Goal: Task Accomplishment & Management: Use online tool/utility

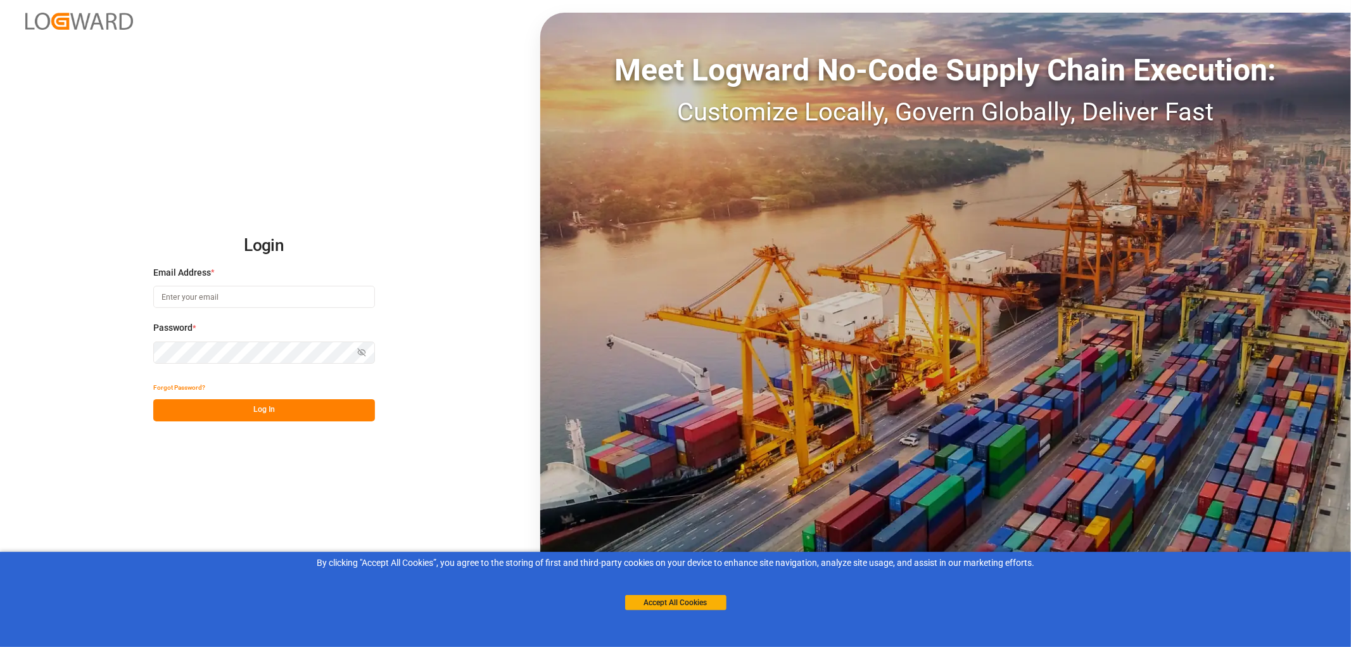
click at [161, 293] on input at bounding box center [264, 297] width 222 height 22
type input "monika.brinkmann-oetting@rhenus.com"
click at [261, 404] on button "Log In" at bounding box center [264, 410] width 222 height 22
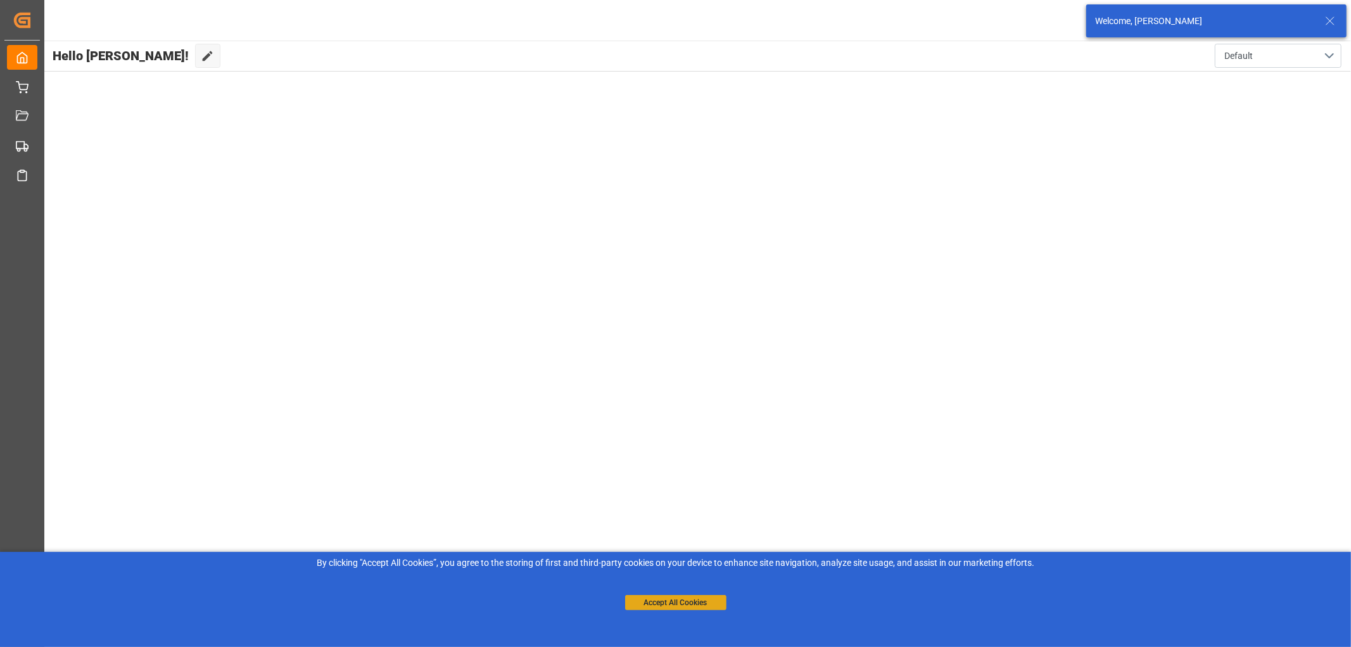
click at [680, 603] on button "Accept All Cookies" at bounding box center [675, 602] width 101 height 15
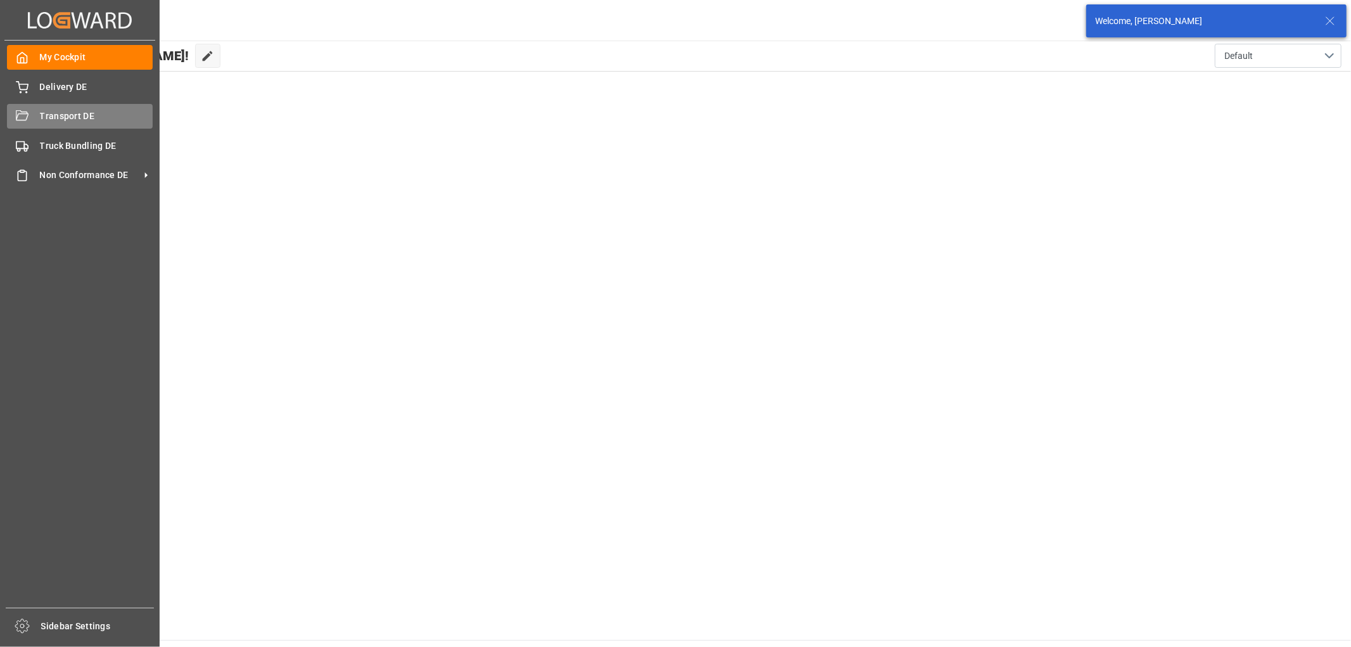
click at [52, 118] on span "Transport DE" at bounding box center [96, 116] width 113 height 13
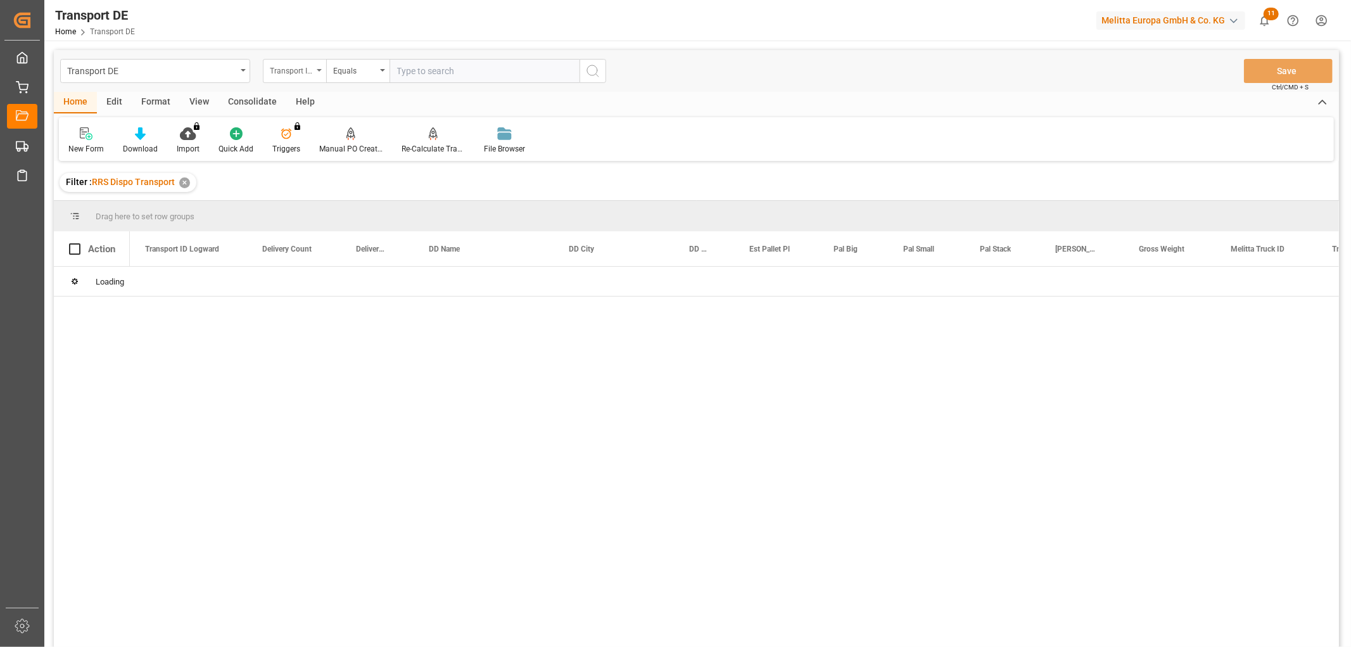
click at [296, 64] on div "Transport ID Logward" at bounding box center [291, 69] width 43 height 15
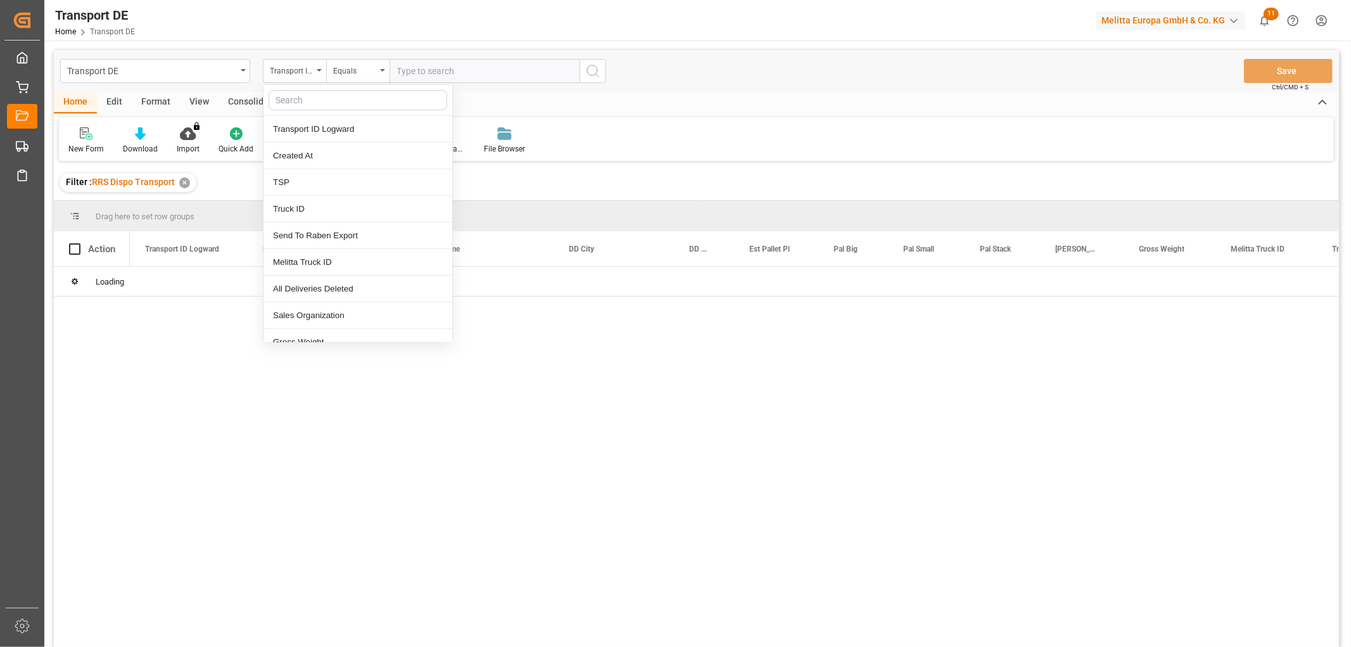
click at [296, 95] on input "text" at bounding box center [358, 100] width 179 height 20
type input "pl"
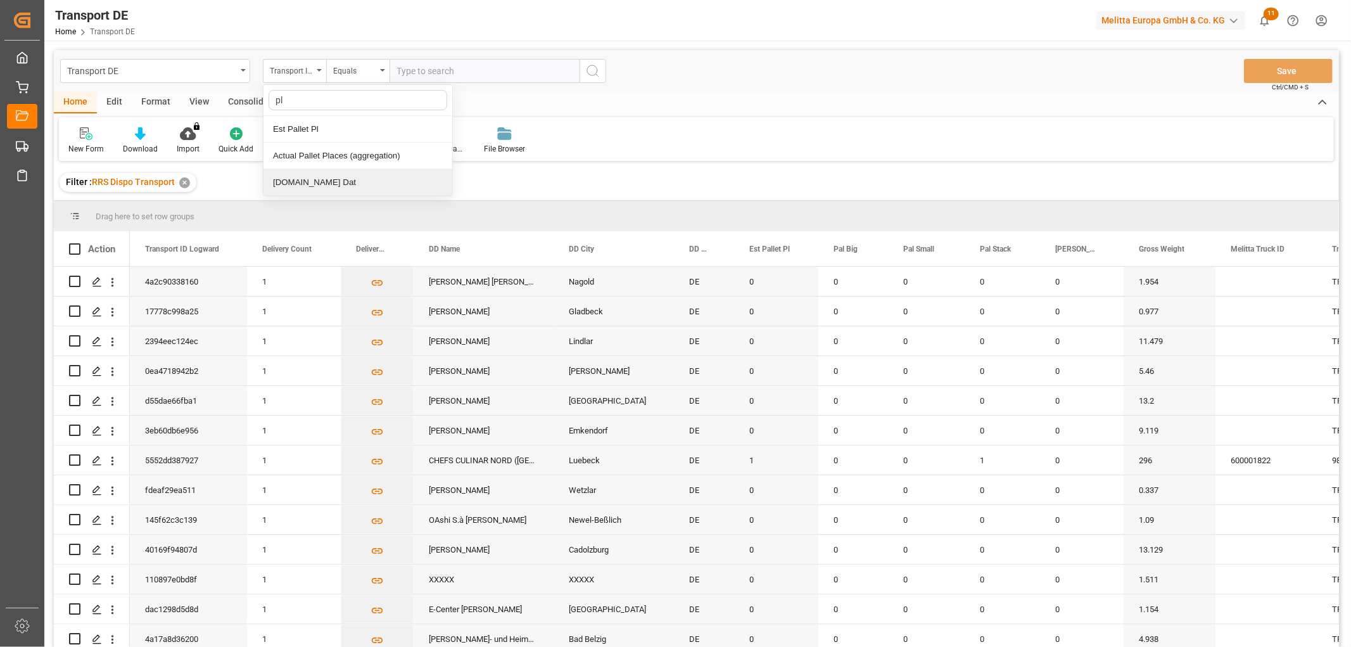
click at [309, 182] on div "[DOMAIN_NAME] Dat" at bounding box center [358, 182] width 189 height 27
click at [407, 71] on input "text" at bounding box center [485, 71] width 190 height 24
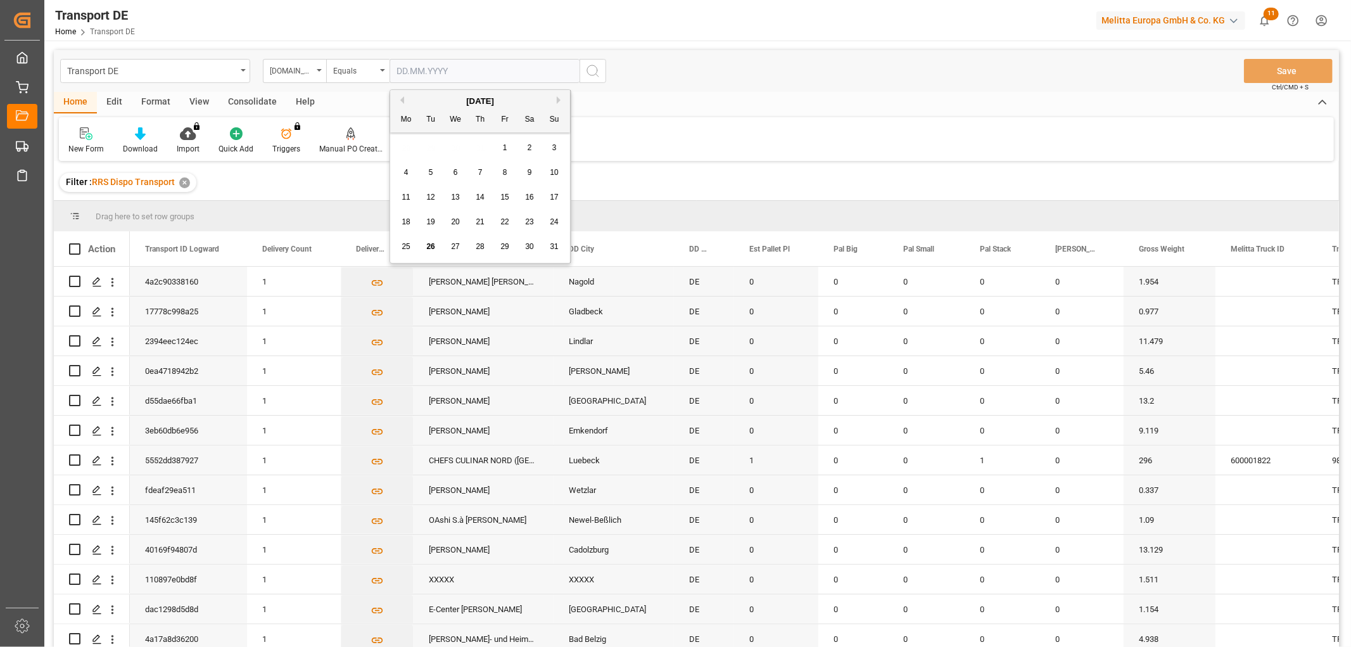
click at [455, 248] on span "27" at bounding box center [455, 246] width 8 height 9
type input "[DATE]"
click at [592, 71] on icon "search button" at bounding box center [592, 70] width 15 height 15
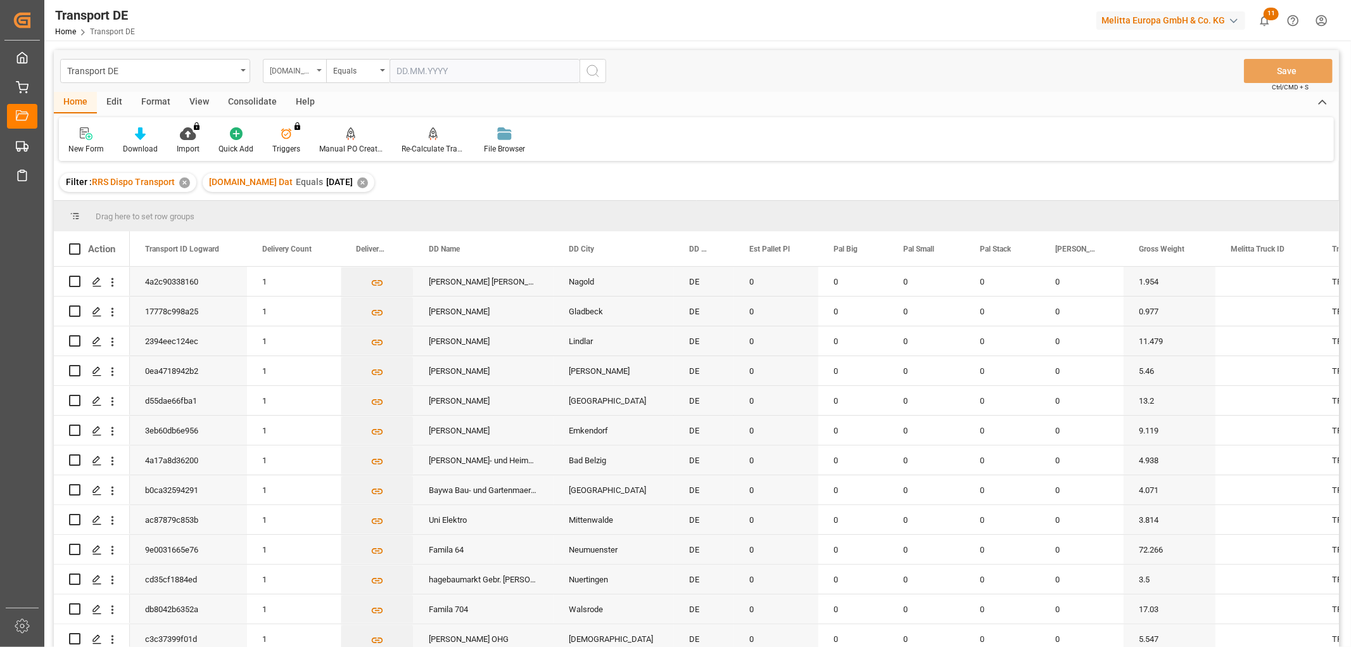
click at [291, 70] on div "[DOMAIN_NAME] Dat" at bounding box center [291, 69] width 43 height 15
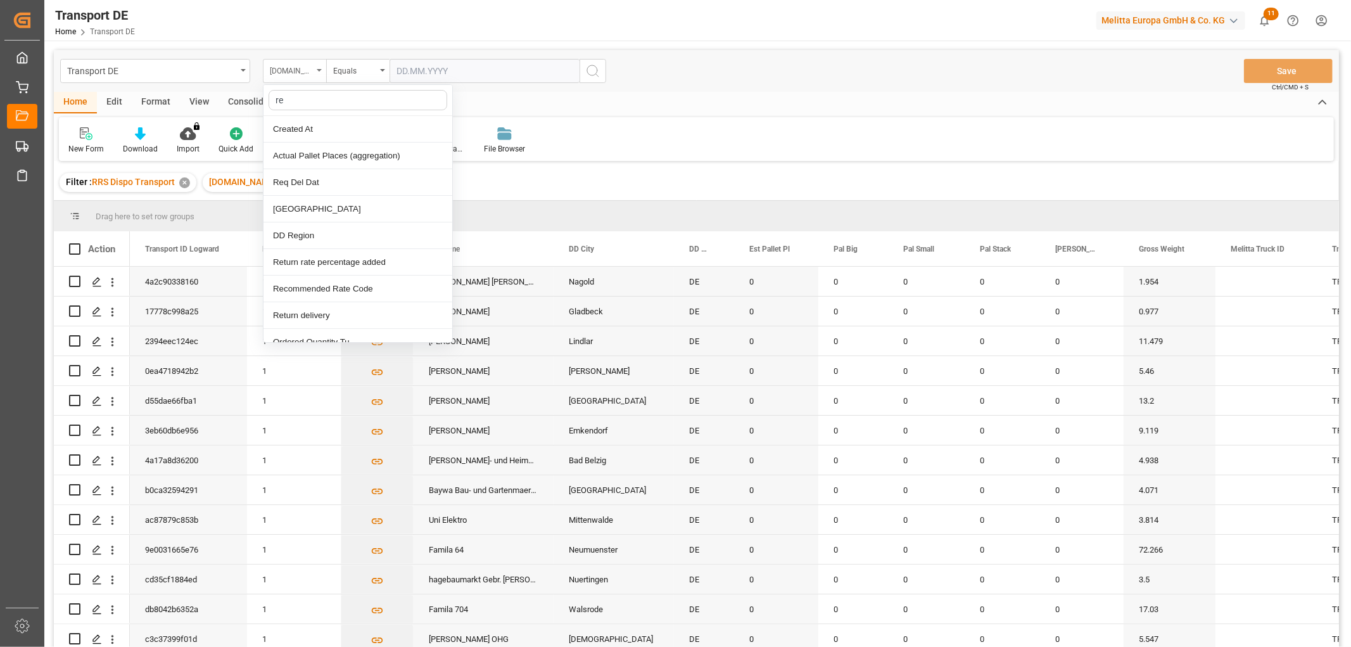
type input "req"
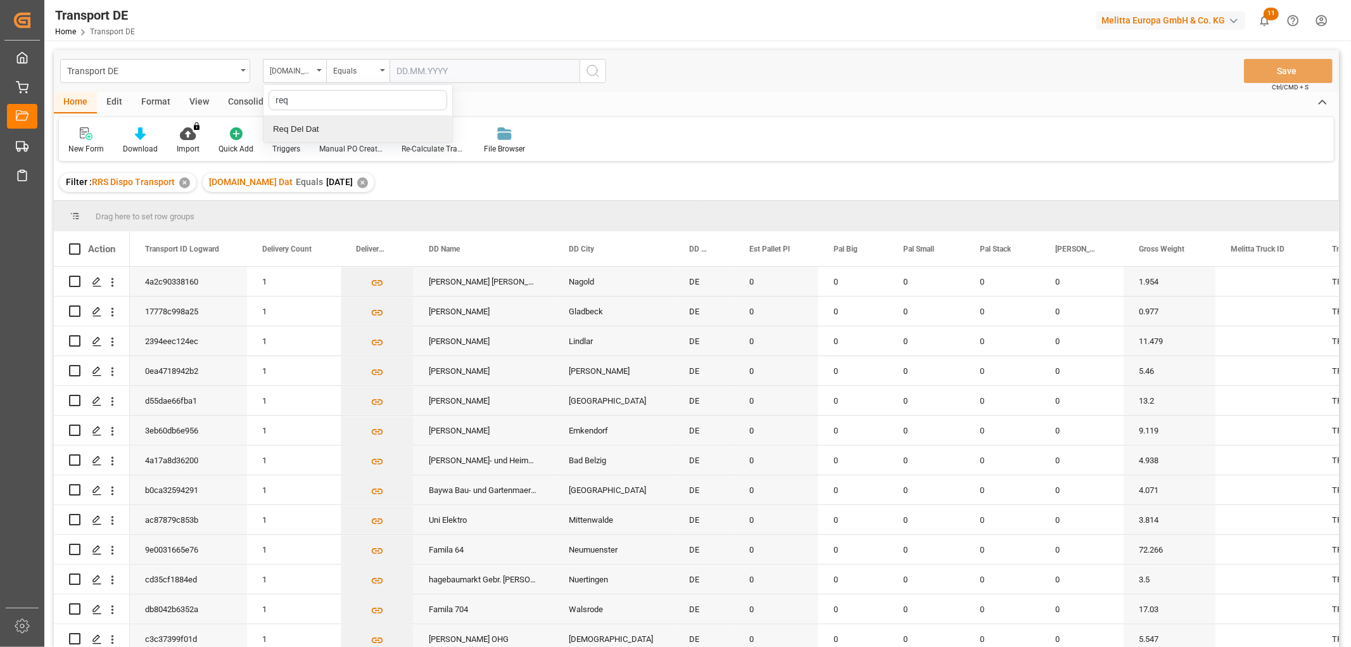
click at [296, 132] on div "Req Del Dat" at bounding box center [358, 129] width 189 height 27
click at [351, 70] on div "Equals" at bounding box center [354, 69] width 43 height 15
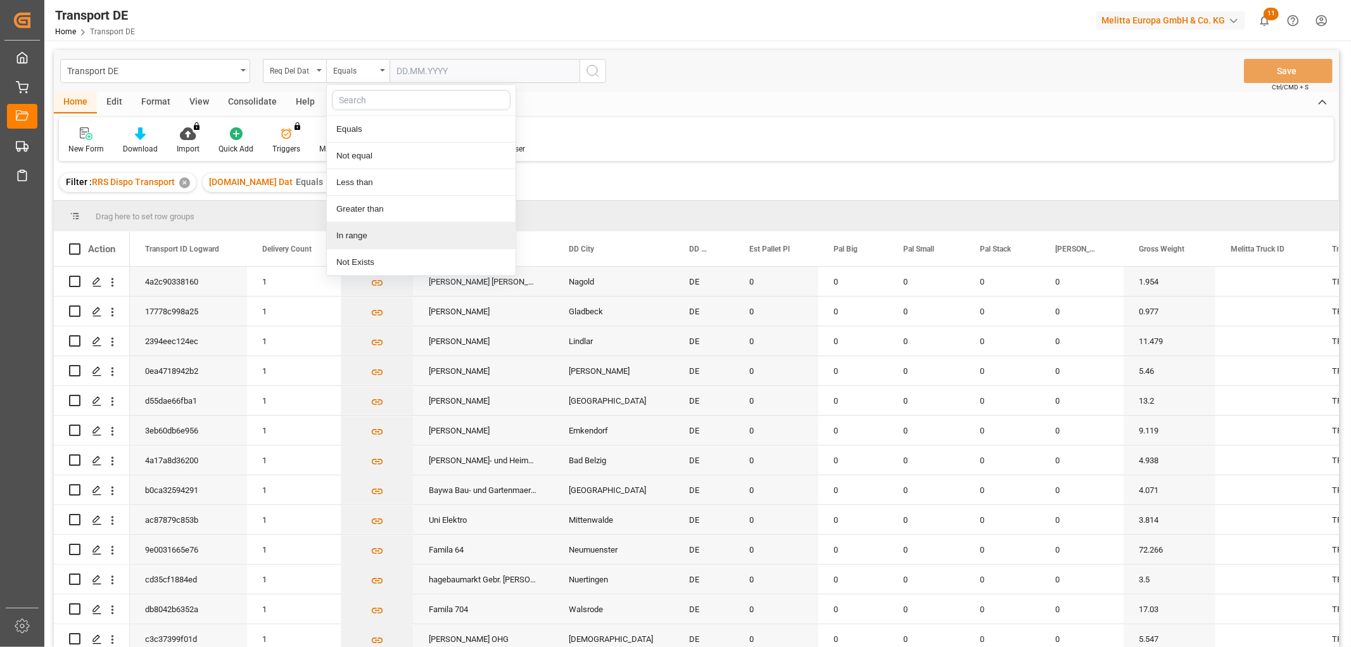
click at [360, 236] on div "In range" at bounding box center [421, 235] width 189 height 27
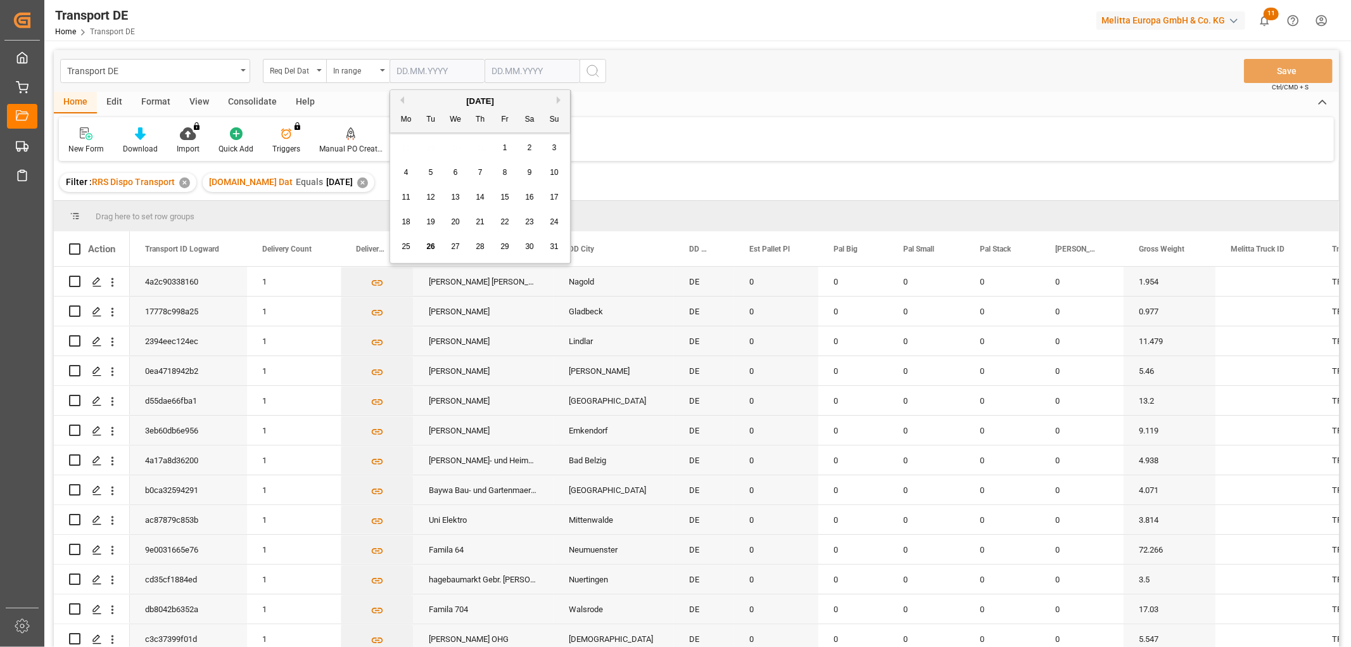
click at [412, 65] on input "text" at bounding box center [437, 71] width 95 height 24
click at [405, 141] on div "28 29 30 31 1 2 3" at bounding box center [480, 148] width 173 height 25
click at [483, 245] on span "28" at bounding box center [480, 246] width 8 height 9
type input "28.08.2025"
click at [504, 68] on input "text" at bounding box center [532, 71] width 95 height 24
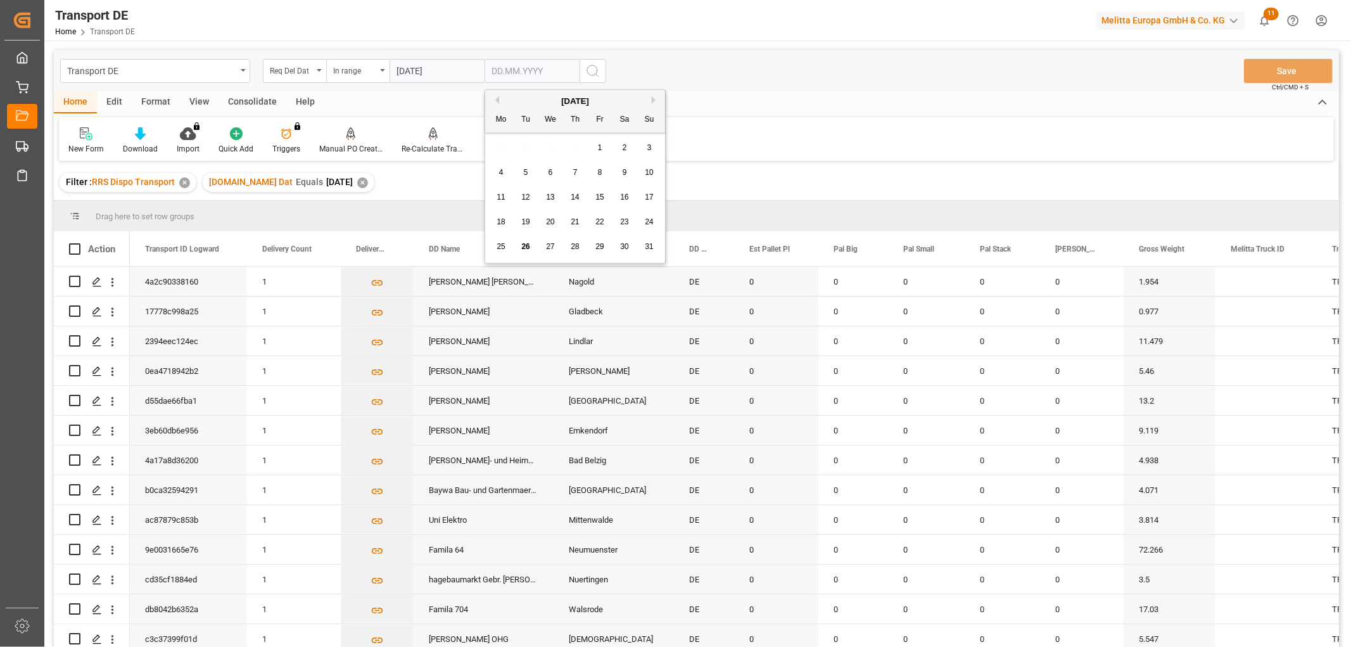
click at [505, 150] on div "28 29 30 31 1 2 3" at bounding box center [575, 148] width 173 height 25
click at [654, 103] on button "Next Month" at bounding box center [656, 100] width 8 height 8
click at [502, 148] on span "1" at bounding box center [501, 147] width 4 height 9
type input "01.09.2025"
click at [596, 72] on icon "search button" at bounding box center [592, 70] width 15 height 15
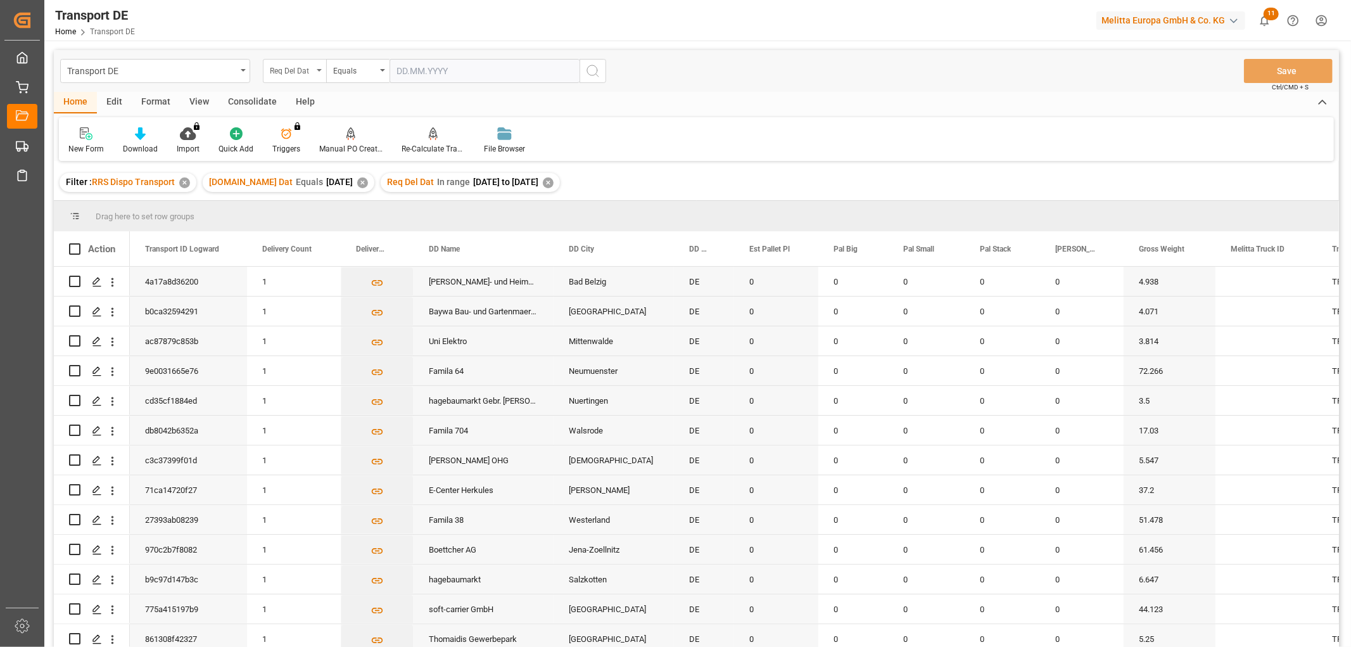
click at [294, 67] on div "Req Del Dat" at bounding box center [291, 69] width 43 height 15
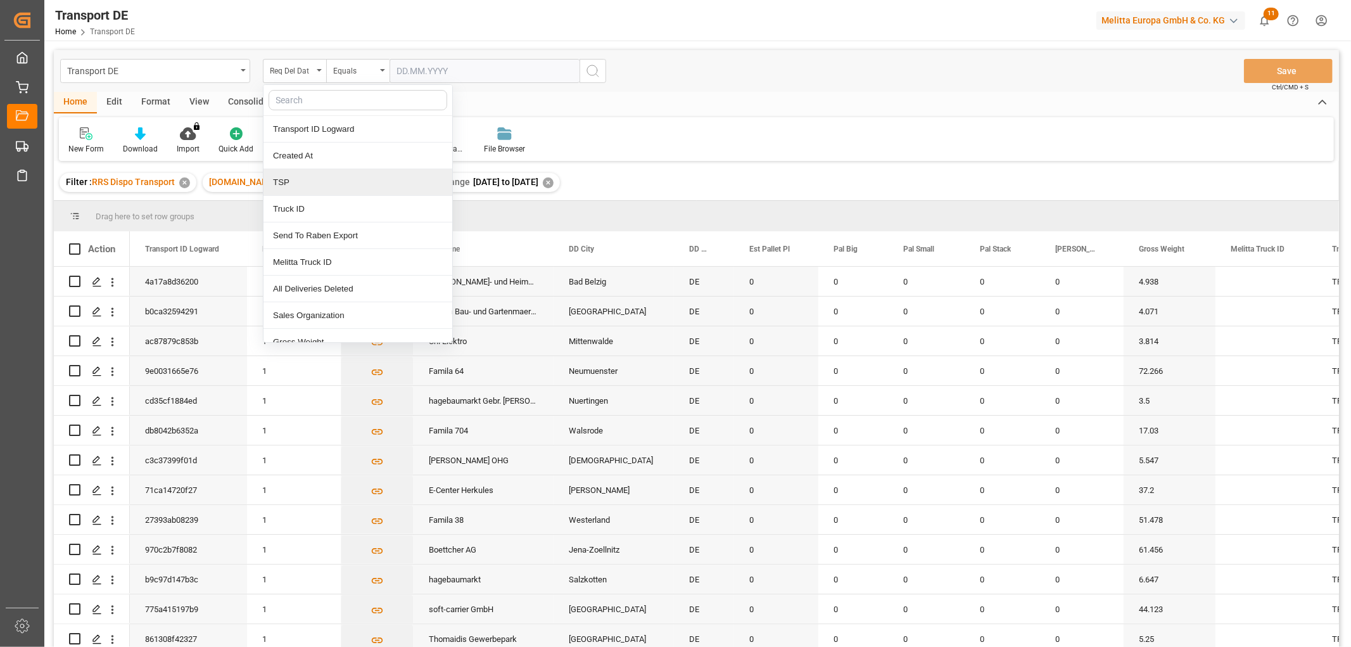
click at [295, 182] on div "TSP" at bounding box center [358, 182] width 189 height 27
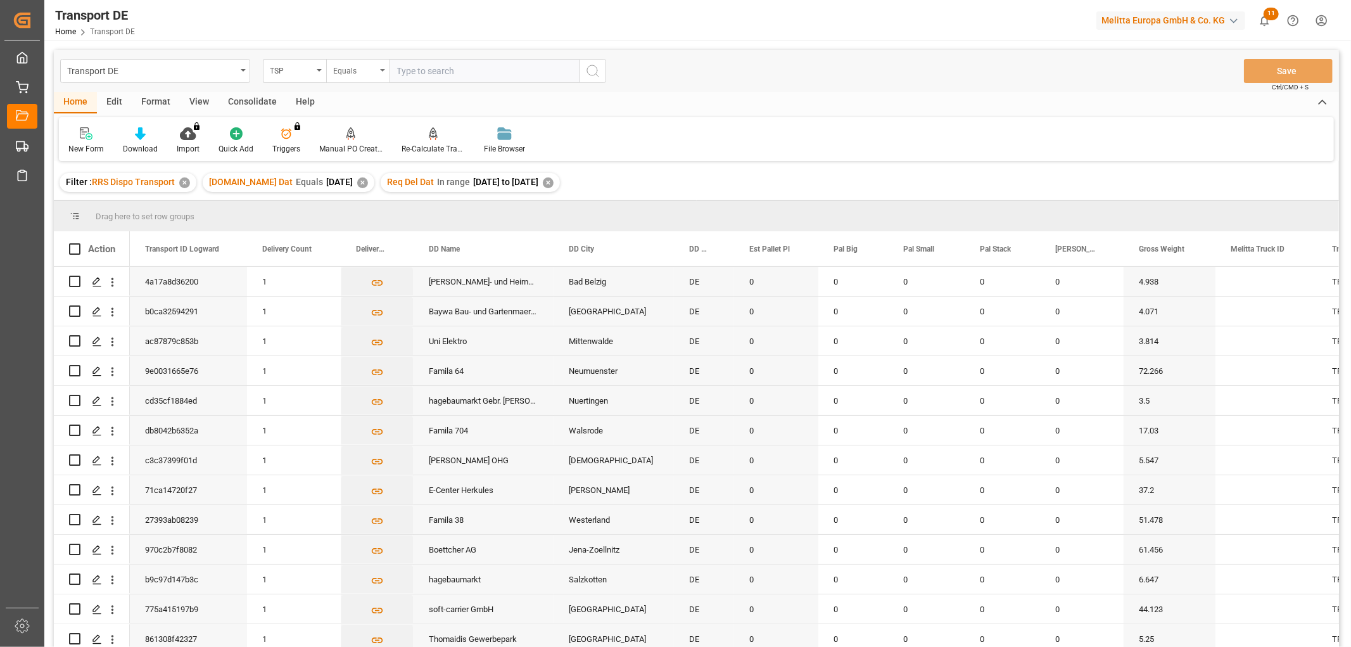
click at [352, 73] on div "Equals" at bounding box center [354, 69] width 43 height 15
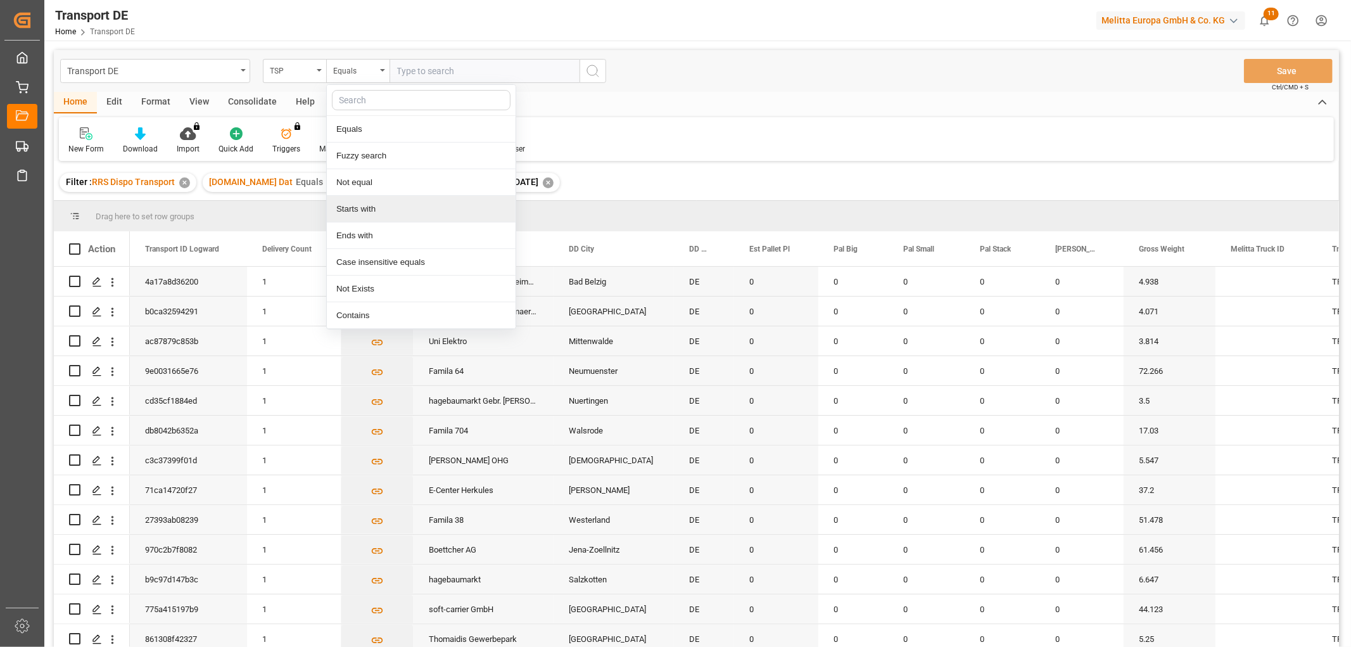
click at [351, 210] on div "Starts with" at bounding box center [421, 209] width 189 height 27
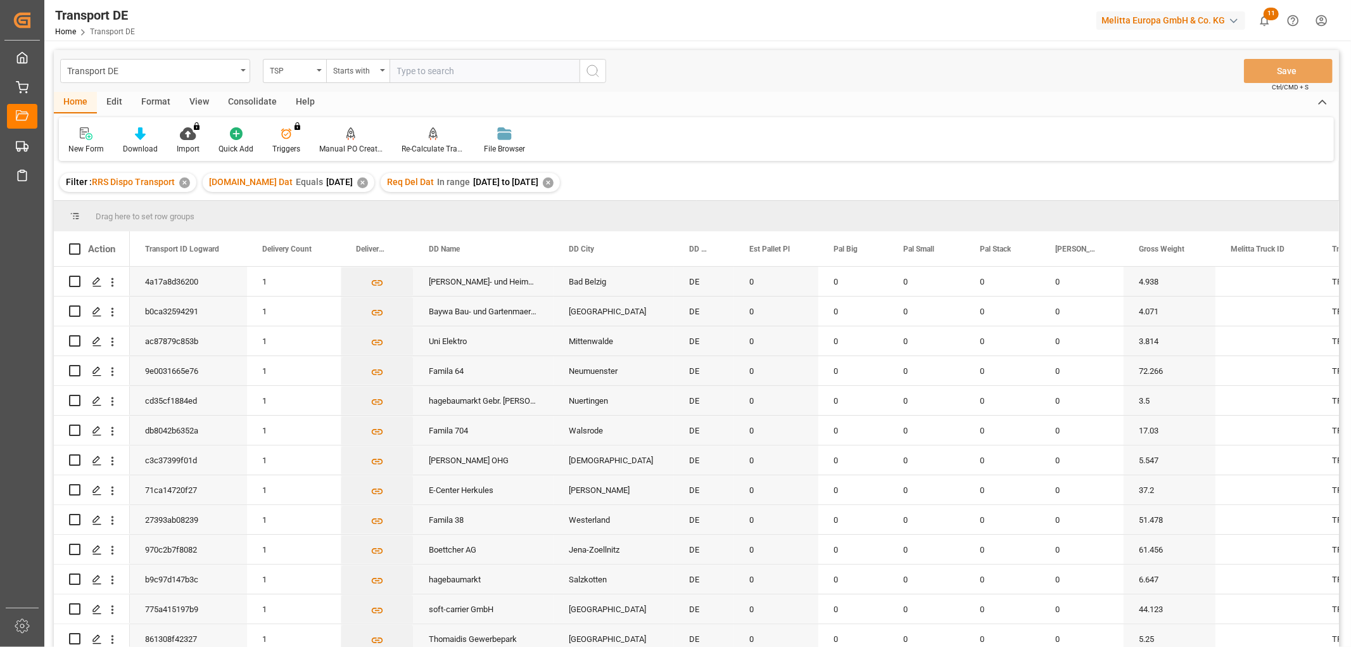
click at [407, 71] on input "text" at bounding box center [485, 71] width 190 height 24
type input "Dachser DE"
click at [594, 73] on icon "search button" at bounding box center [592, 70] width 15 height 15
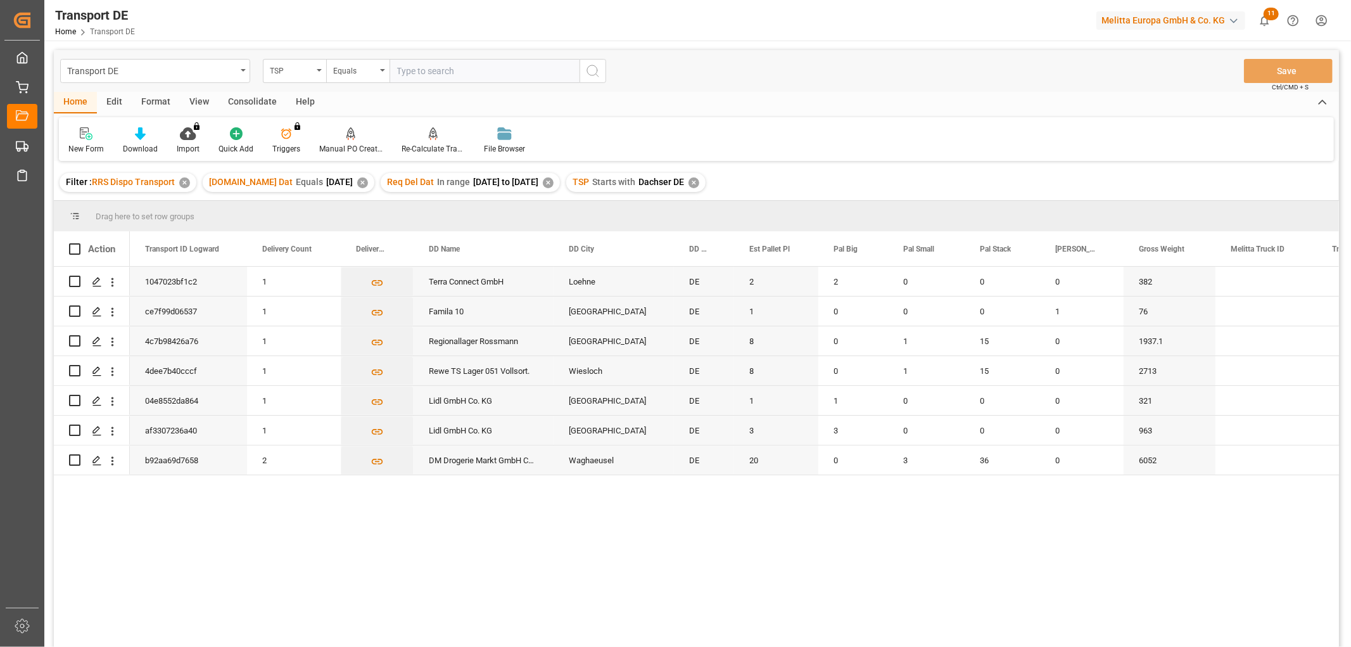
click at [248, 99] on div "Consolidate" at bounding box center [253, 103] width 68 height 22
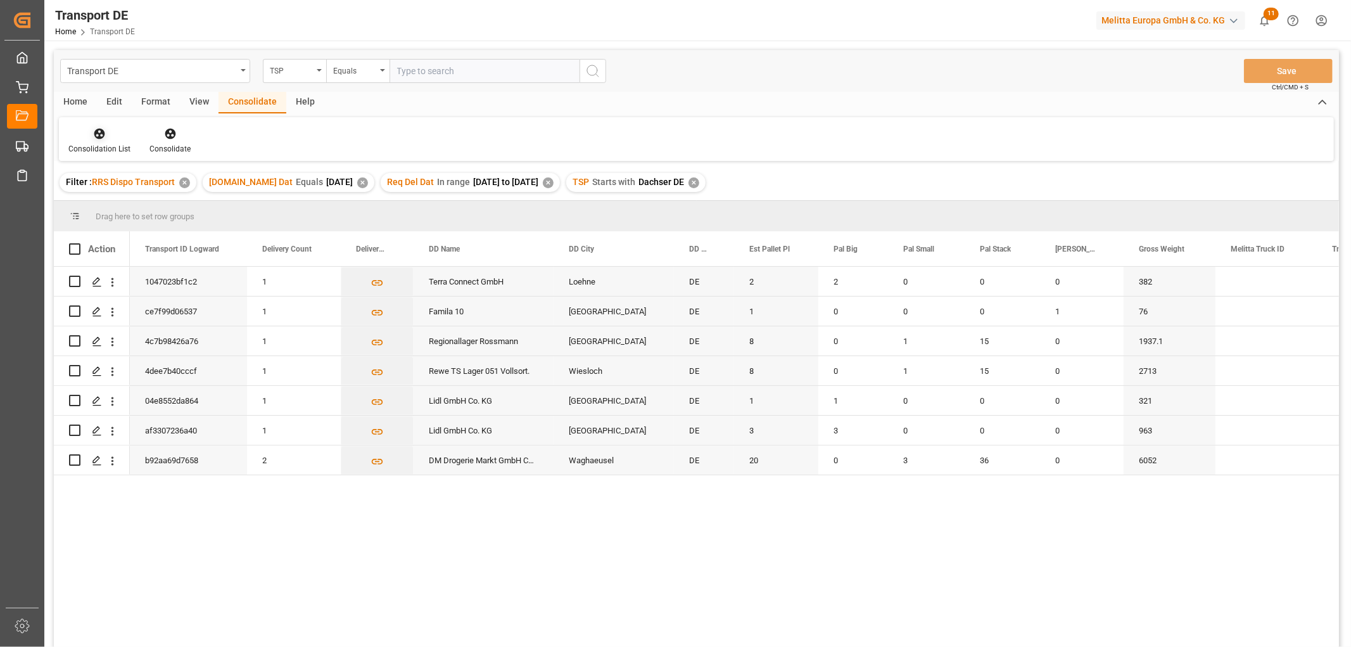
click at [97, 138] on icon at bounding box center [99, 133] width 13 height 13
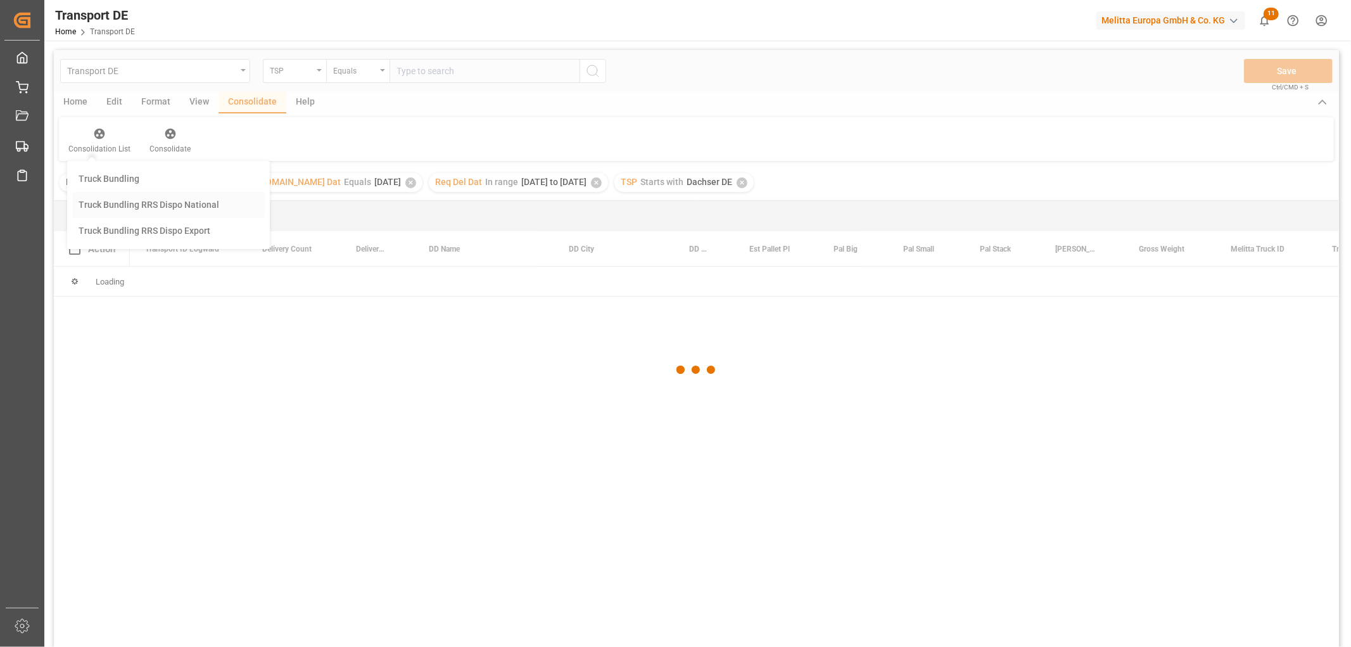
click at [98, 203] on div "Transport DE TSP Equals Save Ctrl/CMD + S Home Edit Format View Consolidate Hel…" at bounding box center [696, 365] width 1285 height 630
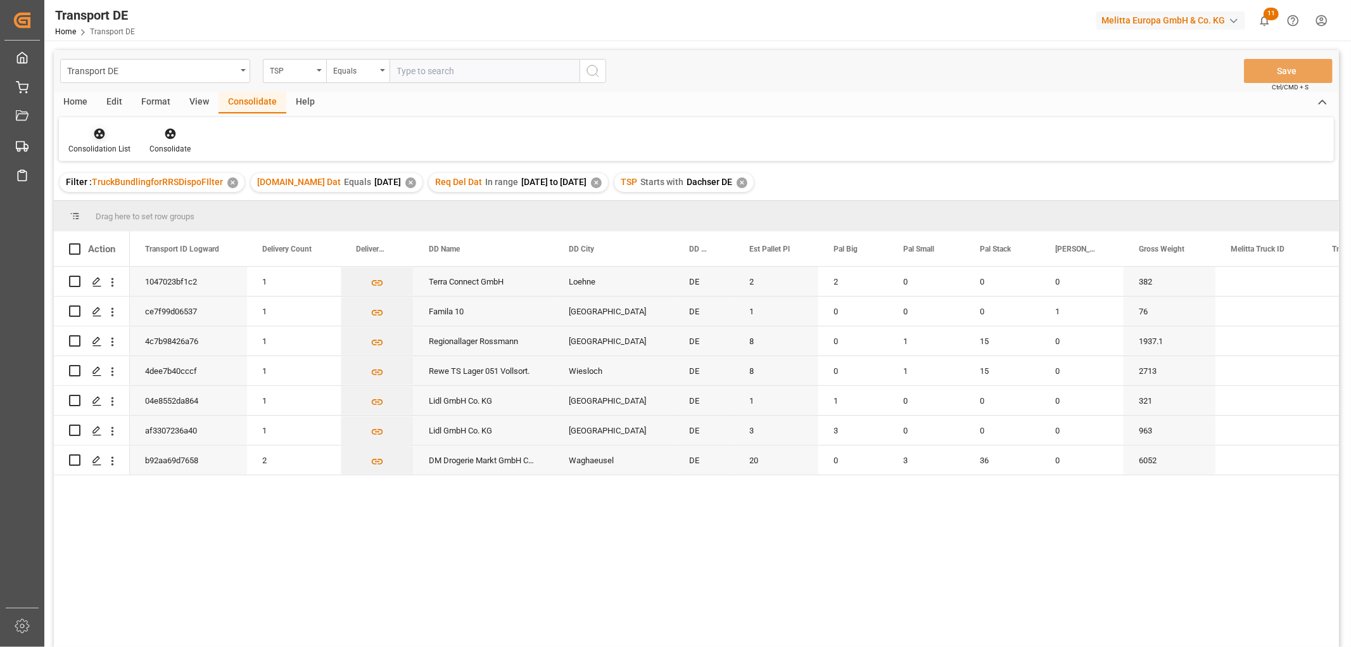
click at [96, 135] on icon at bounding box center [99, 133] width 13 height 13
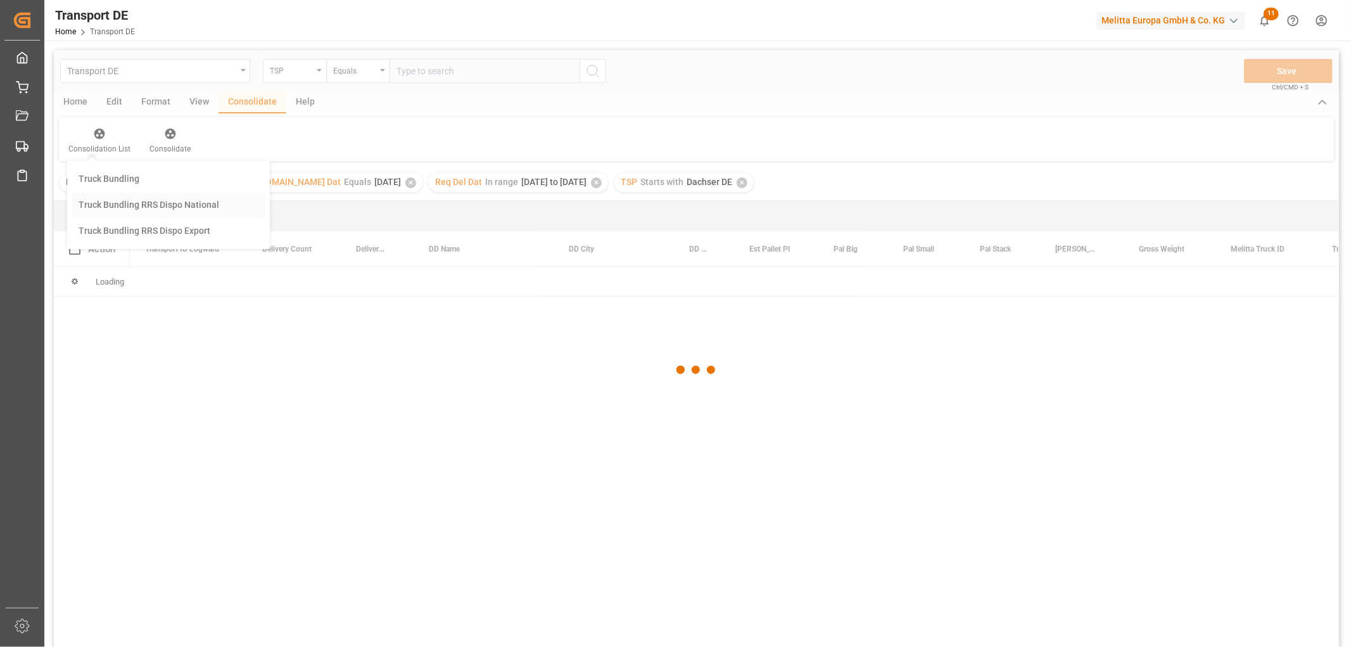
click at [115, 204] on div "Transport DE TSP Equals Save Ctrl/CMD + S Home Edit Format View Consolidate Hel…" at bounding box center [696, 365] width 1285 height 630
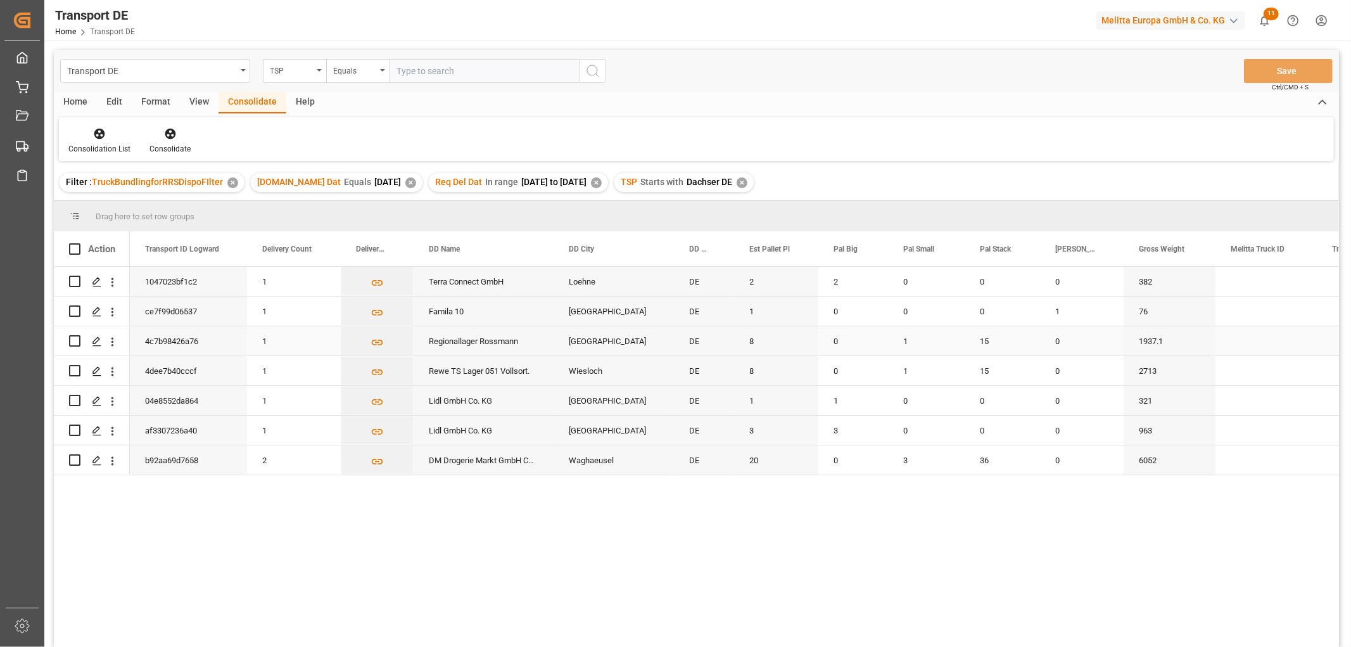
click at [77, 343] on input "Press Space to toggle row selection (unchecked)" at bounding box center [74, 340] width 11 height 11
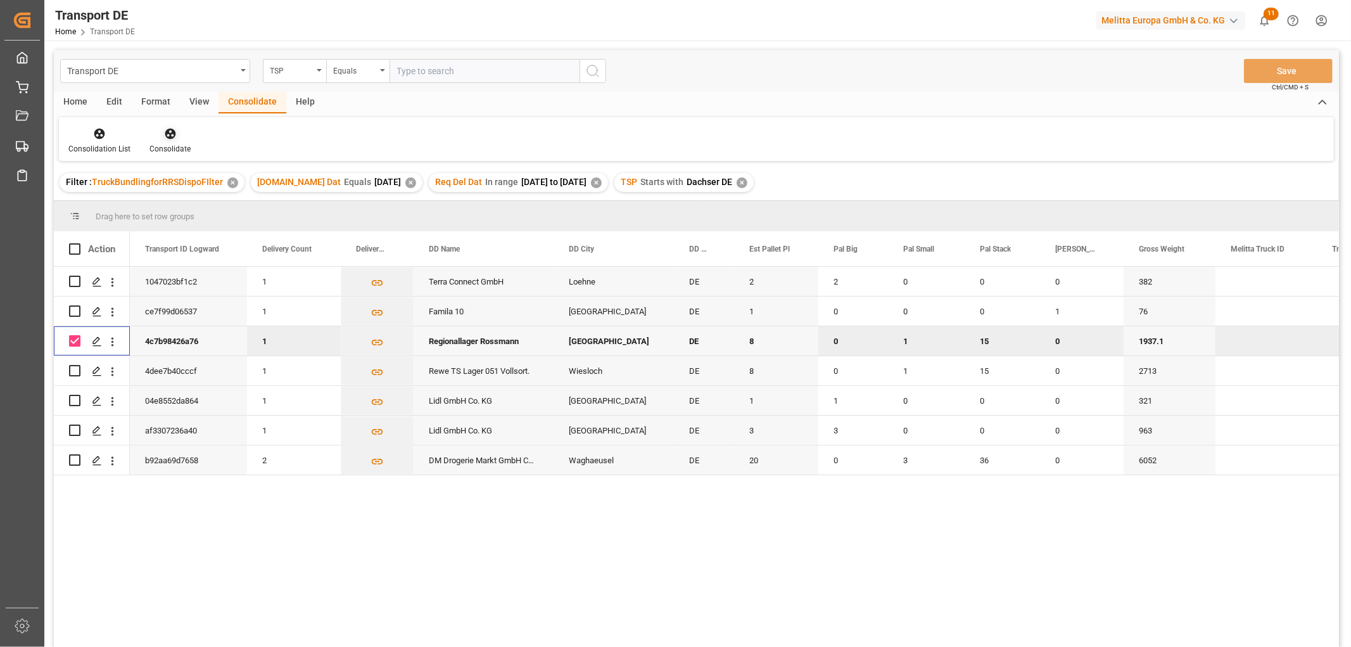
click at [165, 131] on icon at bounding box center [170, 134] width 11 height 11
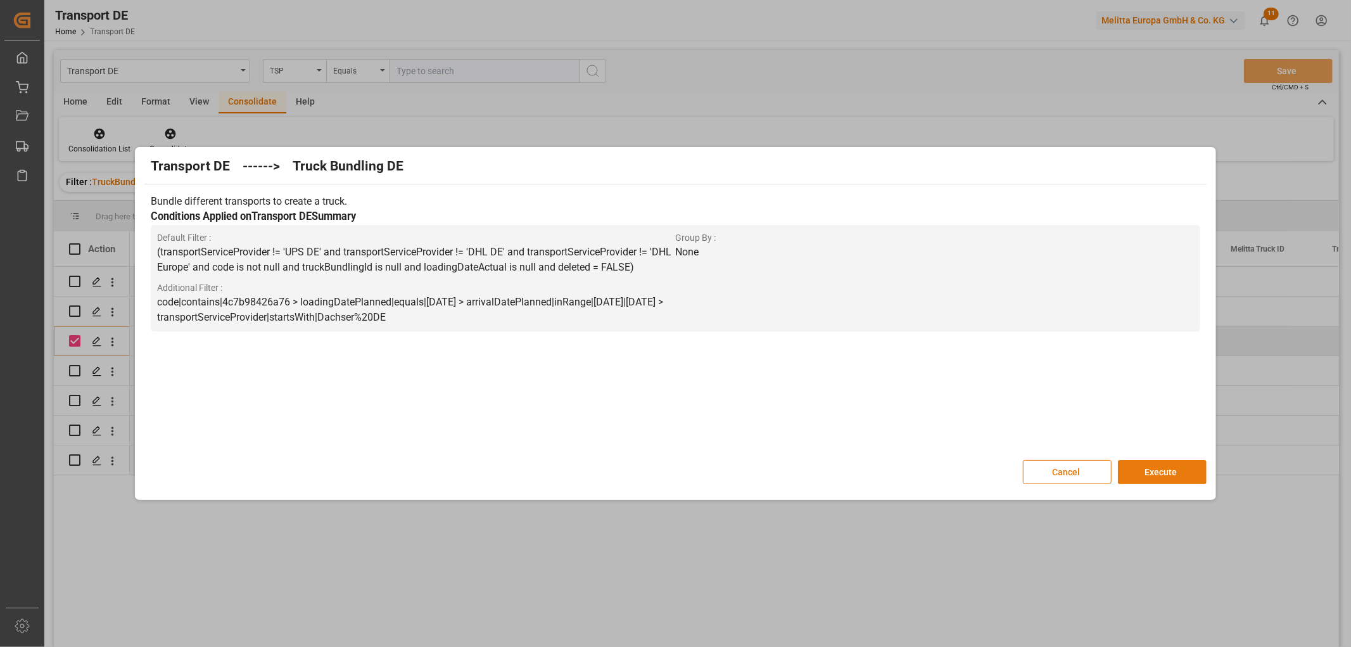
click at [1151, 466] on button "Execute" at bounding box center [1162, 472] width 89 height 24
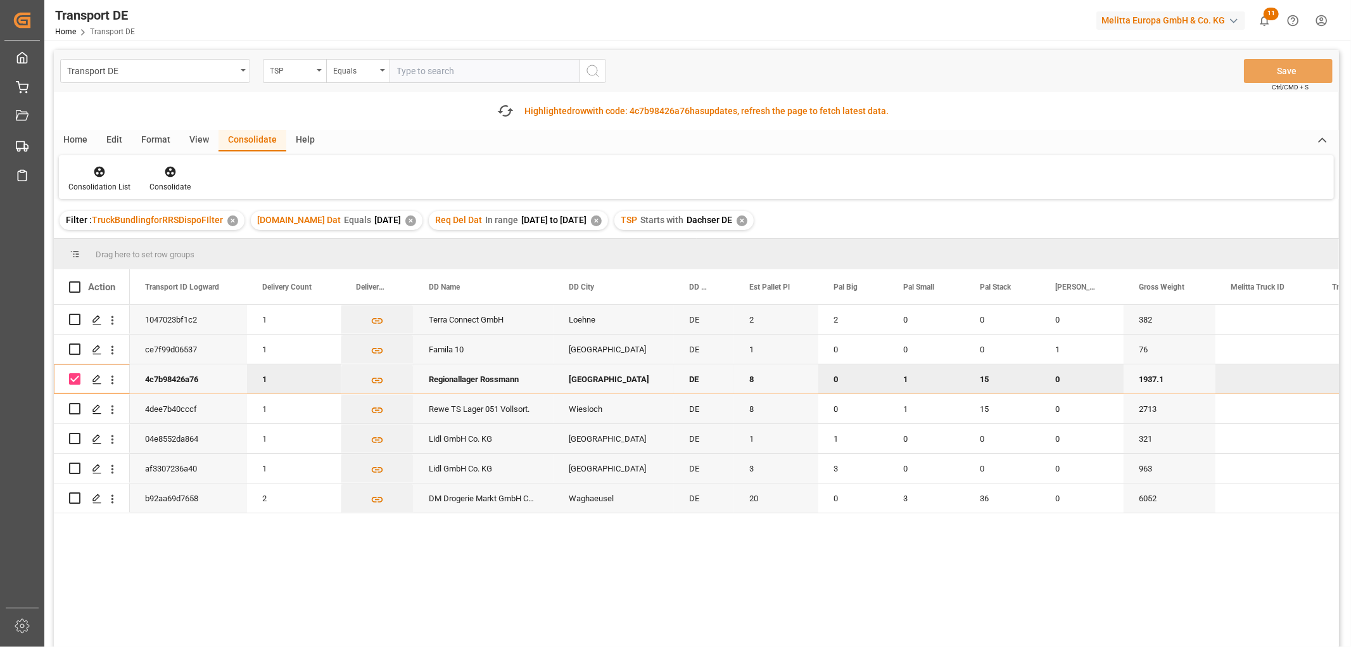
click at [73, 376] on input "Press Space to toggle row selection (checked)" at bounding box center [74, 378] width 11 height 11
checkbox input "false"
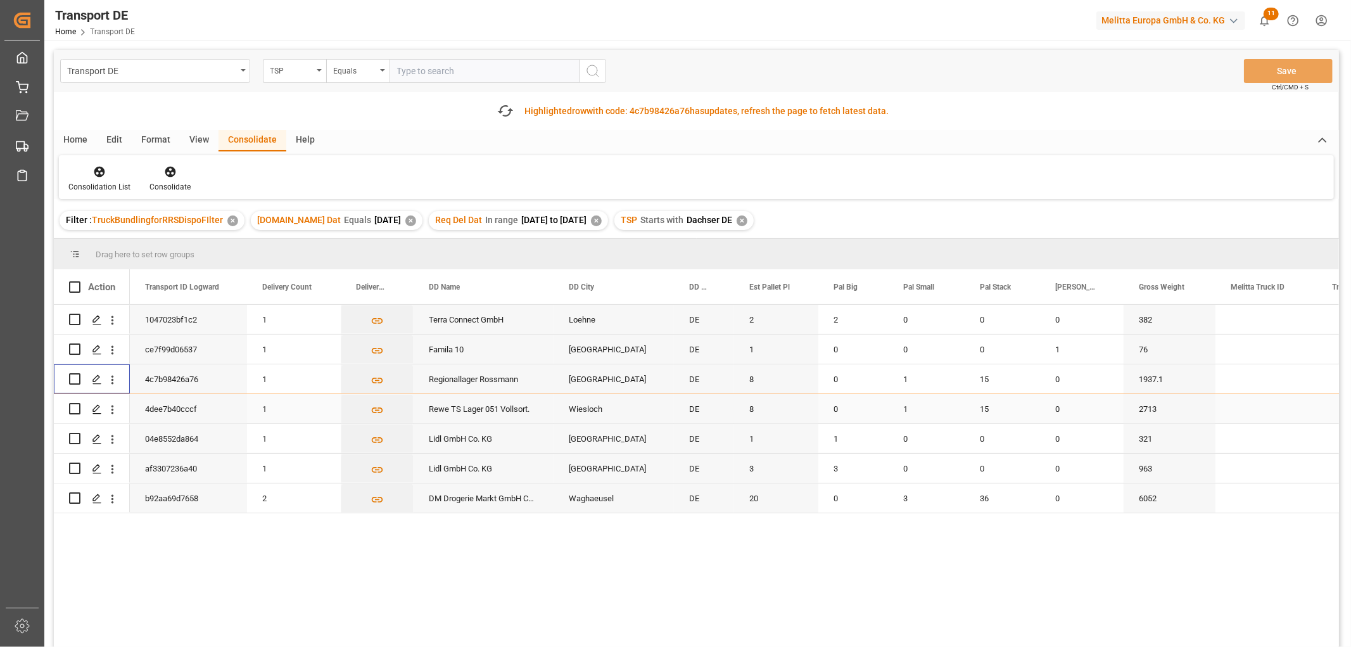
click at [76, 409] on input "Press Space to toggle row selection (unchecked)" at bounding box center [74, 408] width 11 height 11
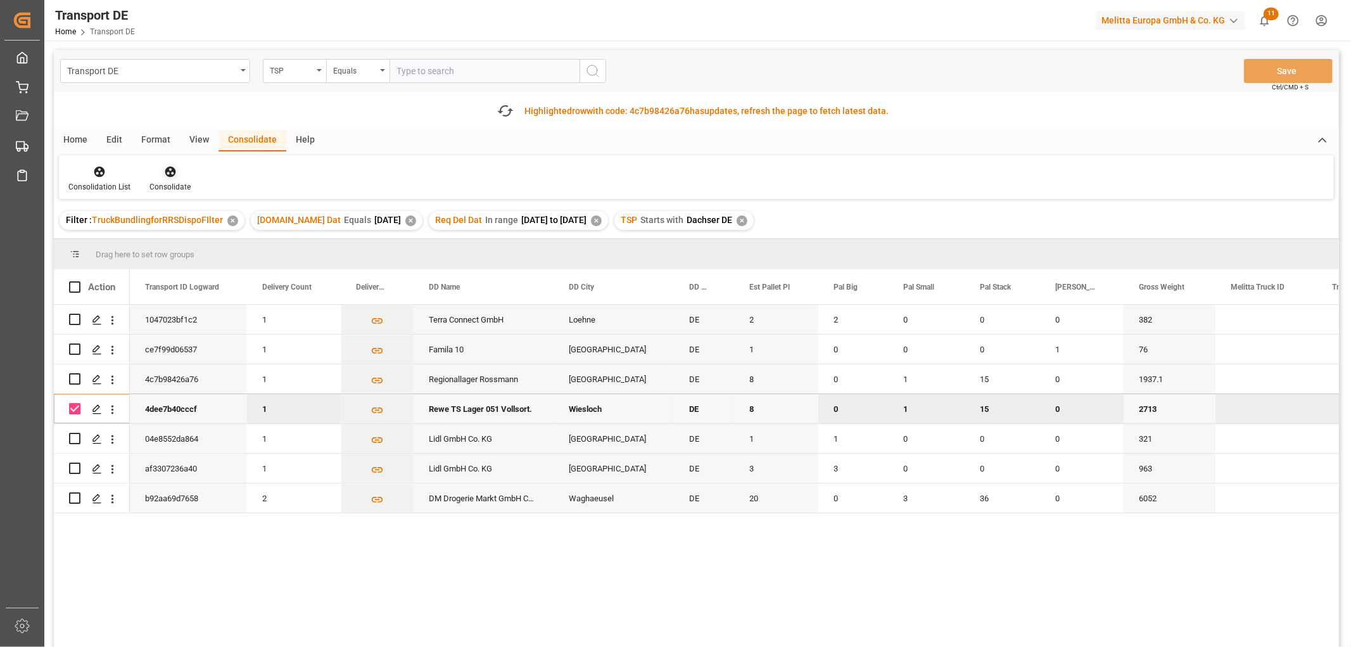
click at [166, 173] on icon at bounding box center [170, 171] width 13 height 13
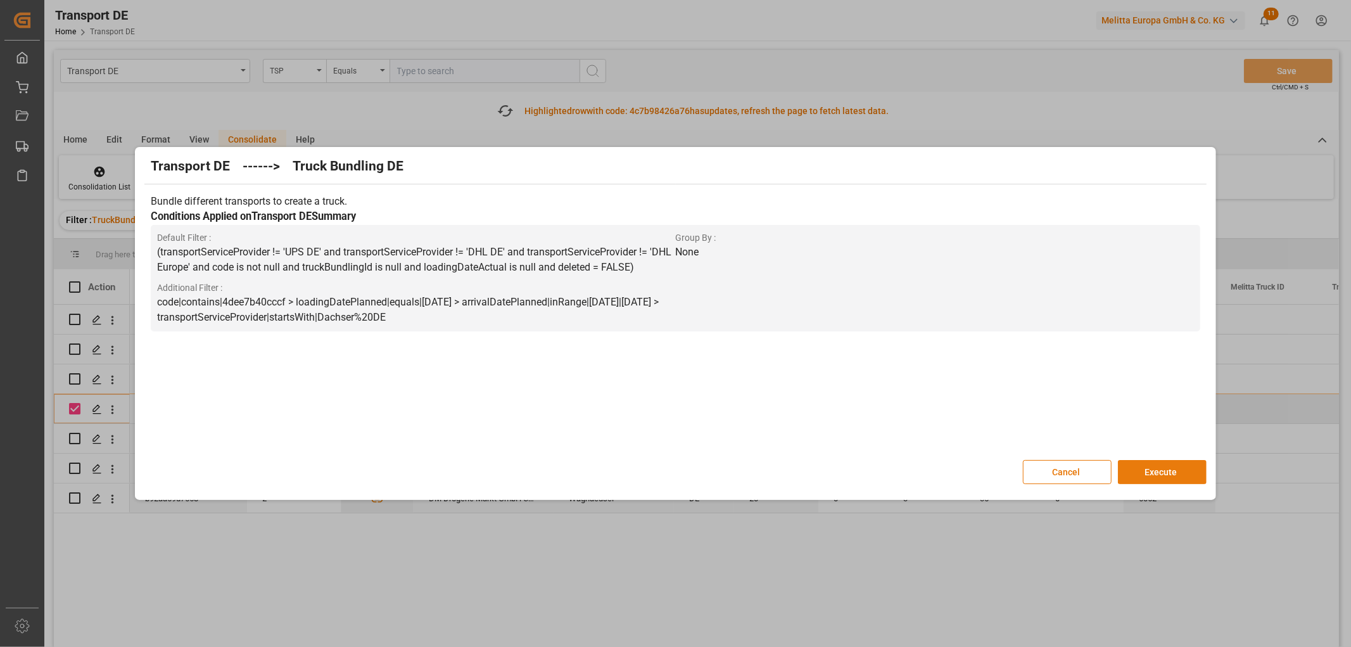
click at [1162, 473] on button "Execute" at bounding box center [1162, 472] width 89 height 24
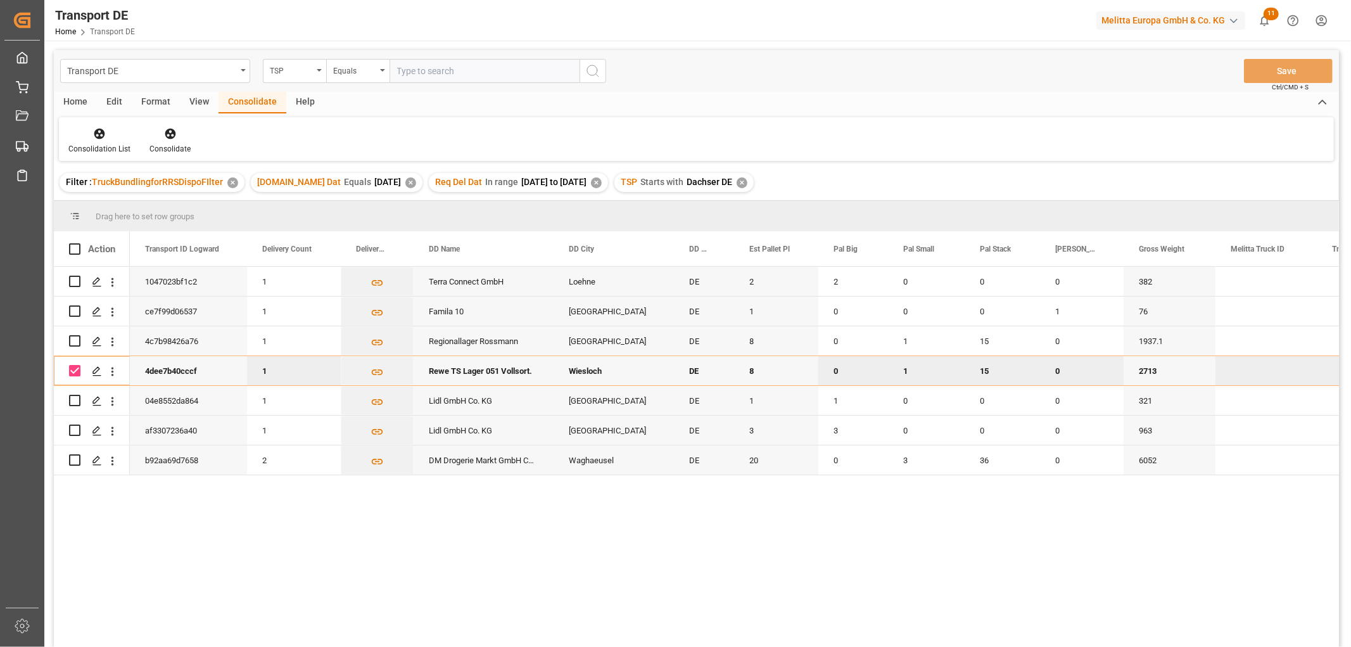
click at [77, 369] on input "Press Space to toggle row selection (checked)" at bounding box center [74, 370] width 11 height 11
checkbox input "false"
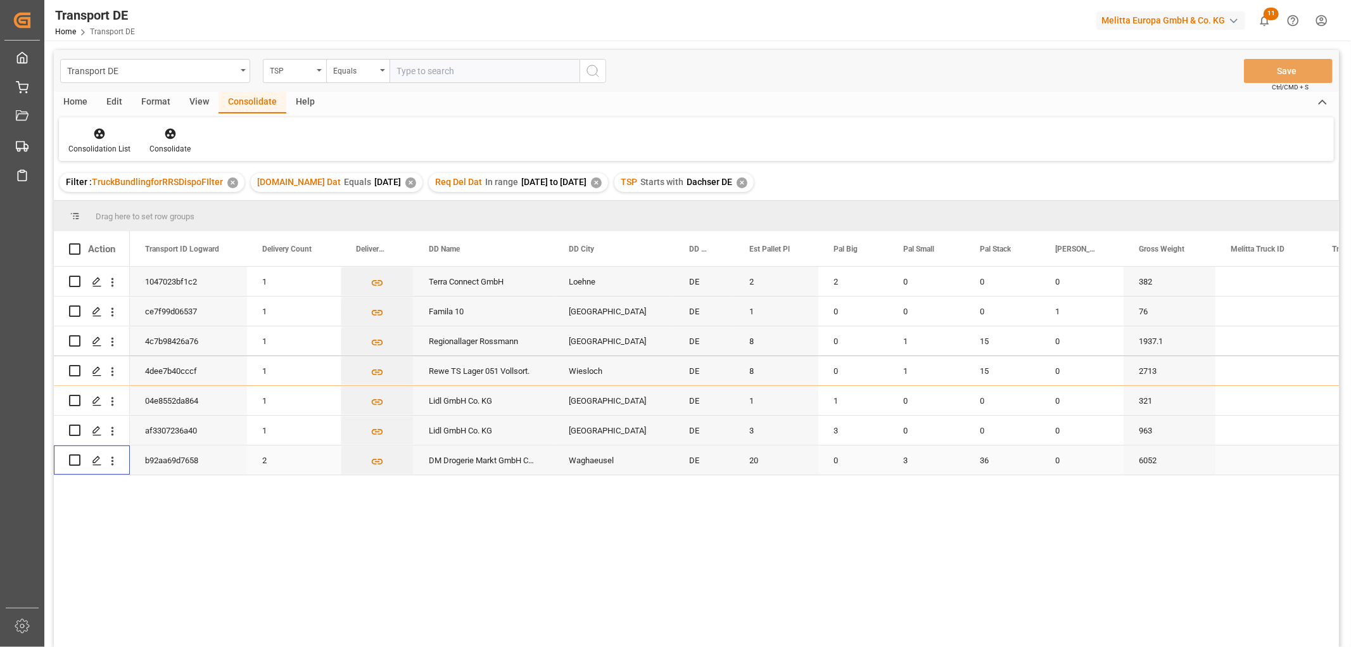
click at [73, 460] on input "Press Space to toggle row selection (unchecked)" at bounding box center [74, 459] width 11 height 11
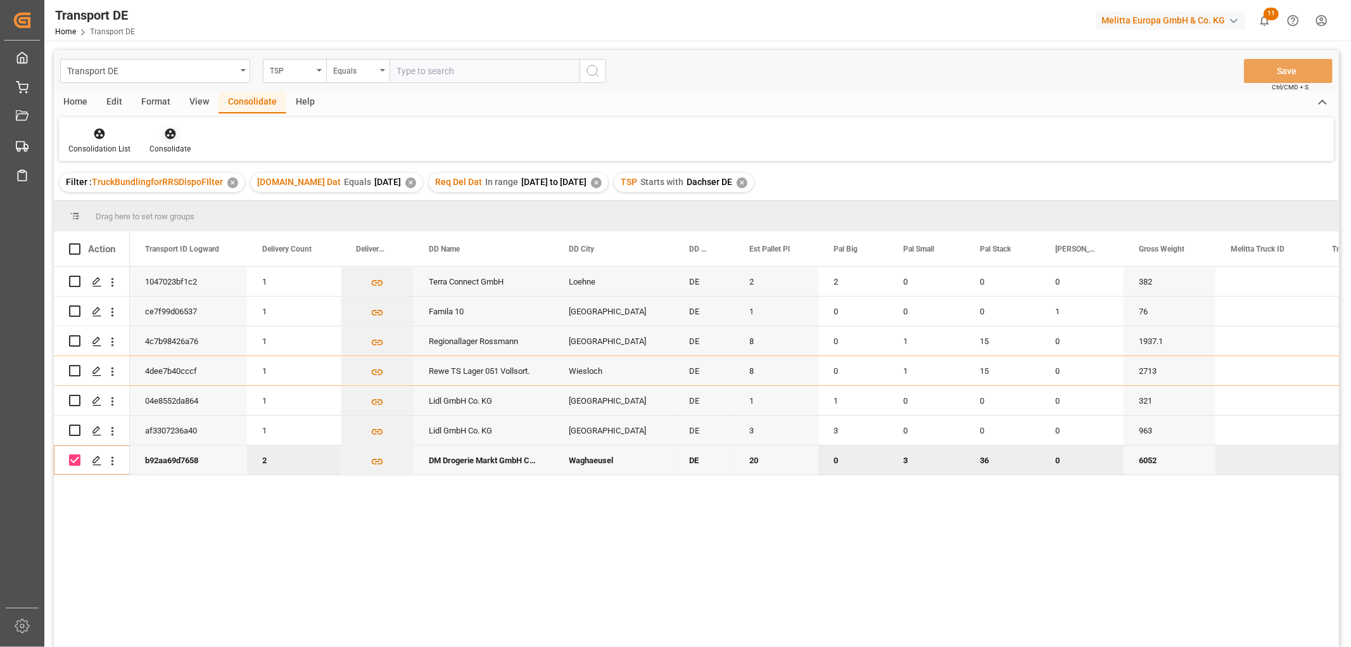
click at [169, 136] on icon at bounding box center [170, 133] width 13 height 13
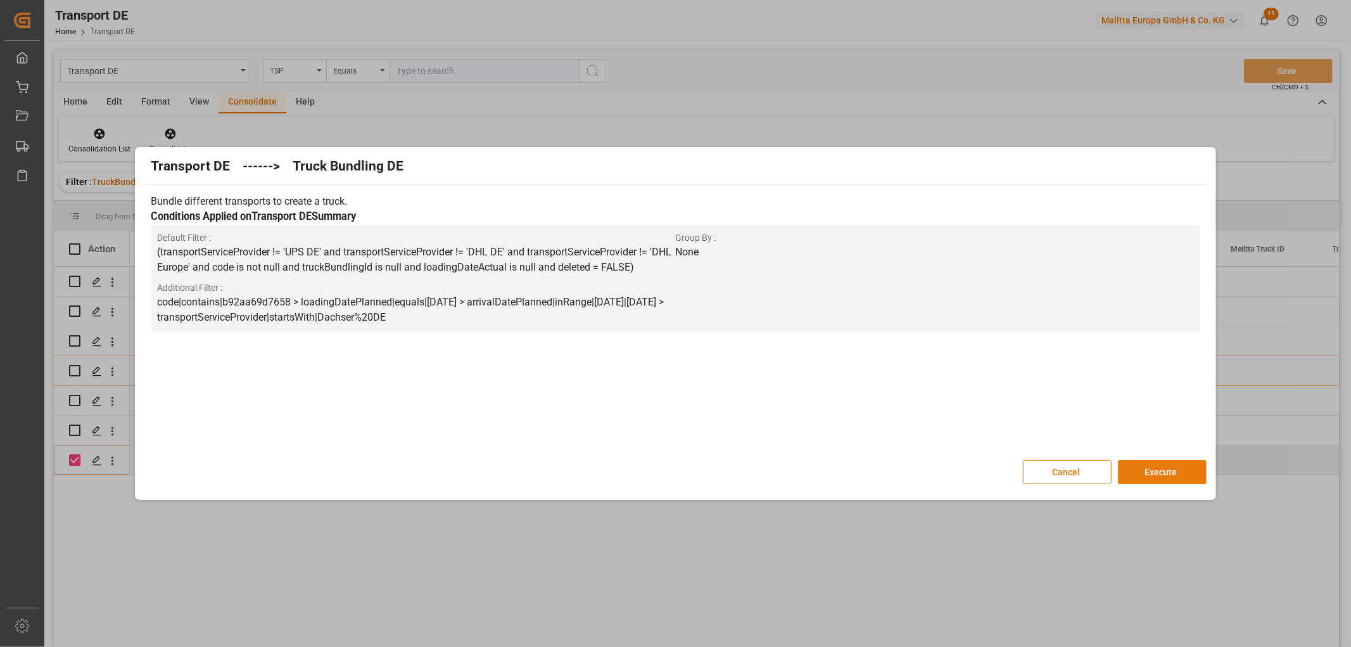
click at [1156, 469] on button "Execute" at bounding box center [1162, 472] width 89 height 24
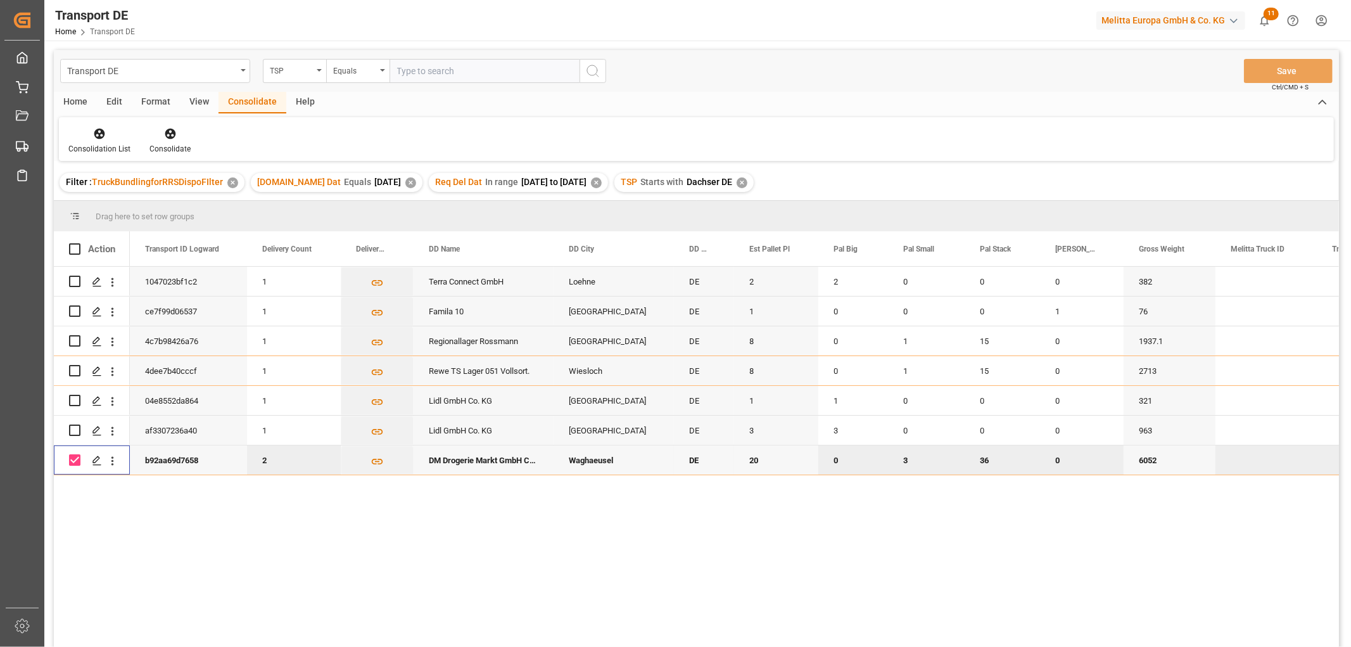
click at [75, 461] on input "Press Space to toggle row selection (checked)" at bounding box center [74, 459] width 11 height 11
checkbox input "false"
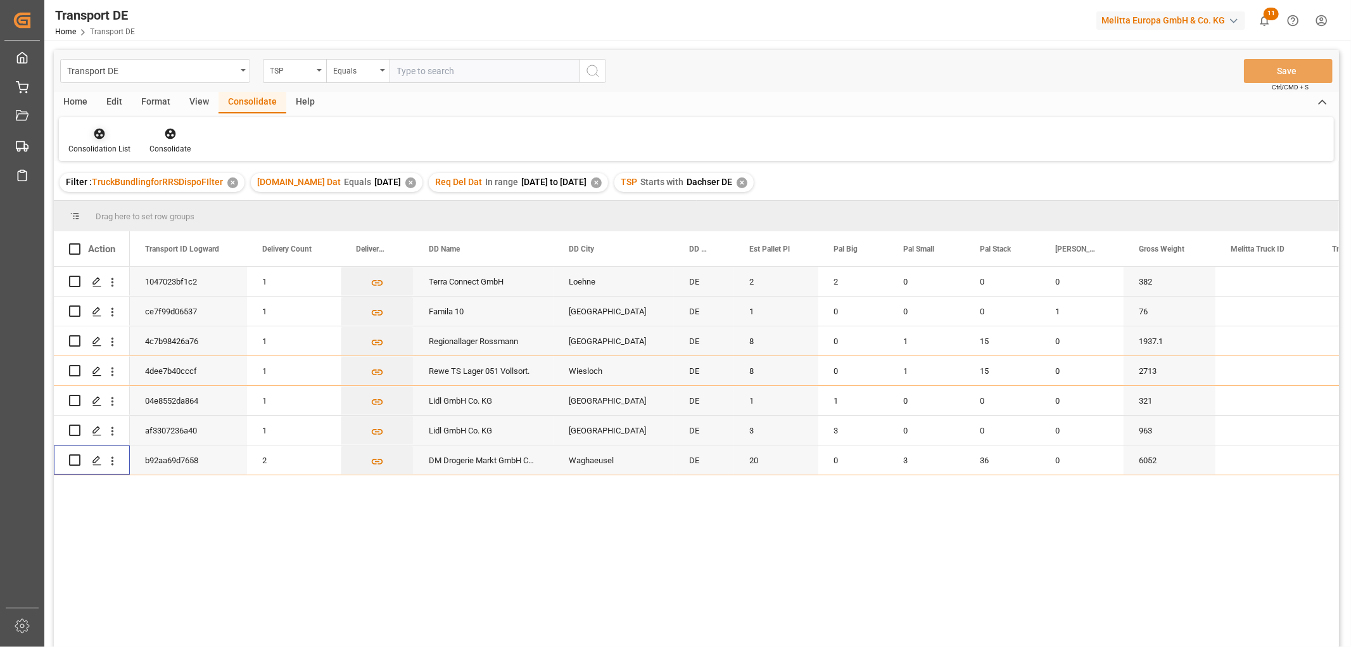
click at [98, 135] on icon at bounding box center [99, 134] width 11 height 11
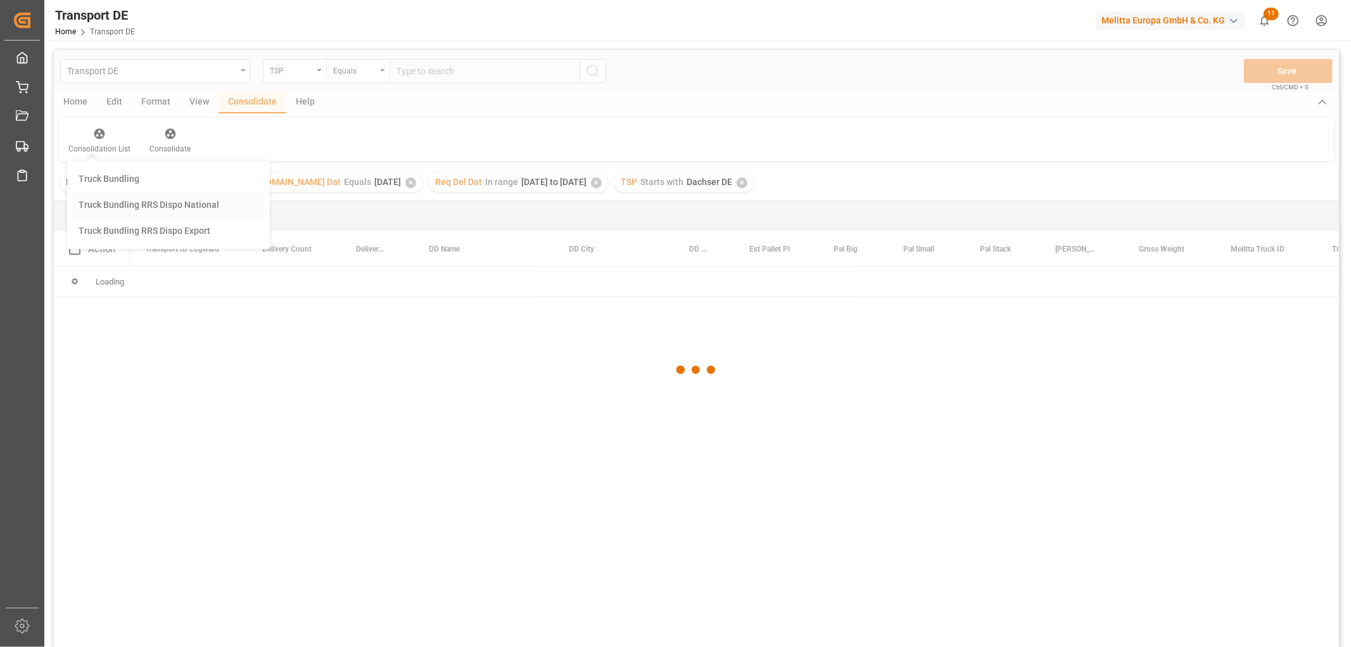
click at [99, 200] on div "Transport DE TSP Equals Save Ctrl/CMD + S Home Edit Format View Consolidate Hel…" at bounding box center [696, 365] width 1285 height 630
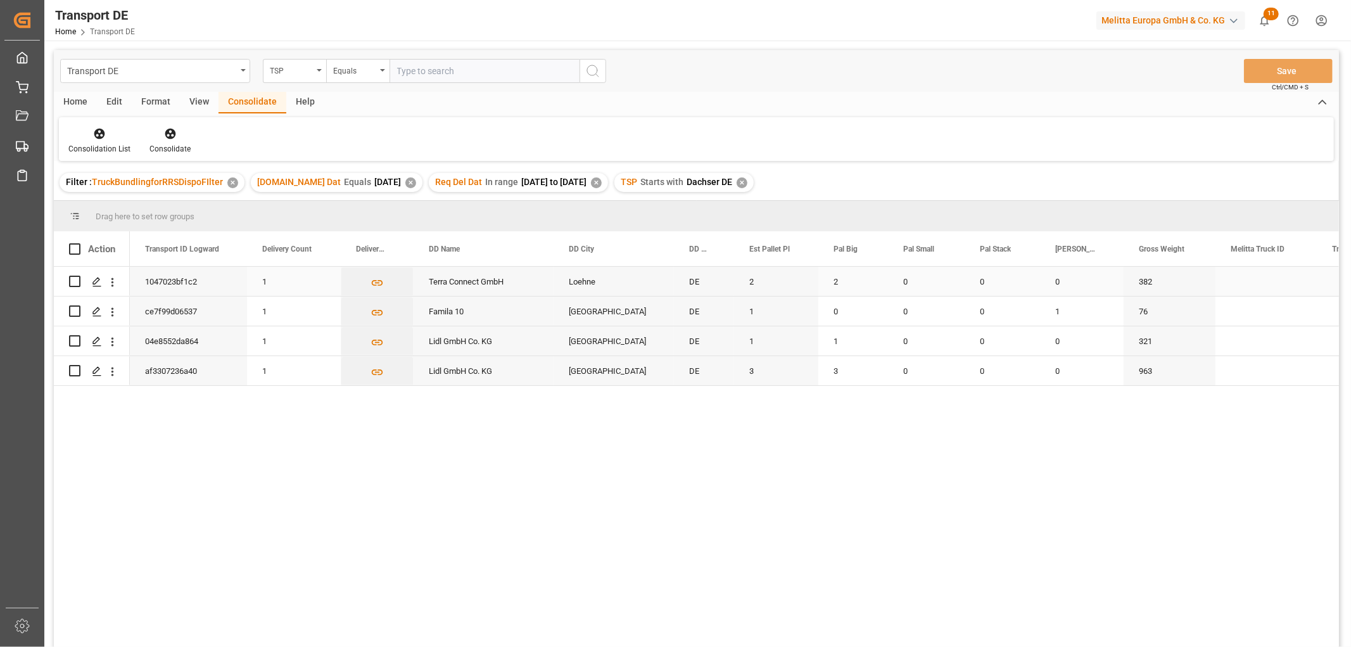
click at [73, 281] on input "Press Space to toggle row selection (unchecked)" at bounding box center [74, 281] width 11 height 11
checkbox input "true"
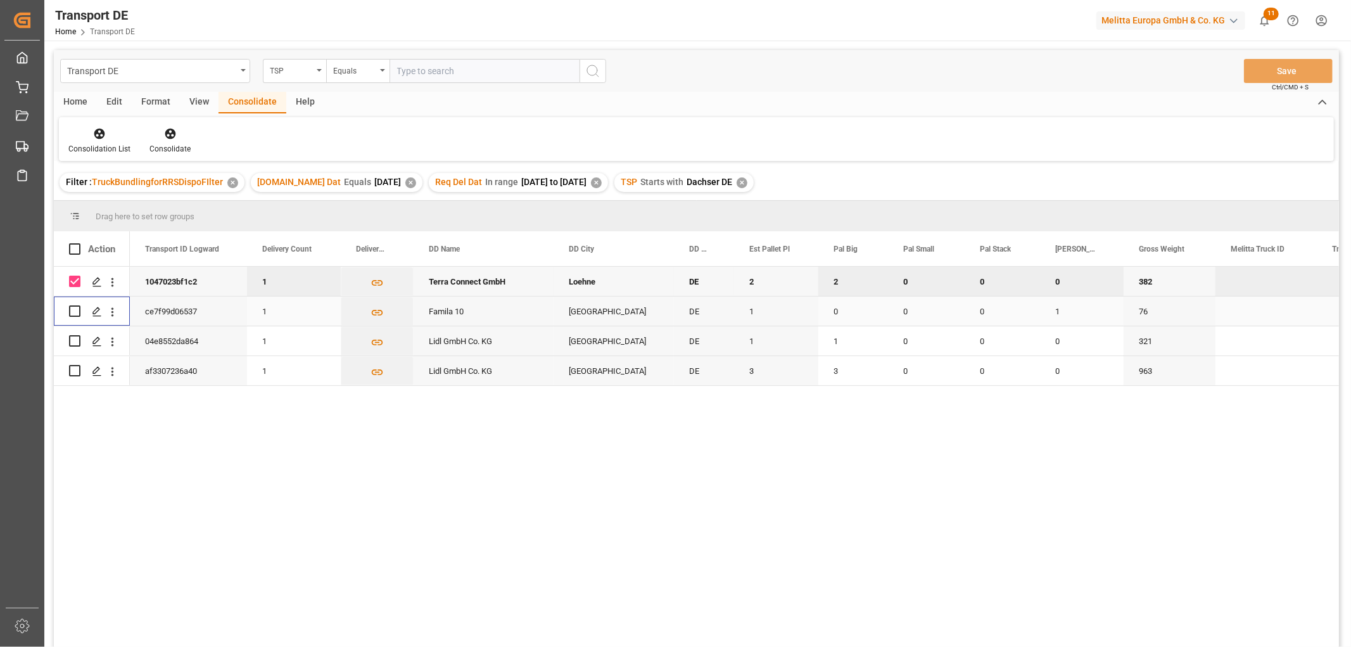
click at [72, 312] on input "Press Space to toggle row selection (unchecked)" at bounding box center [74, 310] width 11 height 11
checkbox input "true"
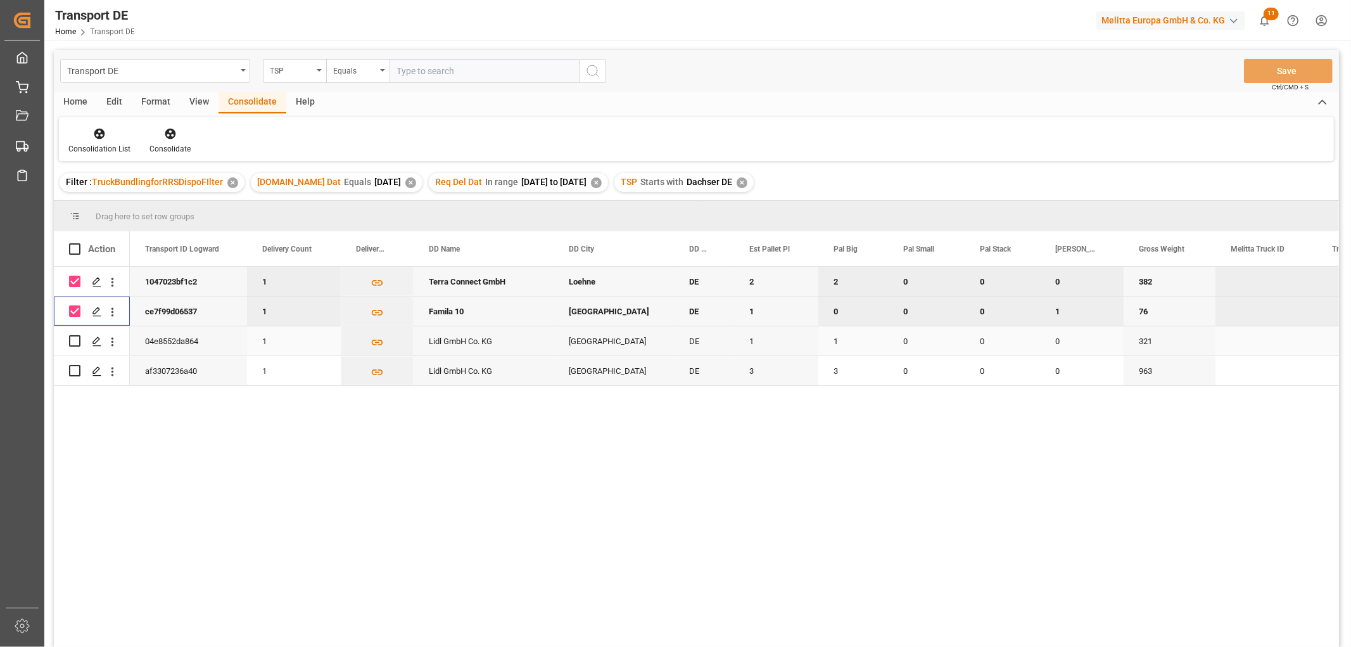
click at [73, 341] on input "Press Space to toggle row selection (unchecked)" at bounding box center [74, 340] width 11 height 11
checkbox input "true"
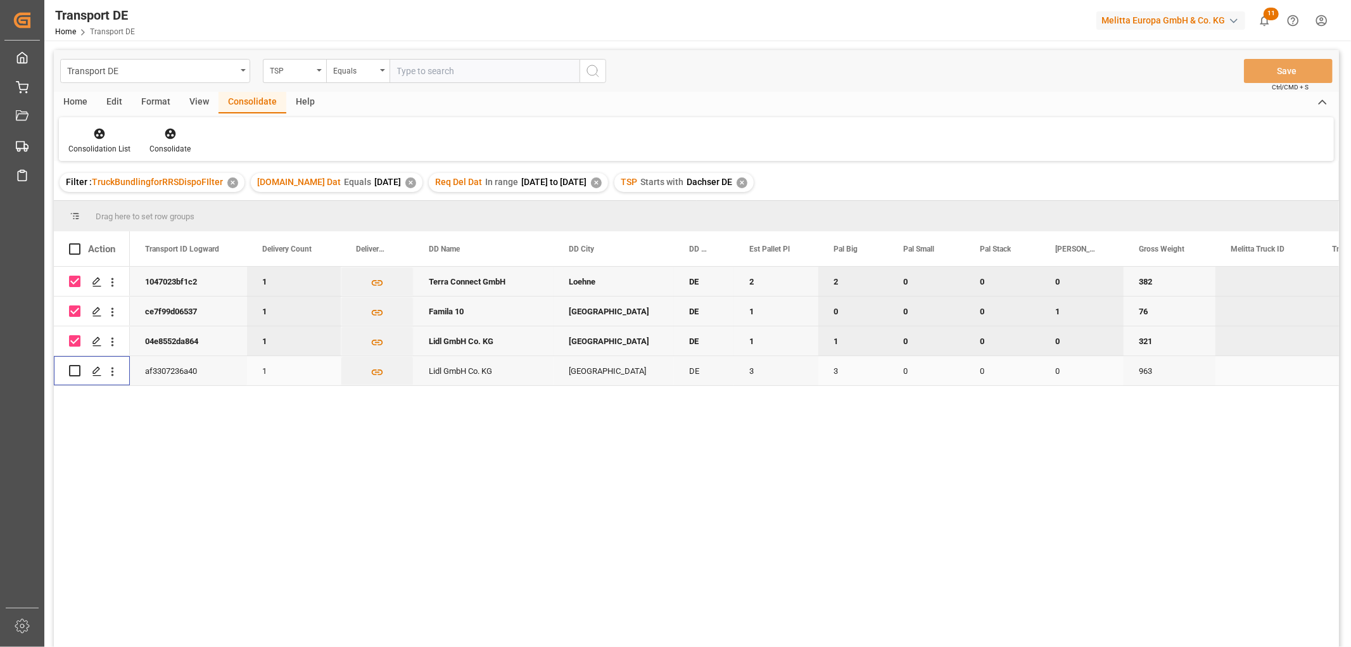
click at [75, 371] on input "Press Space to toggle row selection (unchecked)" at bounding box center [74, 370] width 11 height 11
checkbox input "true"
click at [168, 137] on icon at bounding box center [170, 134] width 11 height 11
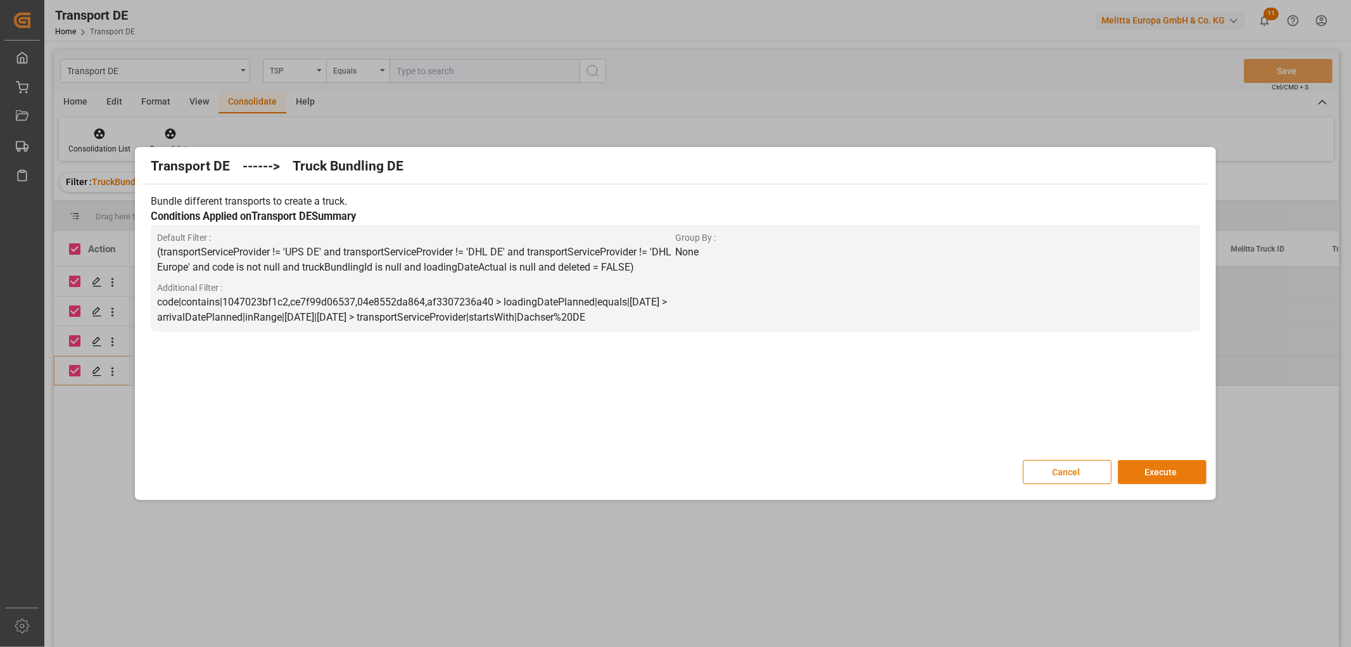
click at [1153, 470] on button "Execute" at bounding box center [1162, 472] width 89 height 24
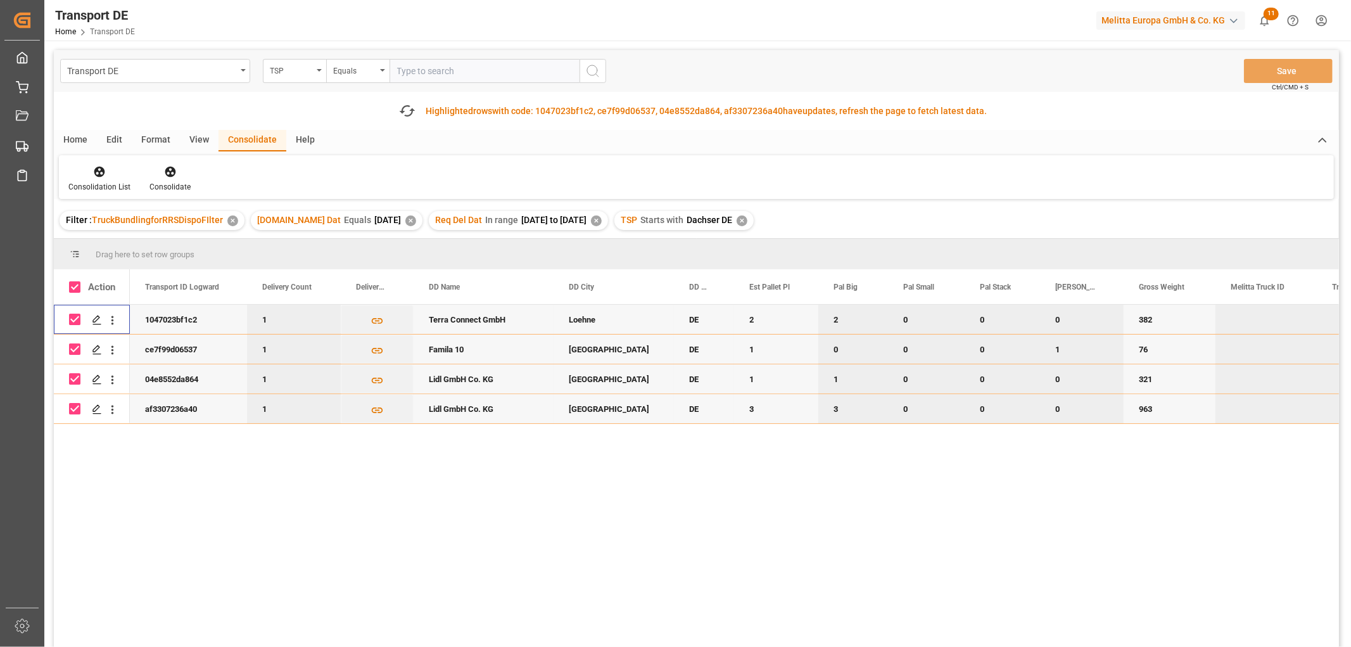
click at [78, 314] on input "Press Space to toggle row selection (checked)" at bounding box center [74, 319] width 11 height 11
checkbox input "false"
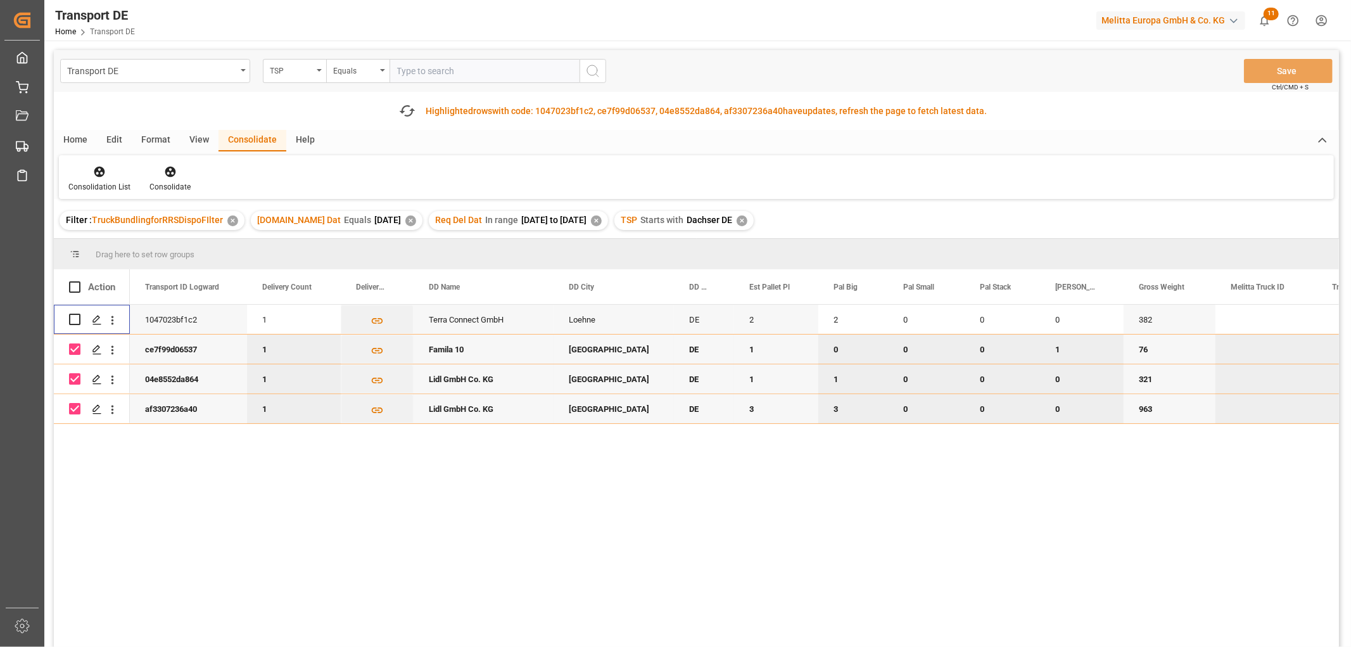
click at [79, 350] on input "Press Space to toggle row selection (checked)" at bounding box center [74, 348] width 11 height 11
checkbox input "false"
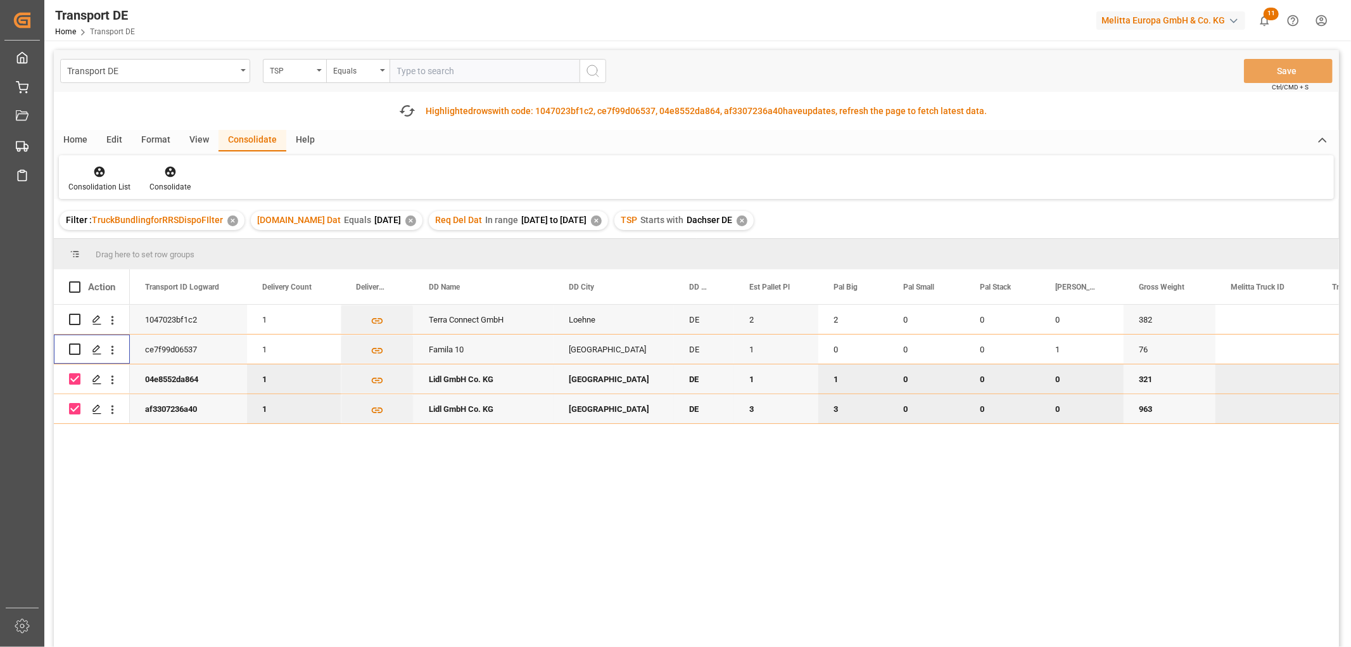
click at [75, 373] on input "Press Space to toggle row selection (checked)" at bounding box center [74, 378] width 11 height 11
checkbox input "false"
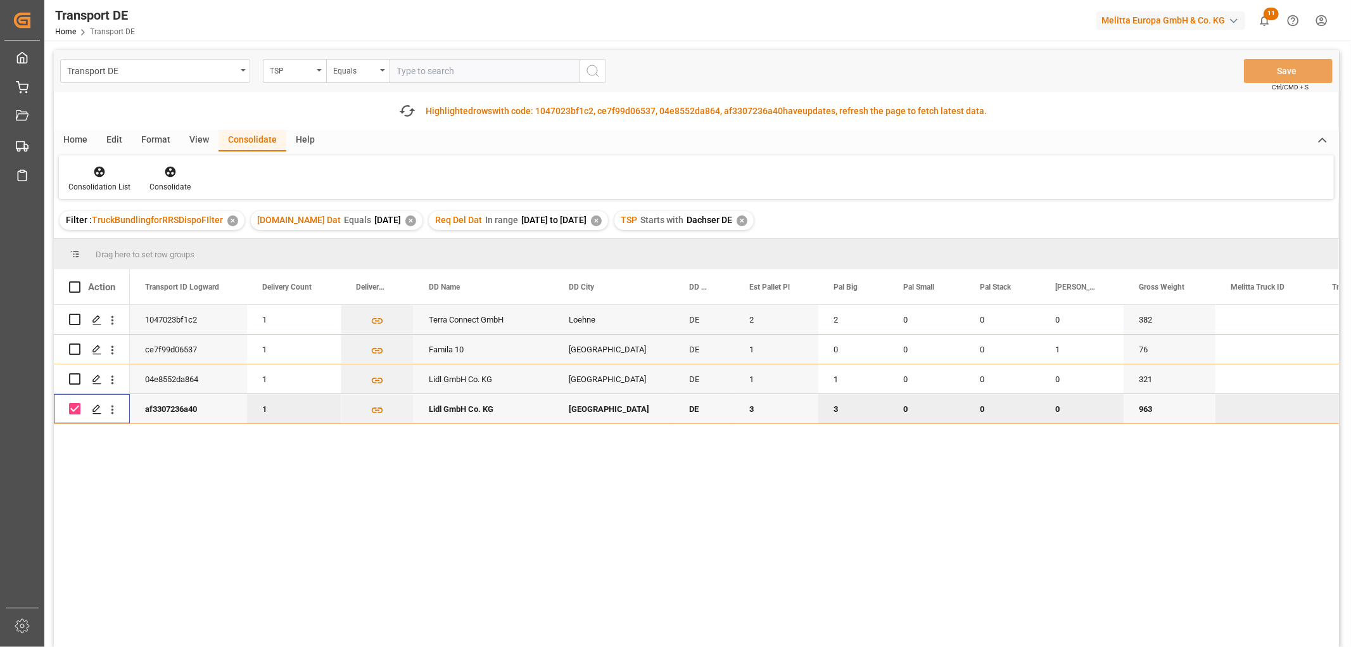
click at [73, 405] on input "Press Space to toggle row selection (checked)" at bounding box center [74, 408] width 11 height 11
checkbox input "false"
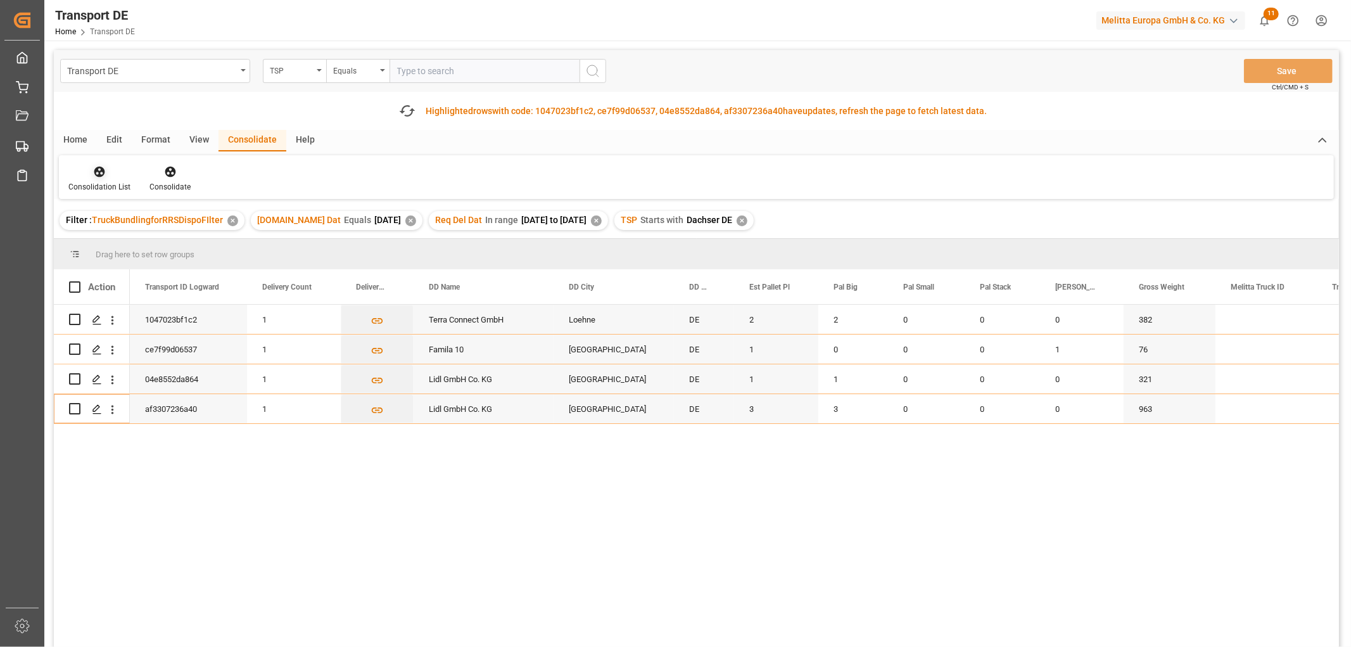
click at [95, 166] on icon at bounding box center [99, 171] width 13 height 13
click at [105, 239] on div "Transport DE TSP Equals Save Ctrl/CMD + S Fetch latest updates Highlighted rows…" at bounding box center [696, 384] width 1285 height 668
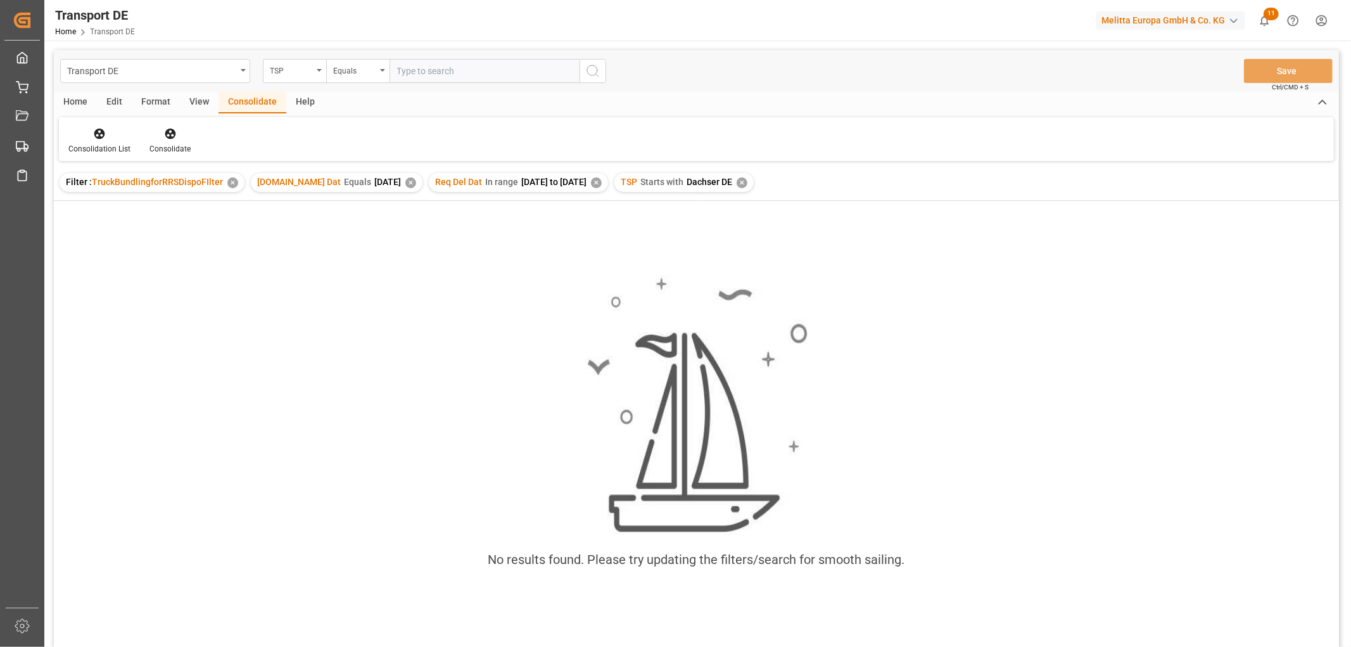
click at [748, 182] on div "✕" at bounding box center [742, 182] width 11 height 11
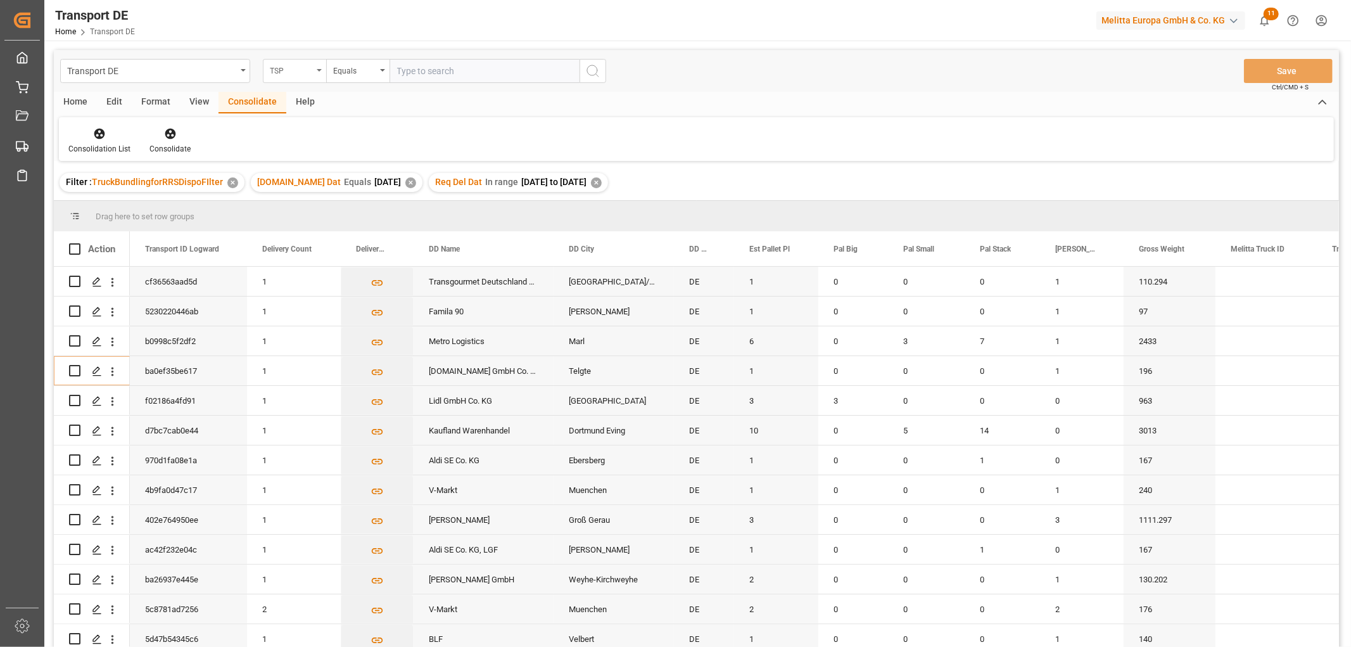
click at [292, 68] on div "TSP" at bounding box center [291, 69] width 43 height 15
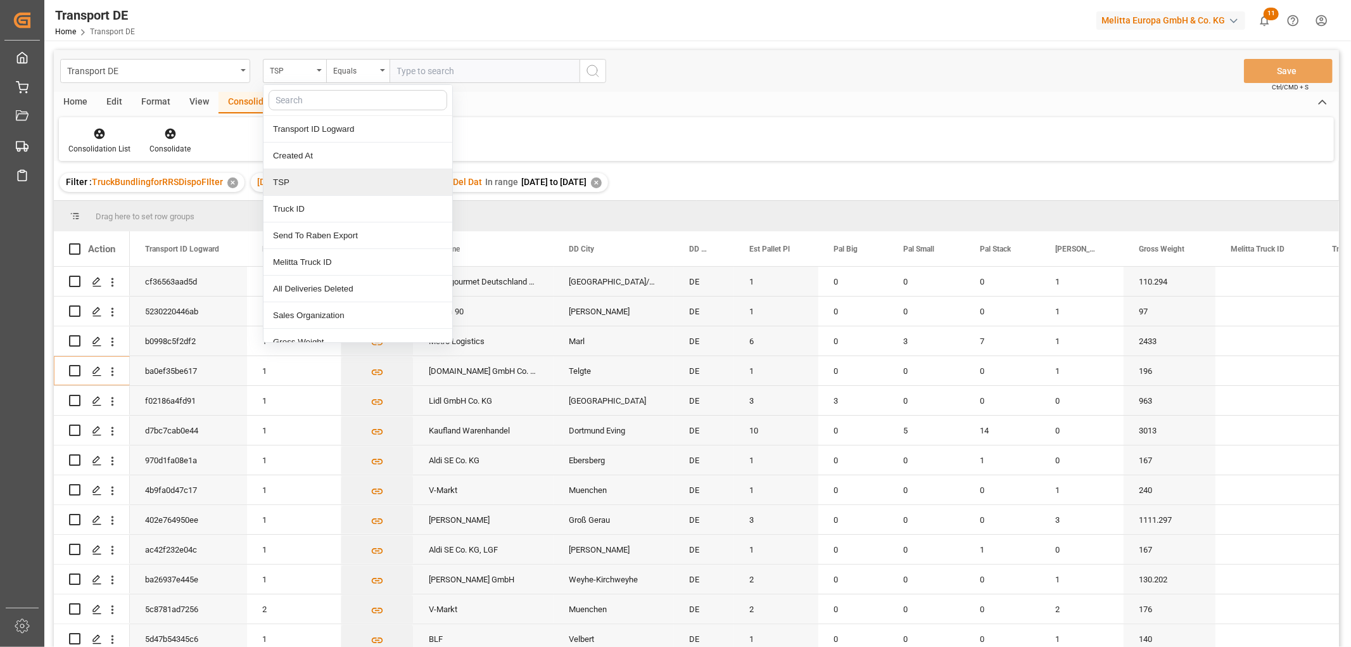
click at [288, 188] on div "TSP" at bounding box center [358, 182] width 189 height 27
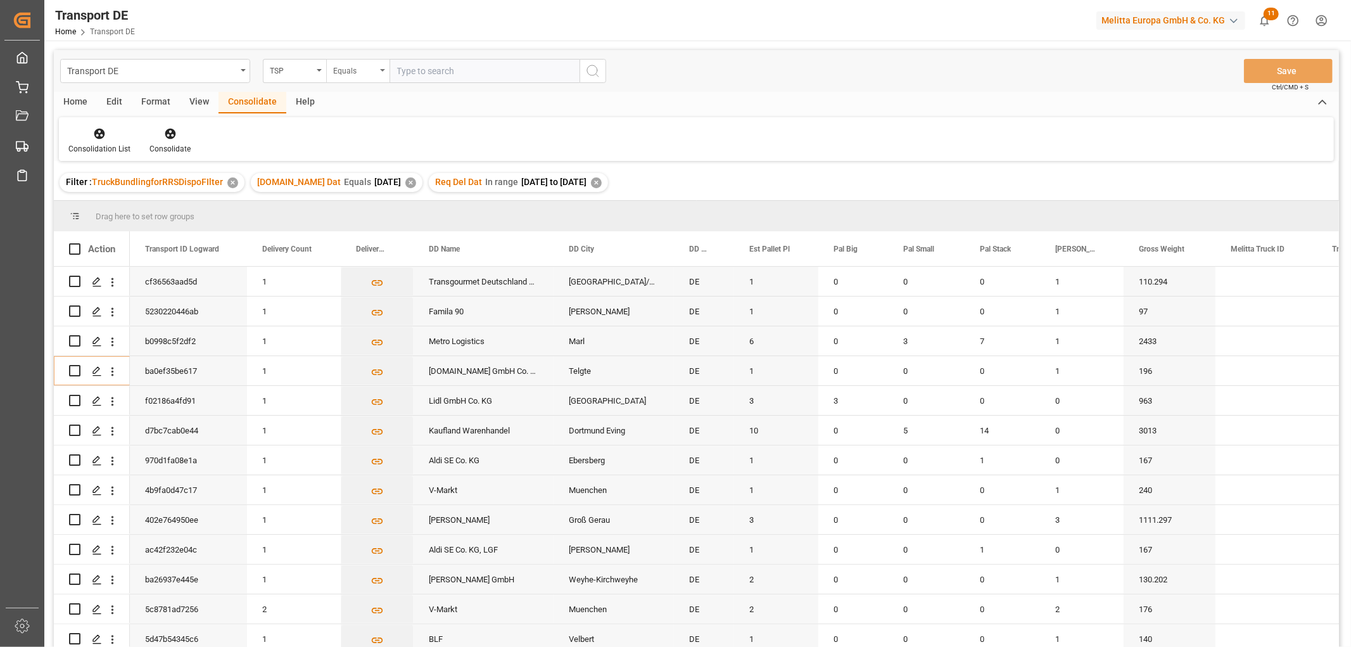
click at [362, 73] on div "Equals" at bounding box center [354, 69] width 43 height 15
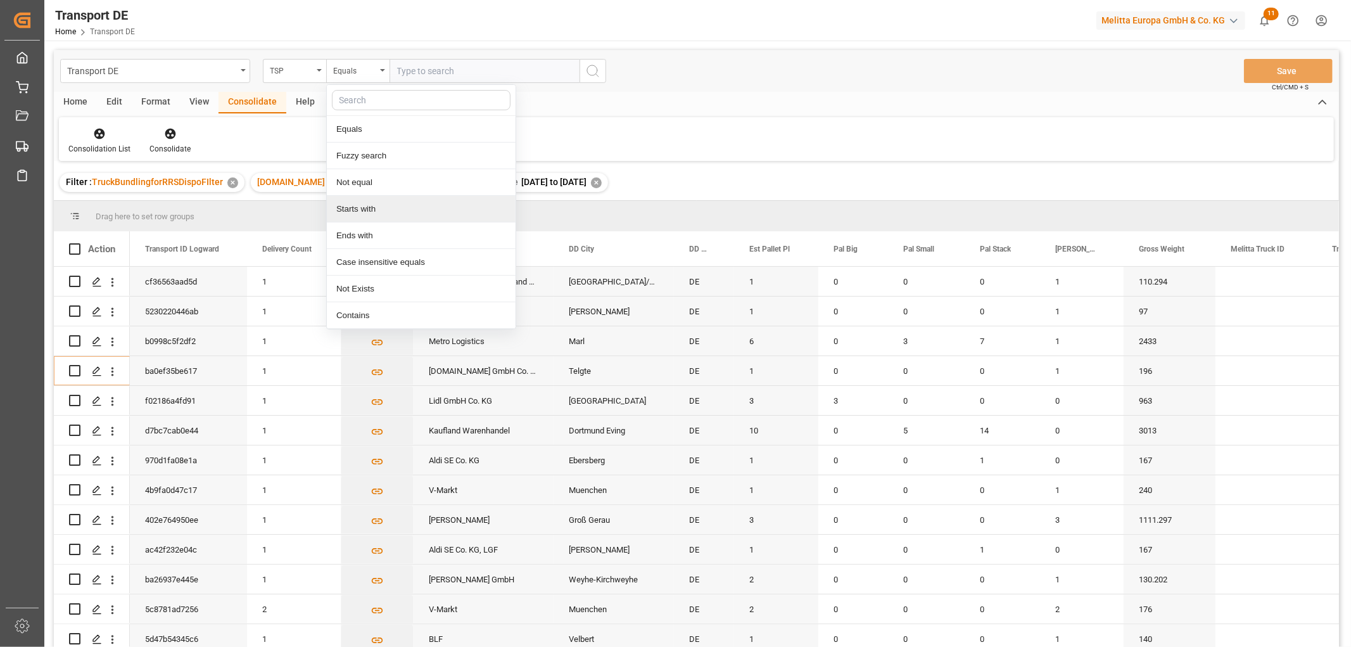
click at [356, 208] on div "Starts with" at bounding box center [421, 209] width 189 height 27
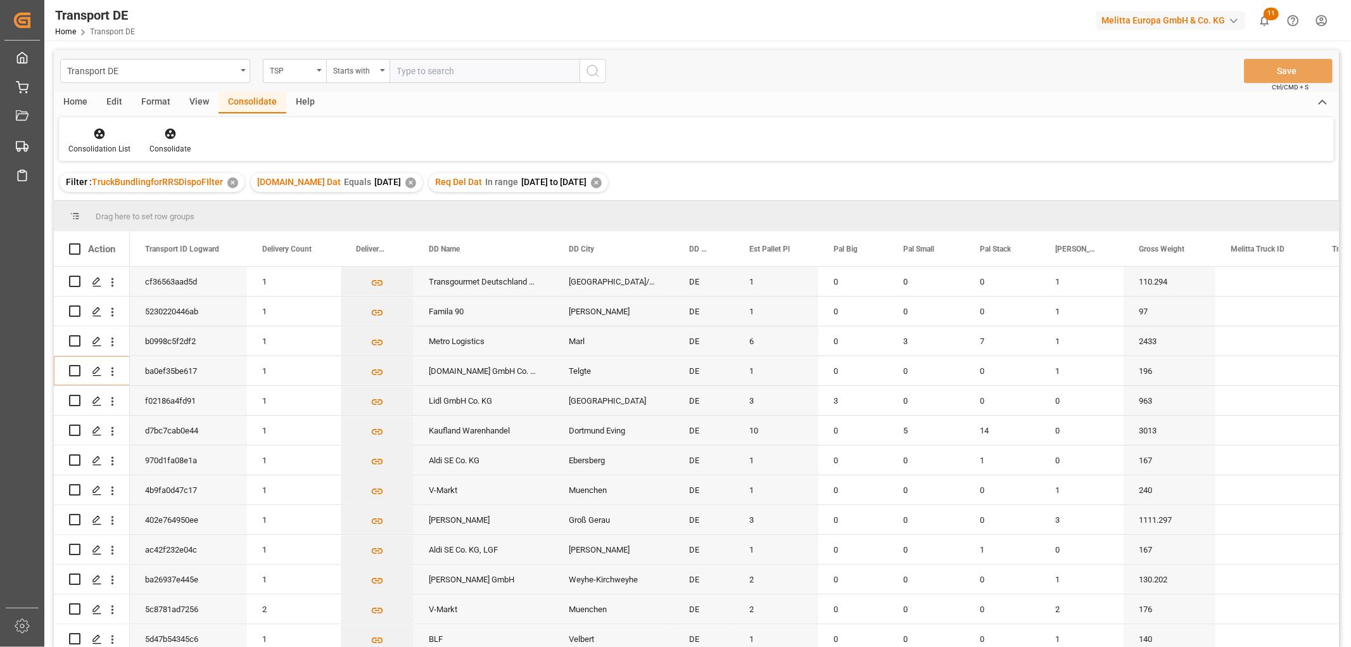
click at [416, 67] on input "text" at bounding box center [485, 71] width 190 height 24
type input "LIT DE"
click at [593, 68] on icon "search button" at bounding box center [592, 70] width 15 height 15
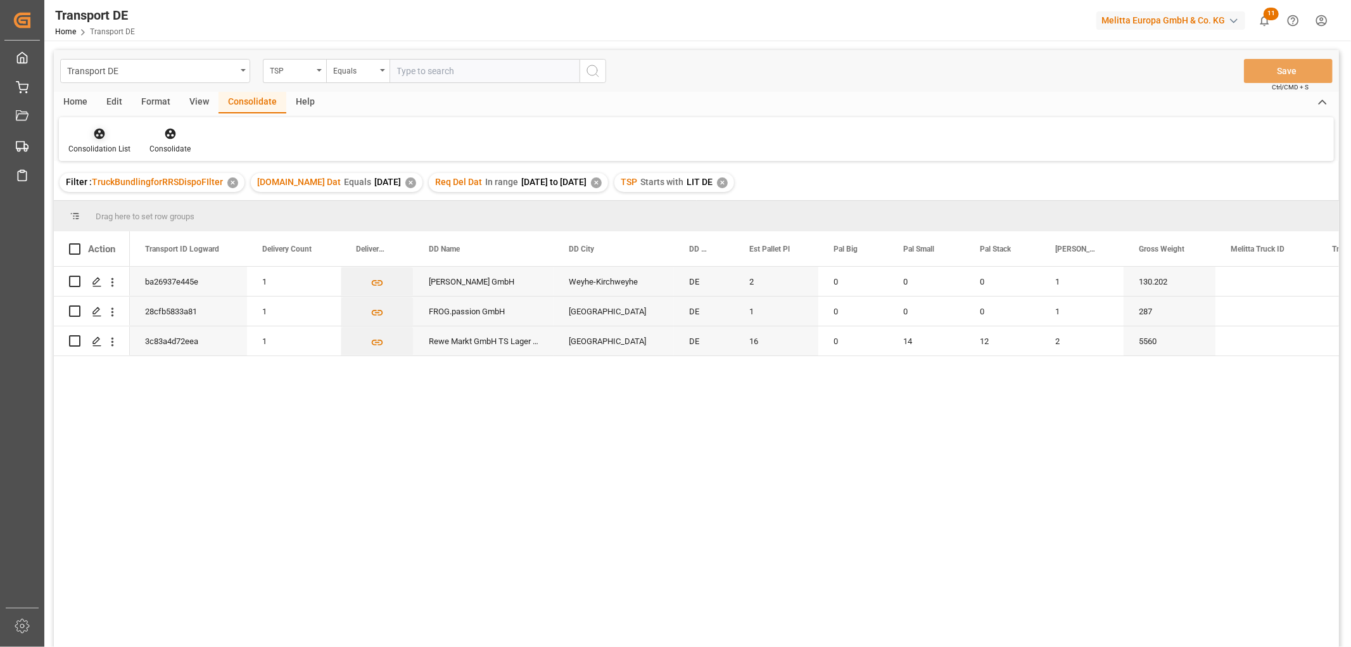
click at [100, 137] on icon at bounding box center [99, 134] width 11 height 11
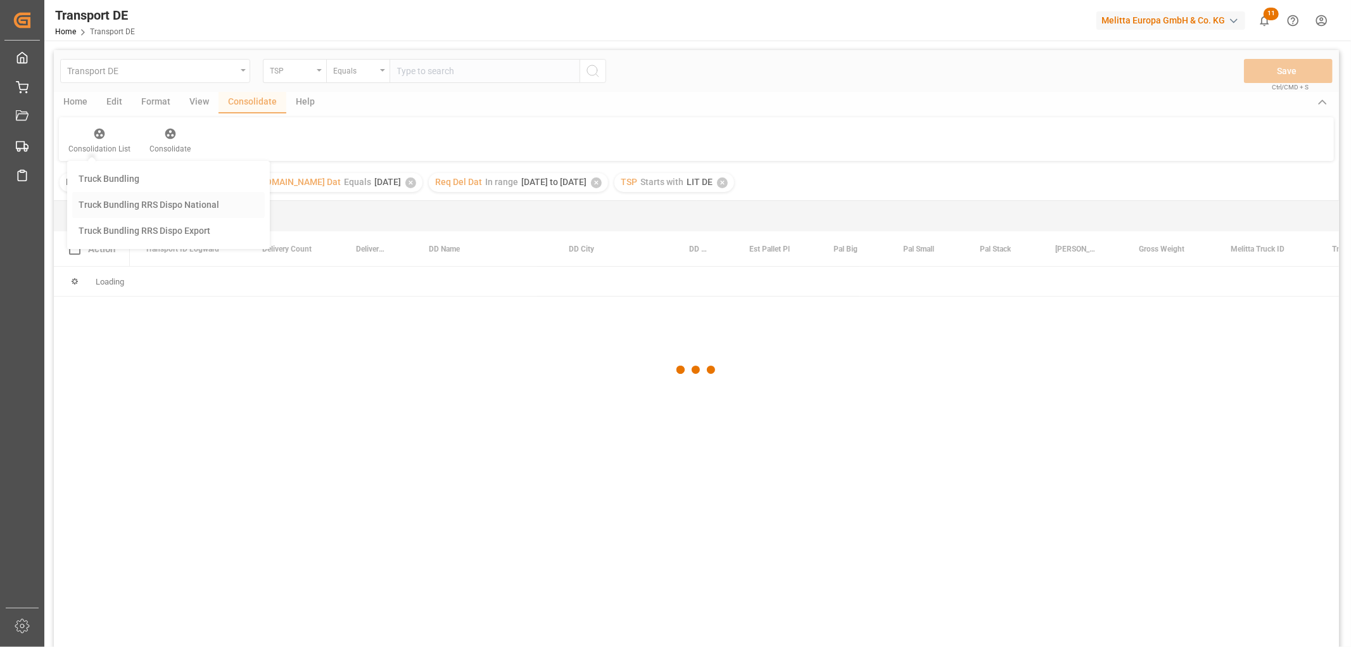
click at [105, 207] on div "Transport DE TSP Equals Save Ctrl/CMD + S Home Edit Format View Consolidate Hel…" at bounding box center [696, 365] width 1285 height 630
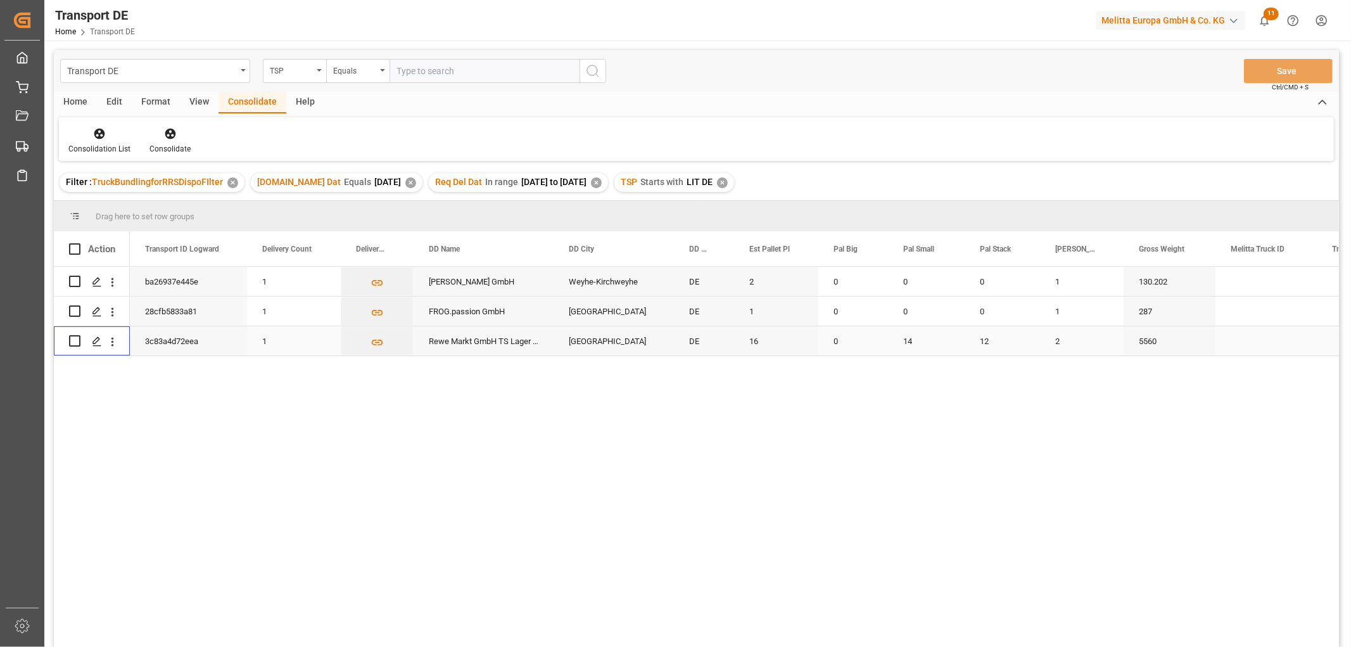
click at [72, 340] on input "Press Space to toggle row selection (unchecked)" at bounding box center [74, 340] width 11 height 11
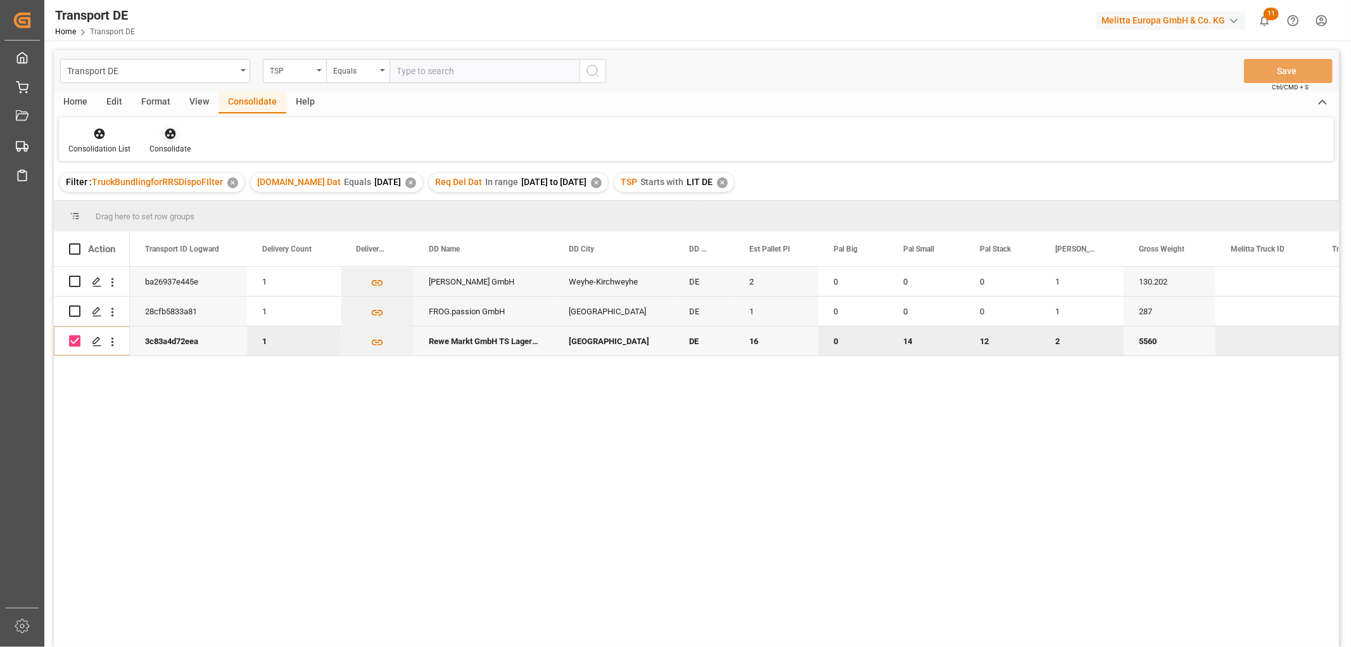
click at [166, 134] on icon at bounding box center [170, 134] width 11 height 11
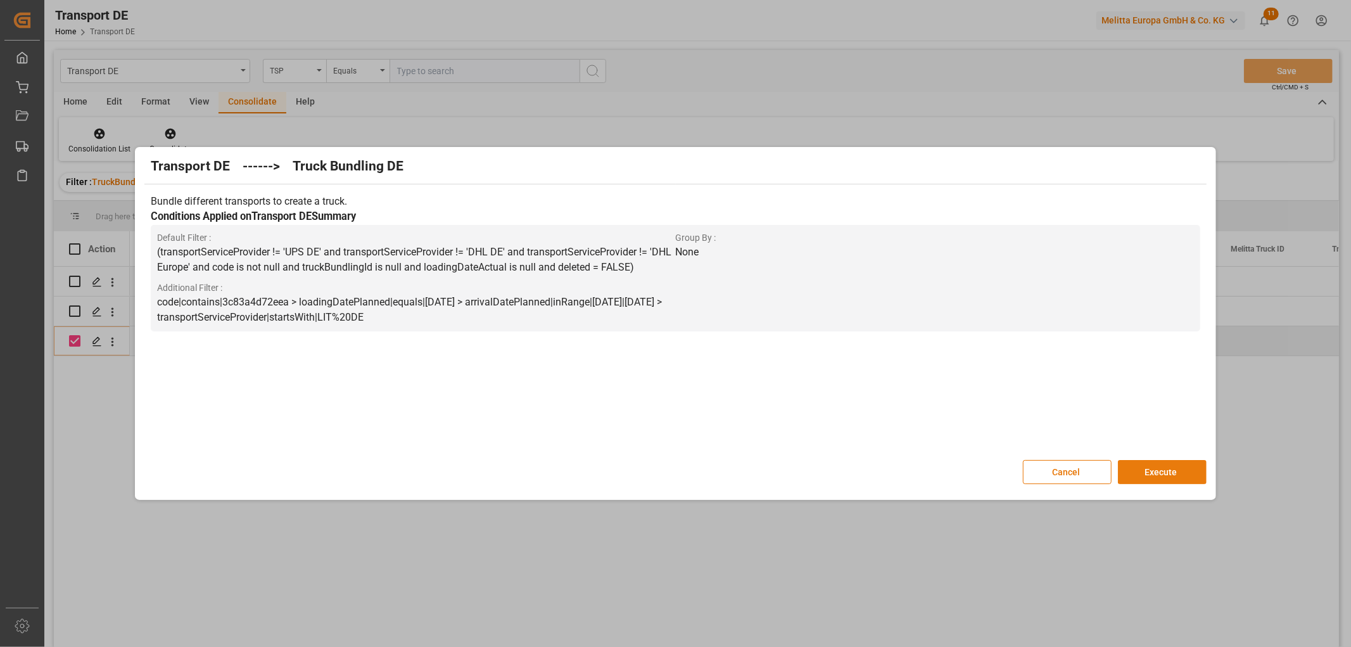
click at [1180, 471] on button "Execute" at bounding box center [1162, 472] width 89 height 24
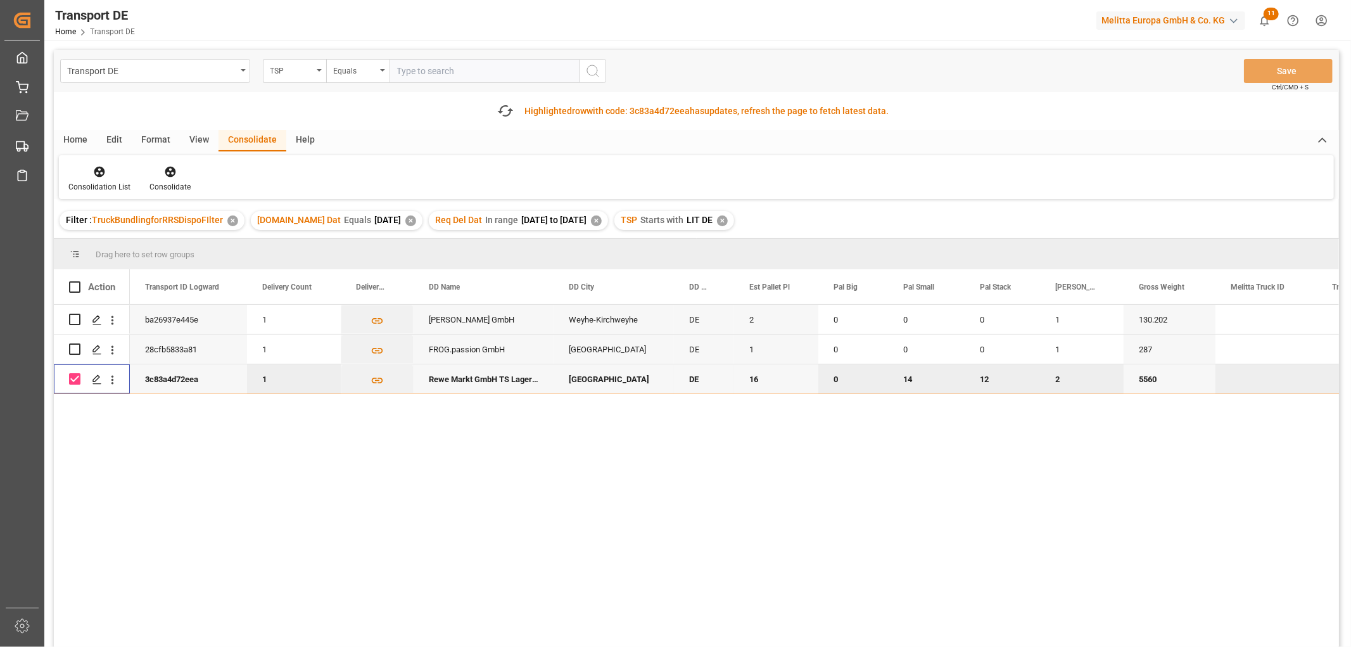
click at [74, 375] on input "Press Space to toggle row selection (checked)" at bounding box center [74, 378] width 11 height 11
checkbox input "false"
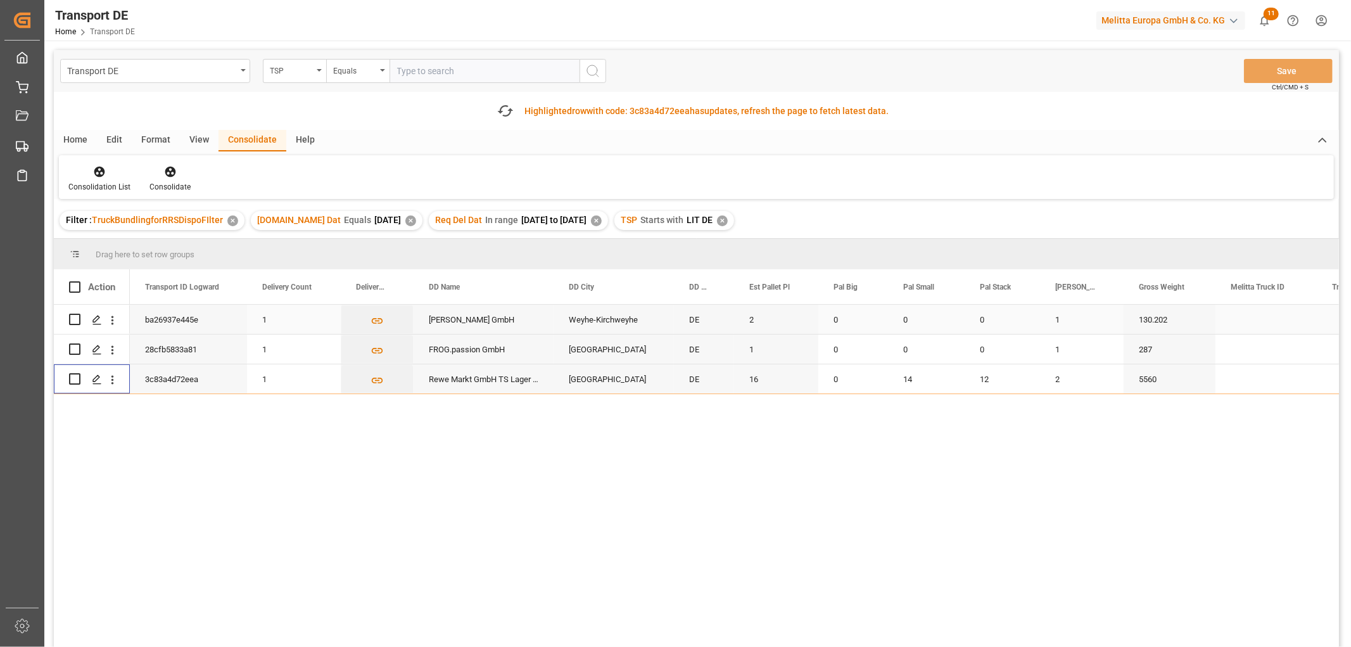
click at [74, 319] on input "Press Space to toggle row selection (unchecked)" at bounding box center [74, 319] width 11 height 11
checkbox input "true"
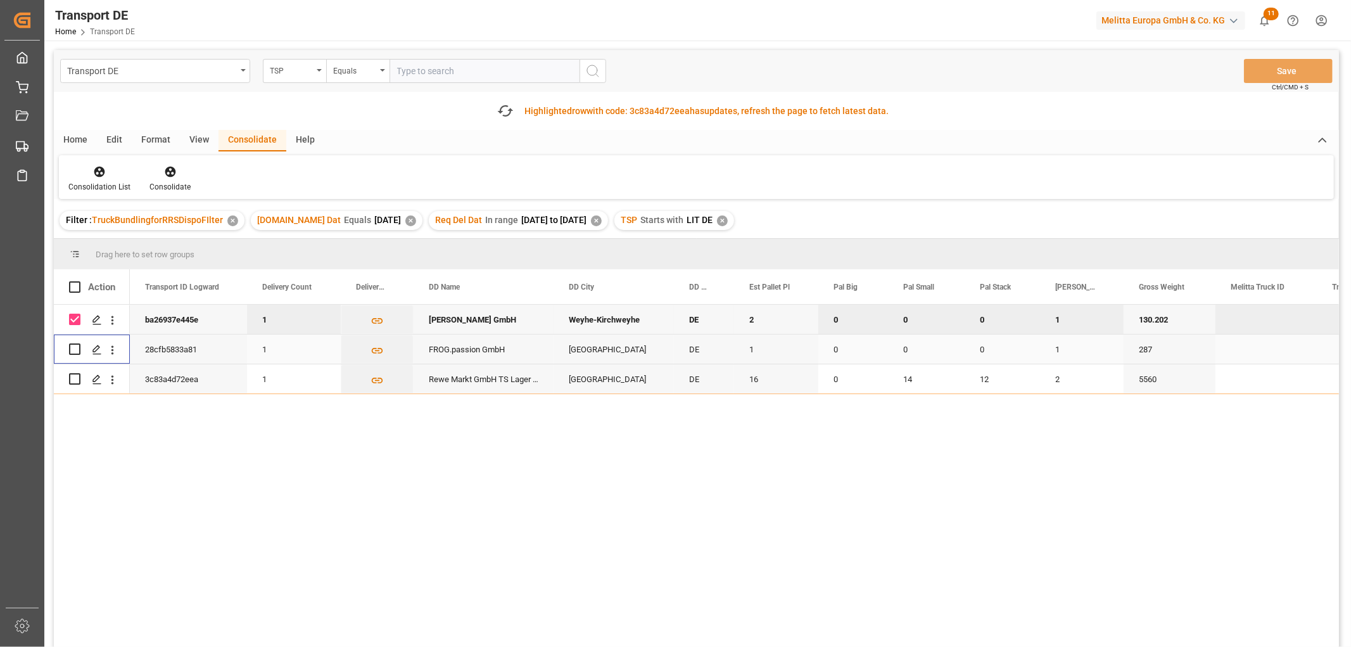
click at [72, 351] on input "Press Space to toggle row selection (unchecked)" at bounding box center [74, 348] width 11 height 11
checkbox input "true"
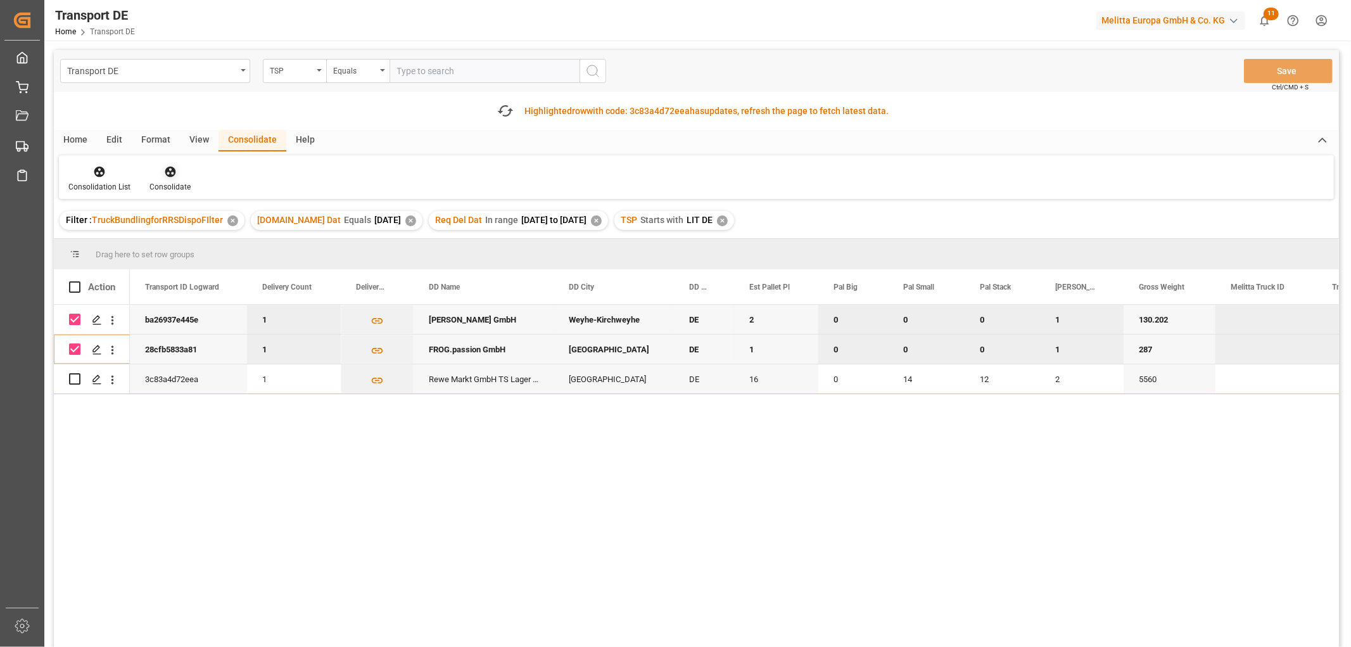
click at [172, 174] on icon at bounding box center [170, 172] width 11 height 11
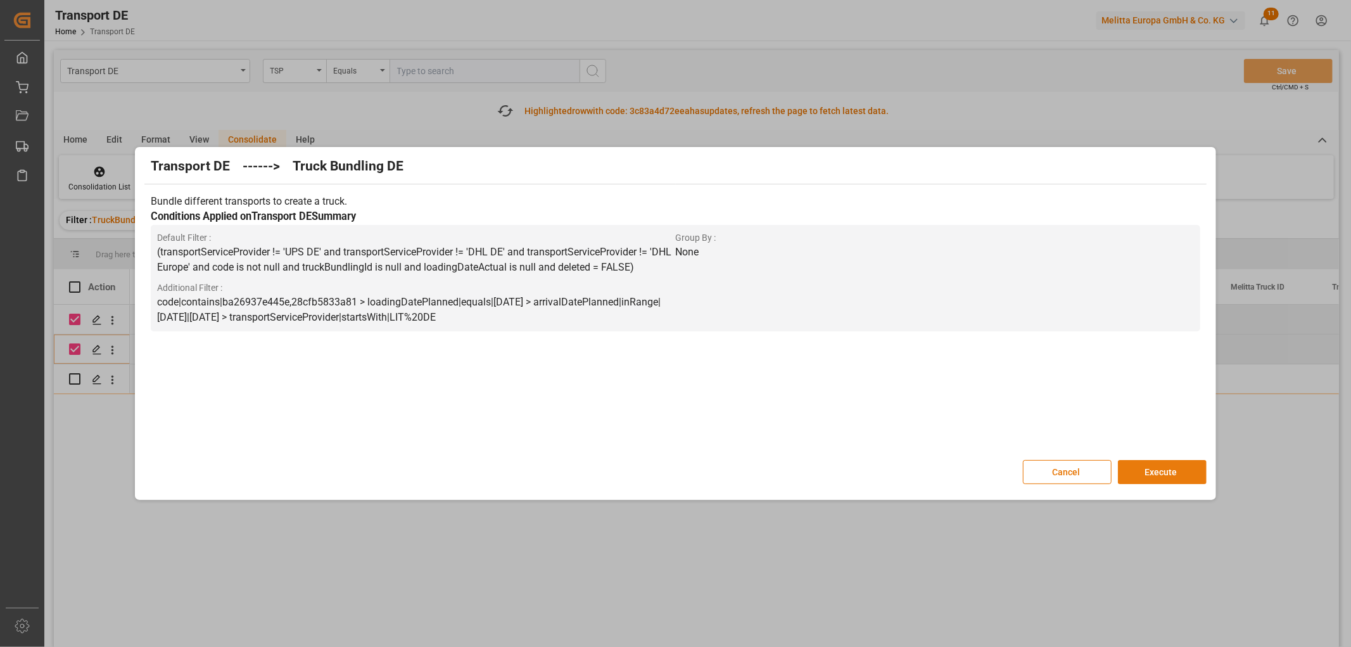
click at [1171, 469] on button "Execute" at bounding box center [1162, 472] width 89 height 24
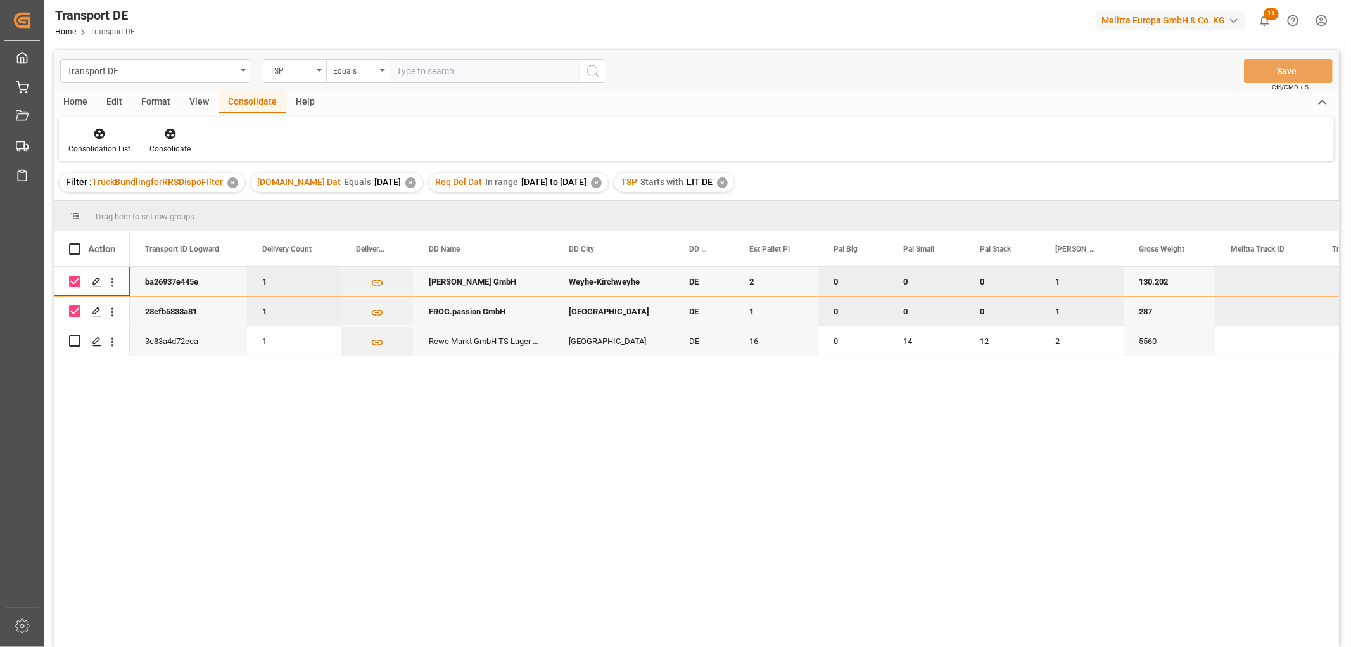
click at [77, 279] on input "Press Space to toggle row selection (checked)" at bounding box center [74, 281] width 11 height 11
checkbox input "false"
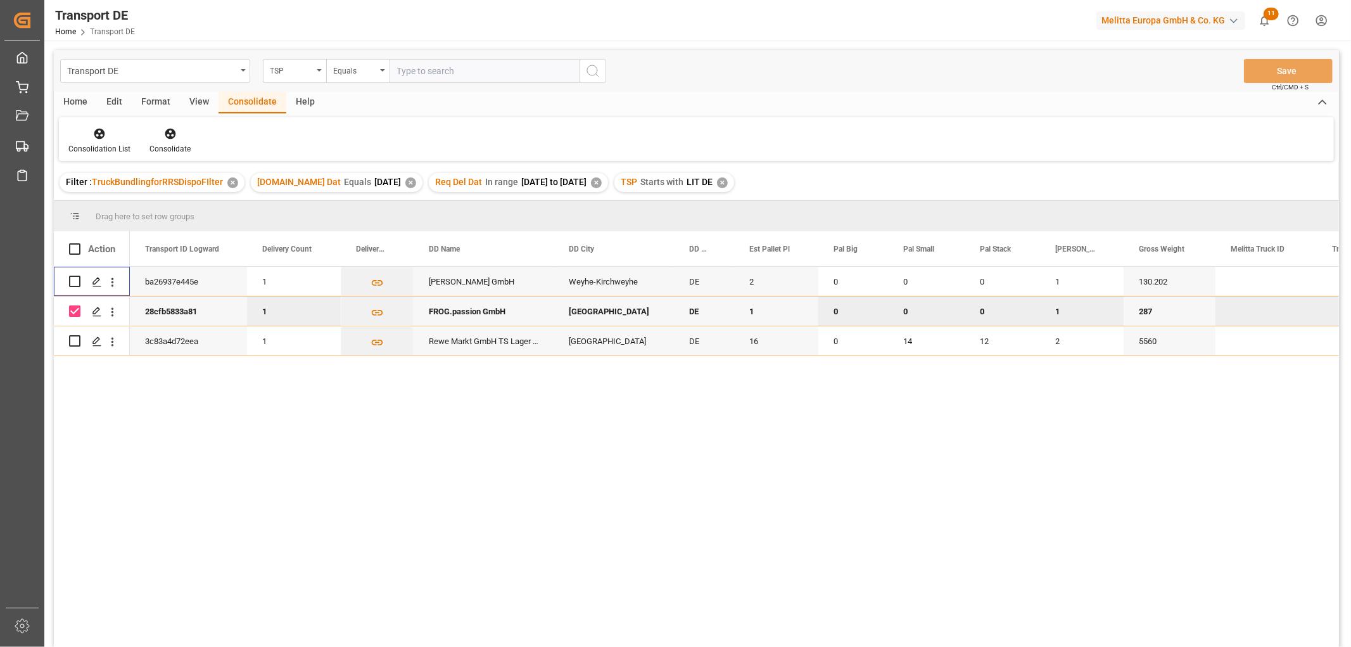
click at [75, 309] on input "Press Space to toggle row selection (checked)" at bounding box center [74, 310] width 11 height 11
checkbox input "false"
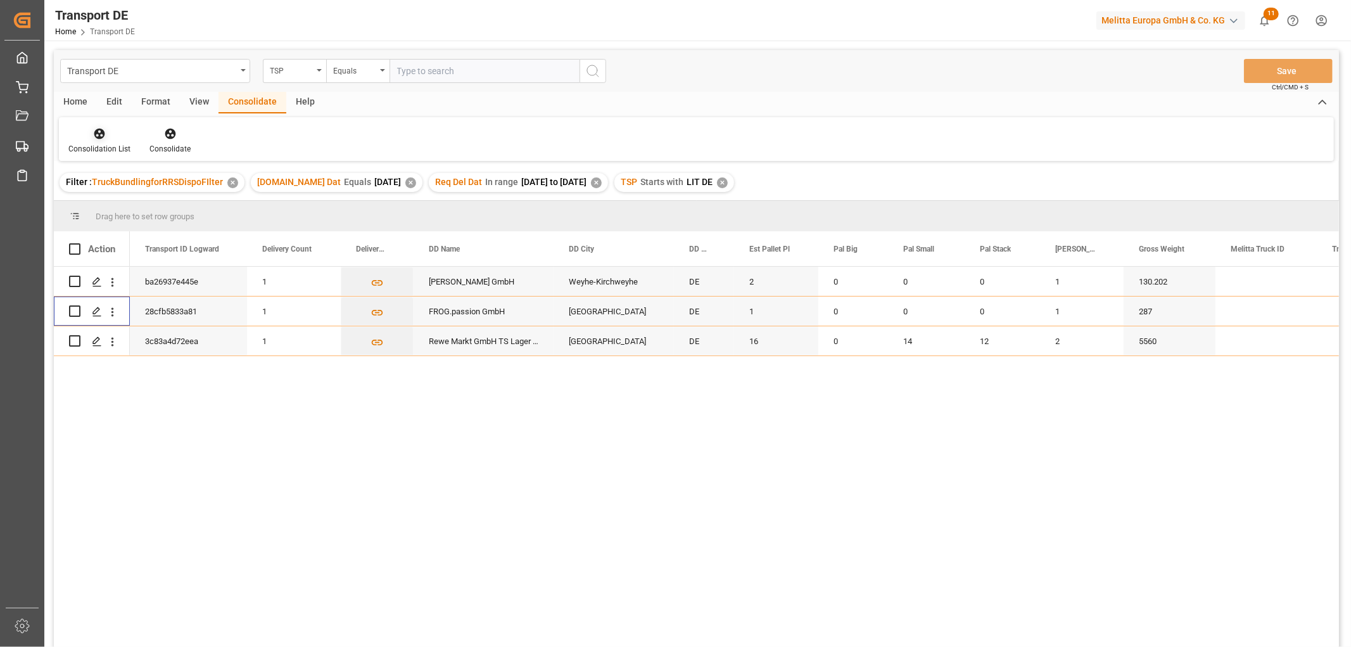
click at [96, 131] on icon at bounding box center [99, 134] width 11 height 11
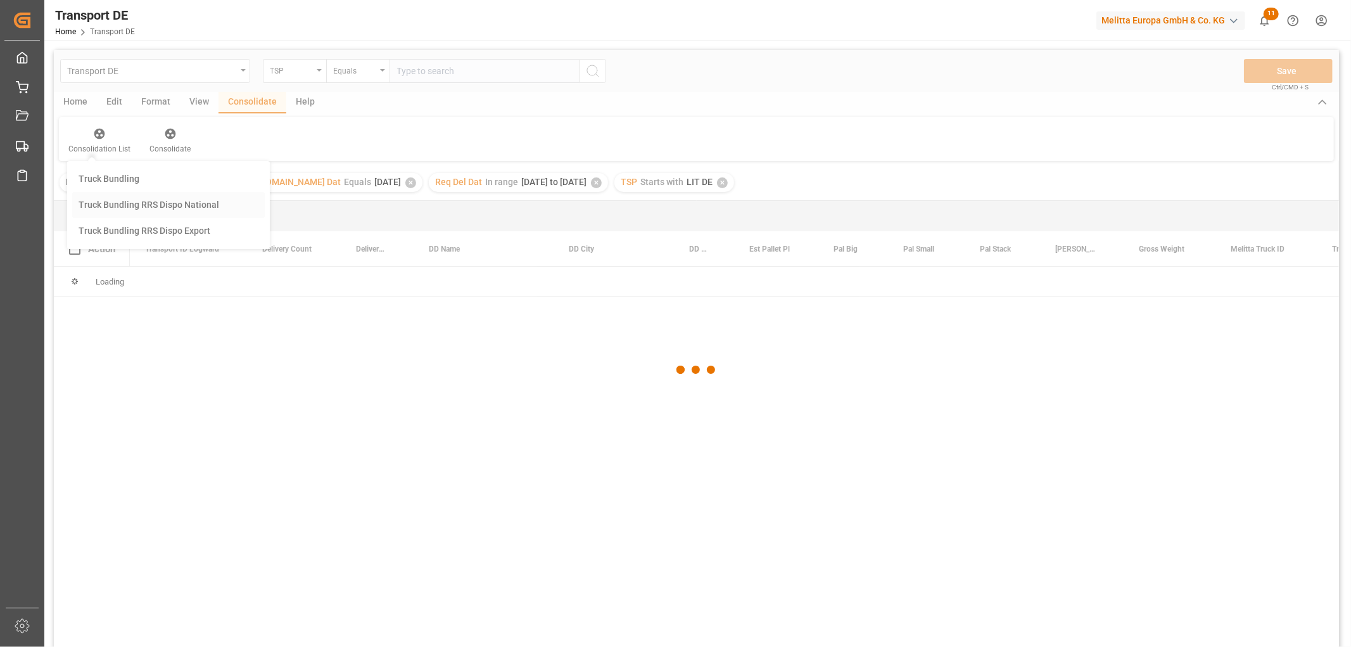
click at [103, 203] on div "Transport DE TSP Equals Save Ctrl/CMD + S Home Edit Format View Consolidate Hel…" at bounding box center [696, 365] width 1285 height 630
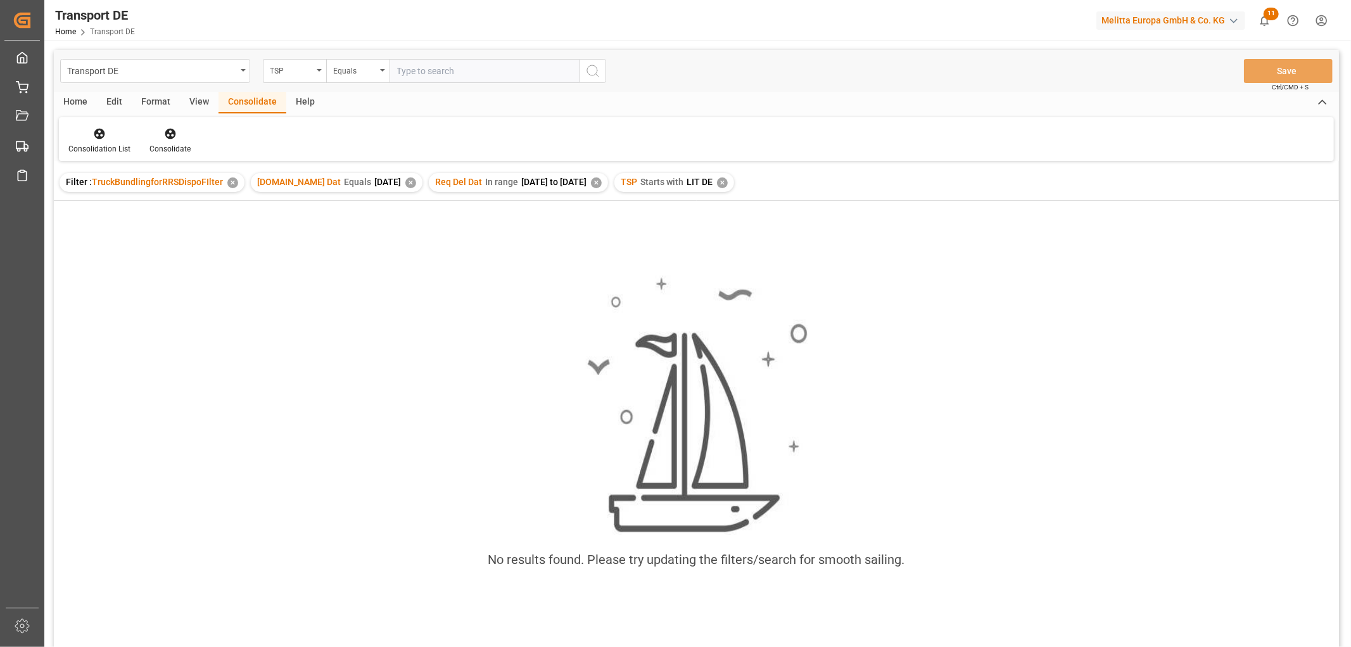
click at [727, 185] on div "✕" at bounding box center [722, 182] width 11 height 11
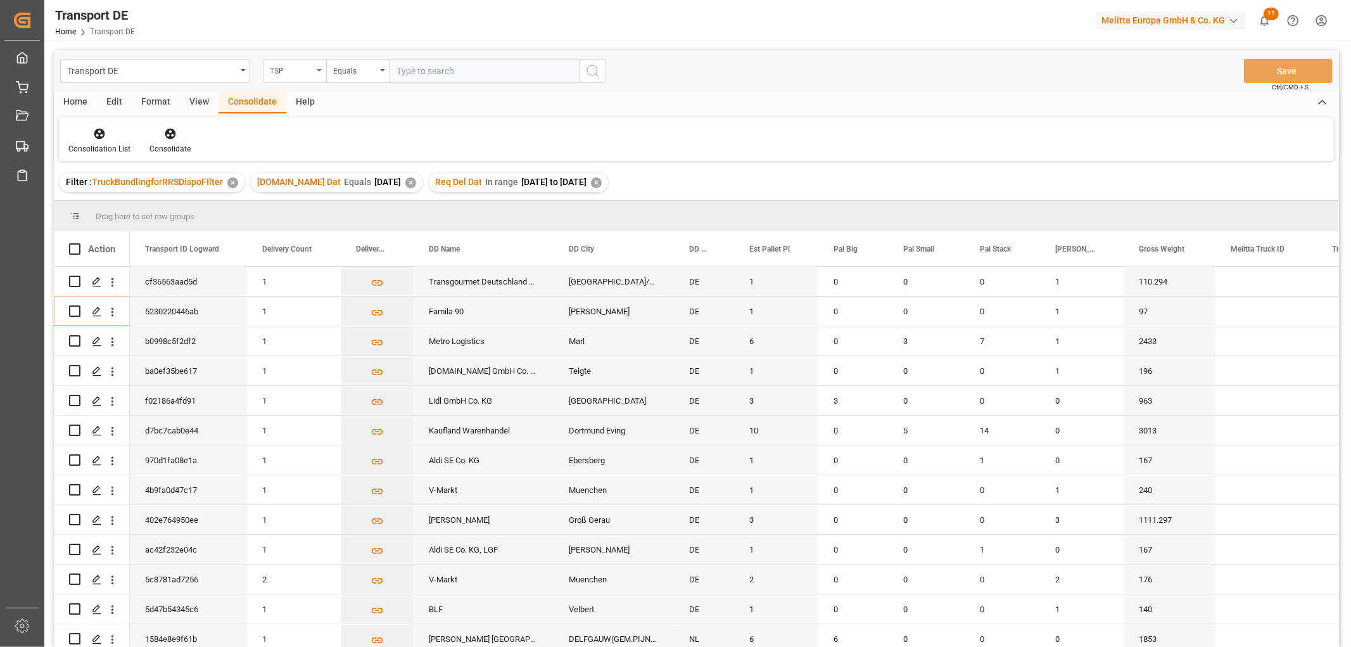
click at [295, 70] on div "TSP" at bounding box center [291, 69] width 43 height 15
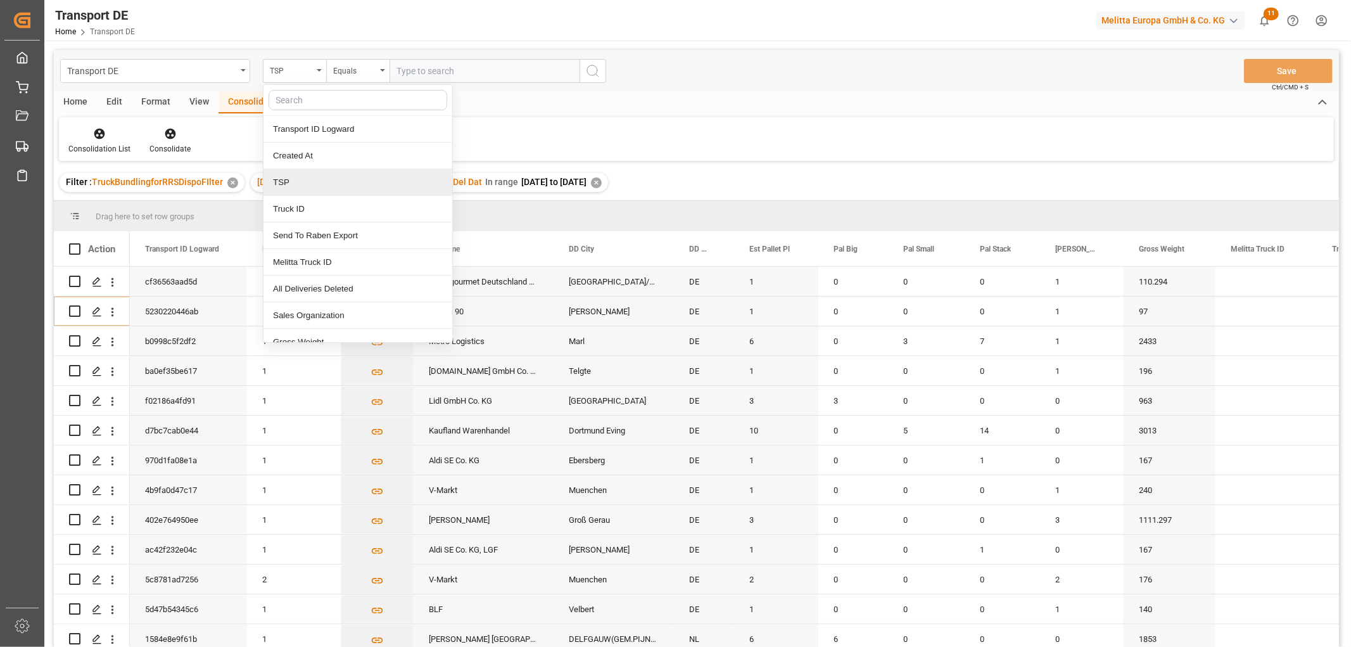
click at [290, 180] on div "TSP" at bounding box center [358, 182] width 189 height 27
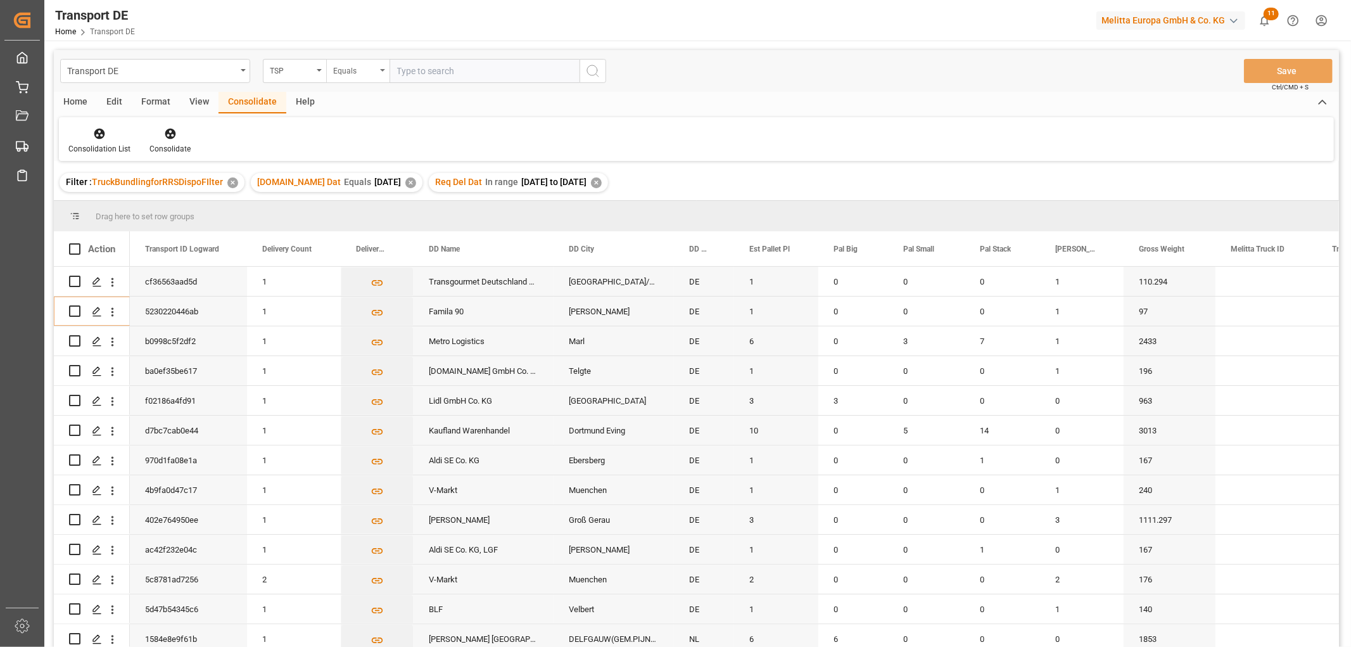
click at [360, 70] on div "Equals" at bounding box center [354, 69] width 43 height 15
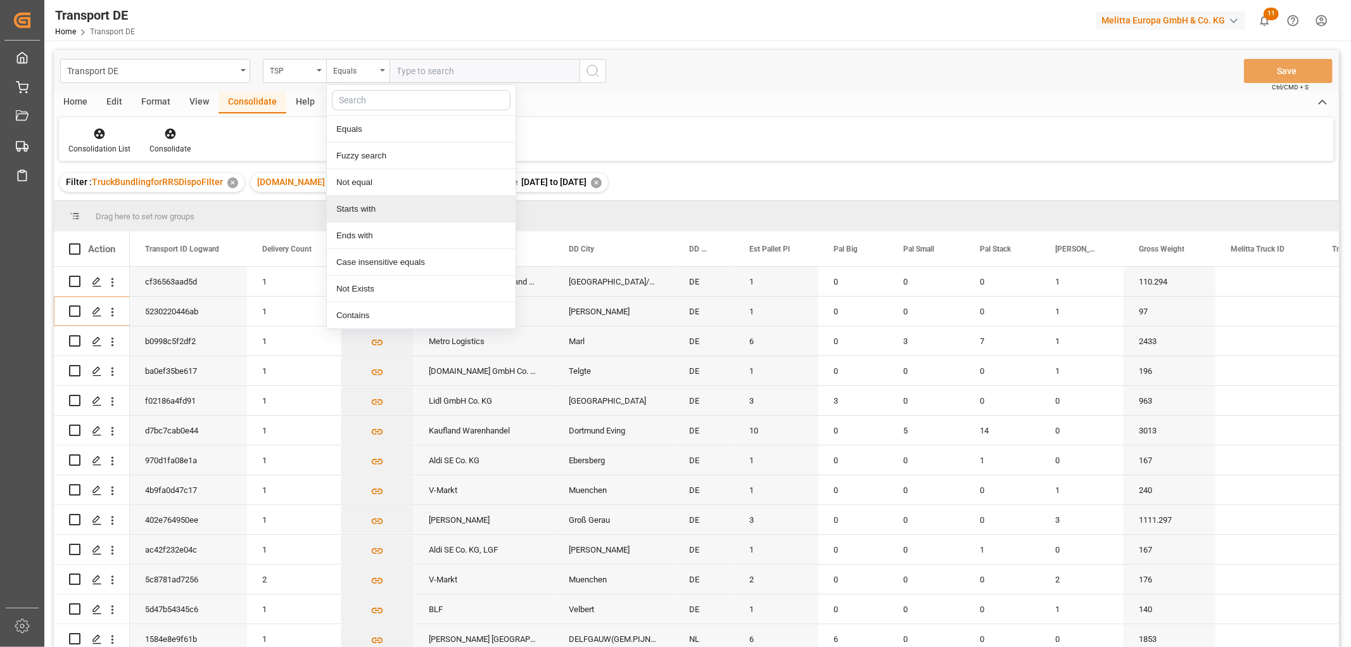
click at [358, 207] on div "Starts with" at bounding box center [421, 209] width 189 height 27
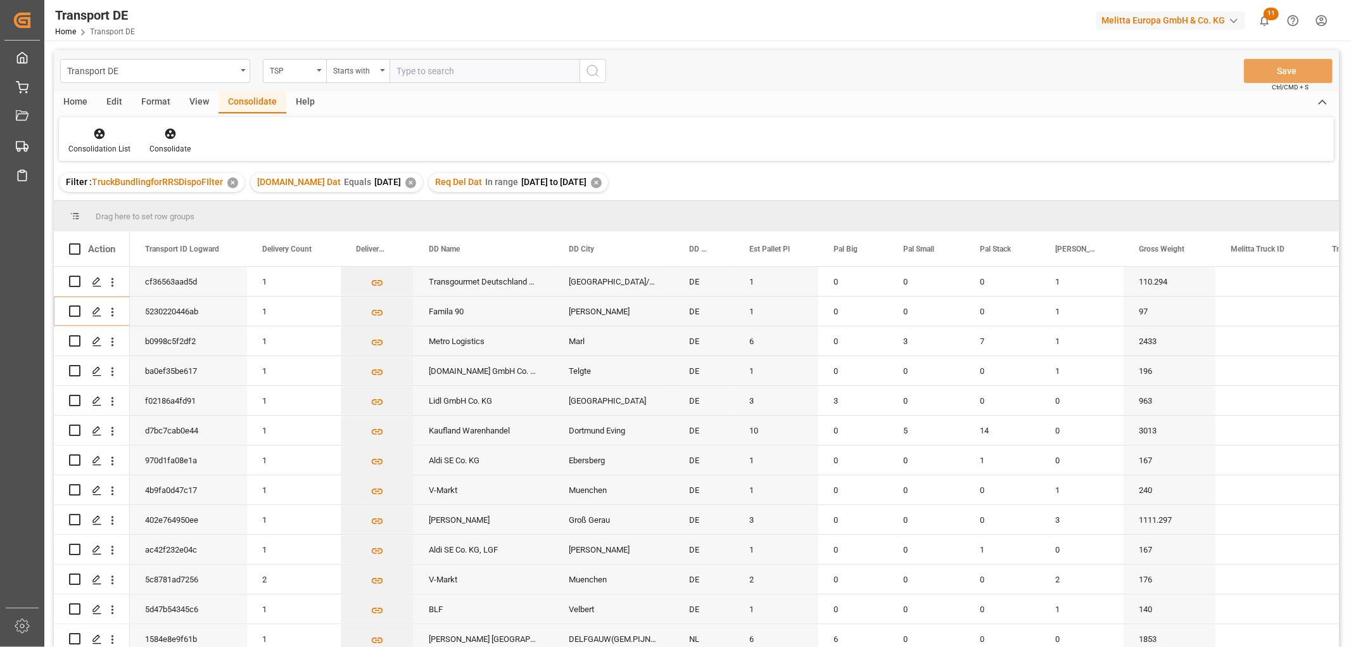
click at [417, 67] on input "text" at bounding box center [485, 71] width 190 height 24
type input "Moeller"
click at [590, 72] on icon "search button" at bounding box center [592, 70] width 15 height 15
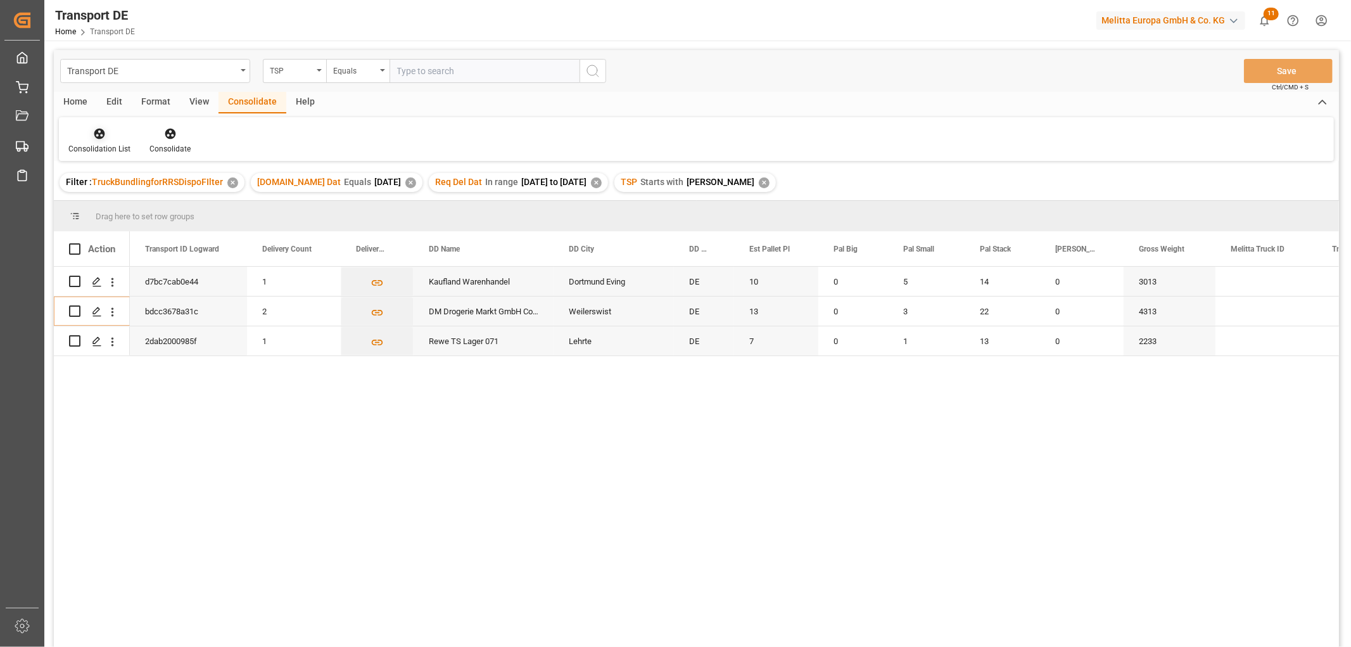
click at [99, 135] on icon at bounding box center [99, 134] width 11 height 11
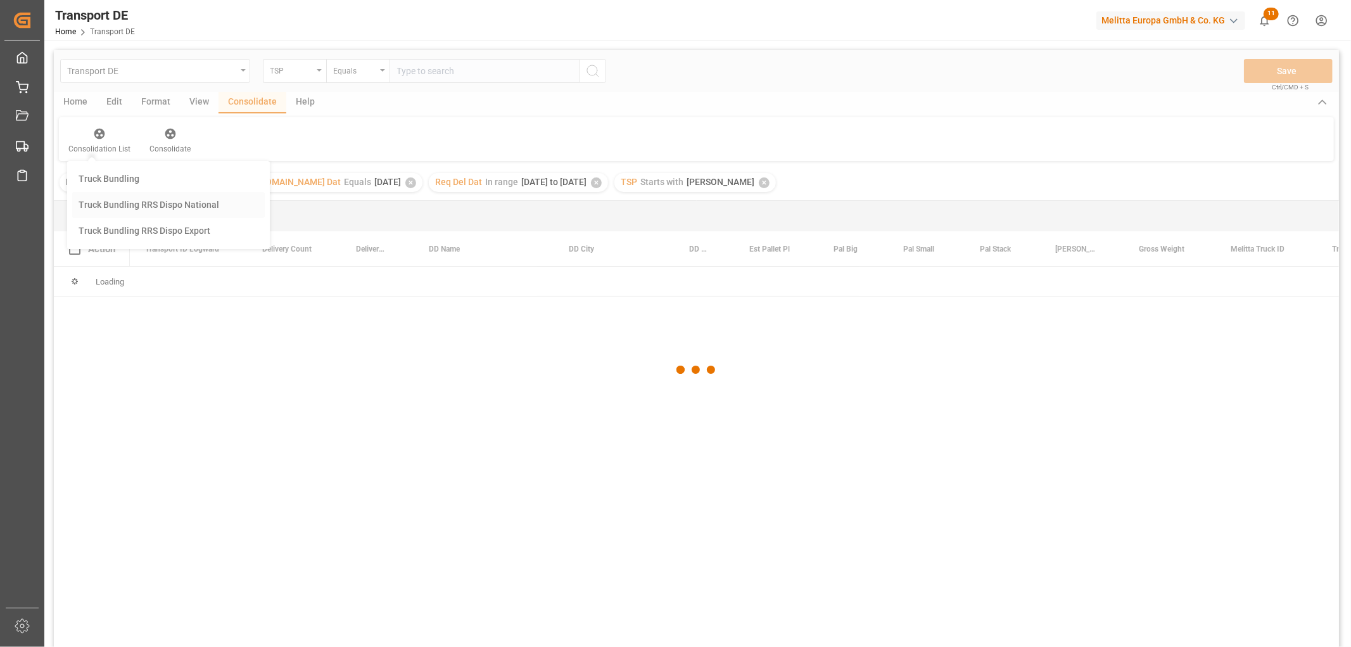
click at [111, 201] on div "Transport DE TSP Equals Save Ctrl/CMD + S Home Edit Format View Consolidate Hel…" at bounding box center [696, 365] width 1285 height 630
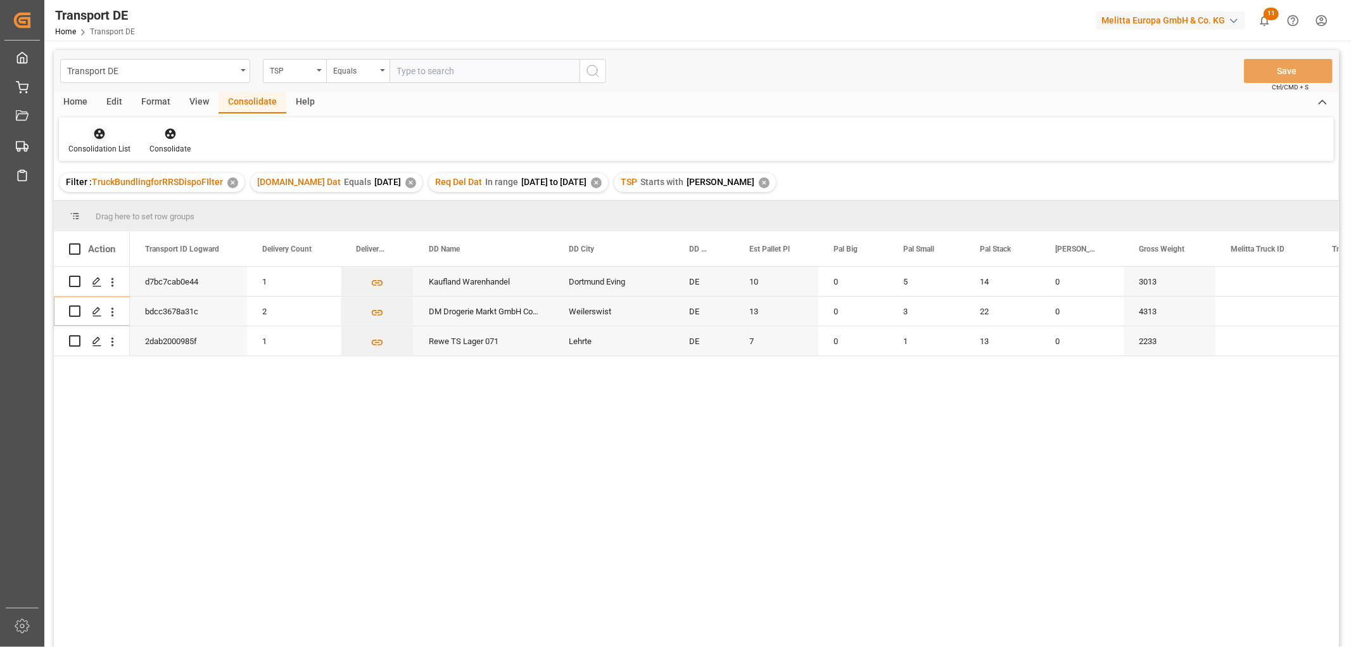
click at [93, 130] on icon at bounding box center [99, 133] width 13 height 13
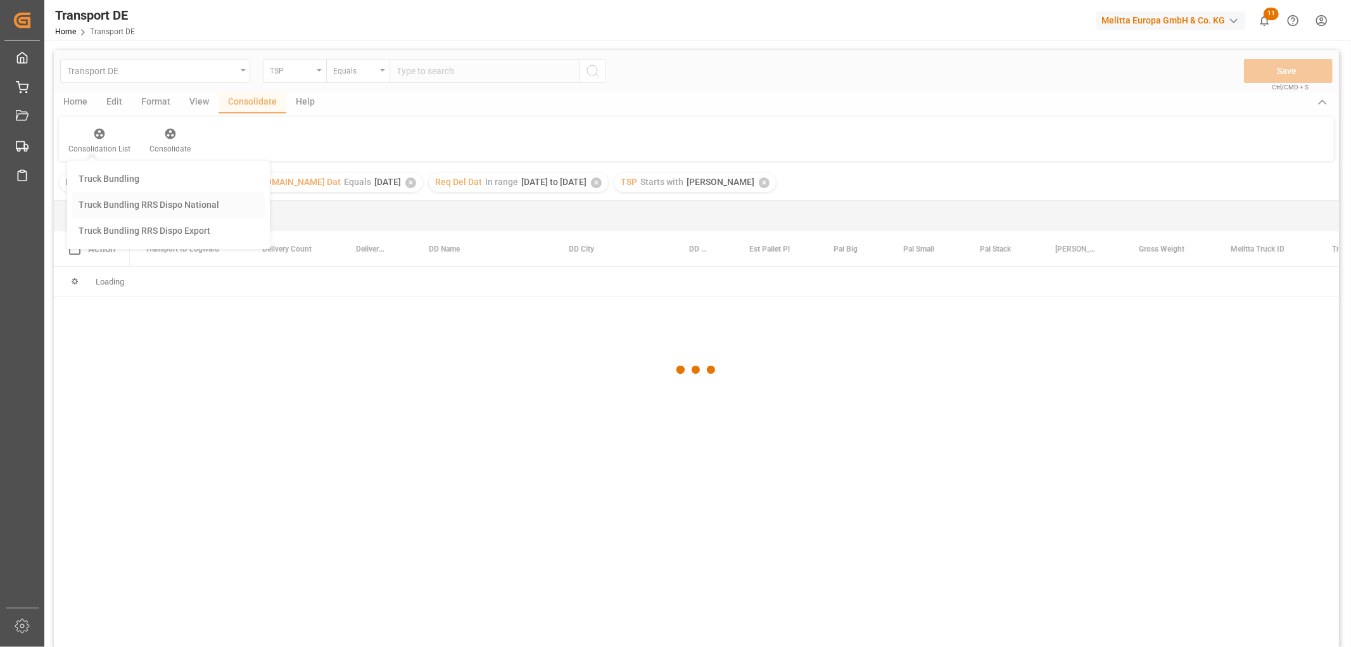
click at [111, 206] on div "Transport DE TSP Equals Save Ctrl/CMD + S Home Edit Format View Consolidate Hel…" at bounding box center [696, 365] width 1285 height 630
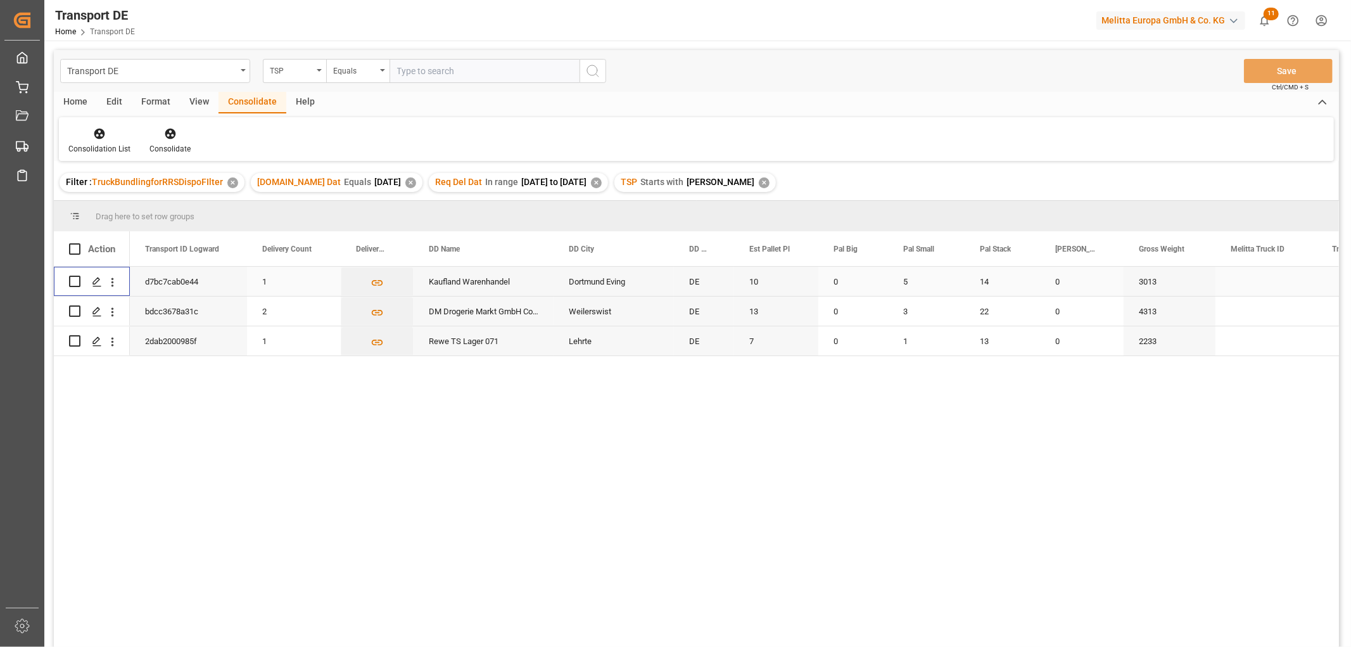
click at [71, 280] on input "Press Space to toggle row selection (unchecked)" at bounding box center [74, 281] width 11 height 11
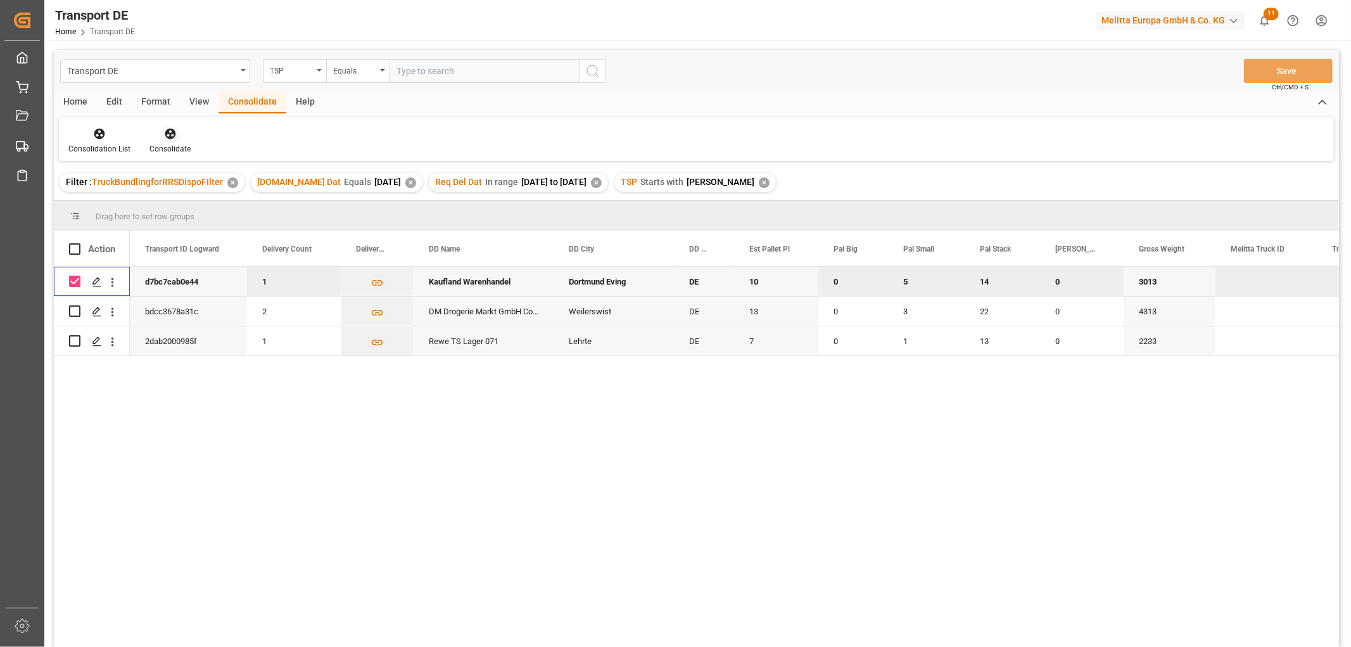
click at [164, 136] on icon at bounding box center [170, 133] width 13 height 13
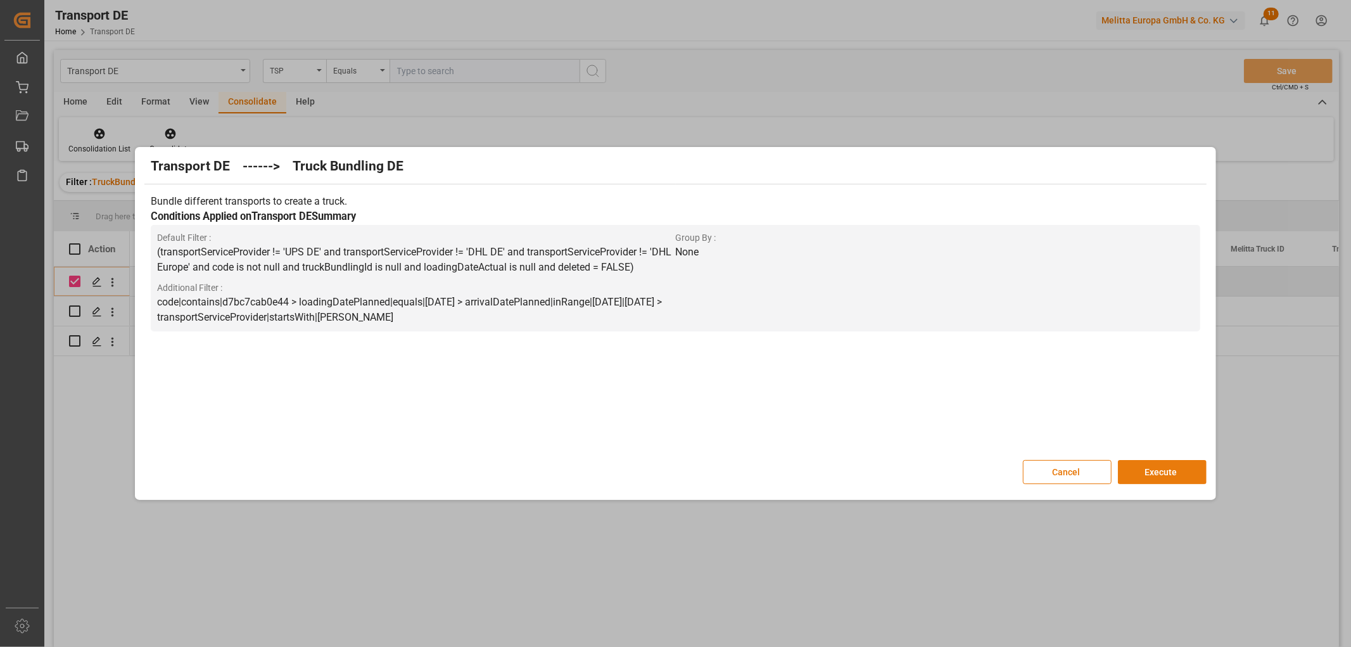
click at [1164, 468] on button "Execute" at bounding box center [1162, 472] width 89 height 24
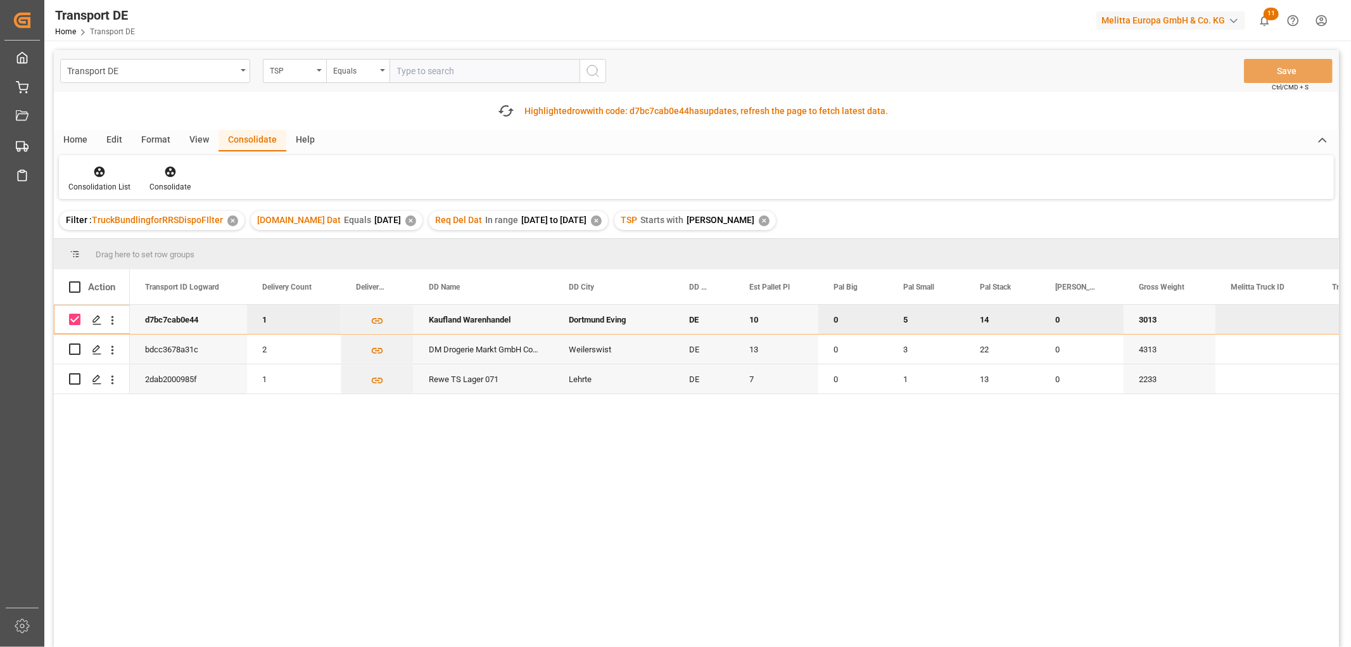
click at [77, 321] on input "Press Space to toggle row selection (checked)" at bounding box center [74, 319] width 11 height 11
checkbox input "false"
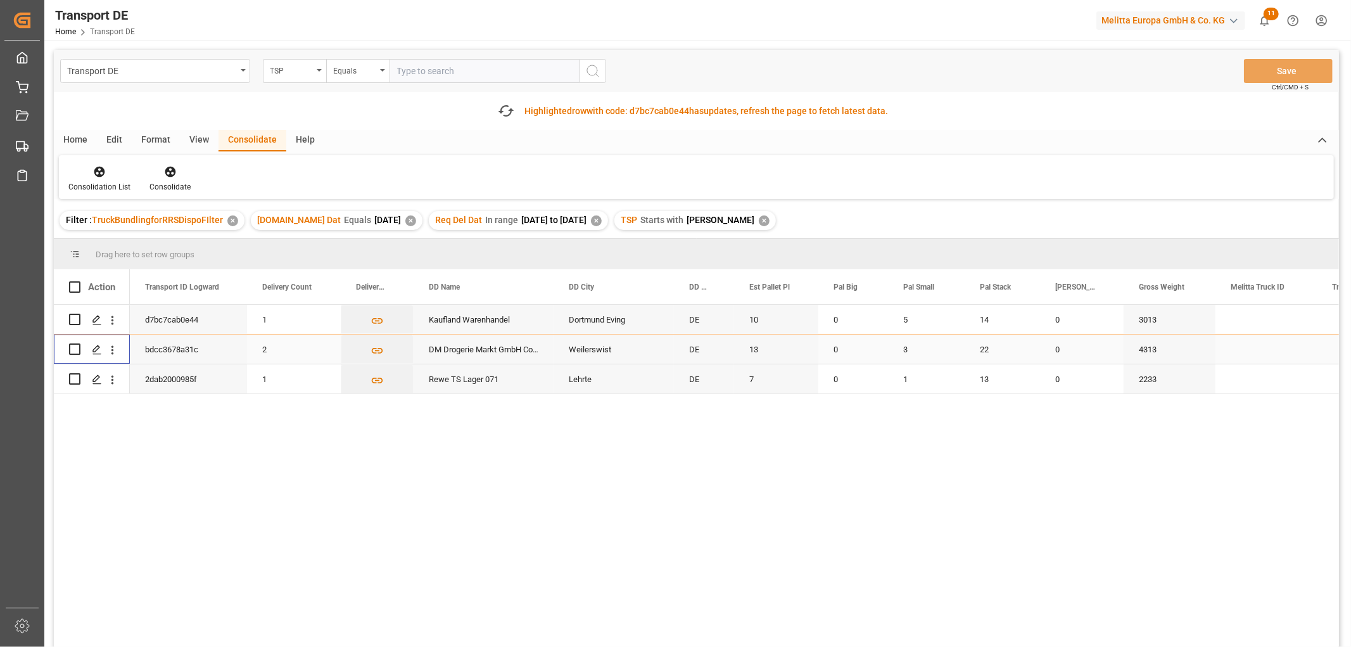
click at [79, 351] on input "Press Space to toggle row selection (unchecked)" at bounding box center [74, 348] width 11 height 11
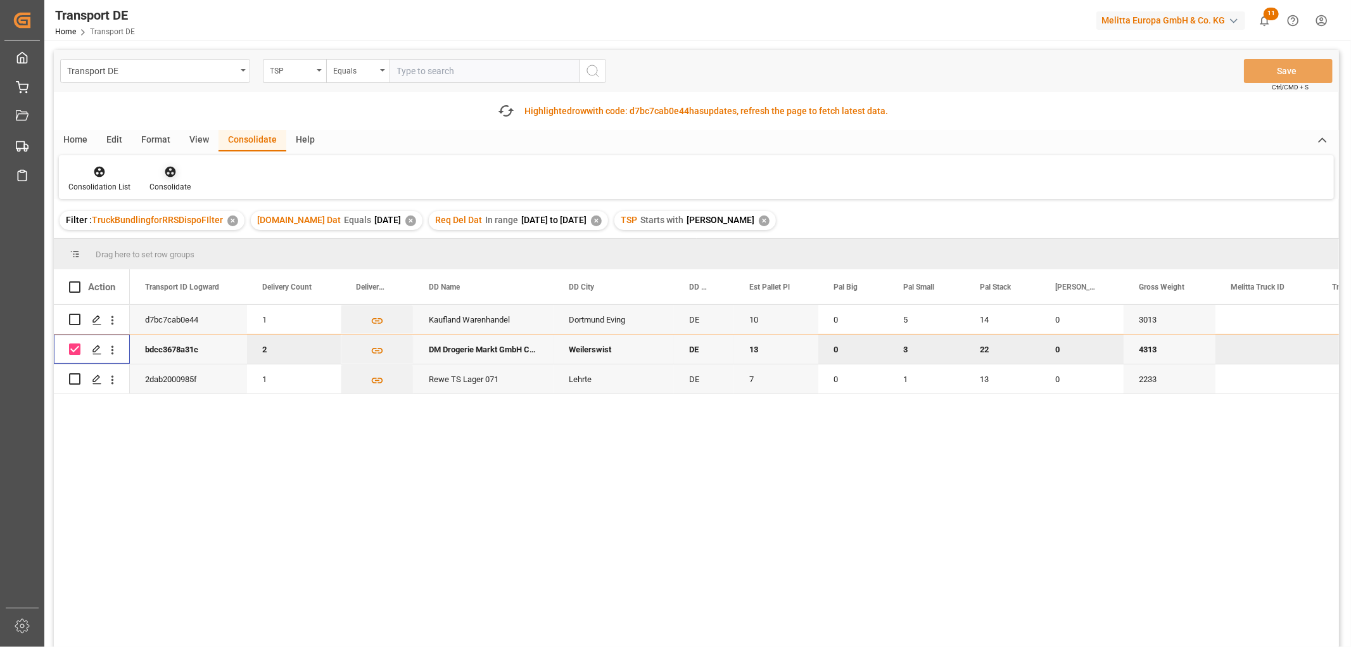
click at [170, 172] on icon at bounding box center [170, 171] width 13 height 13
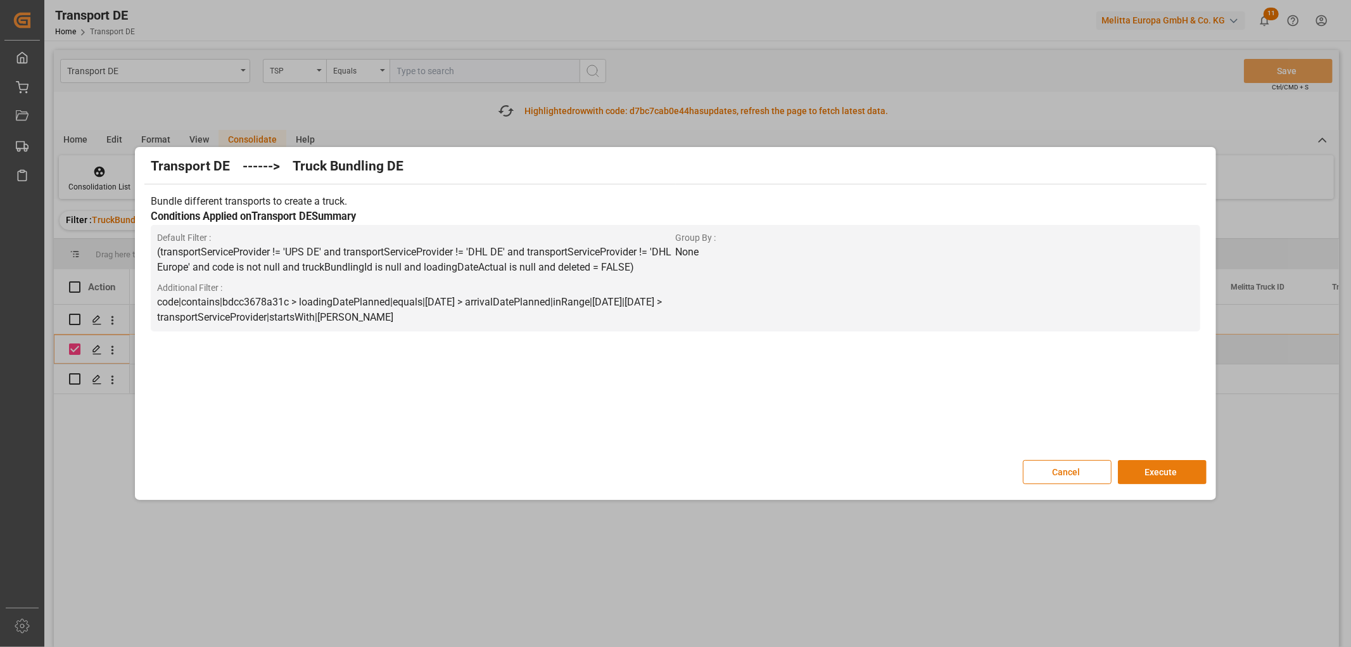
click at [1164, 470] on button "Execute" at bounding box center [1162, 472] width 89 height 24
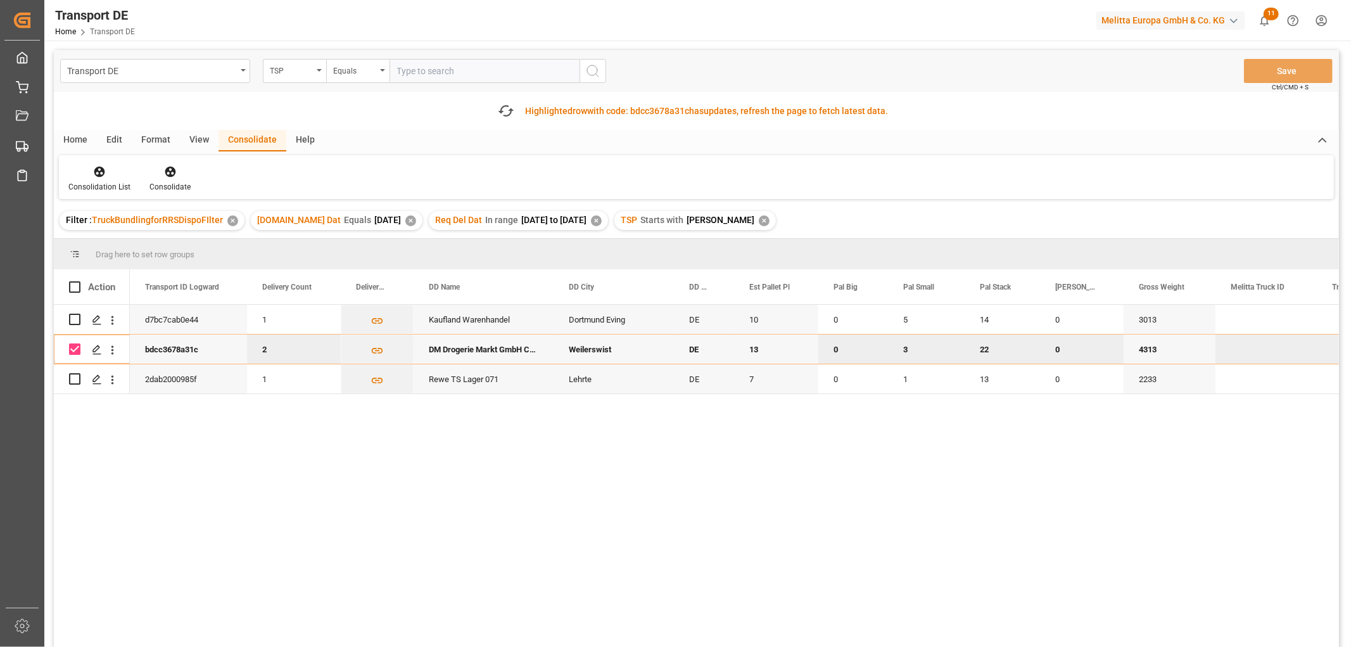
click at [75, 349] on input "Press Space to toggle row selection (checked)" at bounding box center [74, 348] width 11 height 11
checkbox input "false"
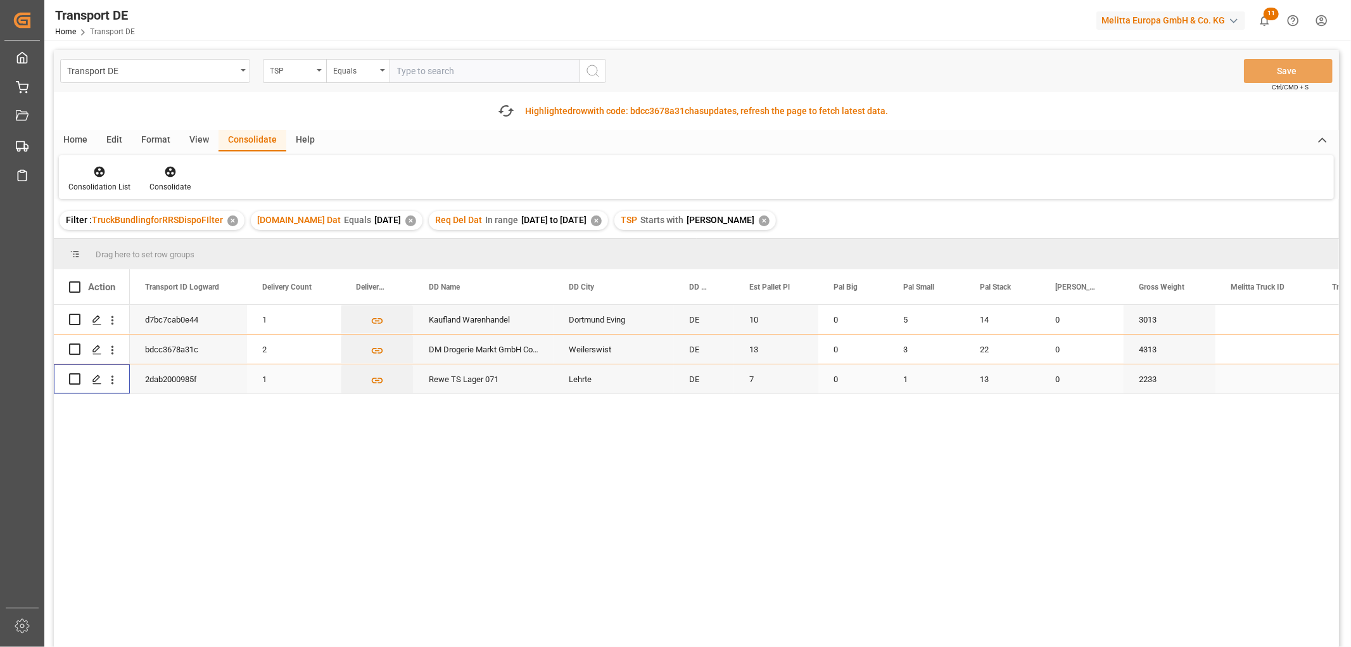
click at [78, 381] on input "Press Space to toggle row selection (unchecked)" at bounding box center [74, 378] width 11 height 11
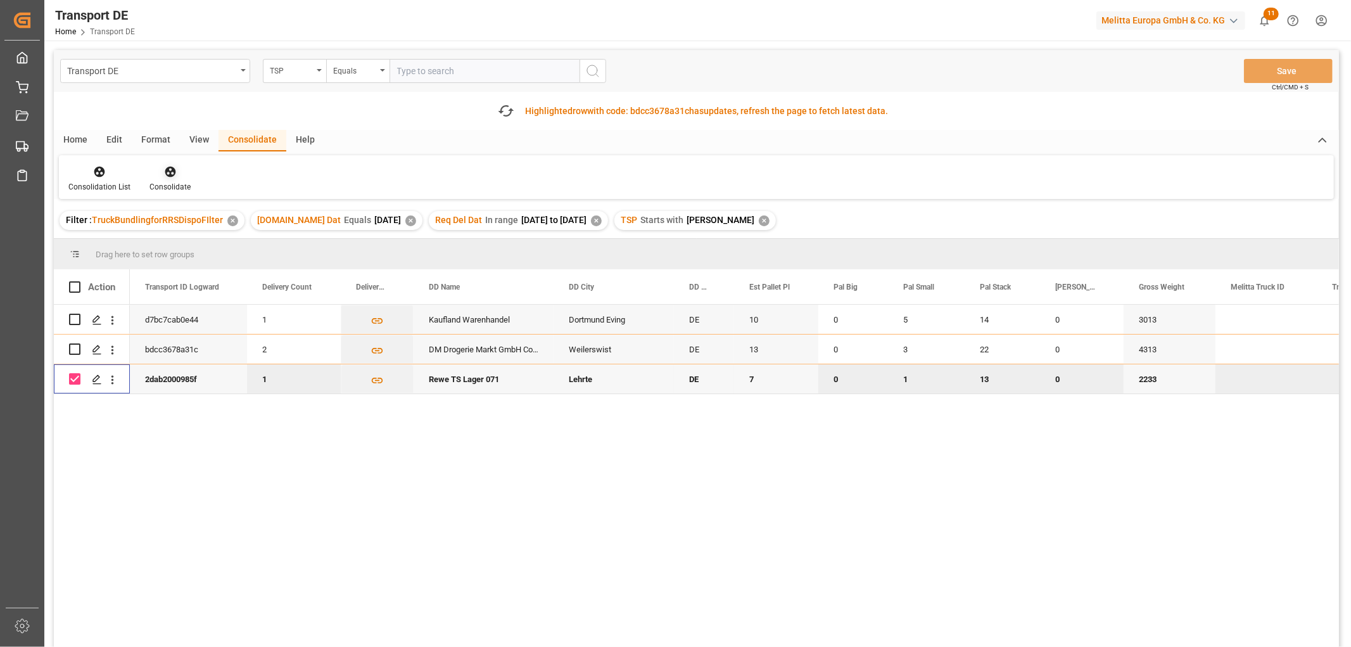
click at [167, 169] on icon at bounding box center [170, 172] width 11 height 11
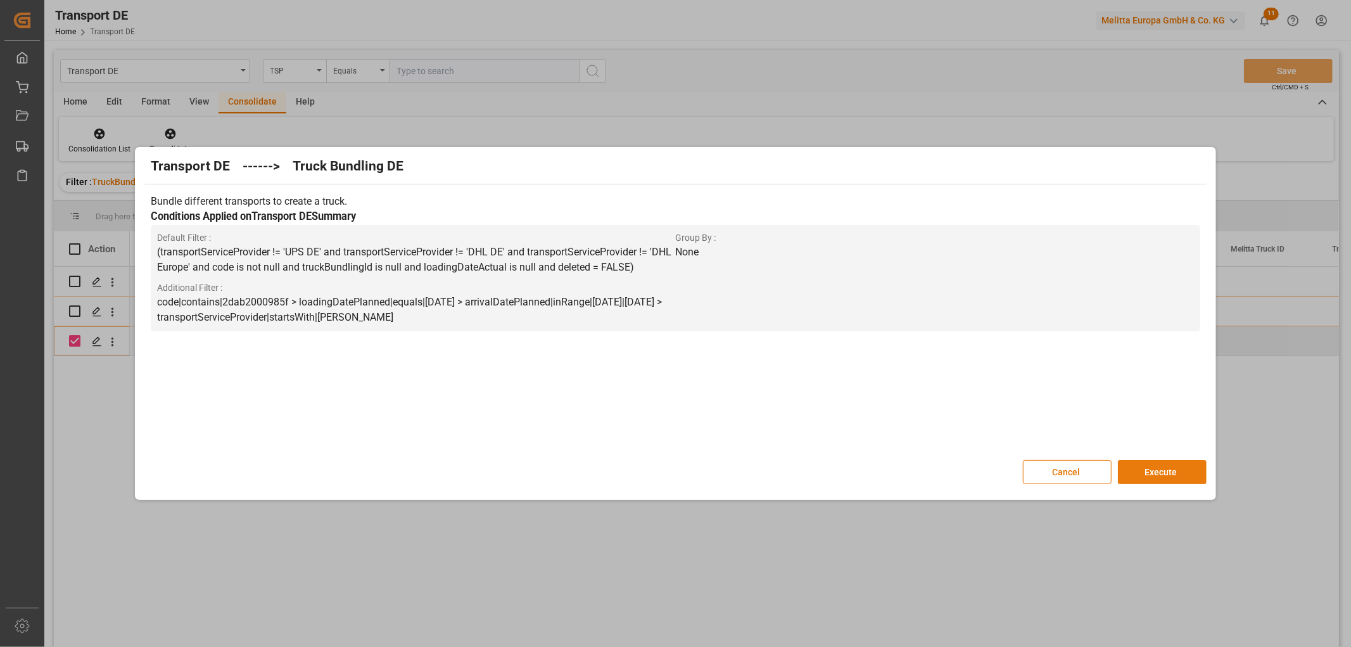
click at [1158, 467] on button "Execute" at bounding box center [1162, 472] width 89 height 24
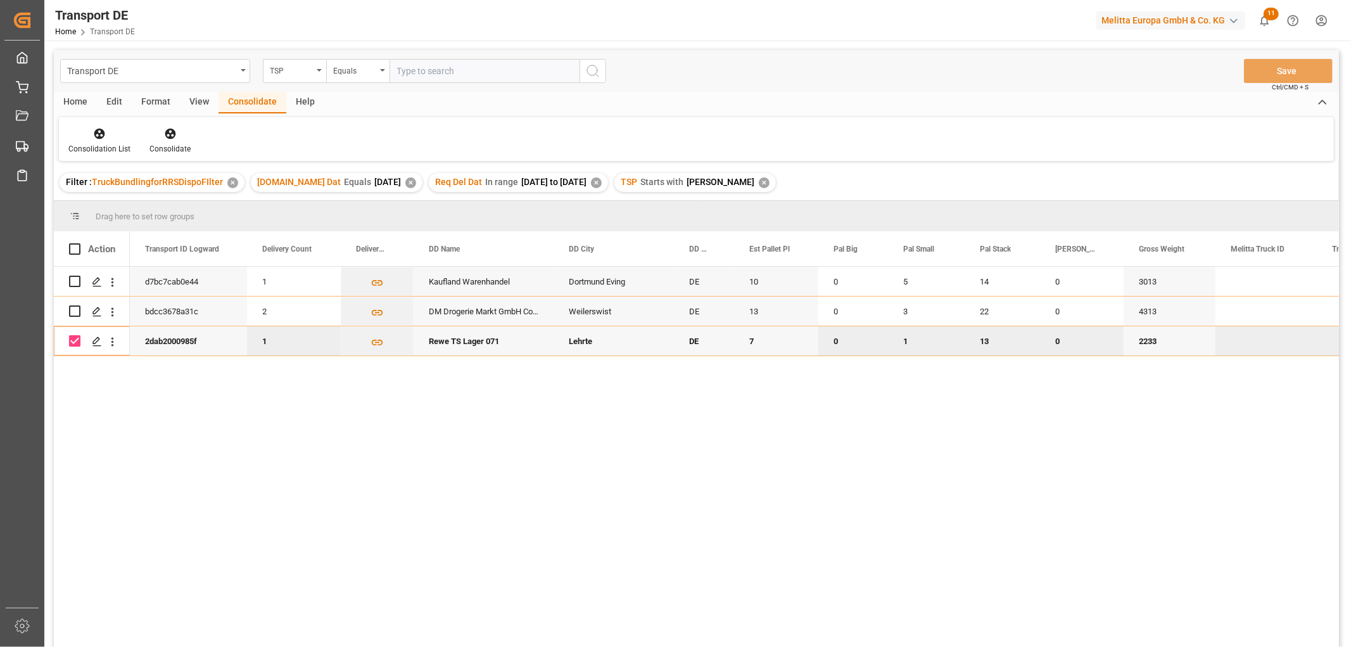
click at [77, 345] on input "Press Space to toggle row selection (checked)" at bounding box center [74, 340] width 11 height 11
checkbox input "false"
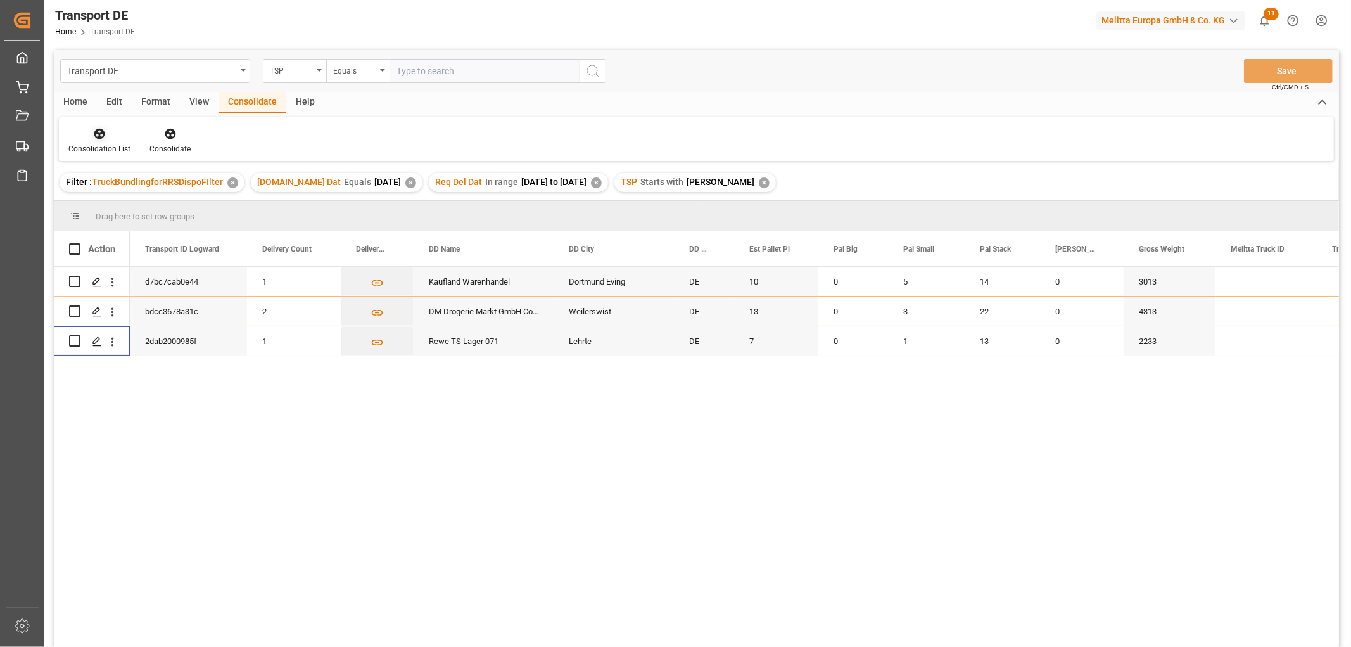
click at [96, 134] on icon at bounding box center [99, 133] width 13 height 13
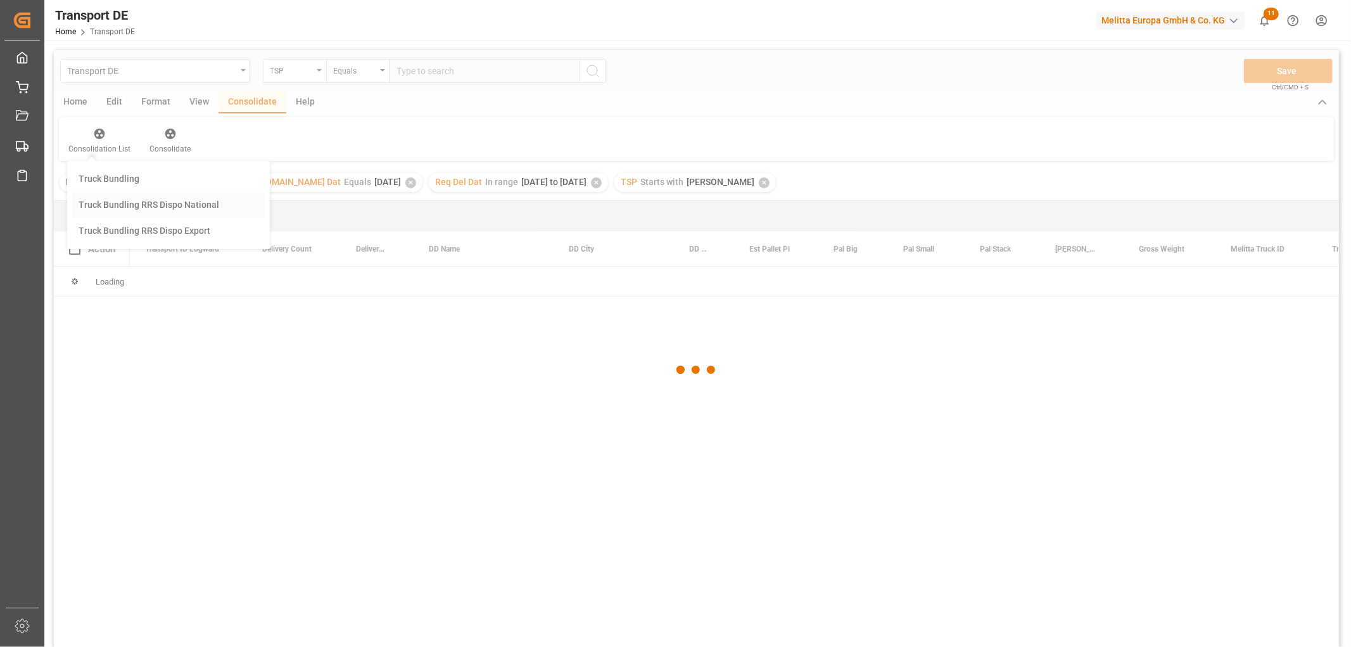
click at [125, 207] on div "Transport DE TSP Equals Save Ctrl/CMD + S Home Edit Format View Consolidate Hel…" at bounding box center [696, 365] width 1285 height 630
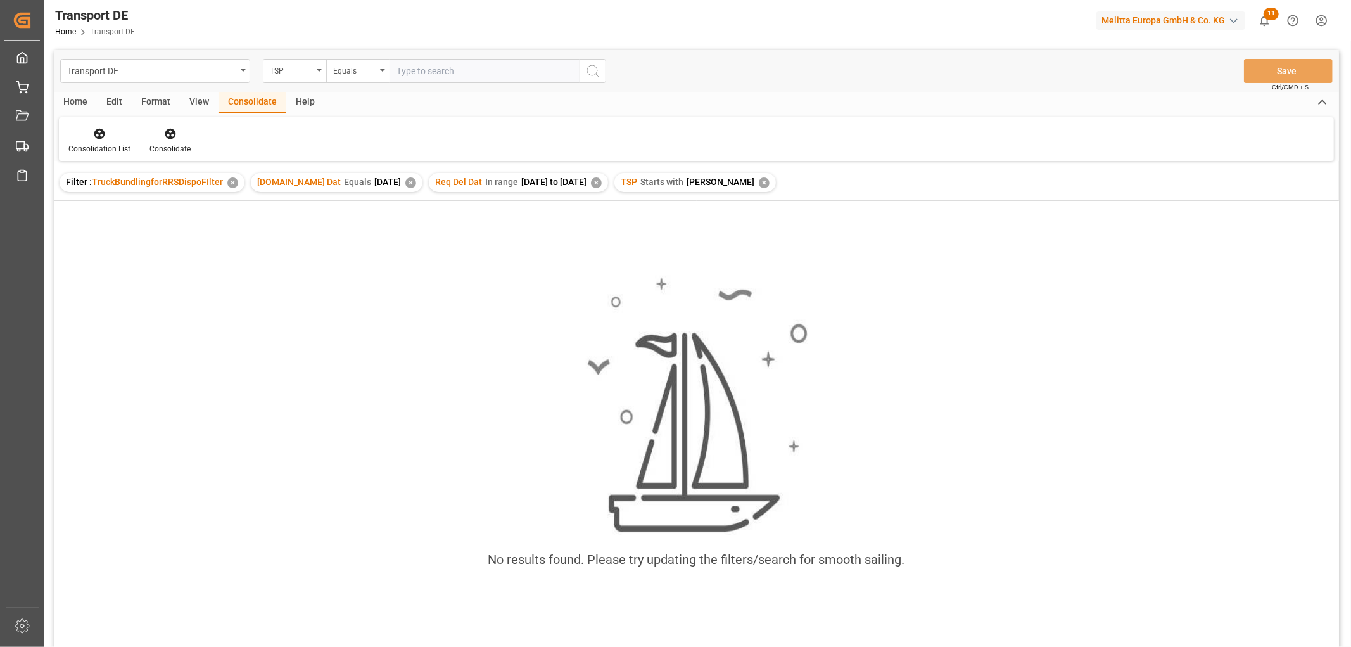
click at [759, 182] on div "✕" at bounding box center [764, 182] width 11 height 11
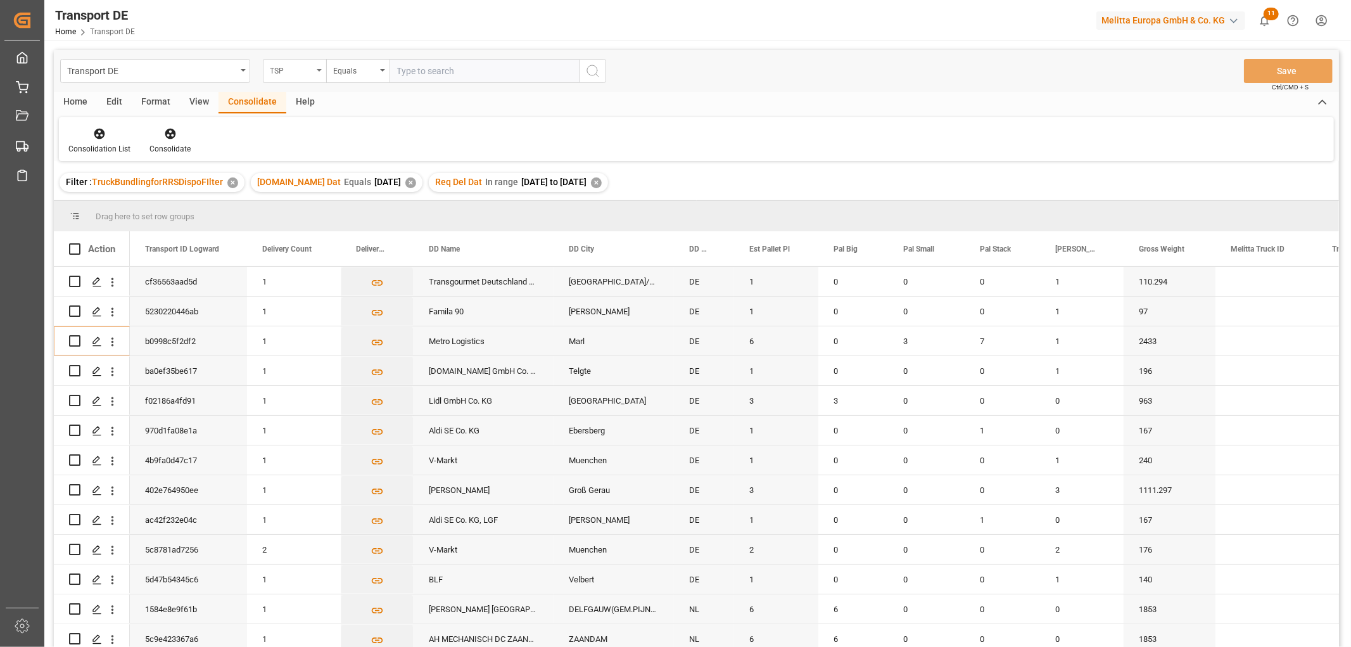
click at [295, 68] on div "TSP" at bounding box center [291, 69] width 43 height 15
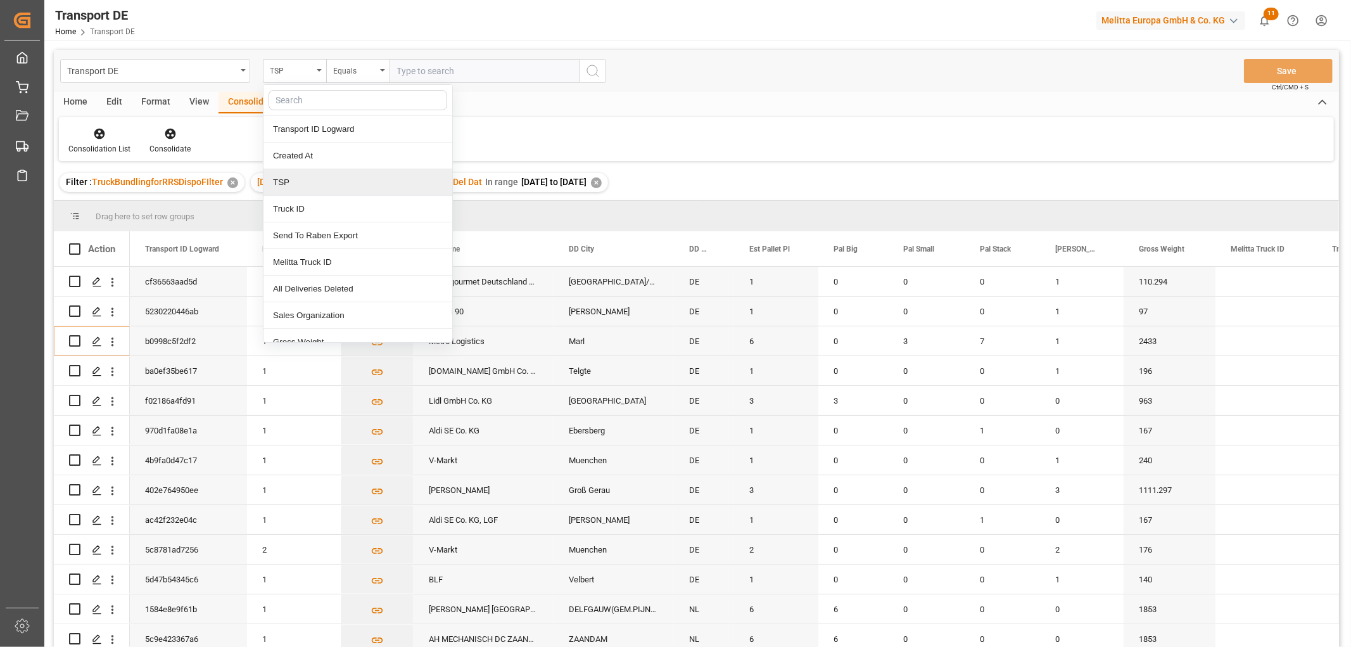
click at [315, 184] on div "TSP" at bounding box center [358, 182] width 189 height 27
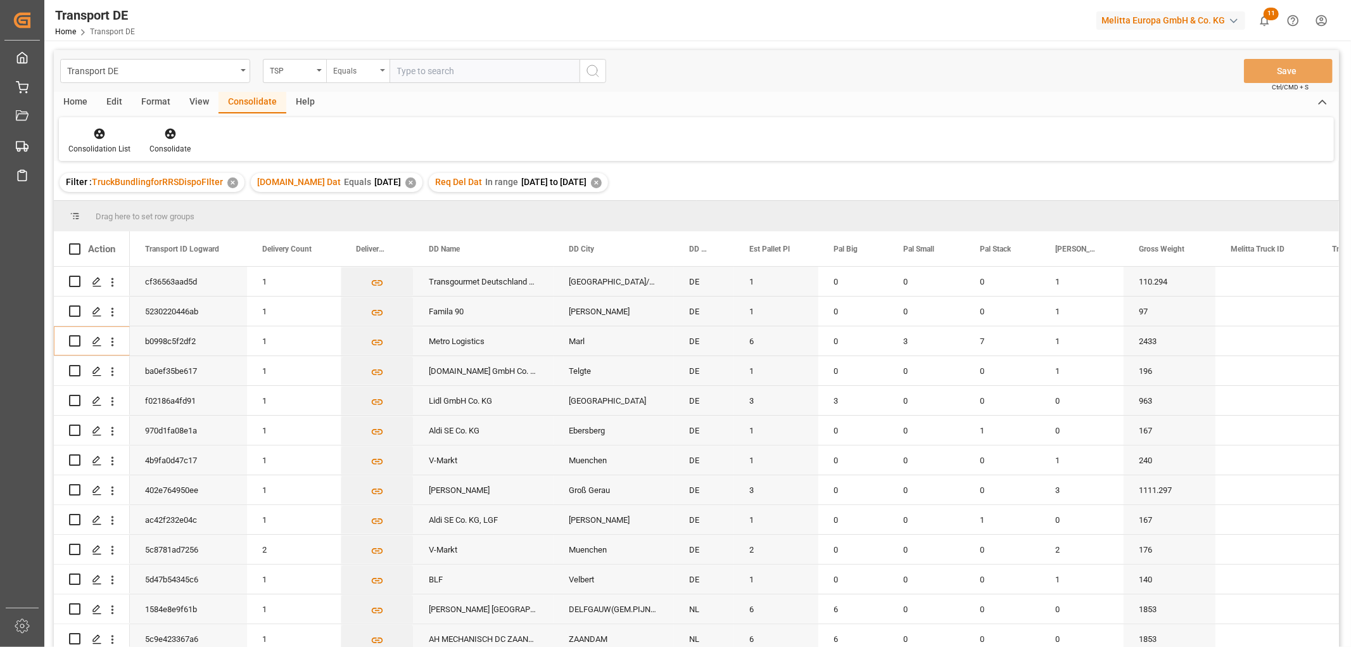
click at [358, 71] on div "Equals" at bounding box center [354, 69] width 43 height 15
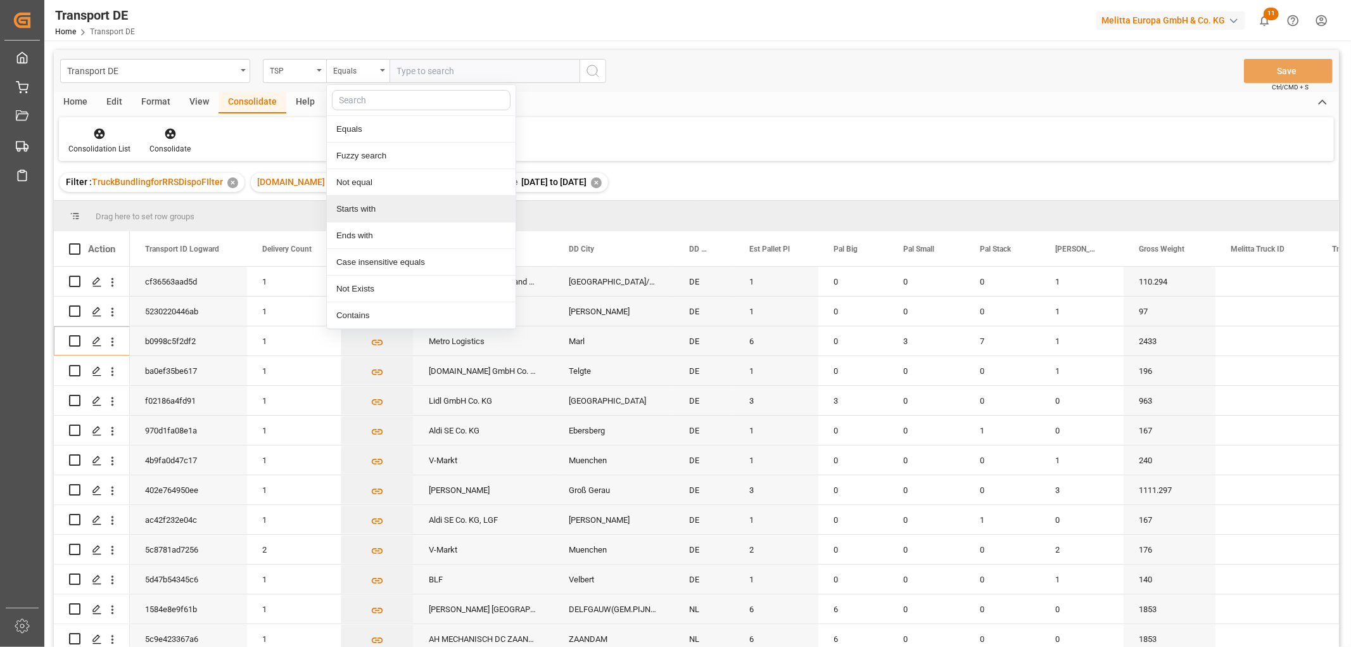
click at [370, 209] on div "Starts with" at bounding box center [421, 209] width 189 height 27
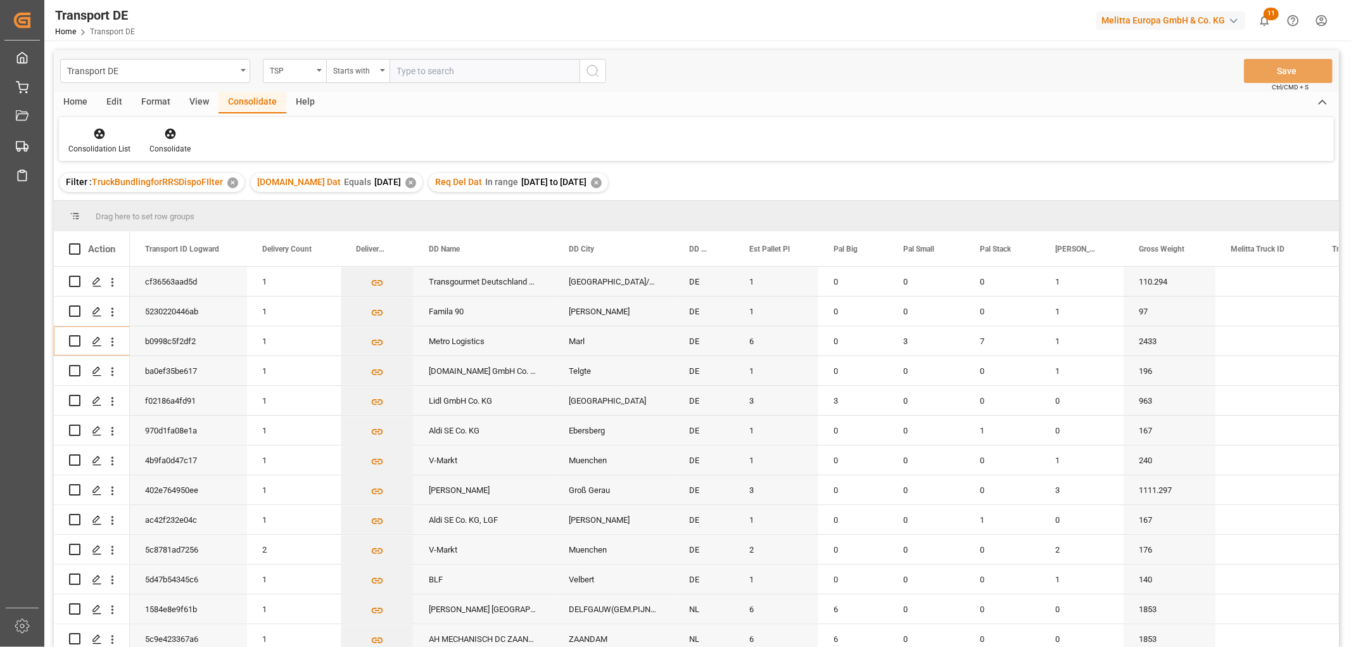
click at [407, 71] on input "text" at bounding box center [485, 71] width 190 height 24
type input "Hartmann"
click at [590, 70] on icon "search button" at bounding box center [592, 70] width 15 height 15
click at [97, 135] on icon at bounding box center [99, 133] width 13 height 13
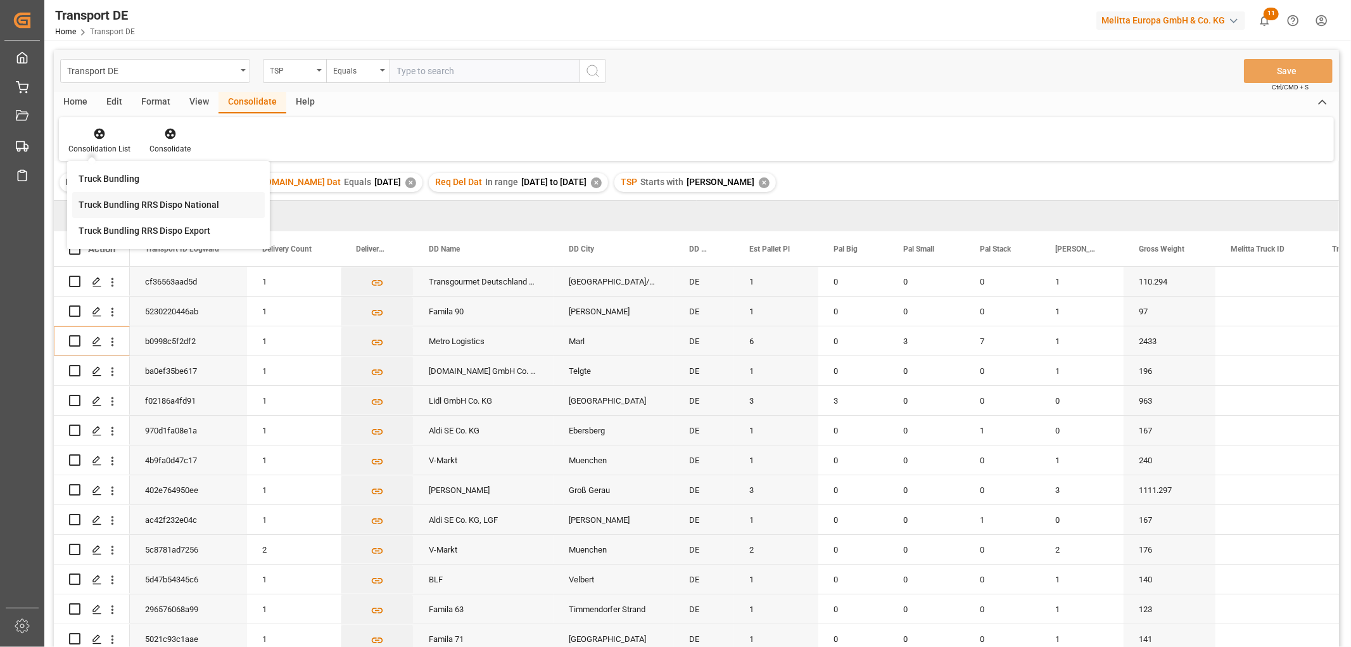
click at [113, 203] on div "Transport DE TSP Equals Save Ctrl/CMD + S Home Edit Format View Consolidate Hel…" at bounding box center [696, 365] width 1285 height 630
click at [79, 98] on div "Home" at bounding box center [75, 103] width 43 height 22
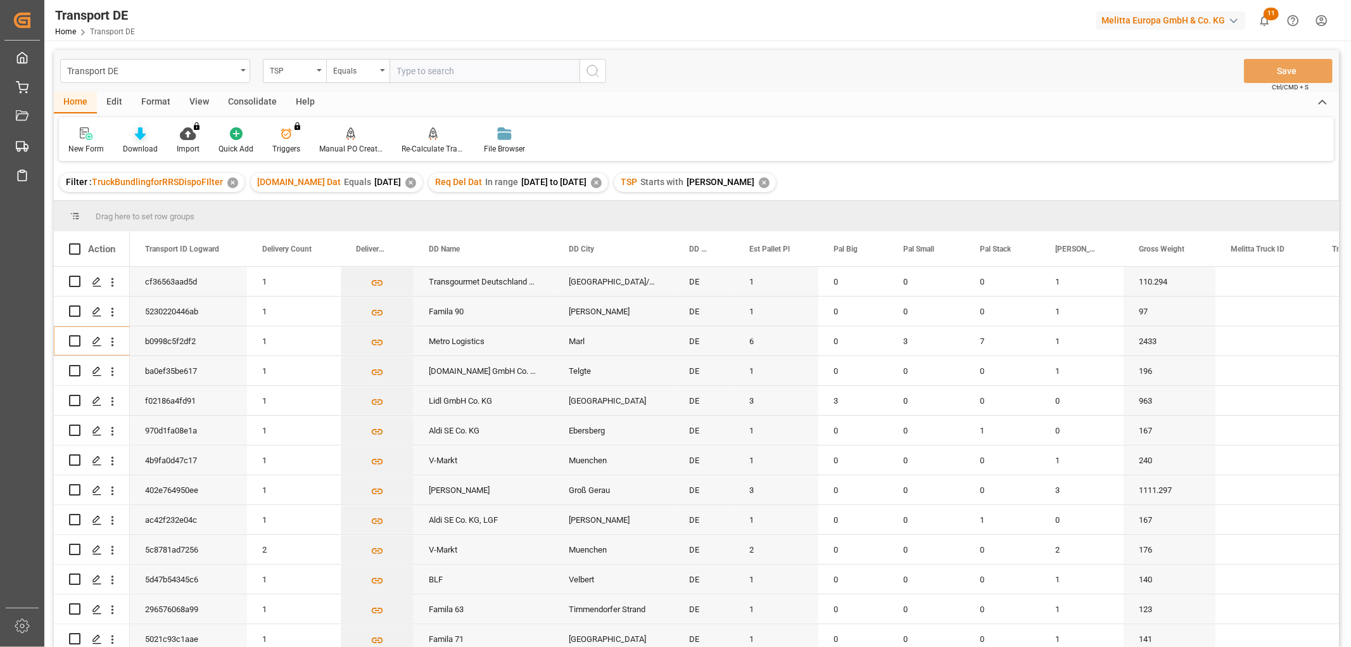
click at [136, 134] on icon at bounding box center [140, 133] width 11 height 13
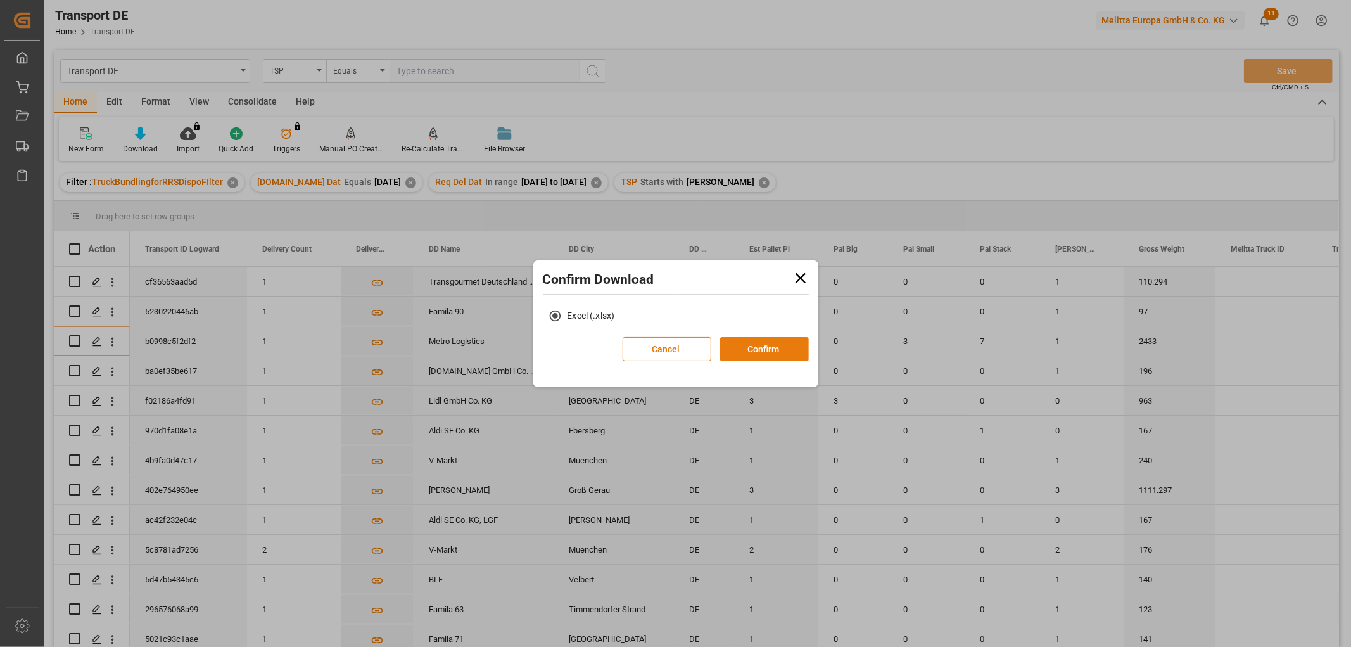
click at [764, 353] on button "Confirm" at bounding box center [764, 349] width 89 height 24
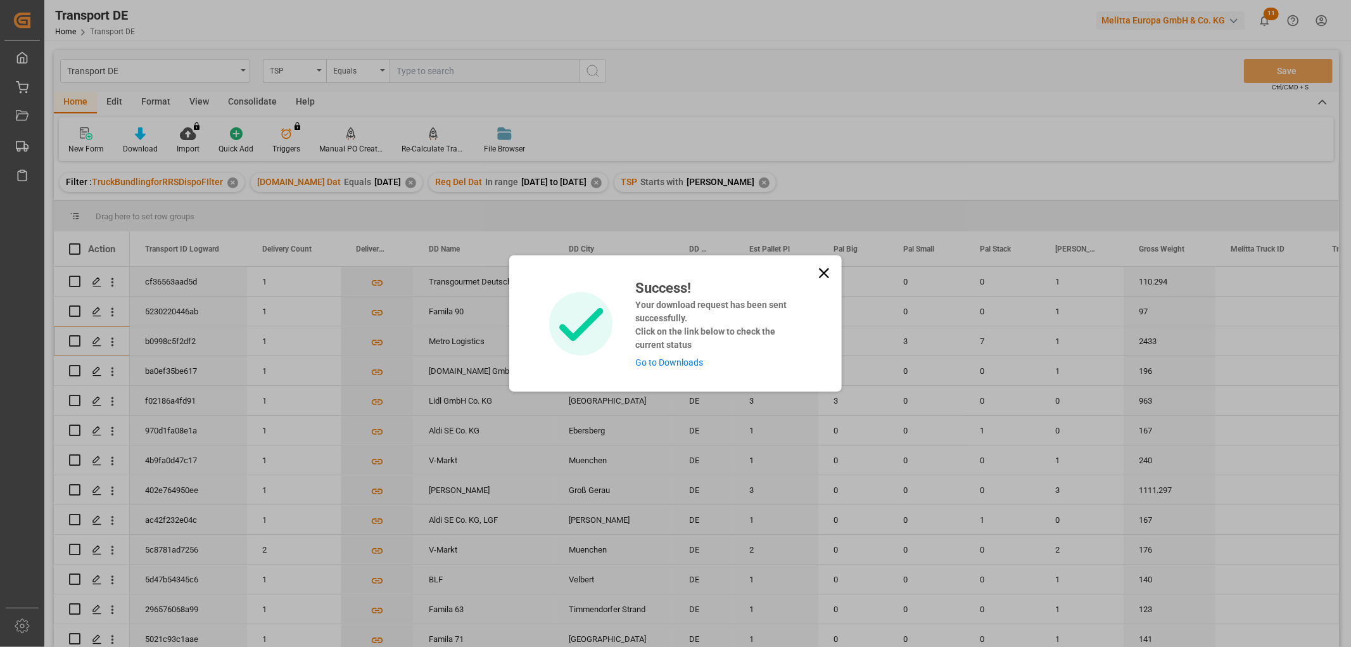
click at [668, 357] on link "Go to Downloads" at bounding box center [669, 362] width 68 height 10
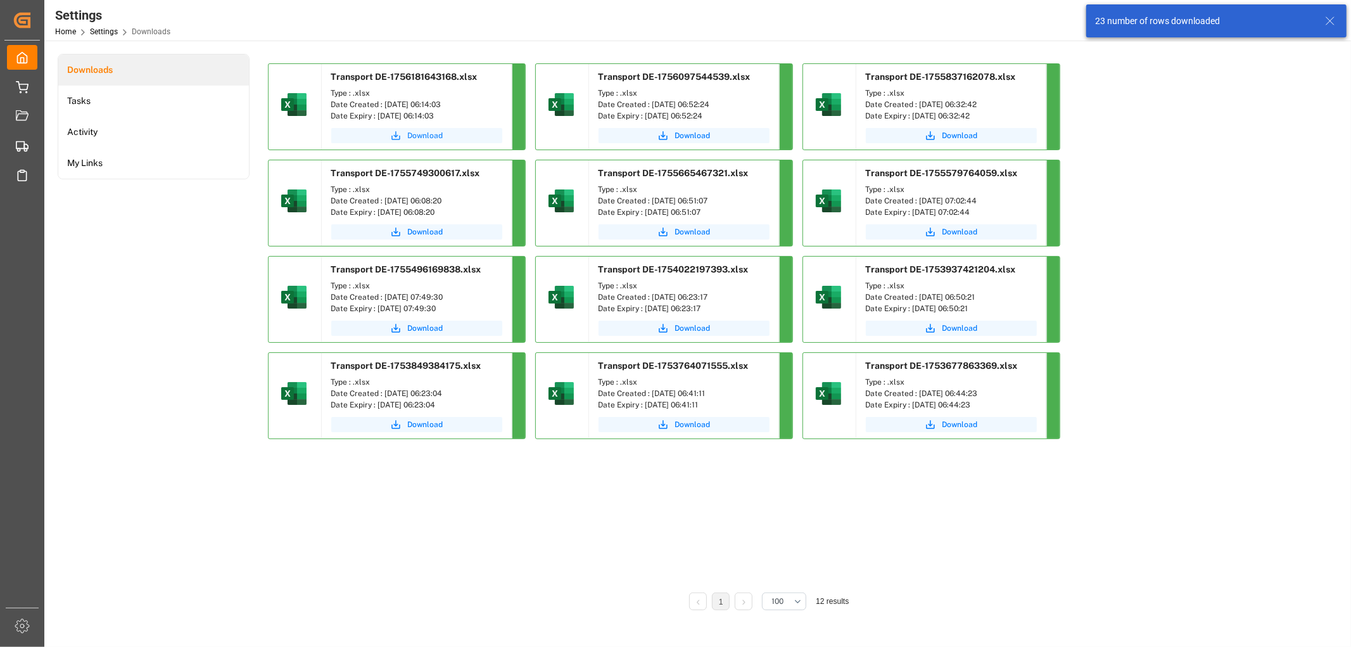
click at [407, 138] on button "Download" at bounding box center [416, 135] width 171 height 15
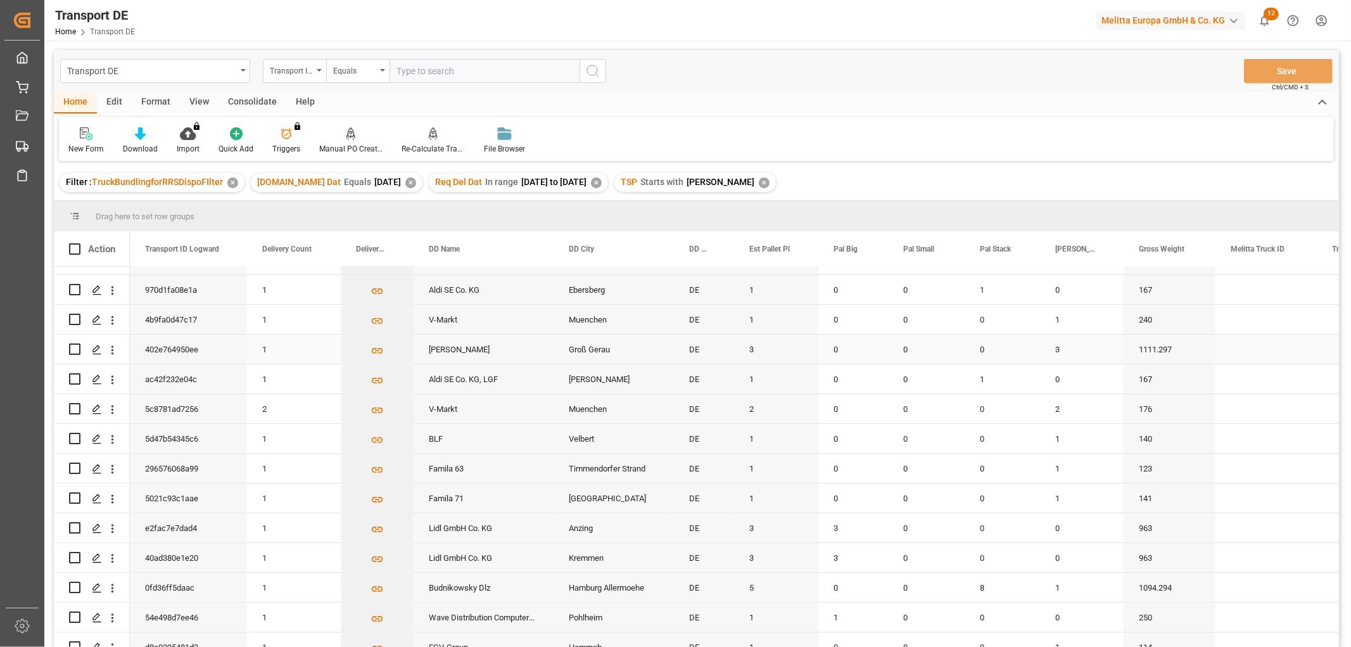
scroll to position [211, 0]
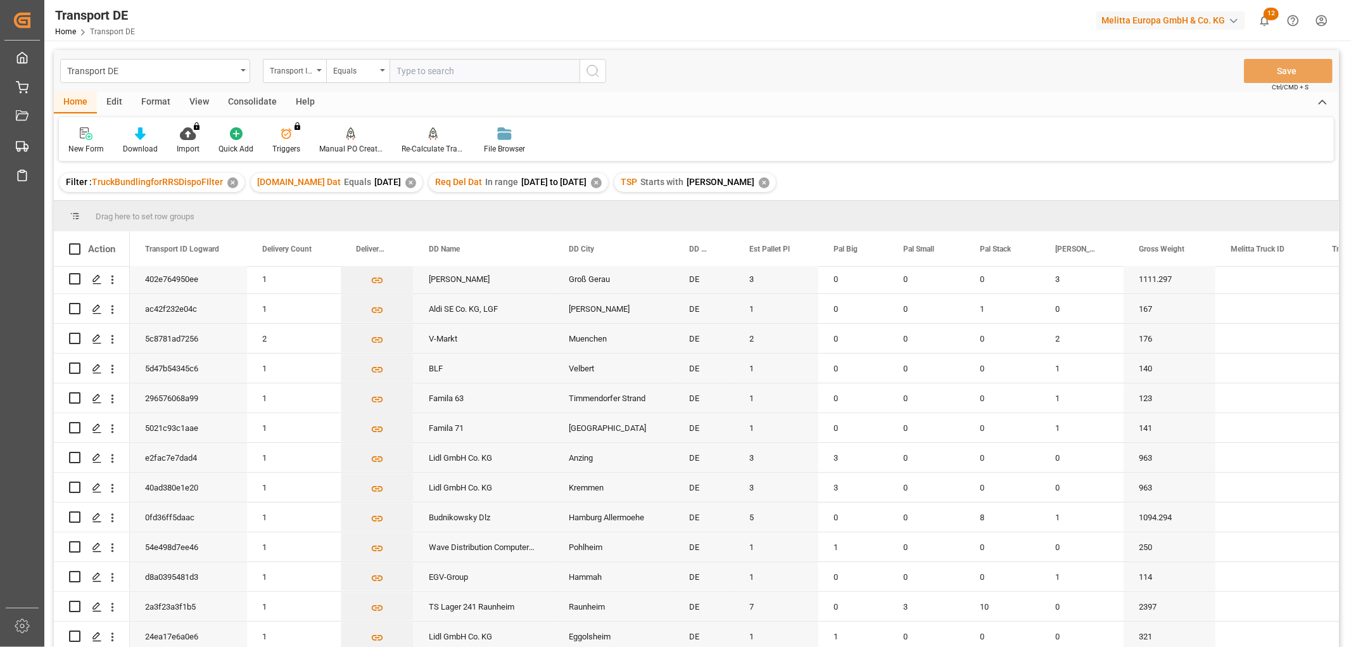
click at [244, 101] on div "Consolidate" at bounding box center [253, 103] width 68 height 22
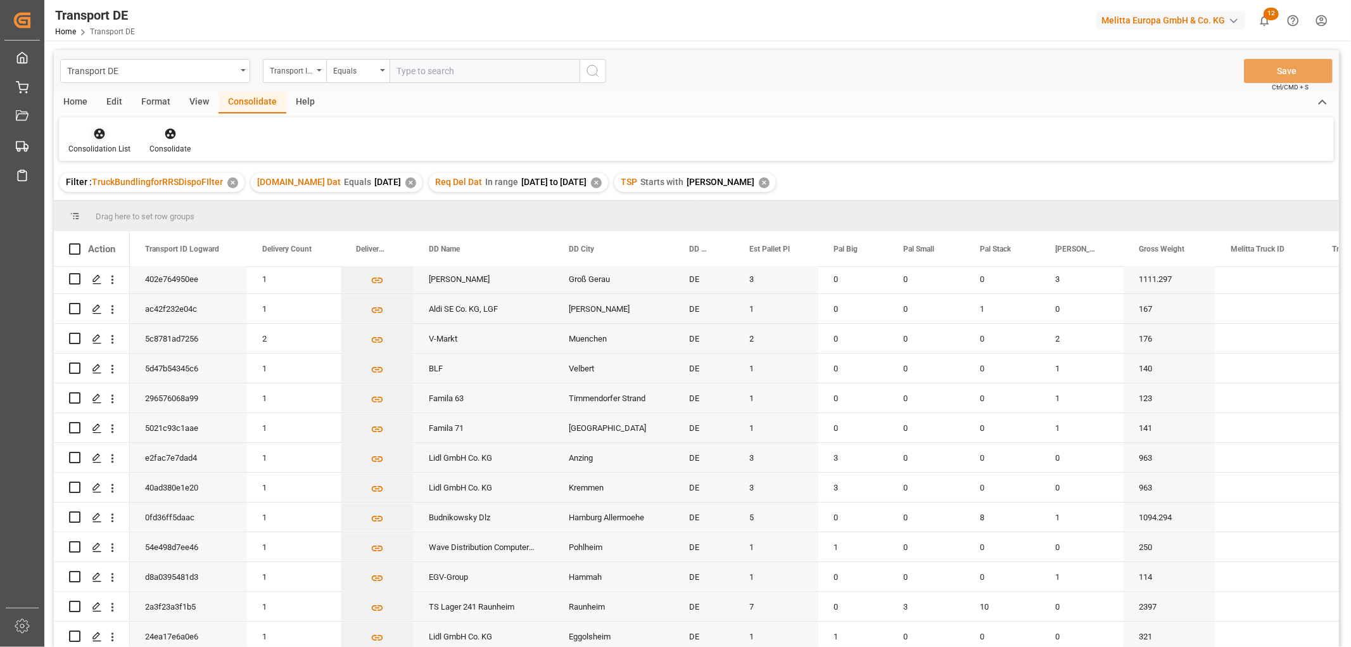
click at [97, 141] on div "Consolidation List" at bounding box center [99, 141] width 81 height 28
click at [111, 201] on div "Transport DE Transport ID Logward Equals Save Ctrl/CMD + S Home Edit Format Vie…" at bounding box center [696, 365] width 1285 height 630
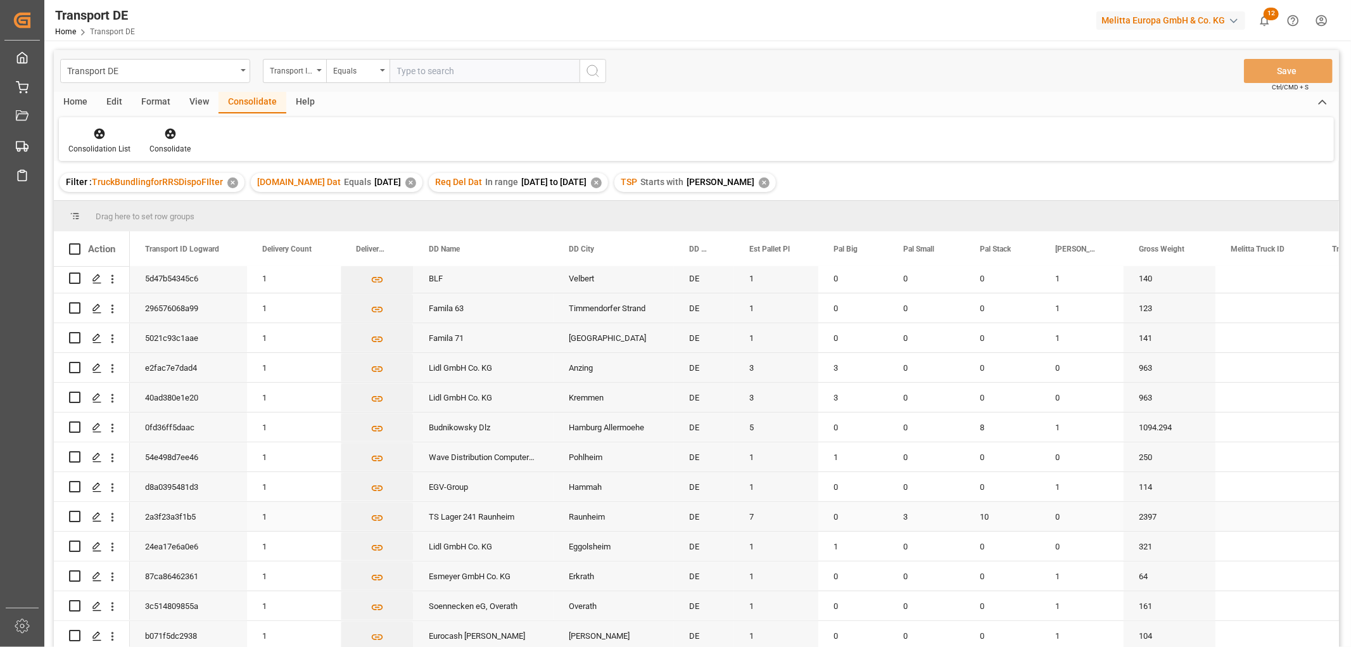
click at [73, 511] on input "Press Space to toggle row selection (unchecked)" at bounding box center [74, 516] width 11 height 11
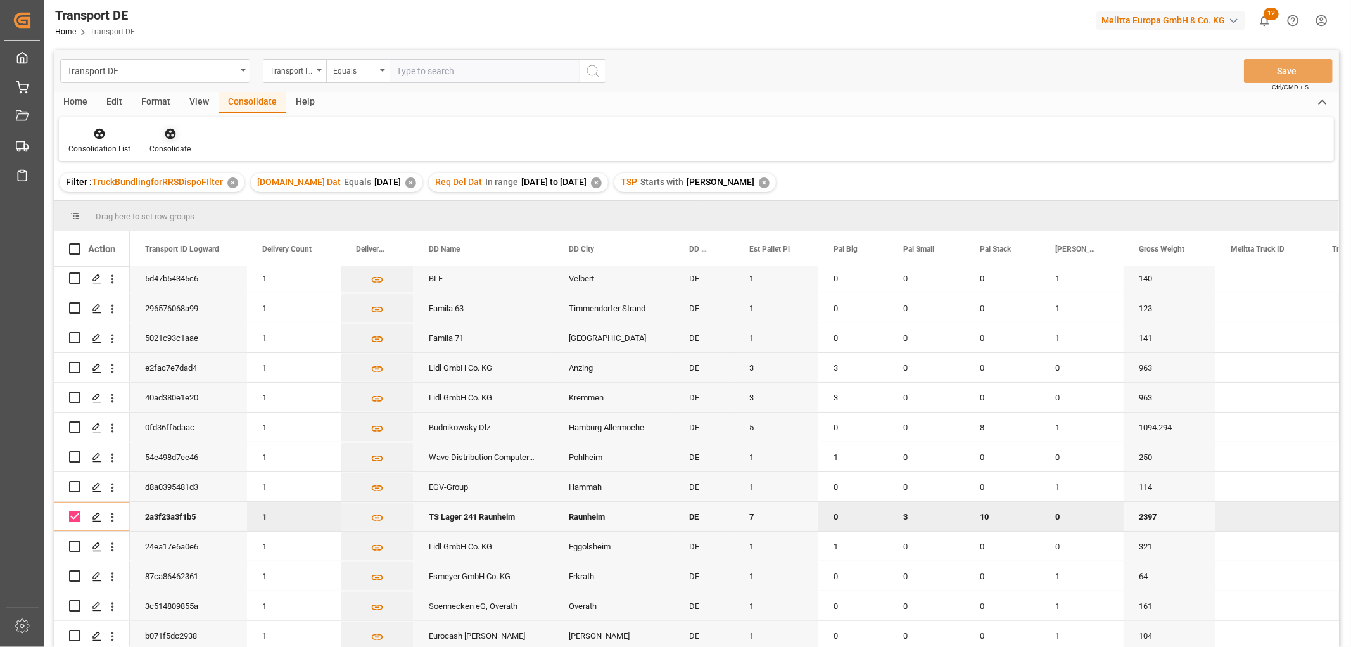
click at [167, 135] on icon at bounding box center [170, 133] width 13 height 13
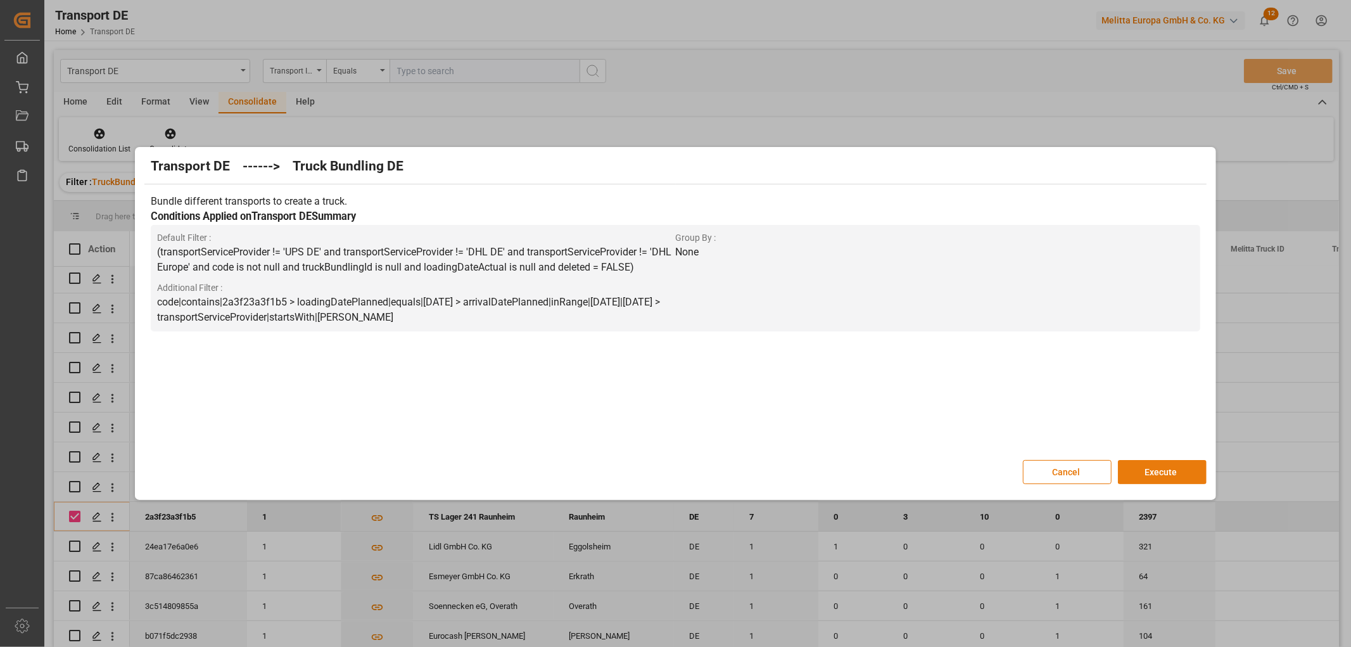
click at [1169, 469] on button "Execute" at bounding box center [1162, 472] width 89 height 24
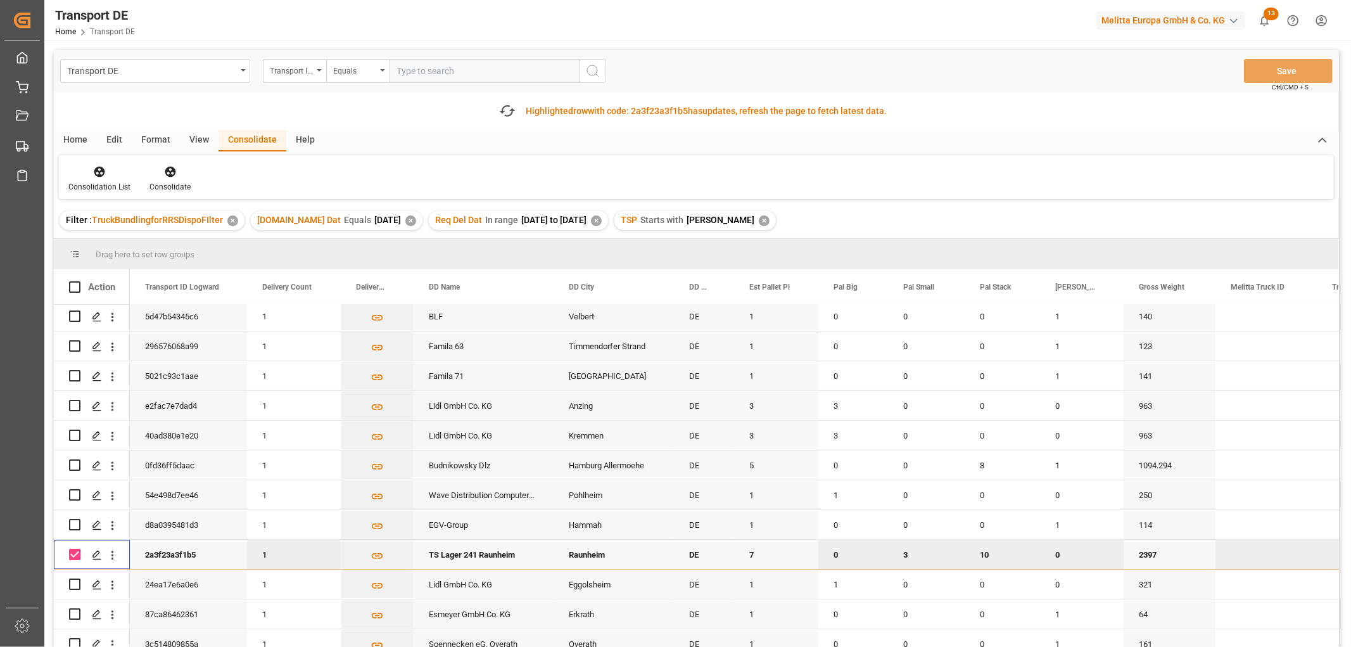
click at [72, 549] on input "Press Space to toggle row selection (checked)" at bounding box center [74, 554] width 11 height 11
checkbox input "false"
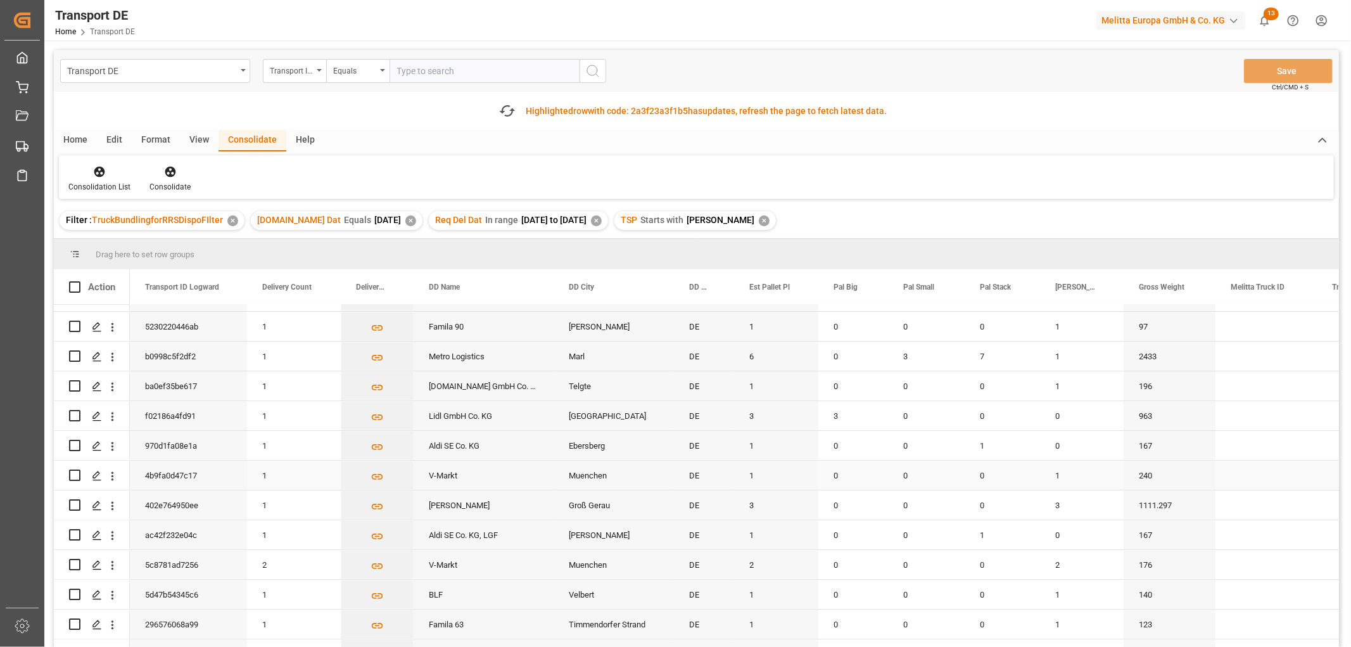
scroll to position [0, 0]
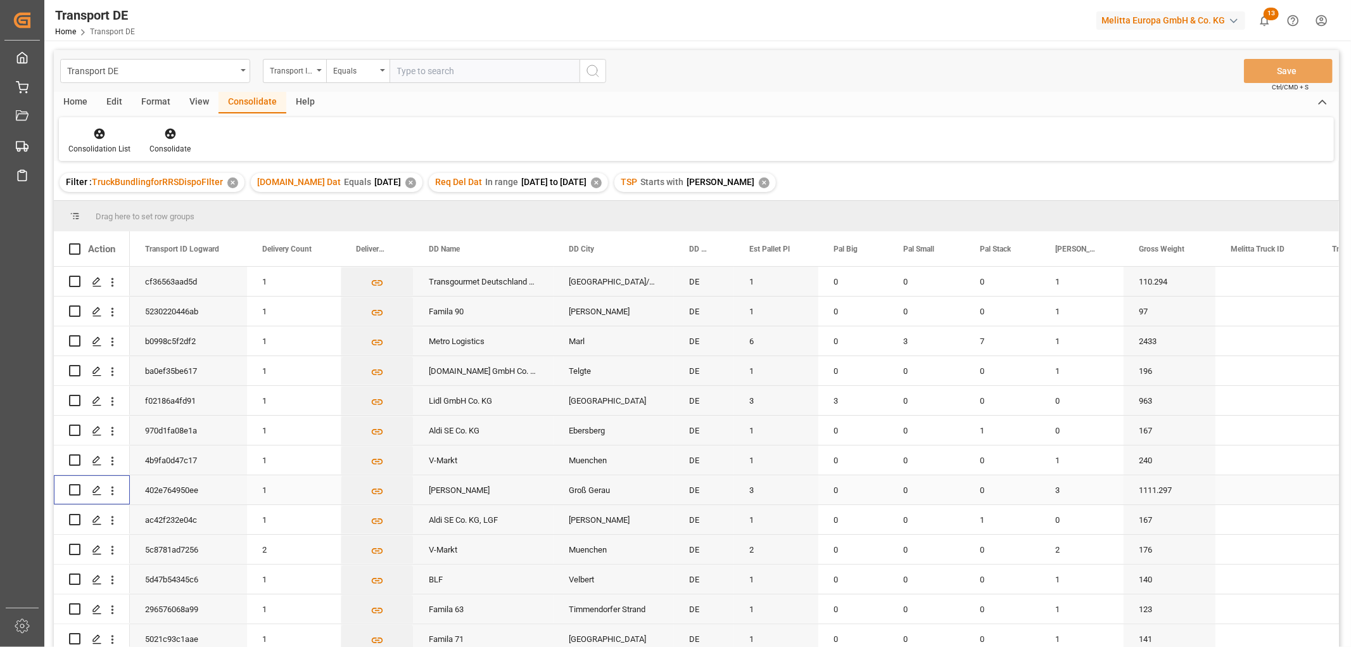
click at [73, 490] on input "Press Space to toggle row selection (unchecked)" at bounding box center [74, 489] width 11 height 11
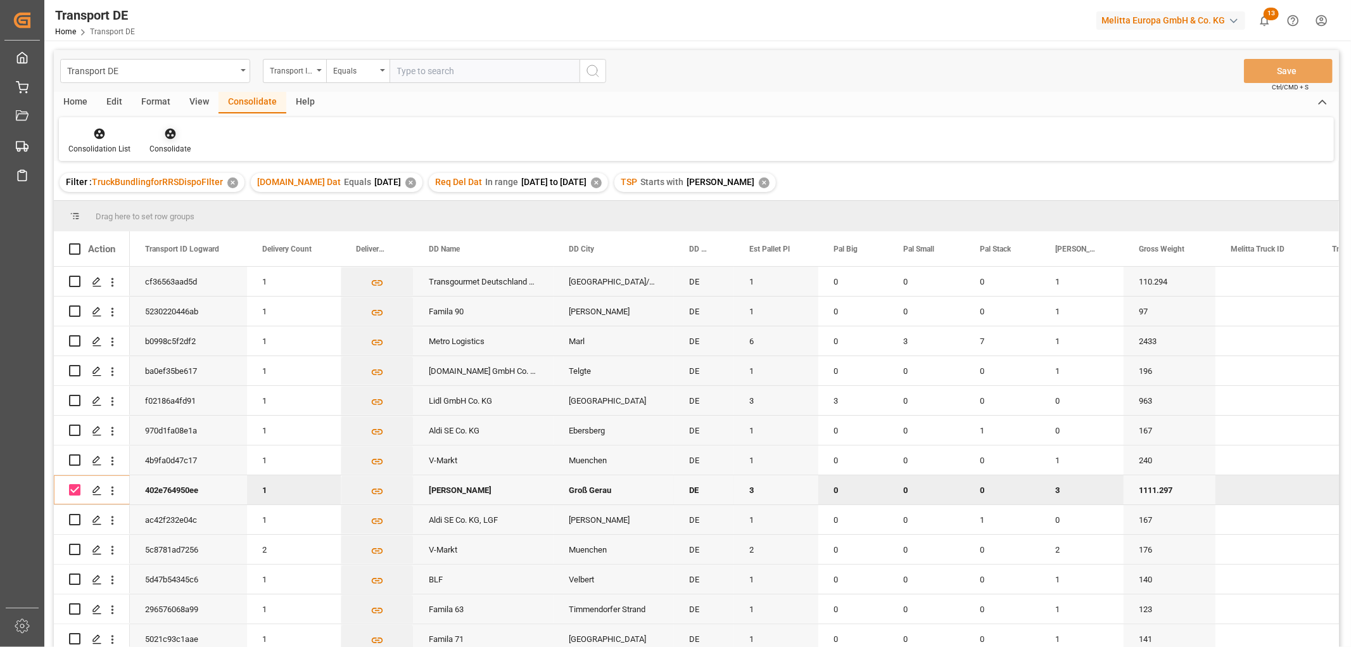
click at [167, 135] on icon at bounding box center [170, 133] width 13 height 13
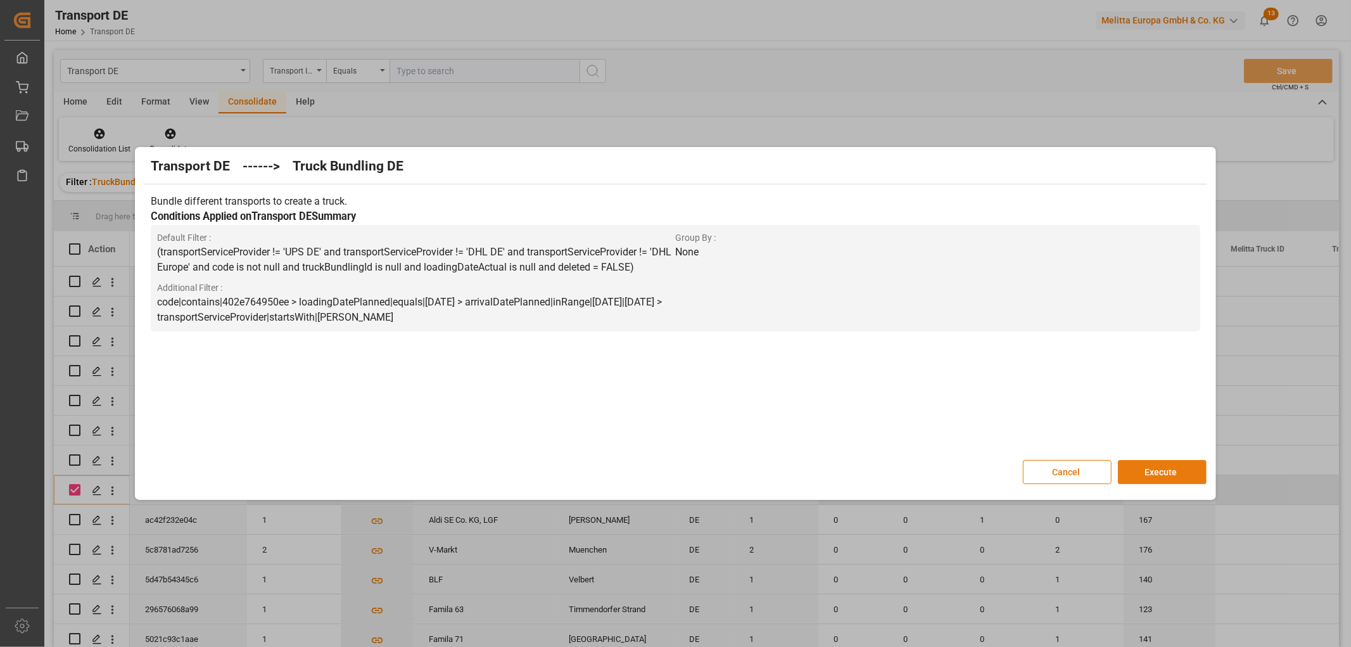
click at [1156, 468] on button "Execute" at bounding box center [1162, 472] width 89 height 24
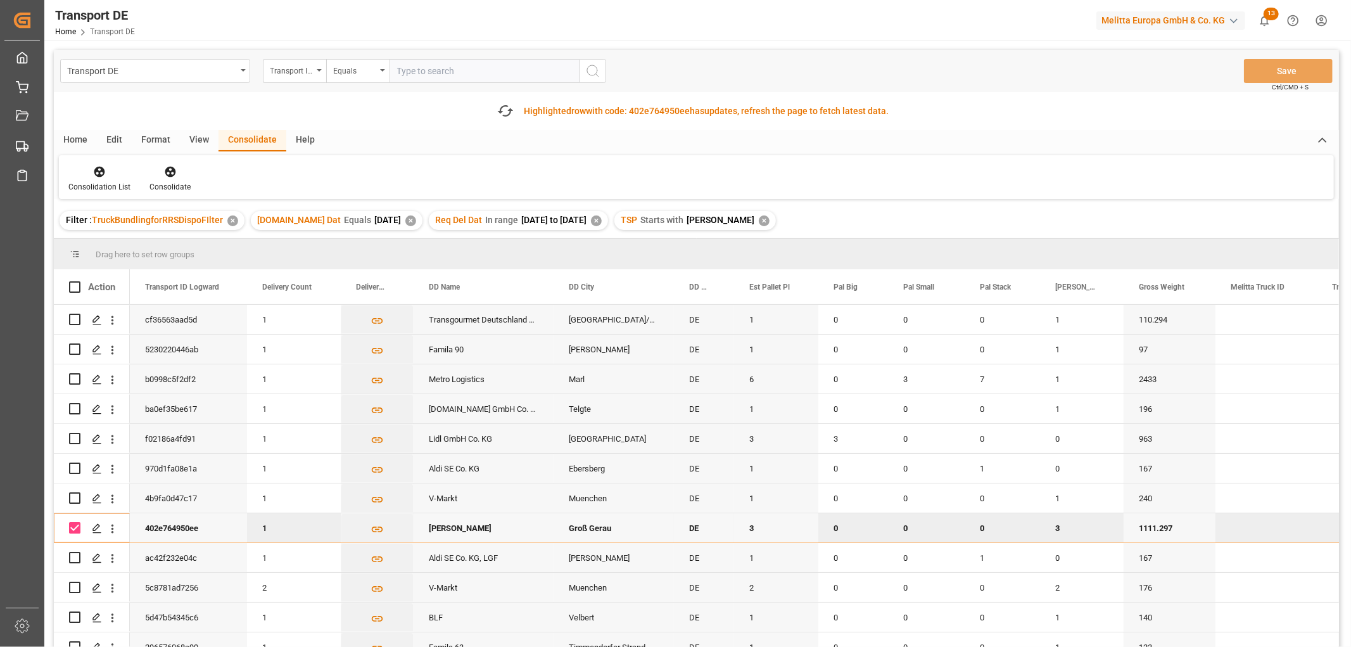
click at [75, 528] on input "Press Space to toggle row selection (checked)" at bounding box center [74, 527] width 11 height 11
checkbox input "false"
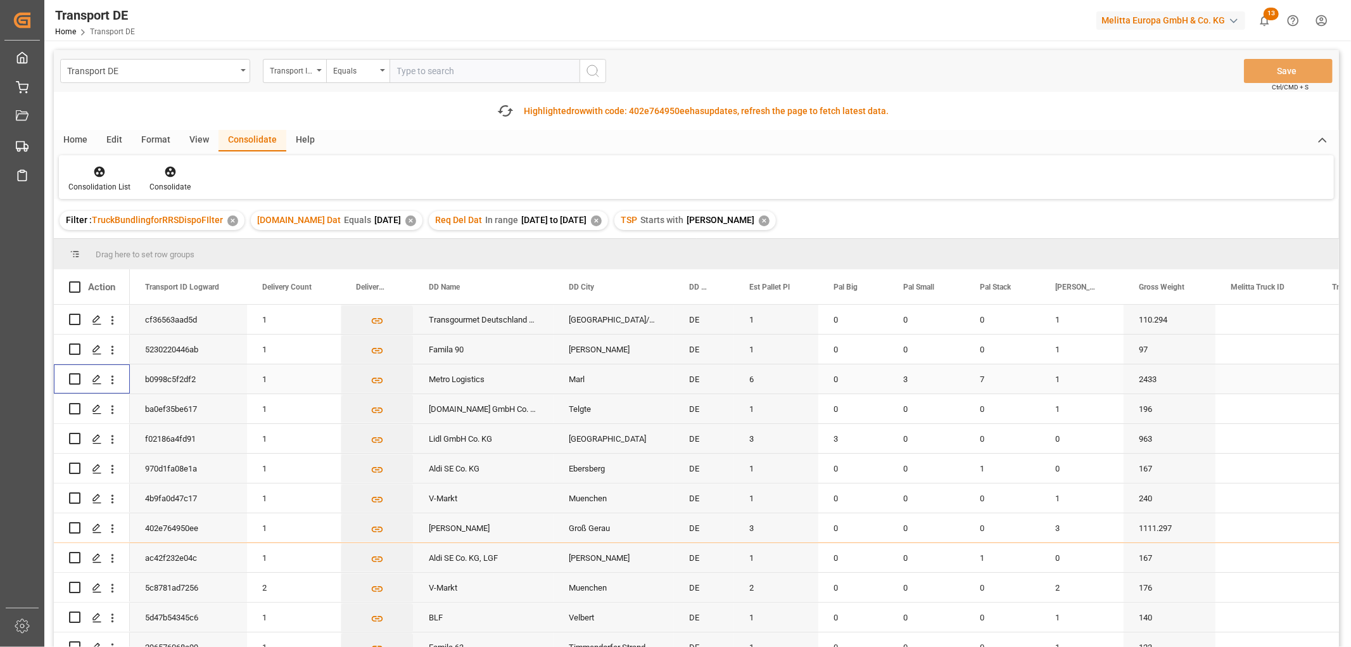
click at [77, 376] on input "Press Space to toggle row selection (unchecked)" at bounding box center [74, 378] width 11 height 11
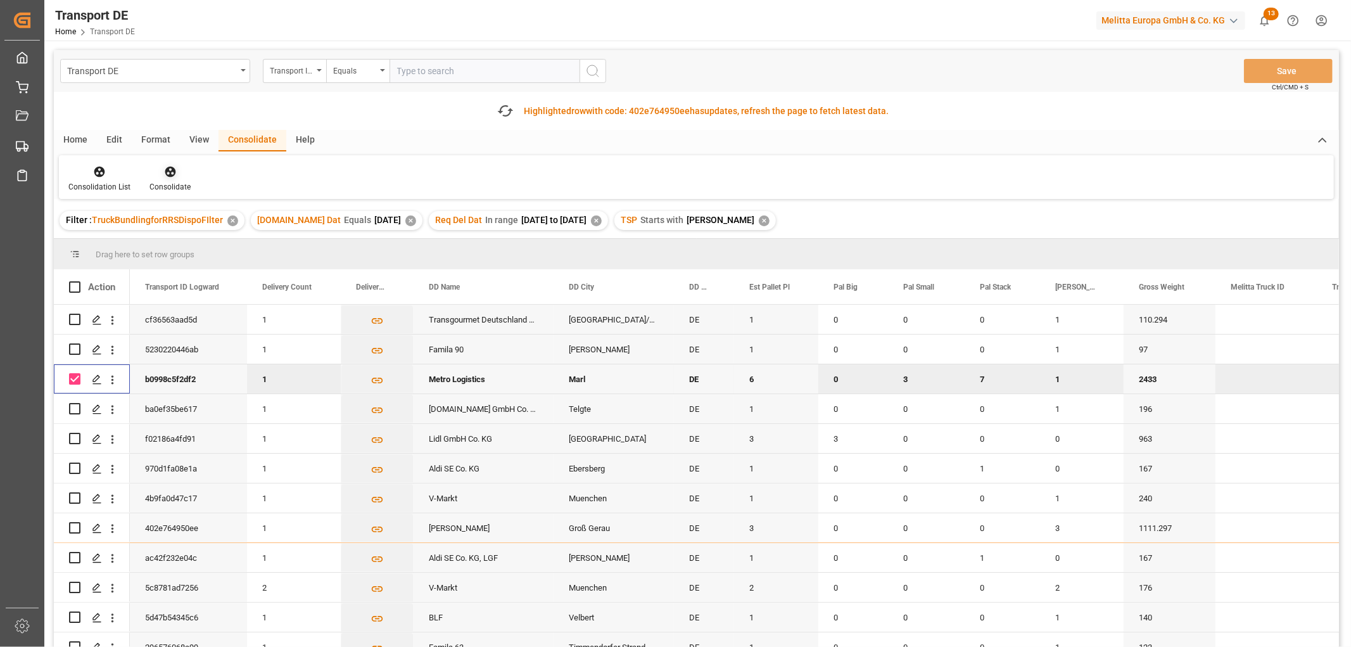
click at [168, 172] on icon at bounding box center [170, 172] width 11 height 11
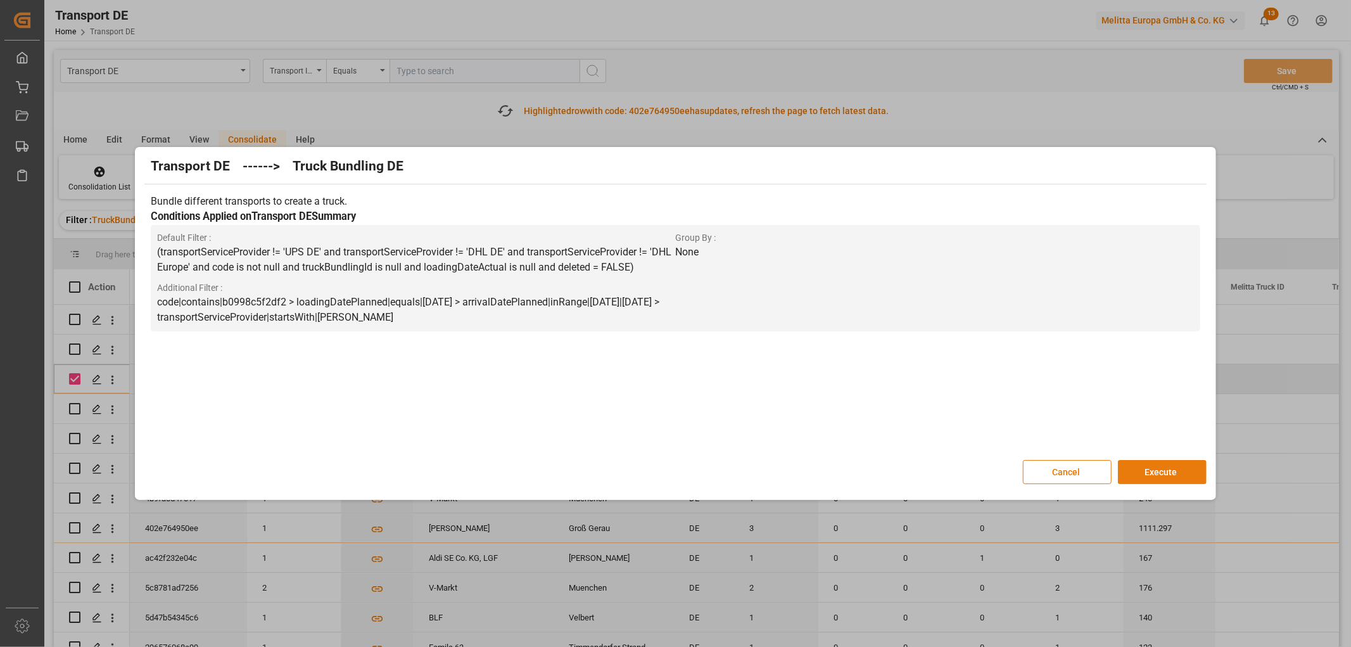
click at [1178, 467] on button "Execute" at bounding box center [1162, 472] width 89 height 24
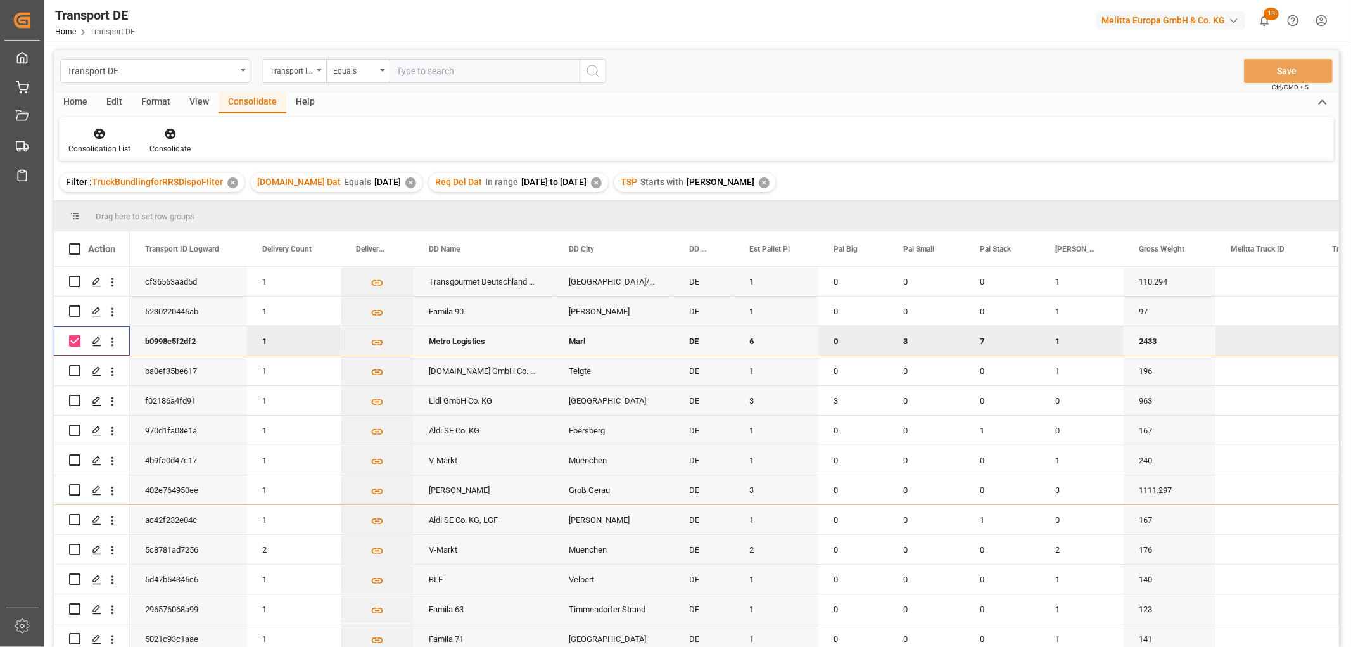
click at [74, 337] on input "Press Space to toggle row selection (checked)" at bounding box center [74, 340] width 11 height 11
checkbox input "false"
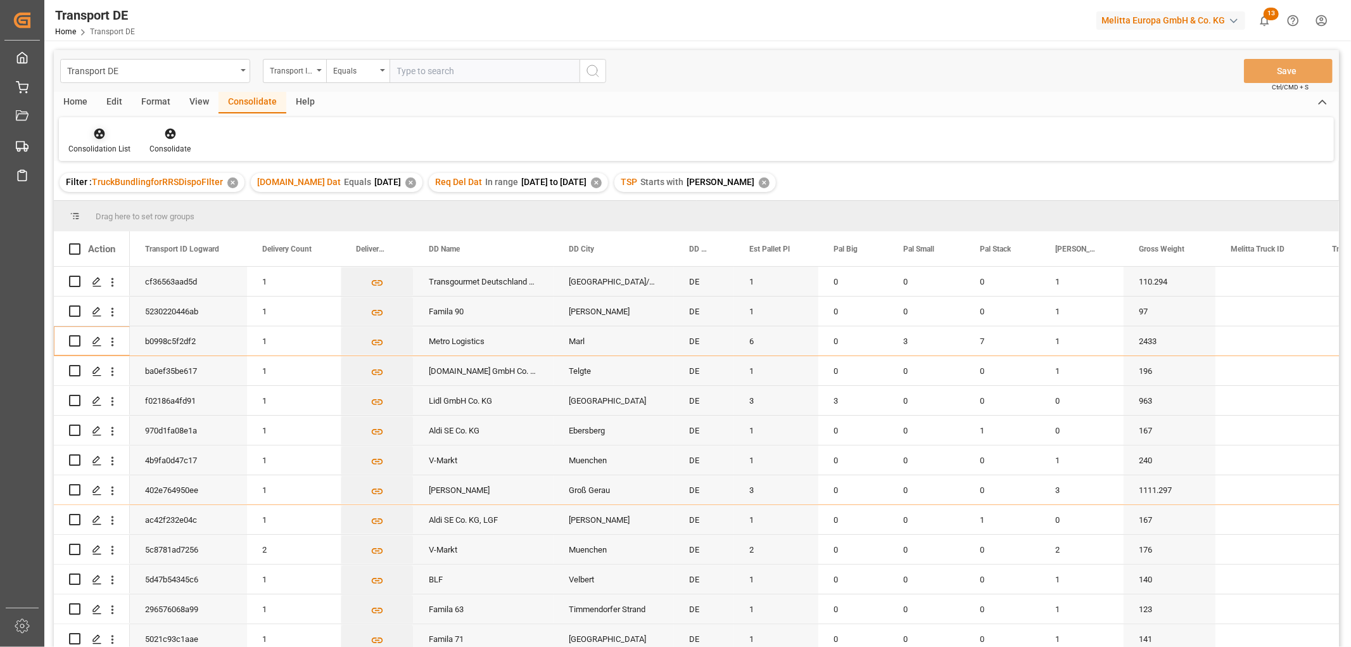
click at [95, 134] on icon at bounding box center [99, 134] width 11 height 11
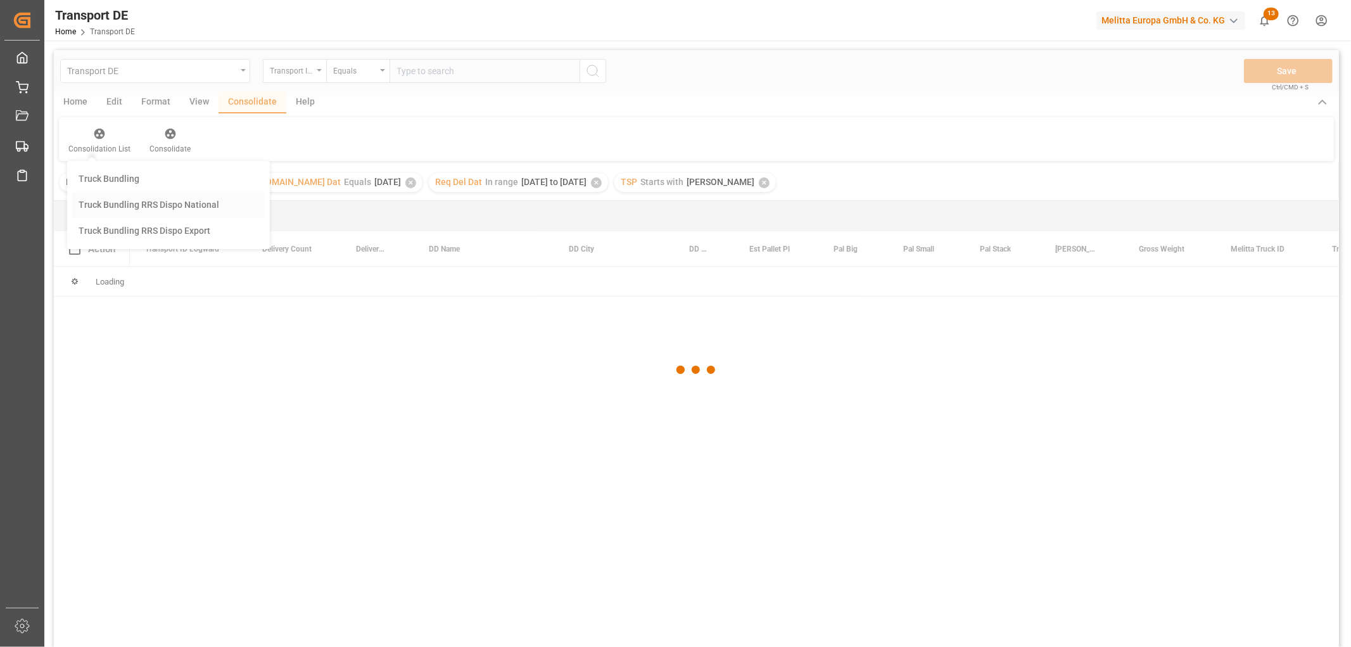
click at [111, 204] on div "Transport DE Transport ID Logward Equals Save Ctrl/CMD + S Home Edit Format Vie…" at bounding box center [696, 365] width 1285 height 630
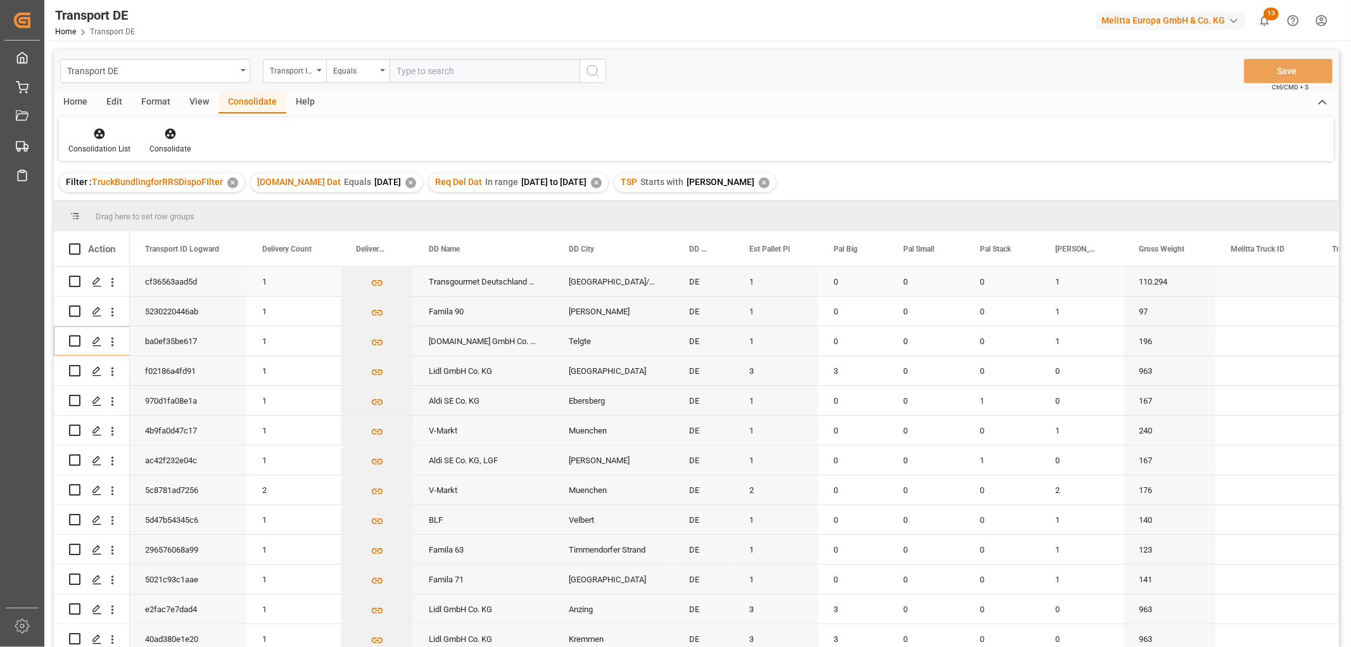
click at [76, 279] on input "Press Space to toggle row selection (unchecked)" at bounding box center [74, 281] width 11 height 11
checkbox input "true"
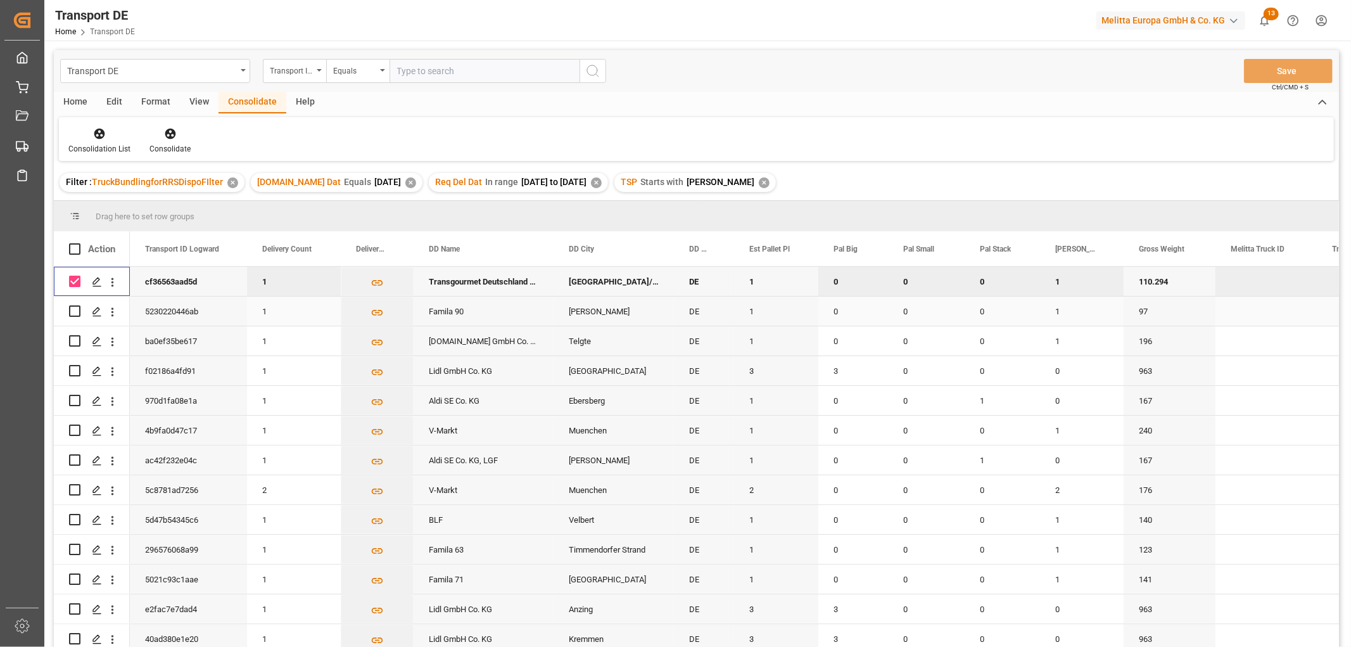
click at [76, 310] on input "Press Space to toggle row selection (unchecked)" at bounding box center [74, 310] width 11 height 11
checkbox input "true"
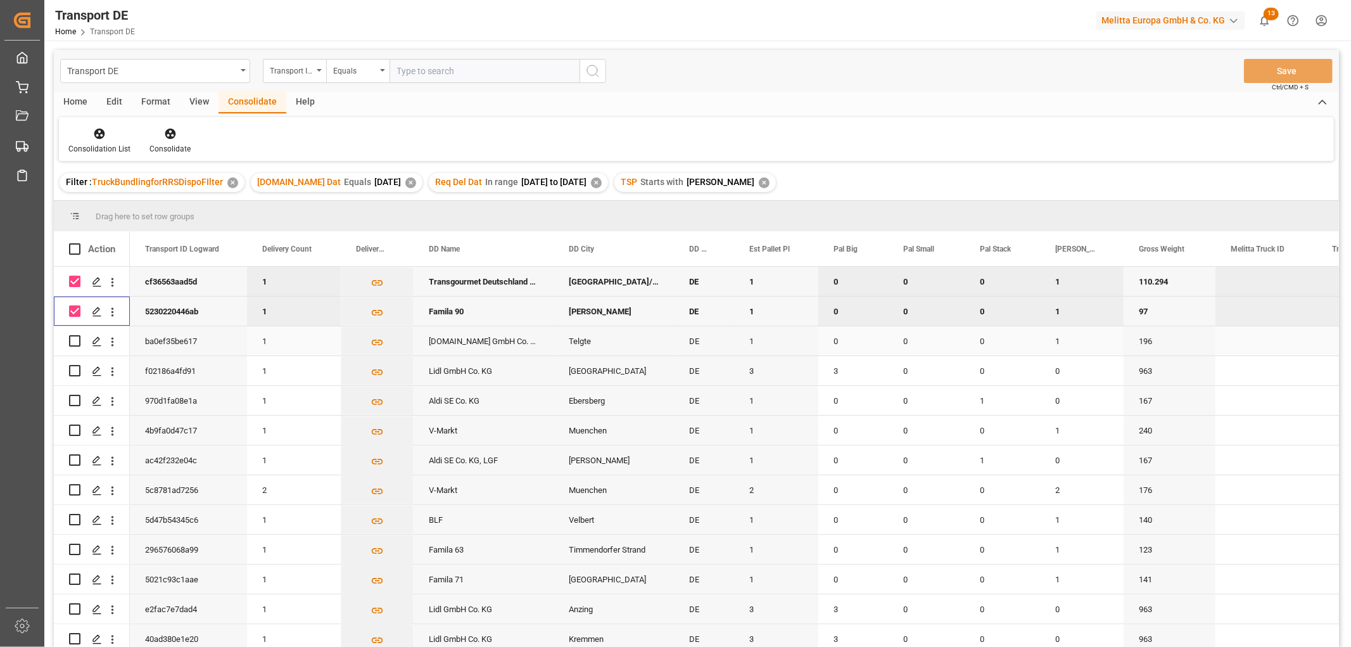
click at [73, 340] on input "Press Space to toggle row selection (unchecked)" at bounding box center [74, 340] width 11 height 11
checkbox input "true"
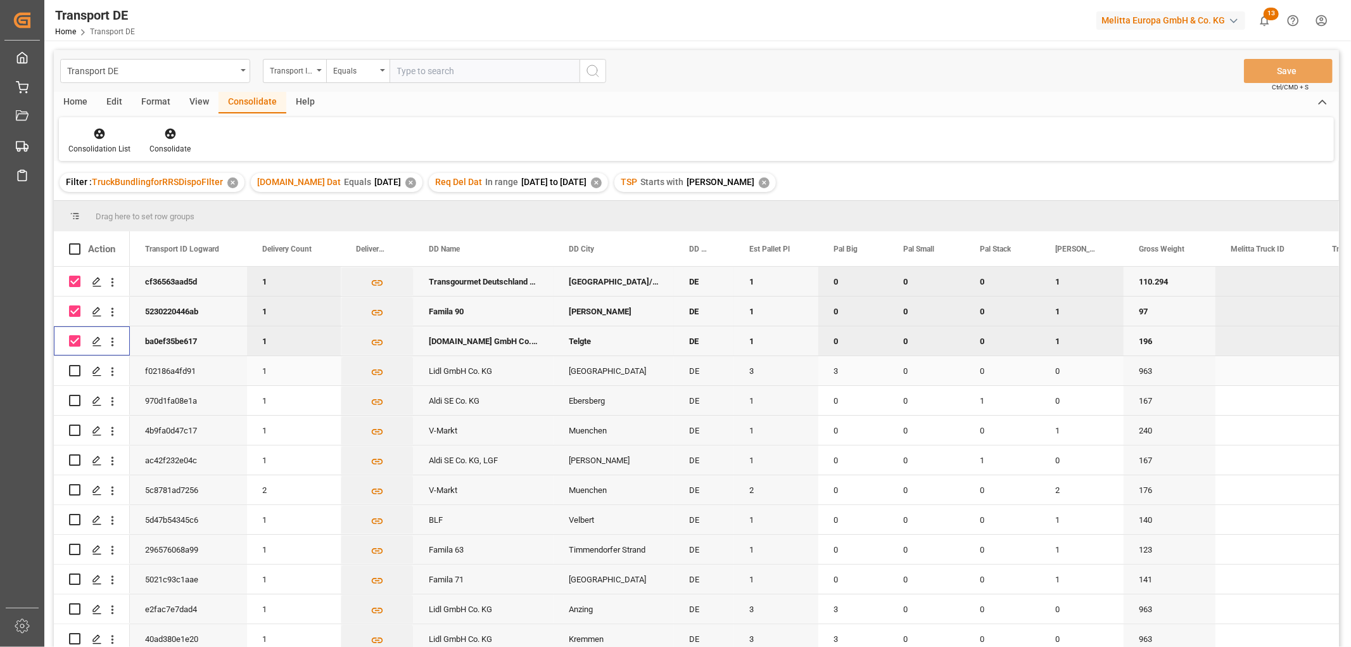
click at [75, 371] on input "Press Space to toggle row selection (unchecked)" at bounding box center [74, 370] width 11 height 11
checkbox input "true"
click at [72, 397] on input "Press Space to toggle row selection (unchecked)" at bounding box center [74, 400] width 11 height 11
checkbox input "true"
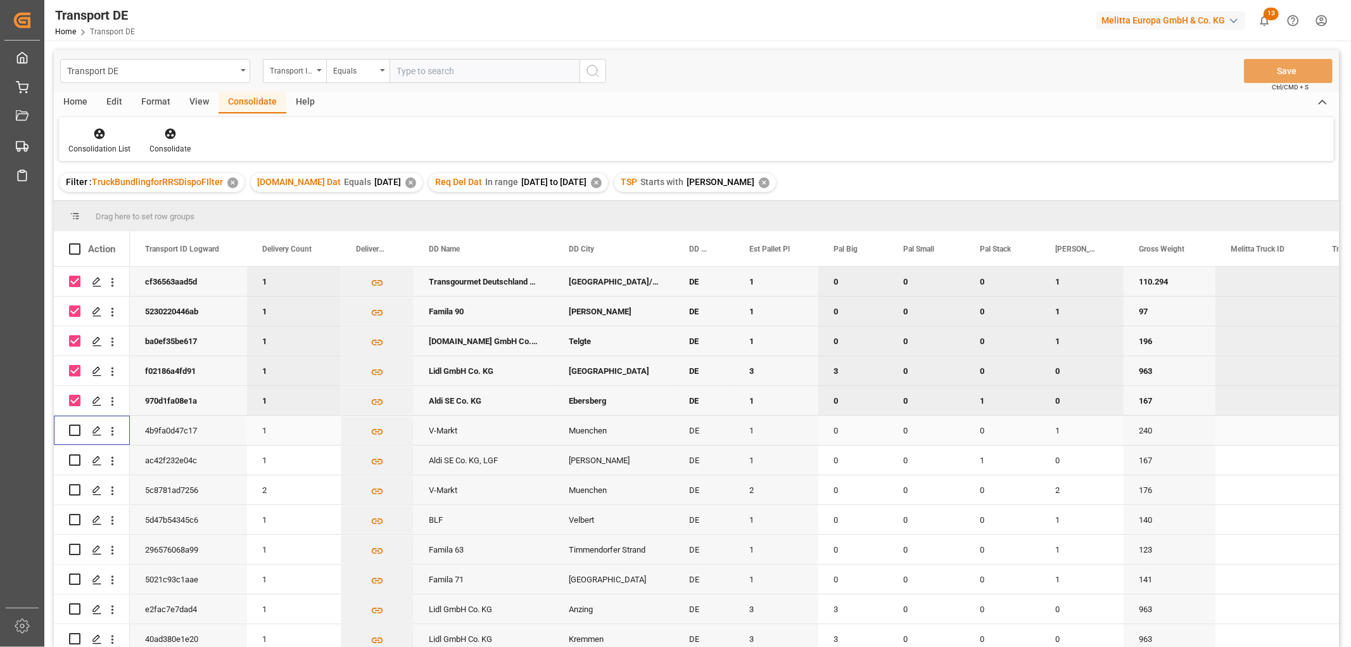
click at [73, 433] on input "Press Space to toggle row selection (unchecked)" at bounding box center [74, 429] width 11 height 11
checkbox input "true"
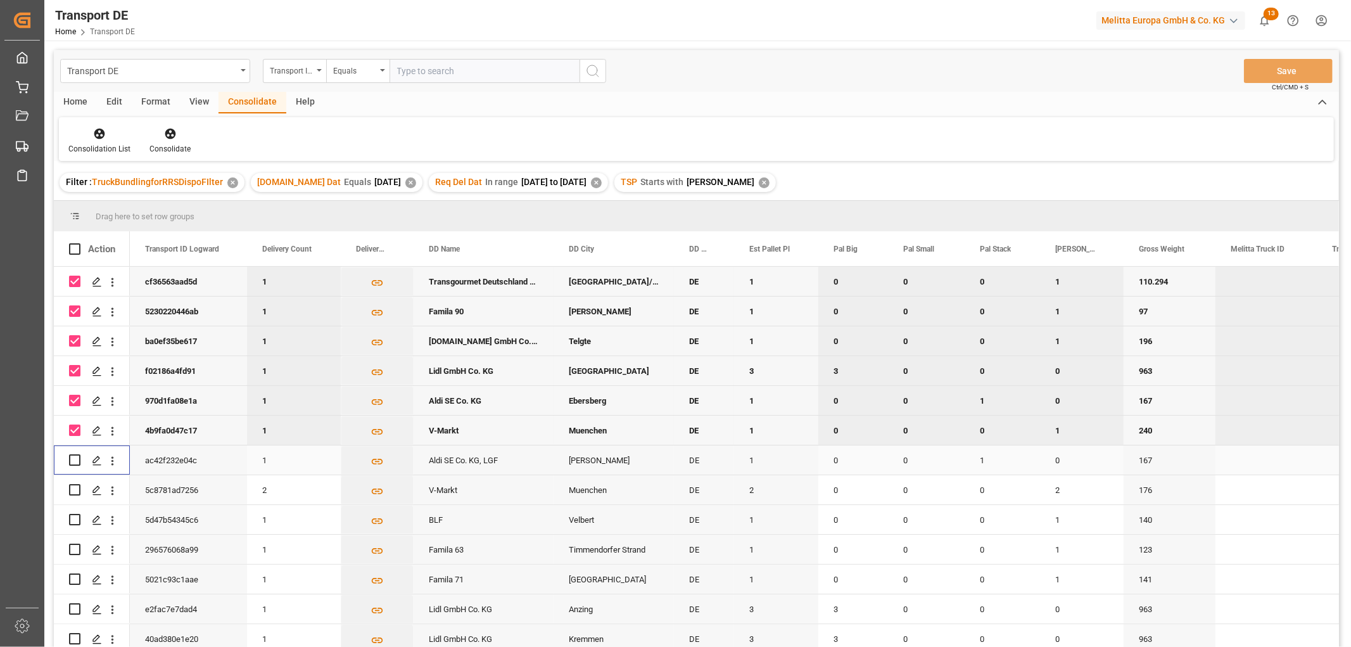
click at [73, 459] on input "Press Space to toggle row selection (unchecked)" at bounding box center [74, 459] width 11 height 11
checkbox input "true"
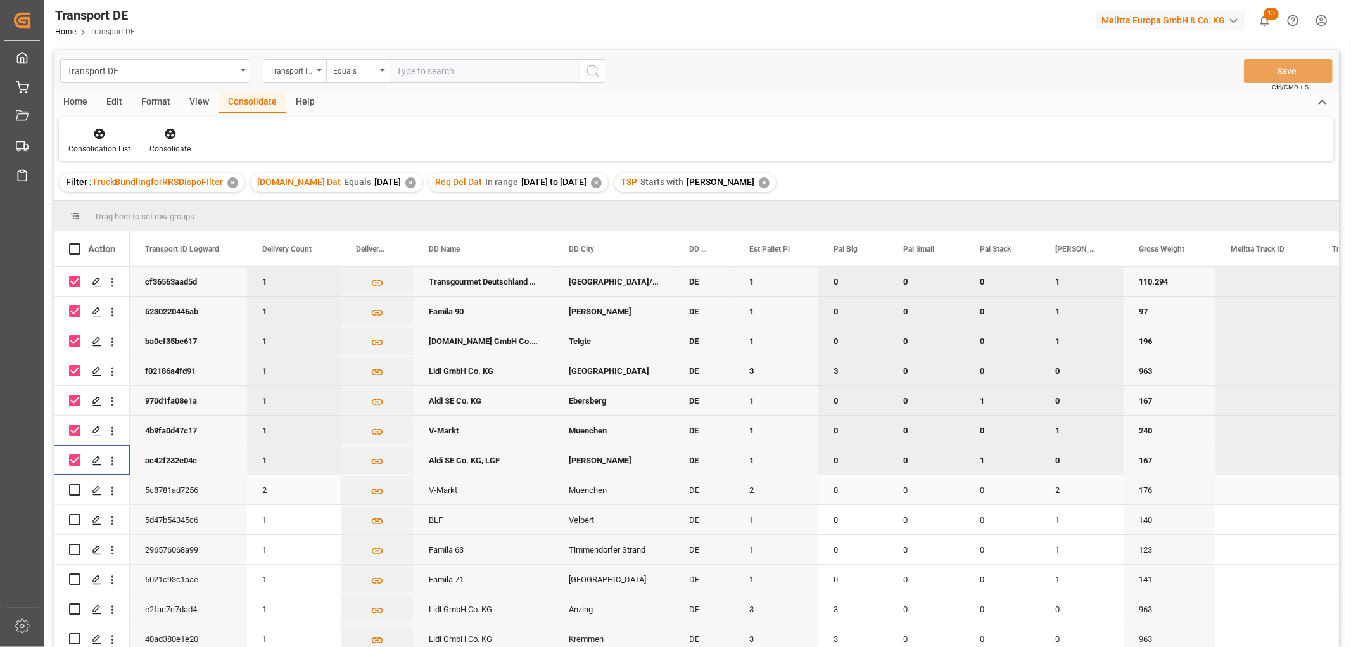
click at [77, 489] on input "Press Space to toggle row selection (unchecked)" at bounding box center [74, 489] width 11 height 11
checkbox input "true"
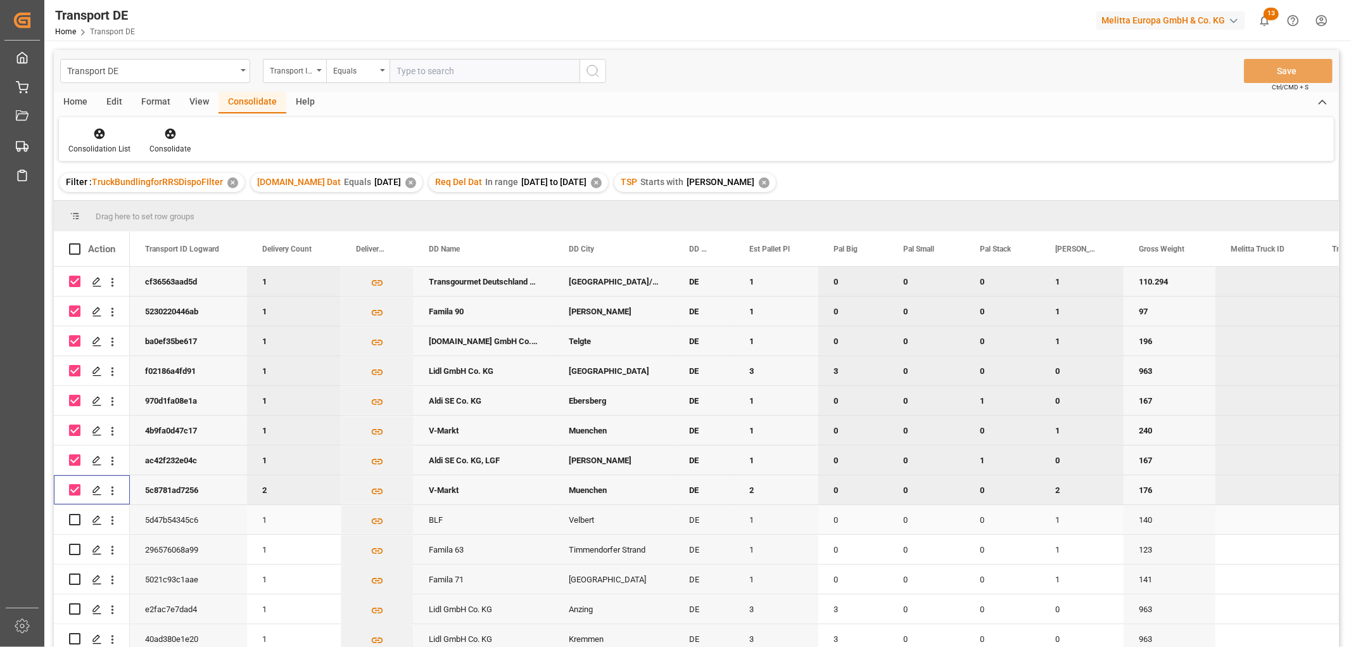
click at [75, 521] on input "Press Space to toggle row selection (unchecked)" at bounding box center [74, 519] width 11 height 11
checkbox input "true"
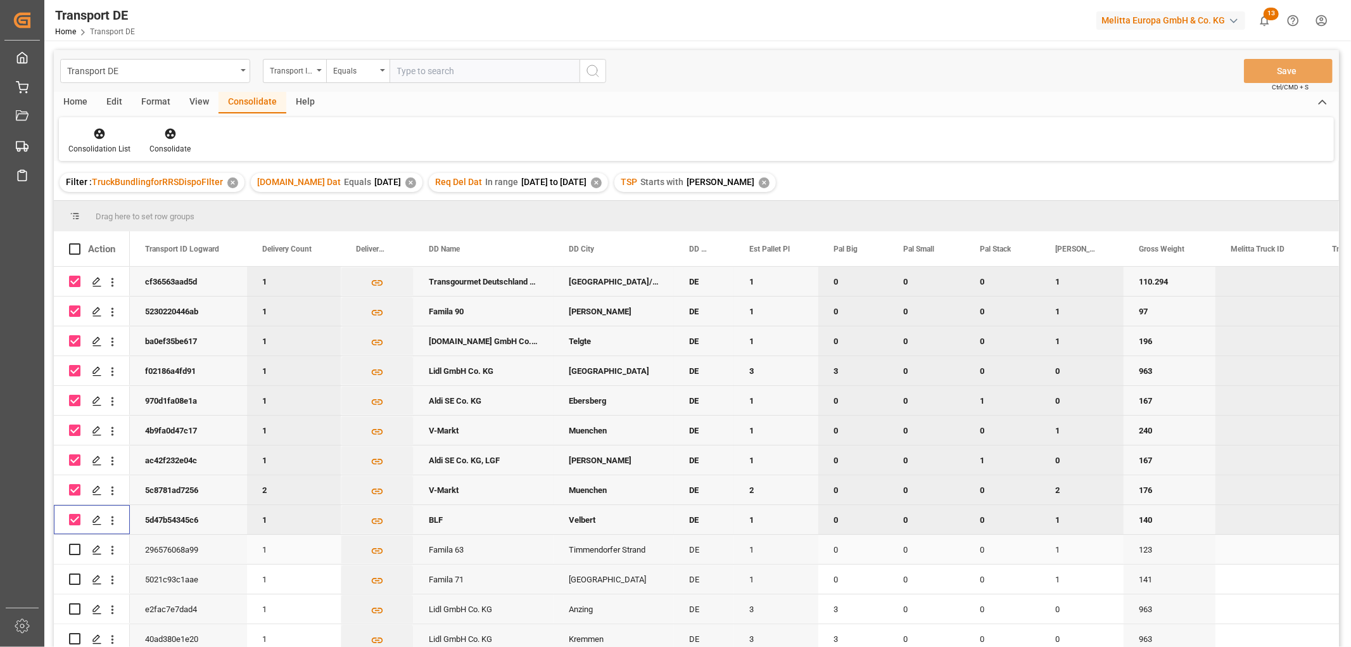
click at [77, 549] on input "Press Space to toggle row selection (unchecked)" at bounding box center [74, 549] width 11 height 11
checkbox input "true"
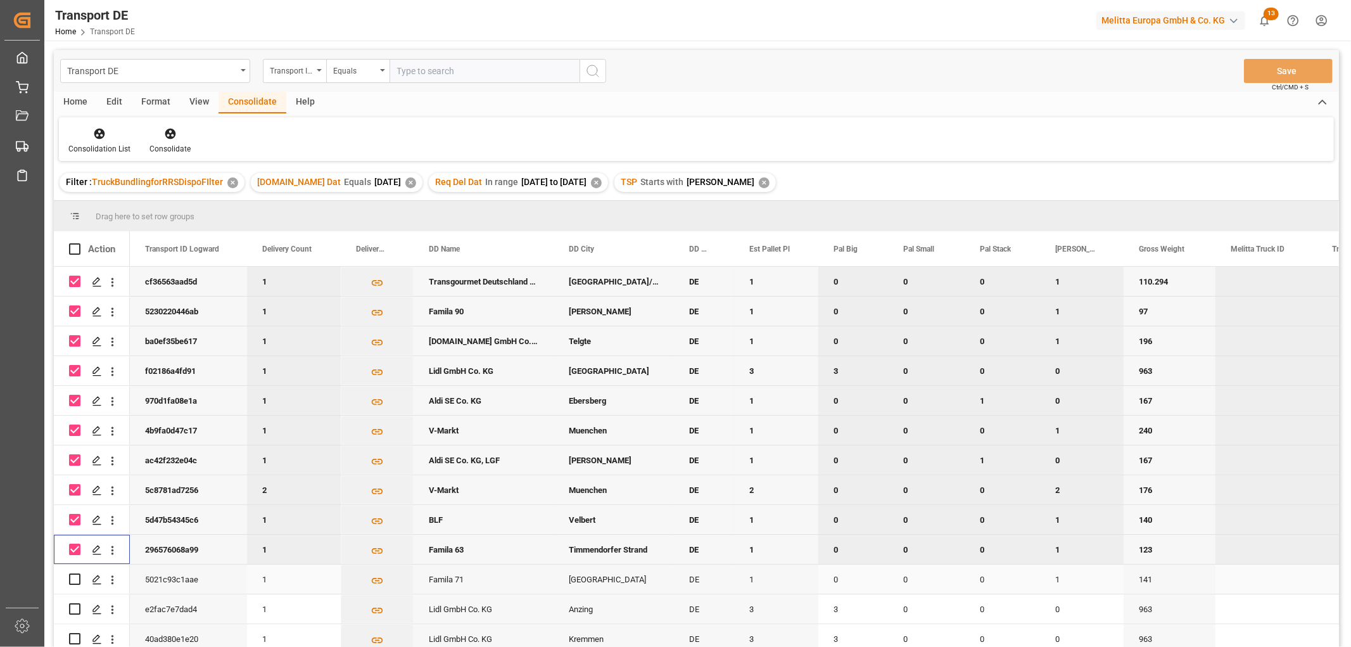
click at [72, 579] on input "Press Space to toggle row selection (unchecked)" at bounding box center [74, 578] width 11 height 11
checkbox input "true"
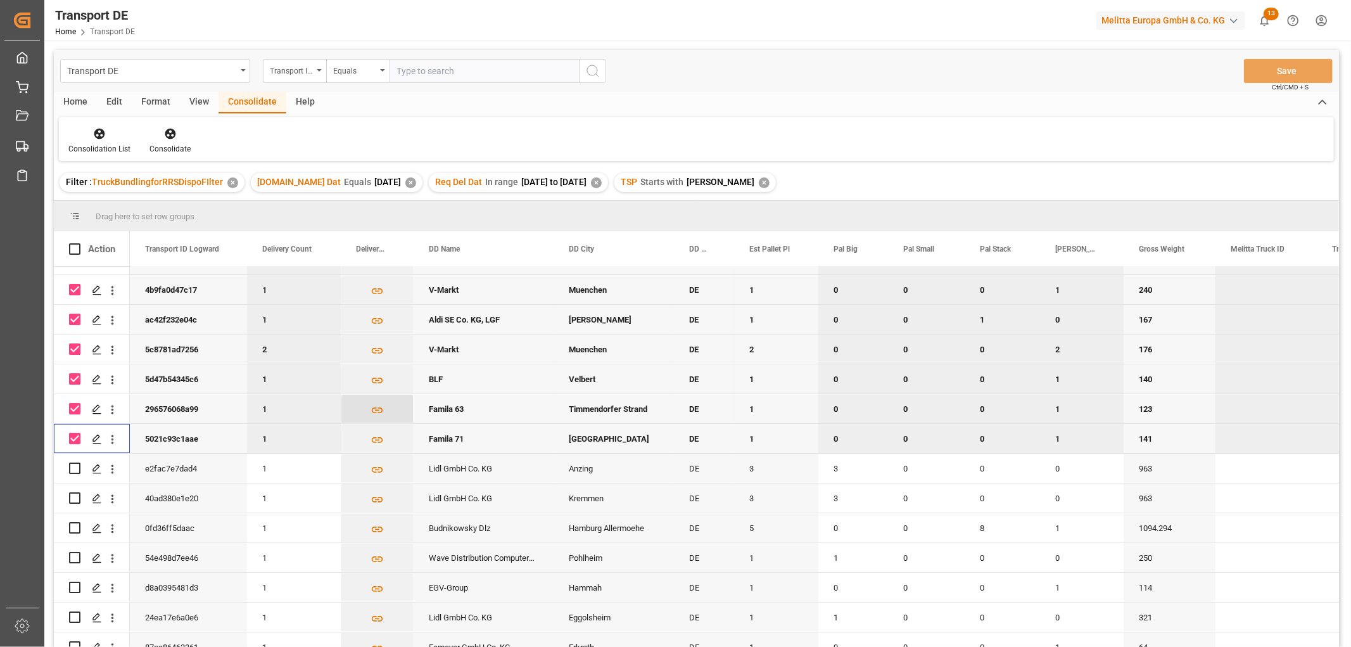
scroll to position [211, 0]
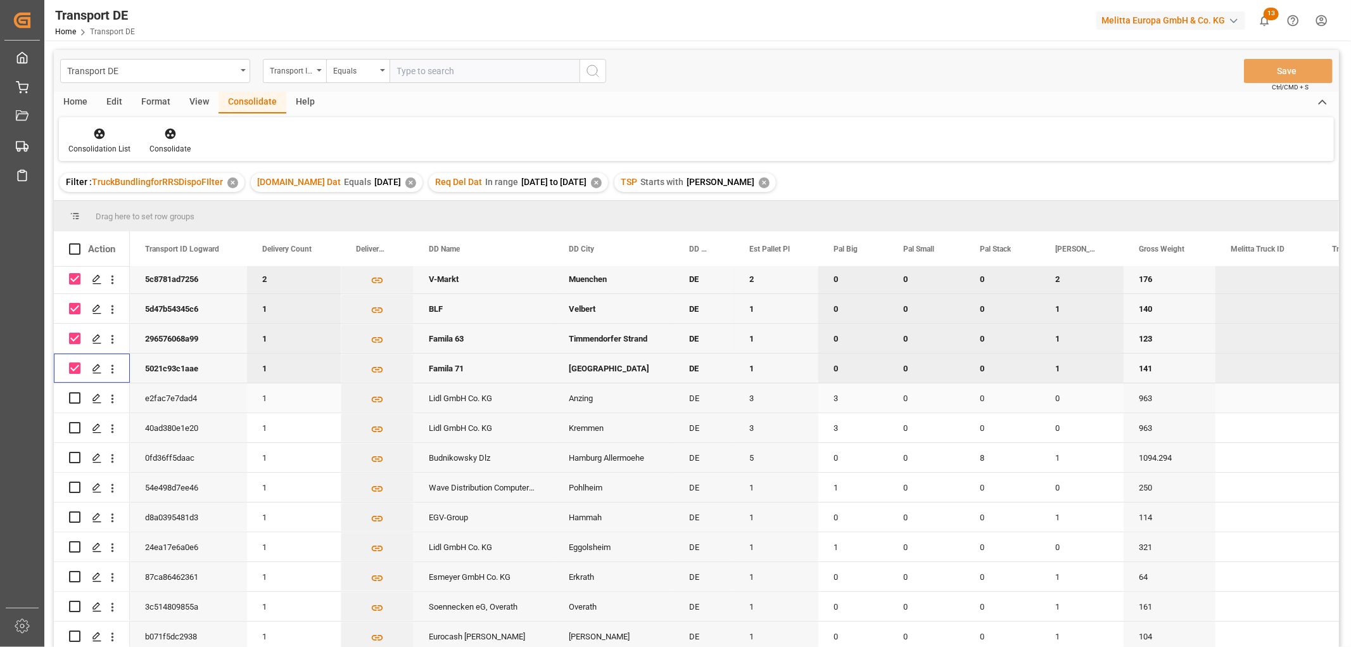
click at [73, 397] on input "Press Space to toggle row selection (unchecked)" at bounding box center [74, 397] width 11 height 11
checkbox input "true"
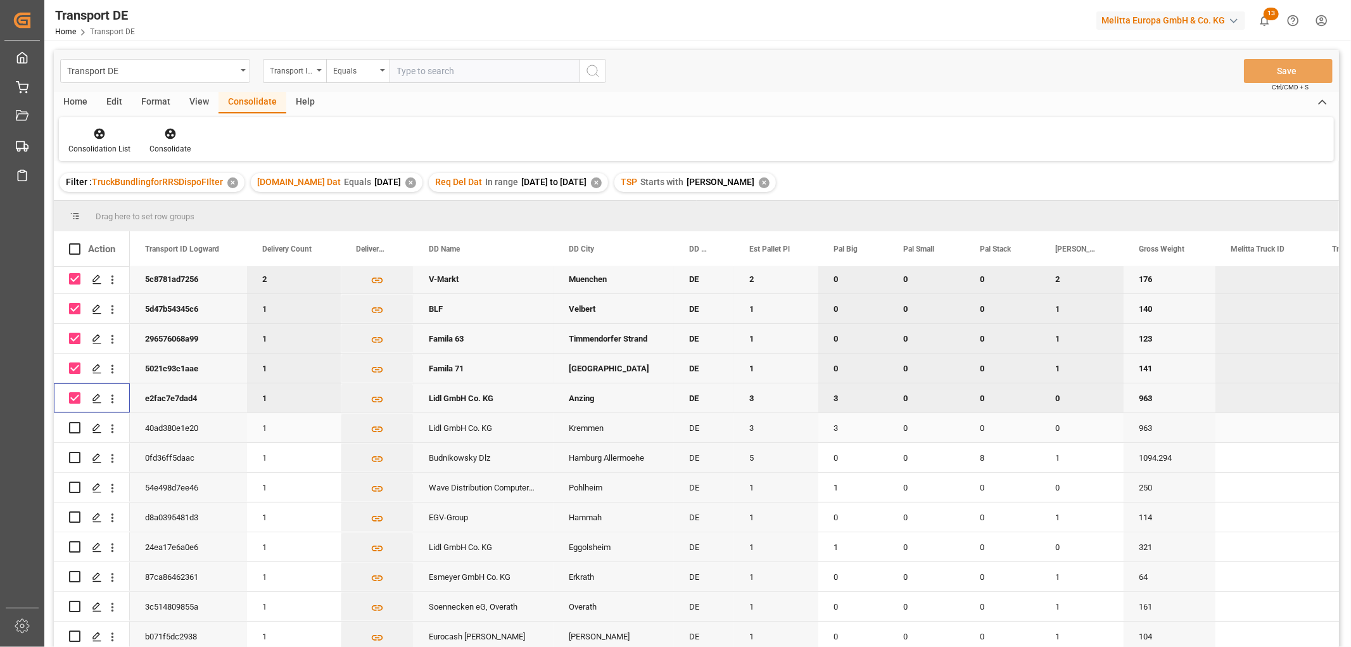
click at [77, 428] on input "Press Space to toggle row selection (unchecked)" at bounding box center [74, 427] width 11 height 11
checkbox input "true"
click at [73, 455] on input "Press Space to toggle row selection (unchecked)" at bounding box center [74, 457] width 11 height 11
checkbox input "true"
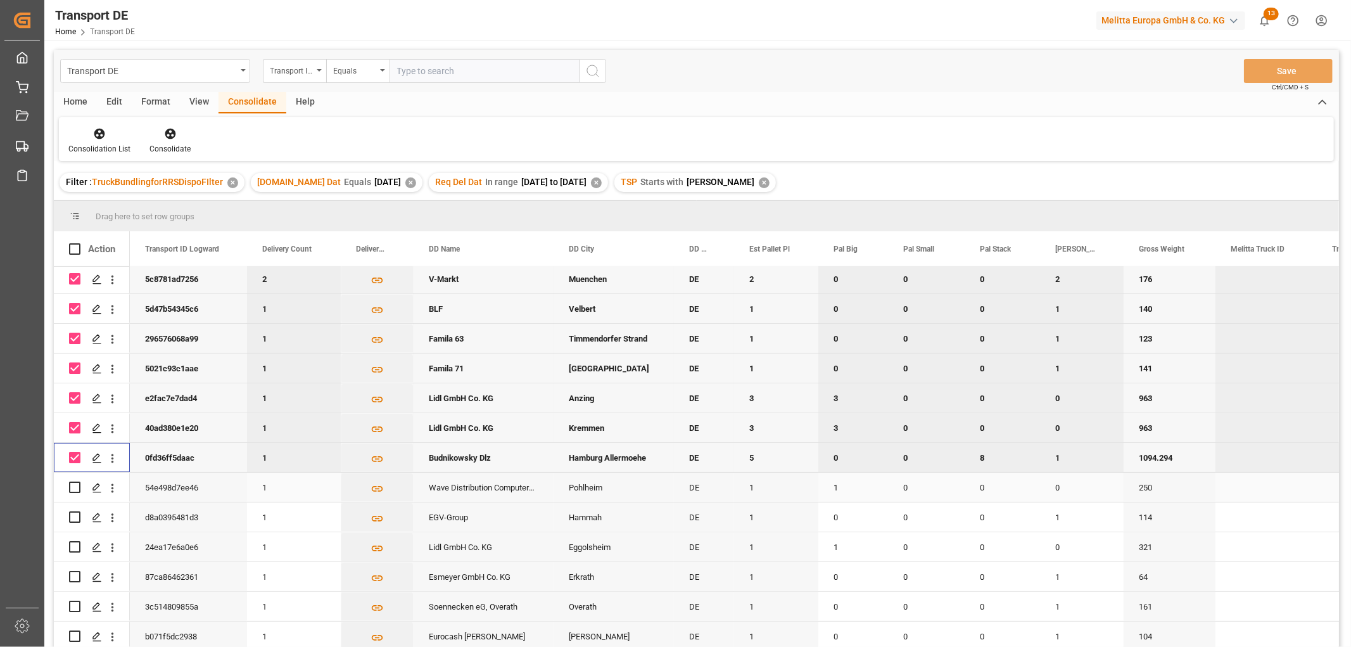
click at [74, 487] on input "Press Space to toggle row selection (unchecked)" at bounding box center [74, 486] width 11 height 11
checkbox input "true"
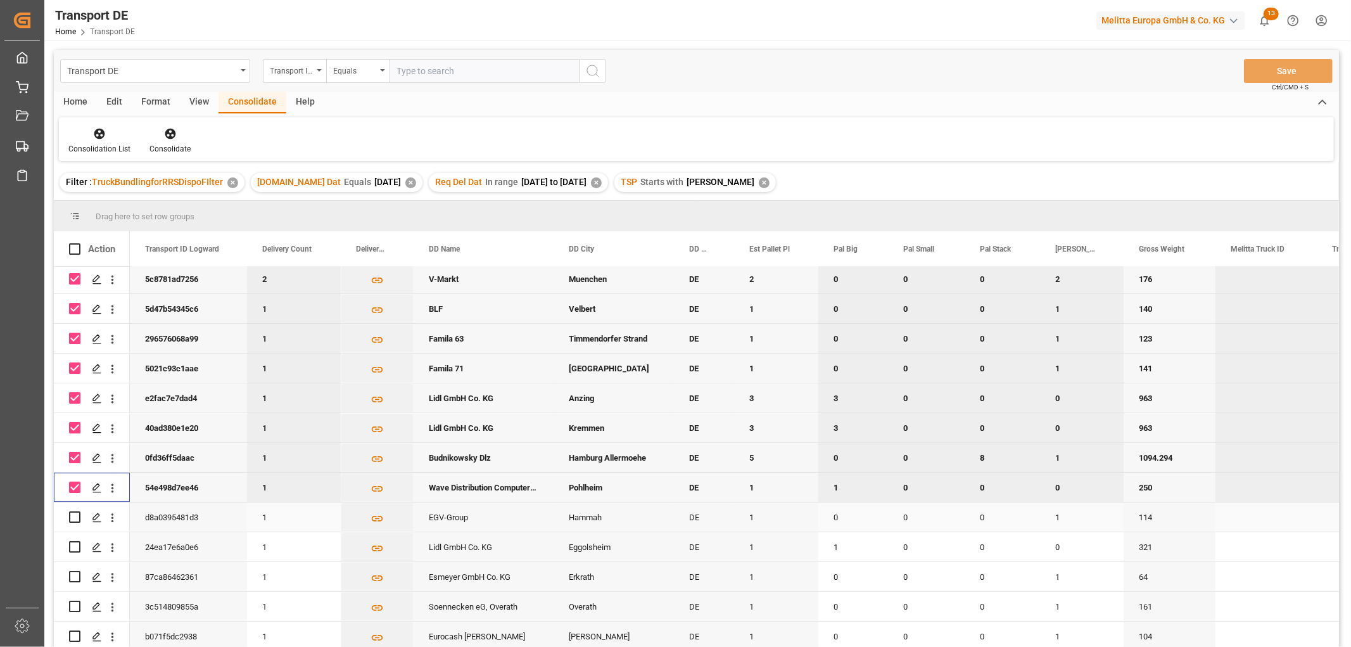
click at [71, 518] on input "Press Space to toggle row selection (unchecked)" at bounding box center [74, 516] width 11 height 11
checkbox input "true"
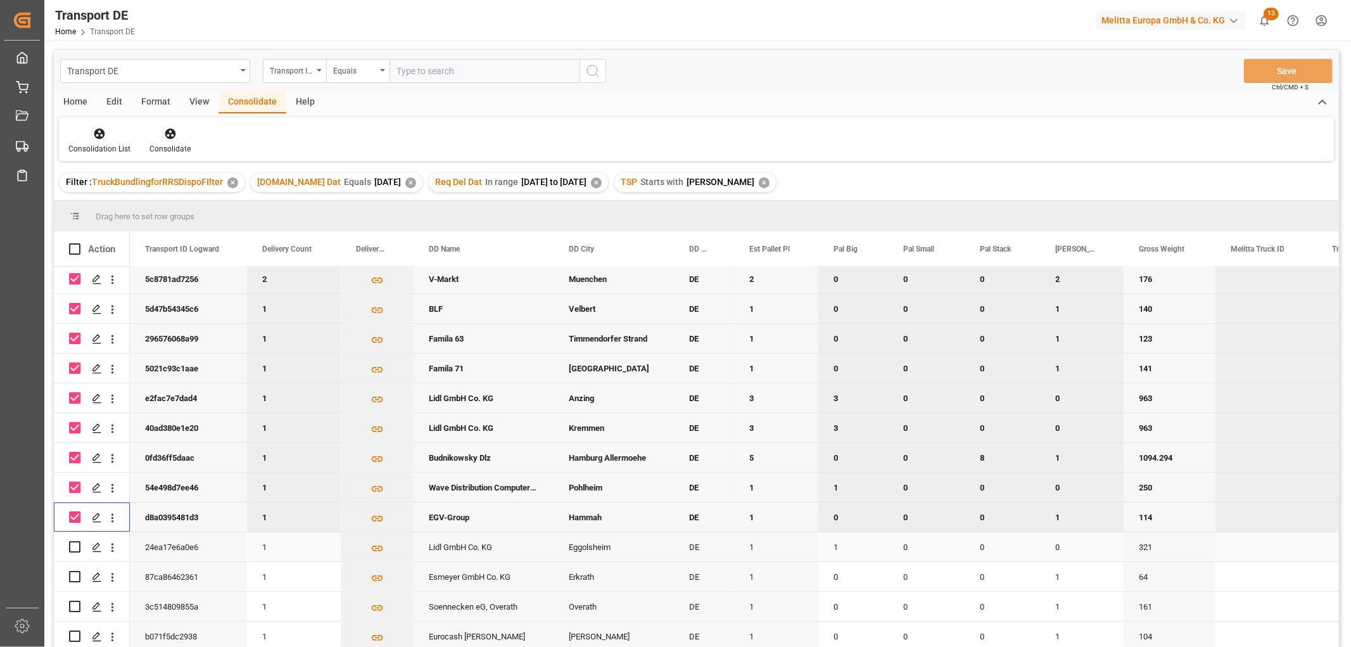
click at [72, 545] on input "Press Space to toggle row selection (unchecked)" at bounding box center [74, 546] width 11 height 11
checkbox input "true"
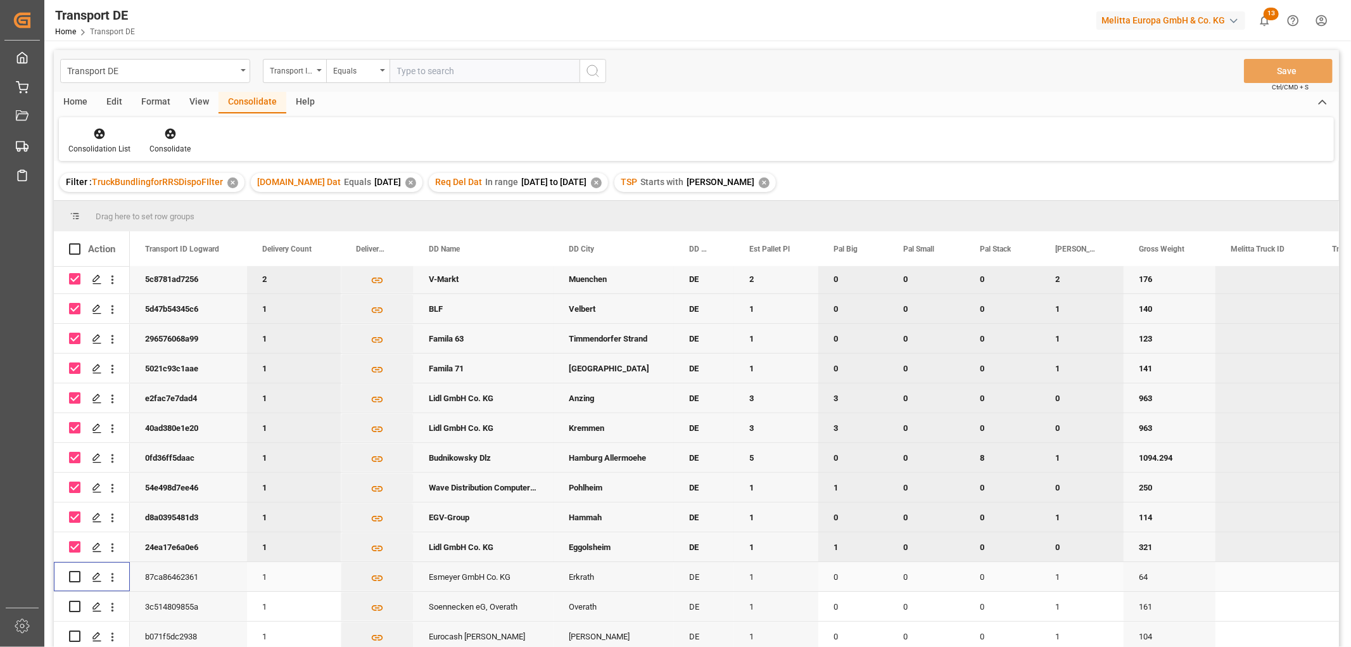
click at [76, 573] on input "Press Space to toggle row selection (unchecked)" at bounding box center [74, 576] width 11 height 11
checkbox input "true"
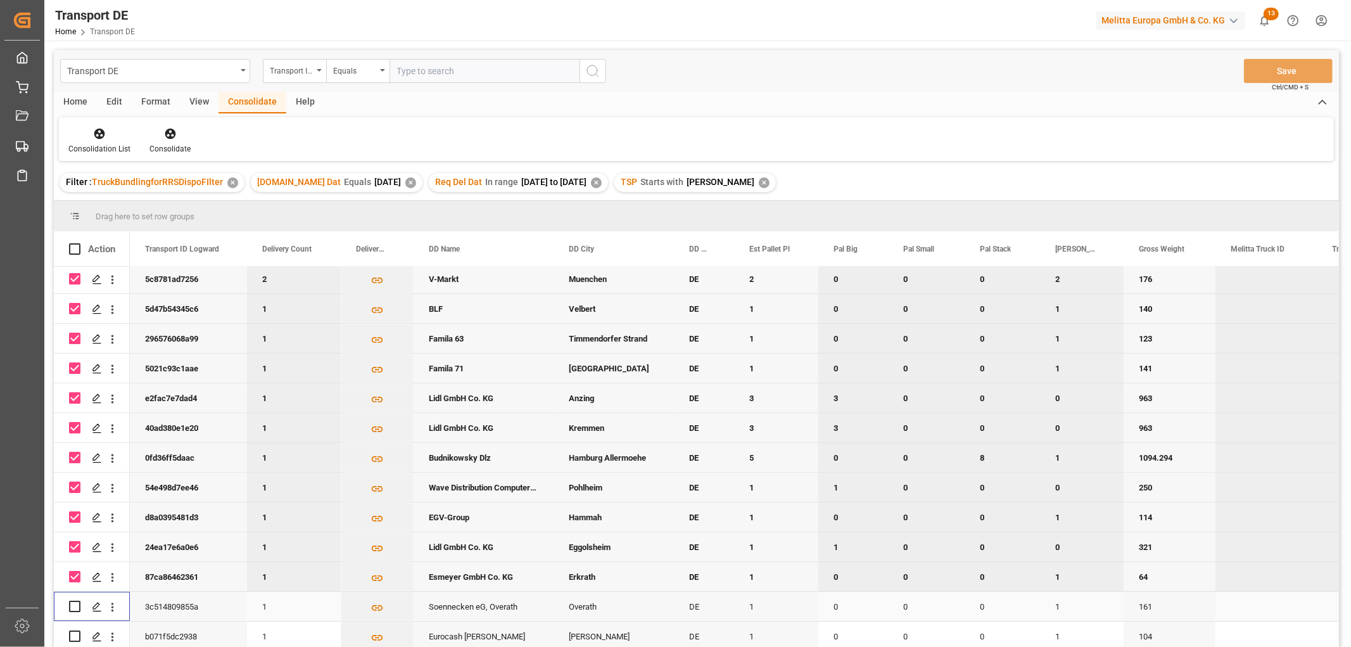
click at [77, 602] on input "Press Space to toggle row selection (unchecked)" at bounding box center [74, 606] width 11 height 11
checkbox input "true"
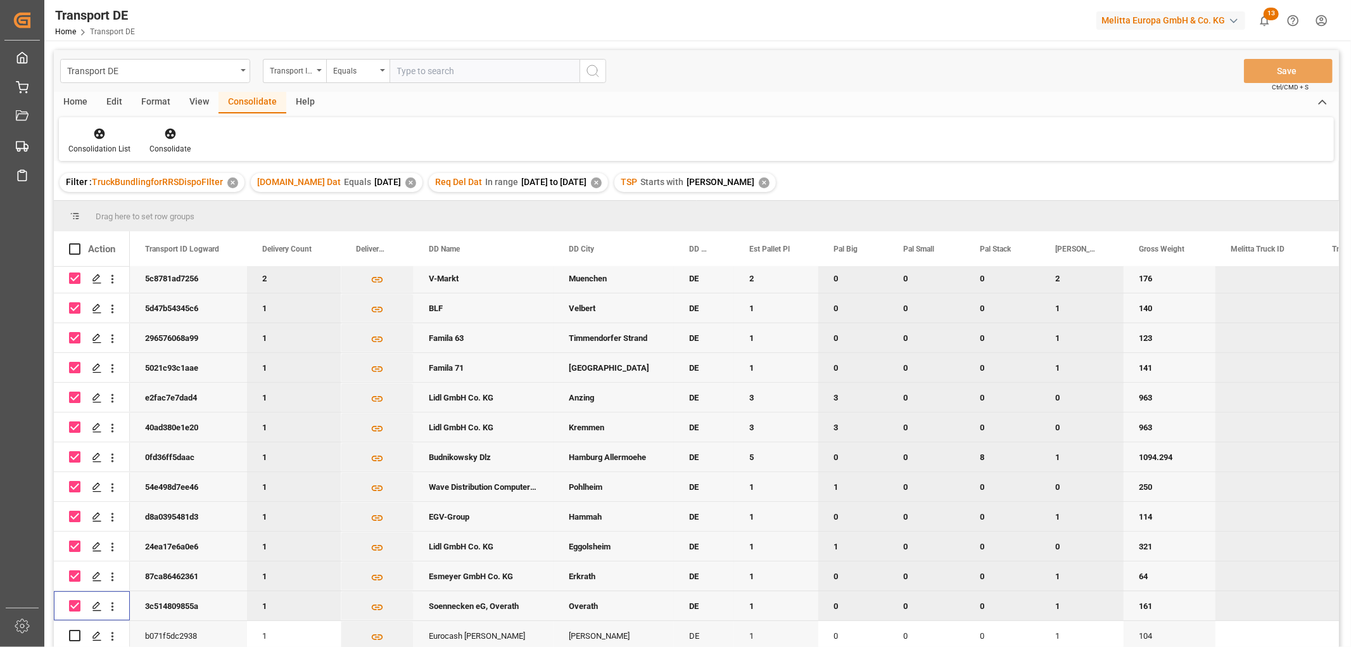
scroll to position [187, 0]
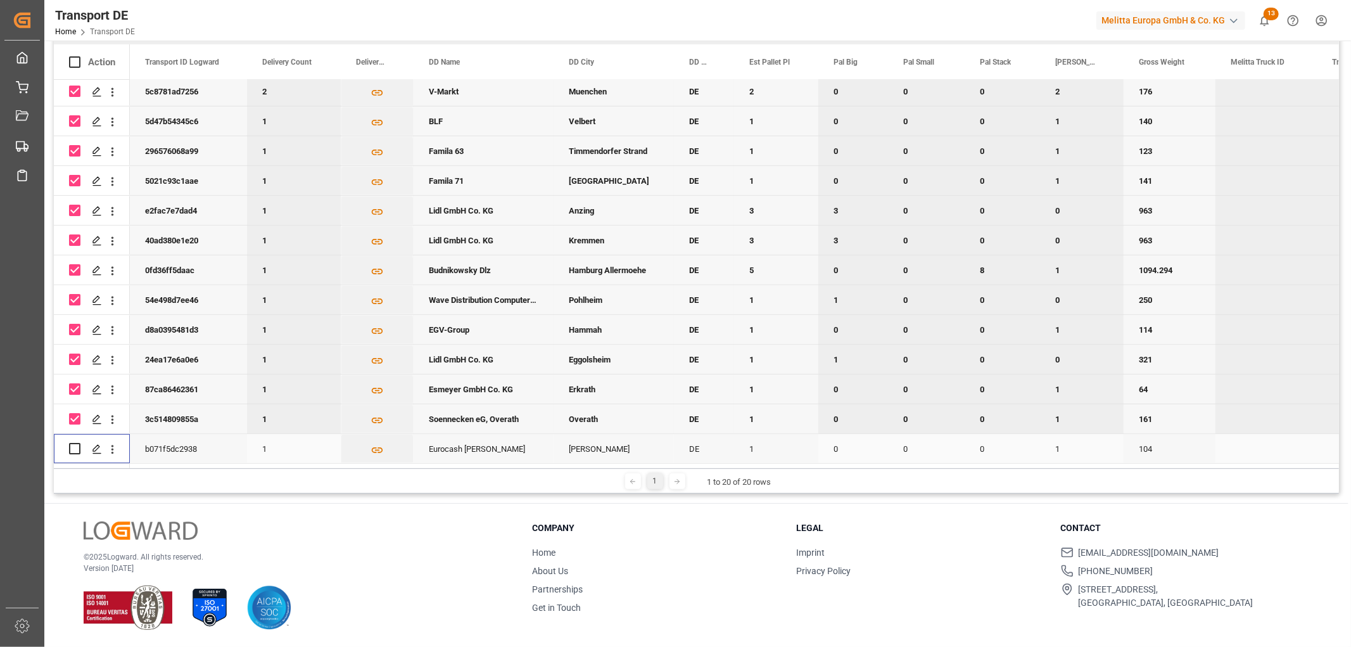
click at [78, 445] on input "Press Space to toggle row selection (unchecked)" at bounding box center [74, 448] width 11 height 11
checkbox input "true"
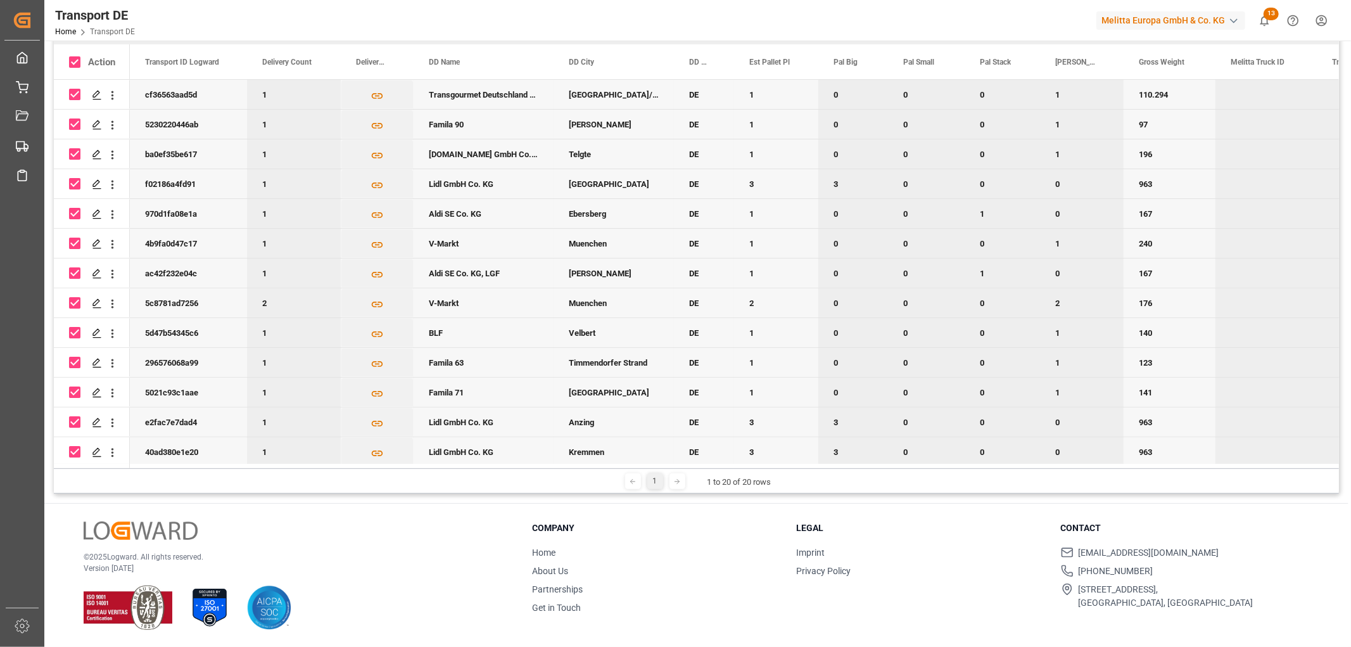
scroll to position [0, 0]
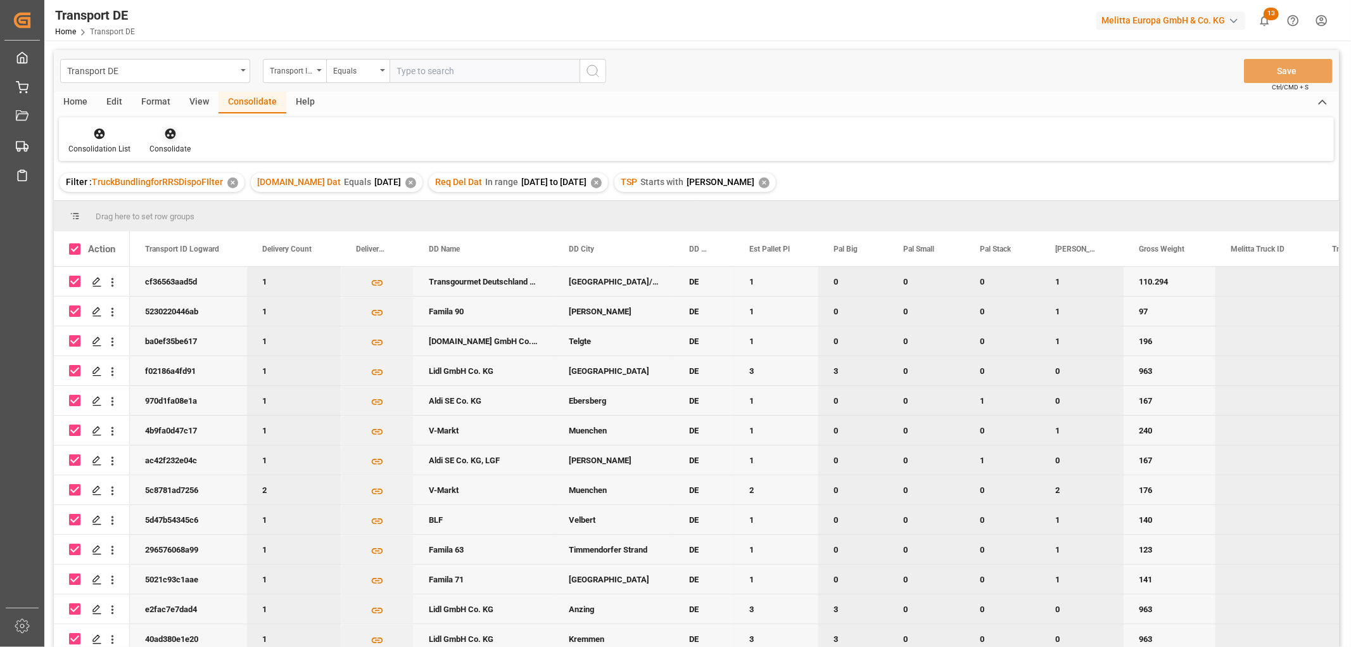
click at [169, 135] on icon at bounding box center [170, 133] width 13 height 13
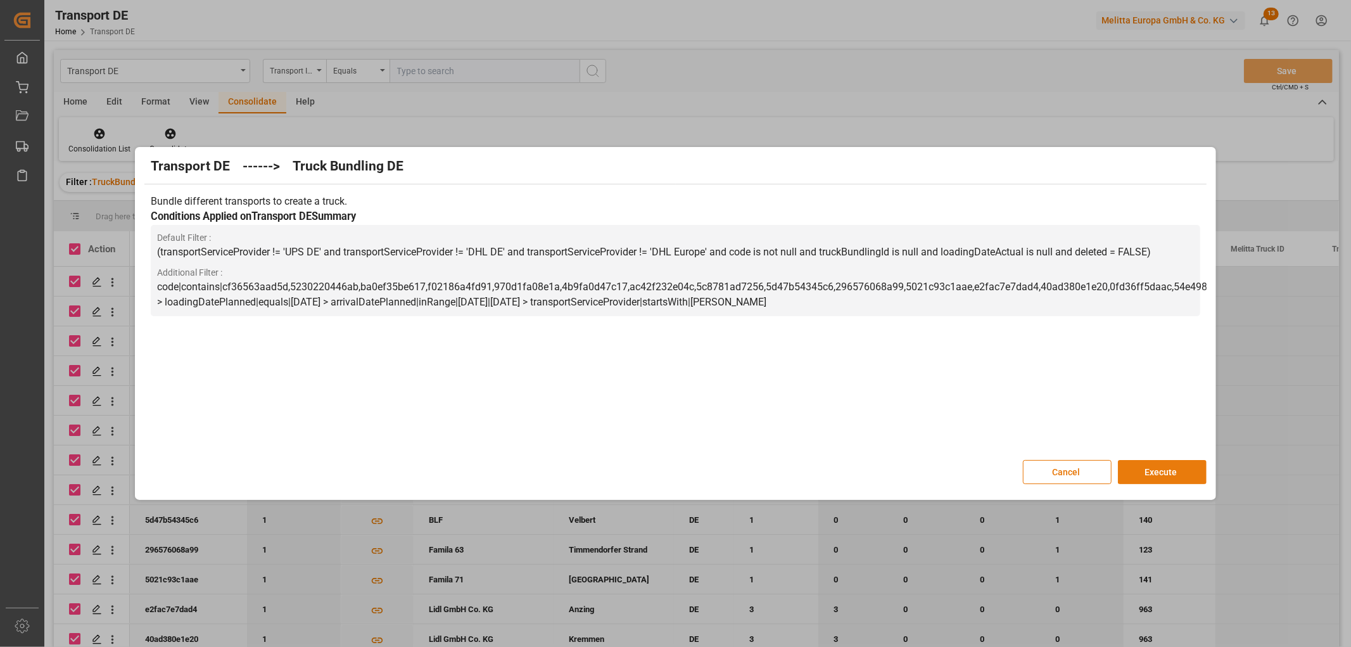
click at [1160, 467] on button "Execute" at bounding box center [1162, 472] width 89 height 24
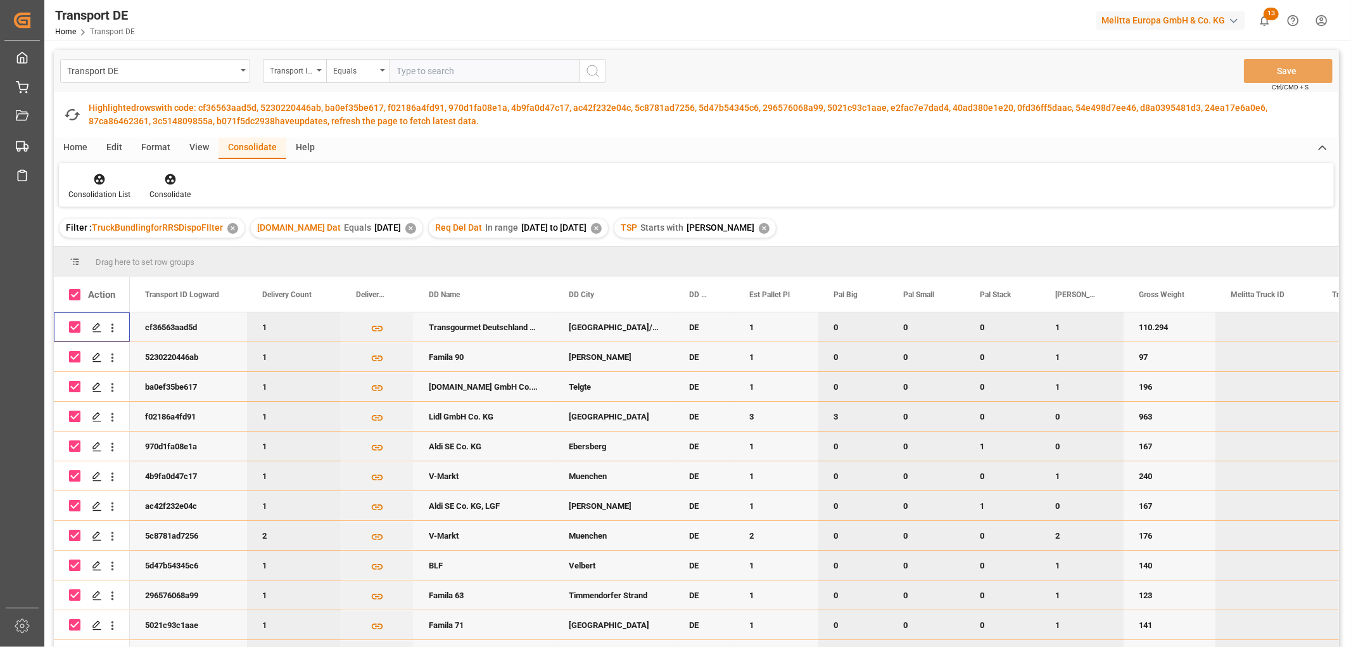
click at [77, 326] on input "Press Space to toggle row selection (checked)" at bounding box center [74, 326] width 11 height 11
checkbox input "false"
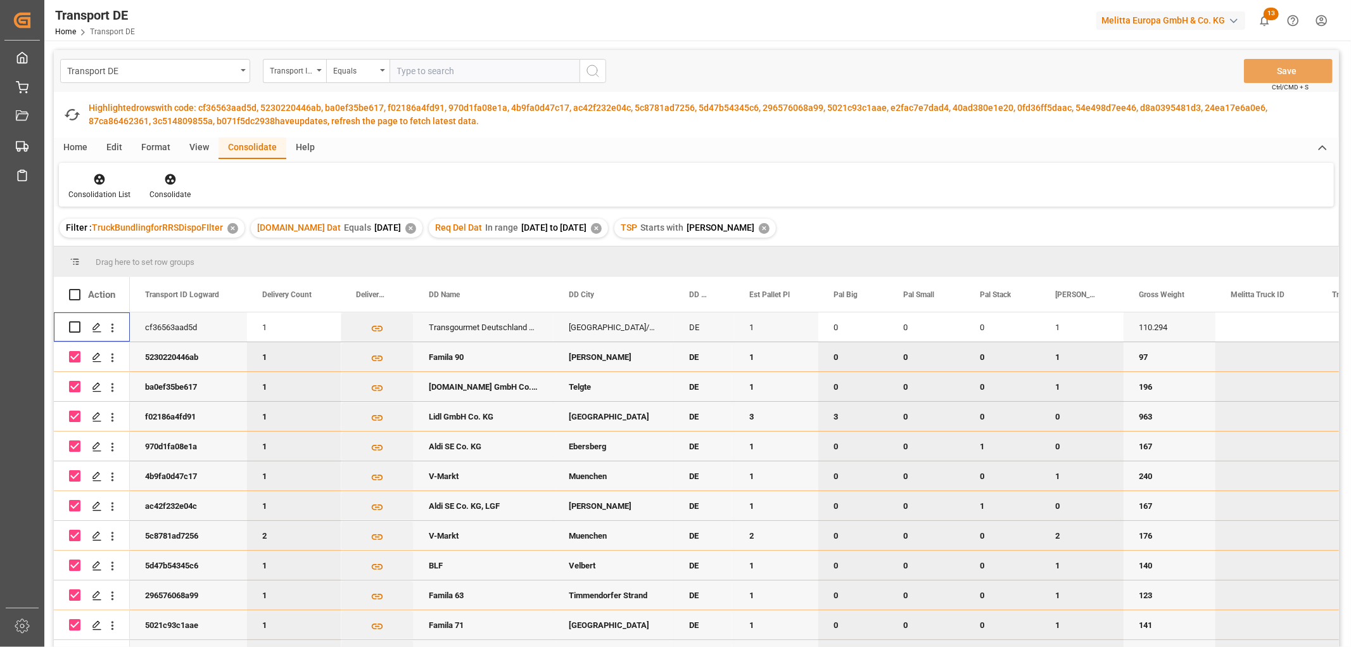
click at [75, 355] on input "Press Space to toggle row selection (checked)" at bounding box center [74, 356] width 11 height 11
checkbox input "false"
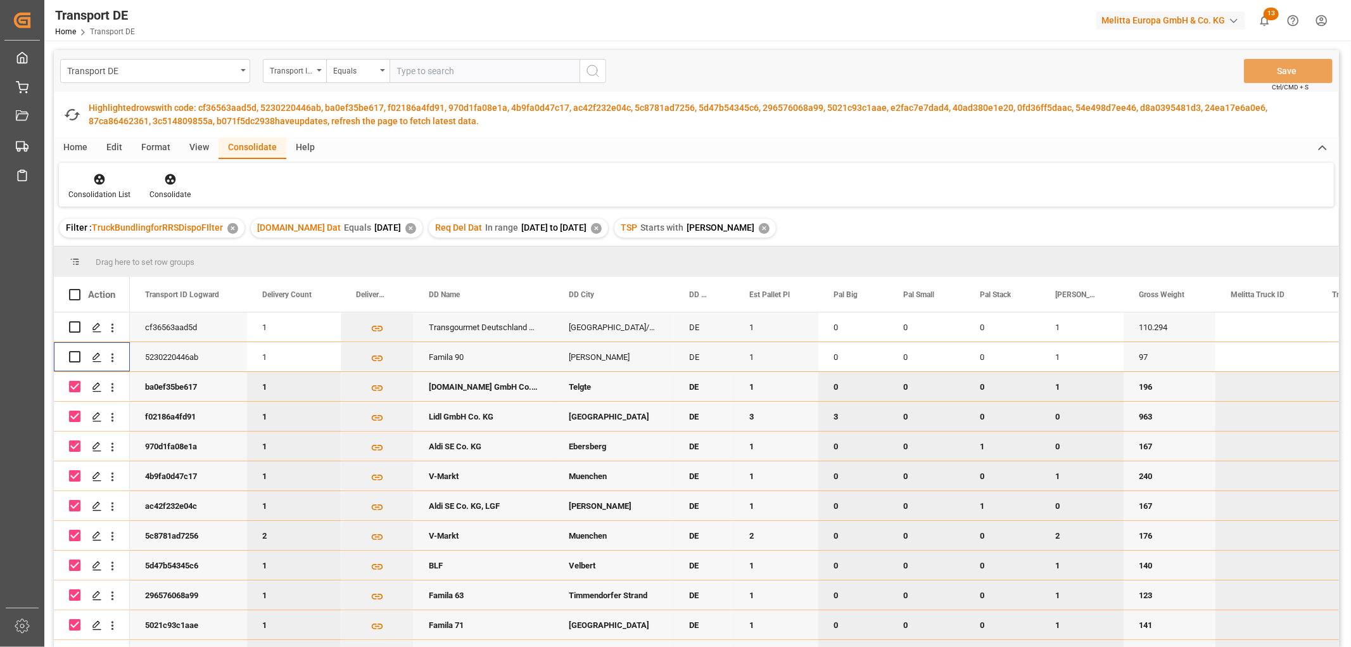
click at [72, 383] on input "Press Space to toggle row selection (checked)" at bounding box center [74, 386] width 11 height 11
checkbox input "false"
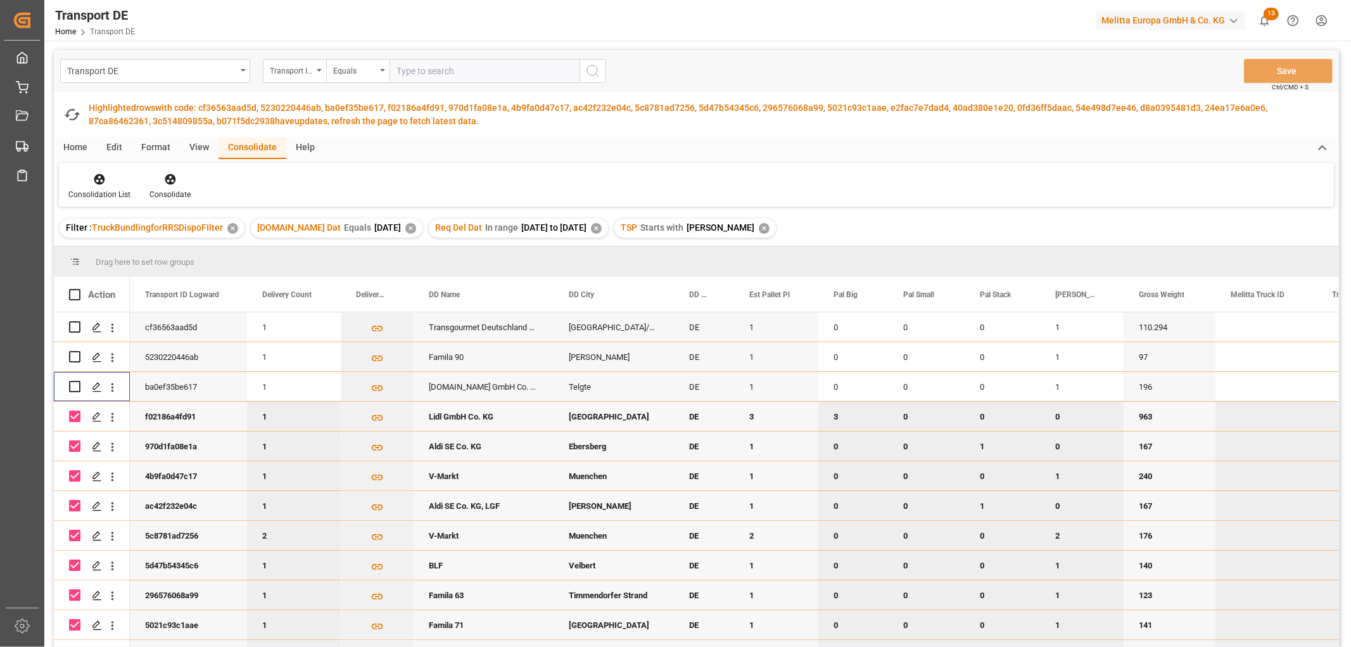
click at [75, 414] on input "Press Space to toggle row selection (checked)" at bounding box center [74, 416] width 11 height 11
checkbox input "false"
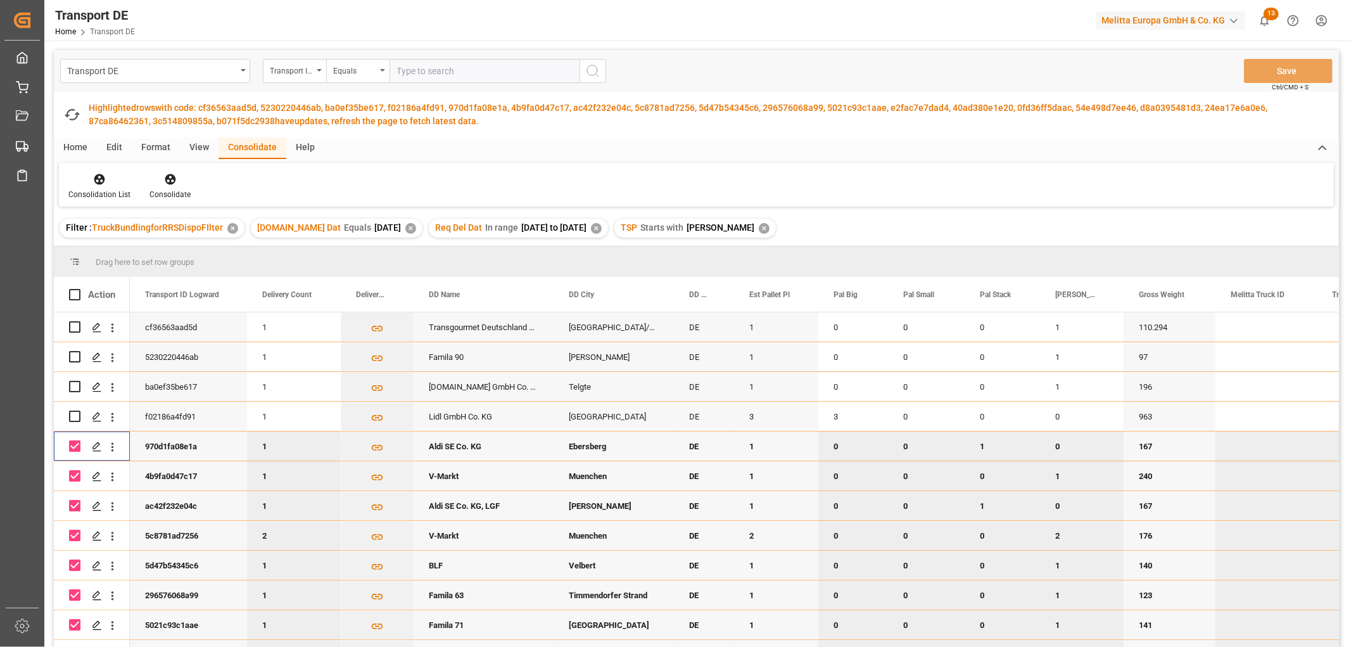
click at [74, 446] on input "Press Space to toggle row selection (checked)" at bounding box center [74, 445] width 11 height 11
checkbox input "false"
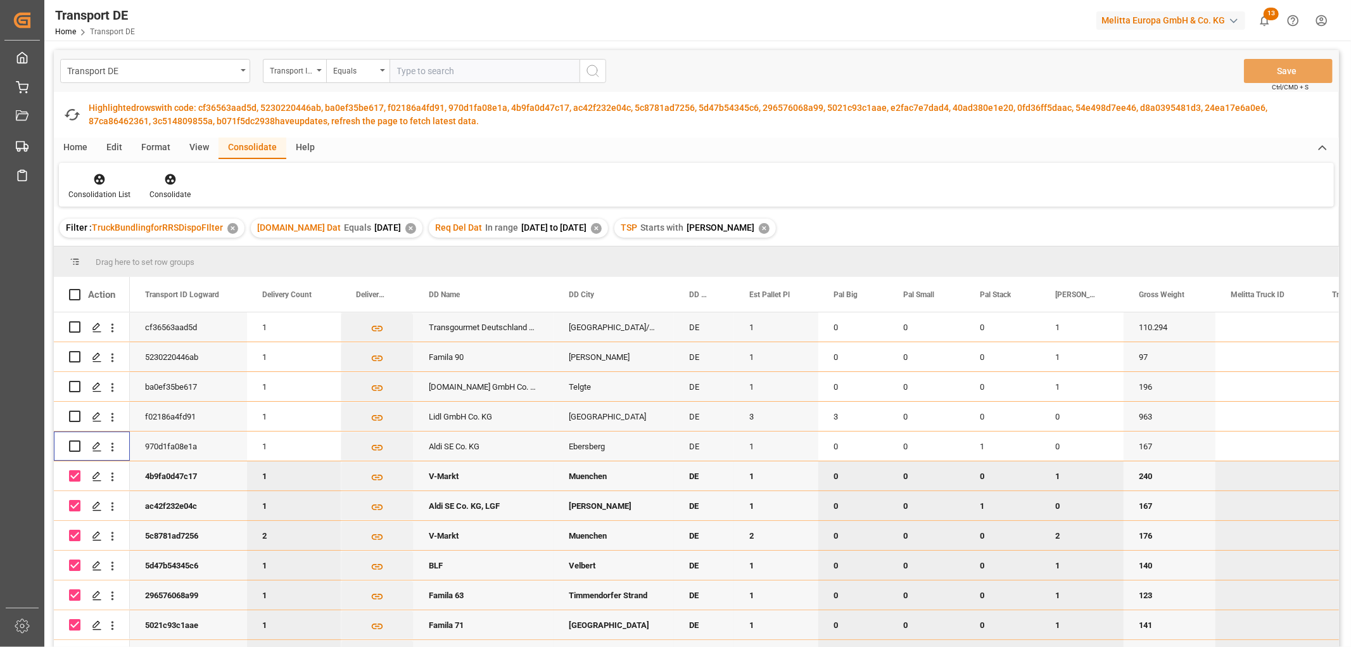
click at [73, 473] on input "Press Space to toggle row selection (checked)" at bounding box center [74, 475] width 11 height 11
checkbox input "false"
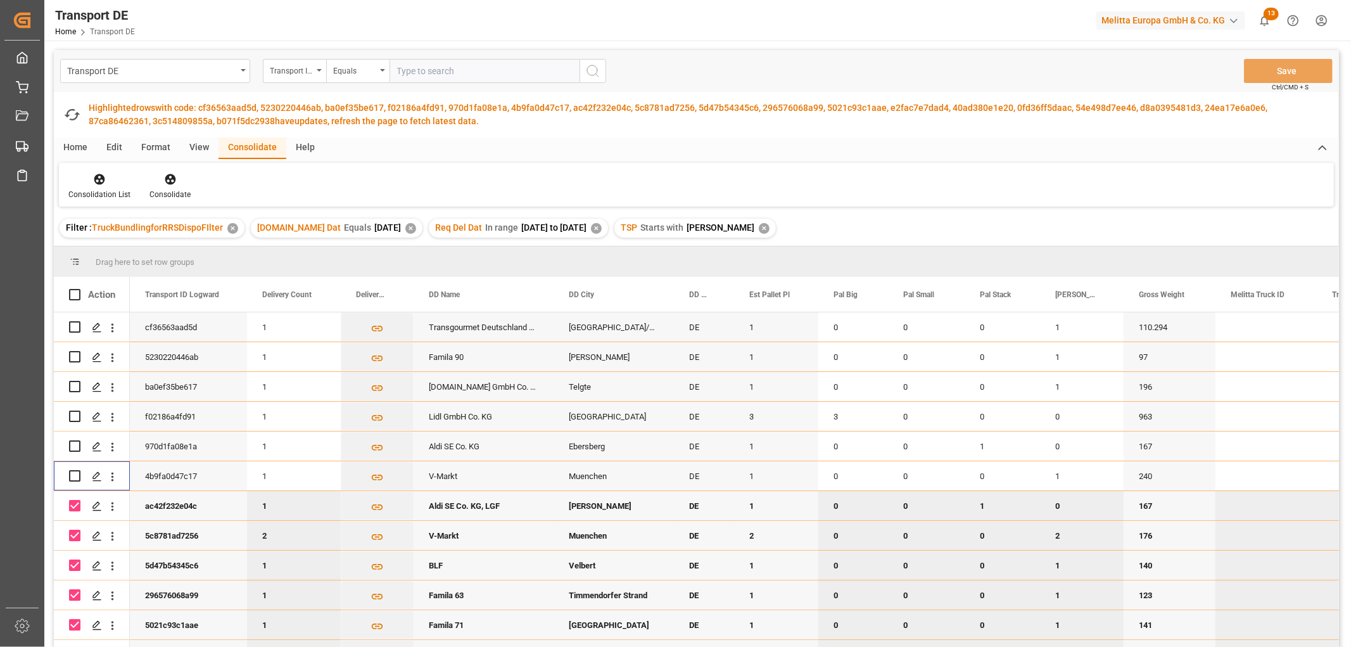
click at [75, 504] on input "Press Space to toggle row selection (checked)" at bounding box center [74, 505] width 11 height 11
checkbox input "false"
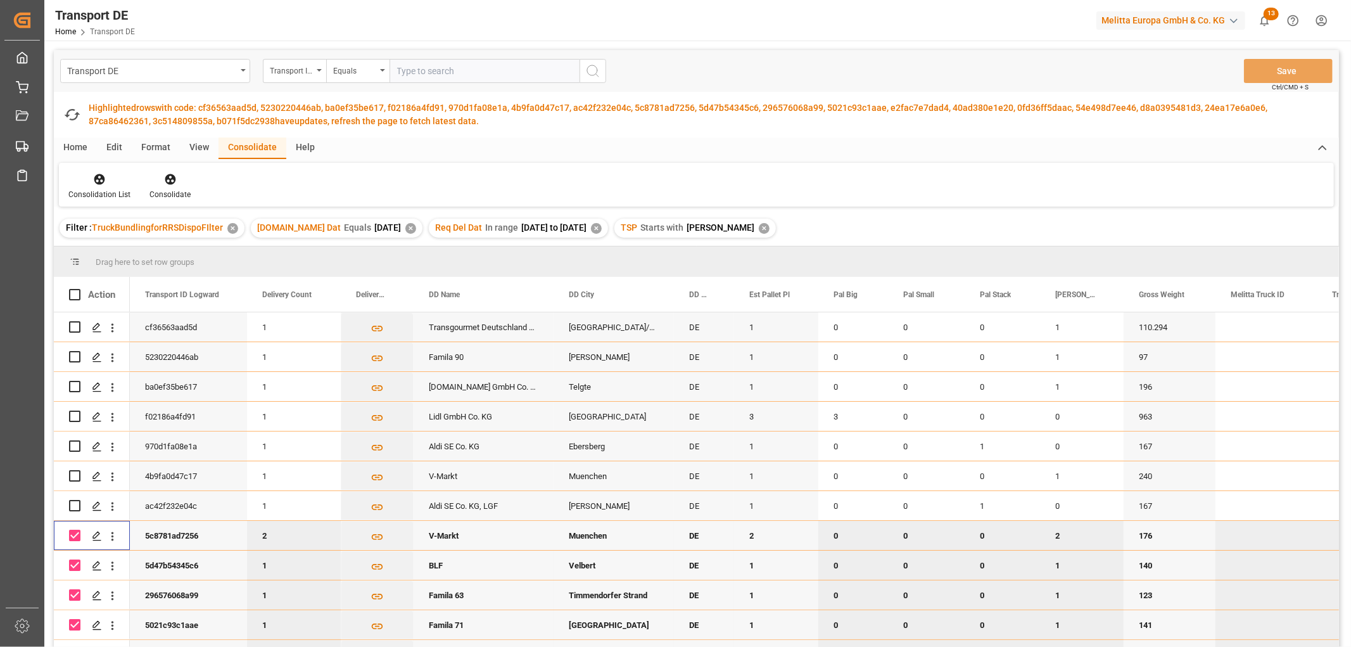
click at [76, 539] on input "Press Space to toggle row selection (checked)" at bounding box center [74, 535] width 11 height 11
checkbox input "false"
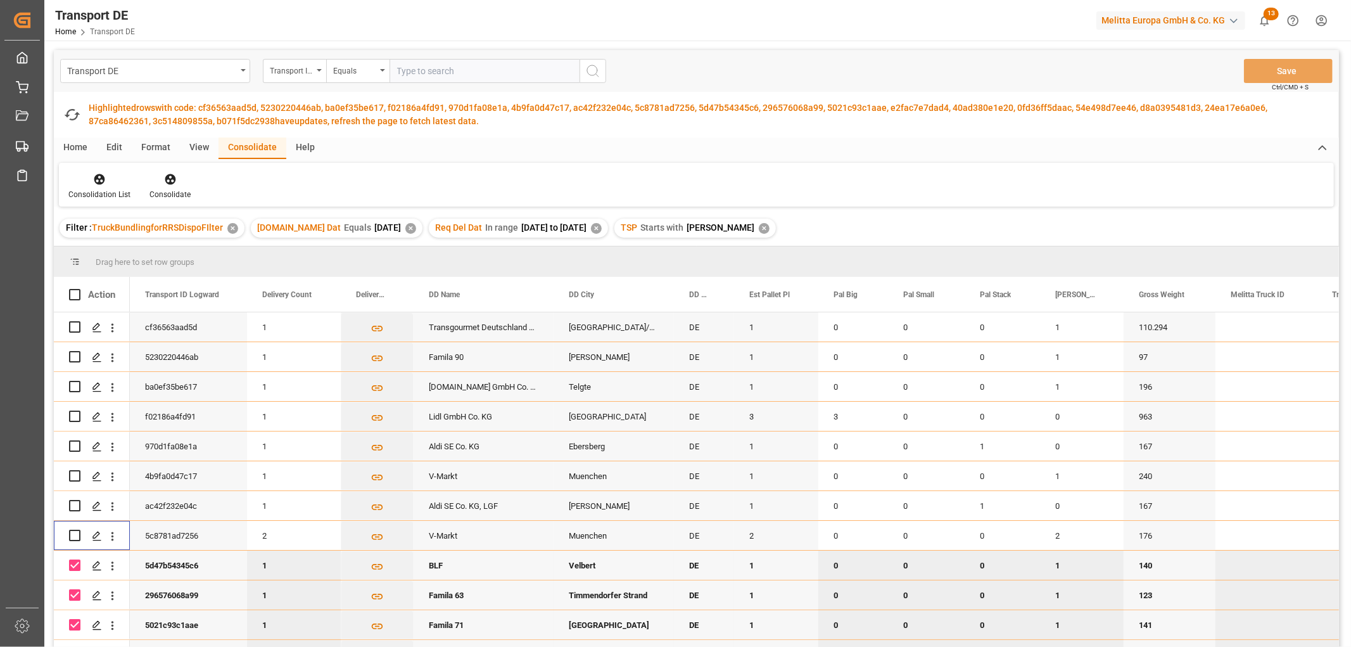
click at [78, 563] on input "Press Space to toggle row selection (checked)" at bounding box center [74, 564] width 11 height 11
checkbox input "false"
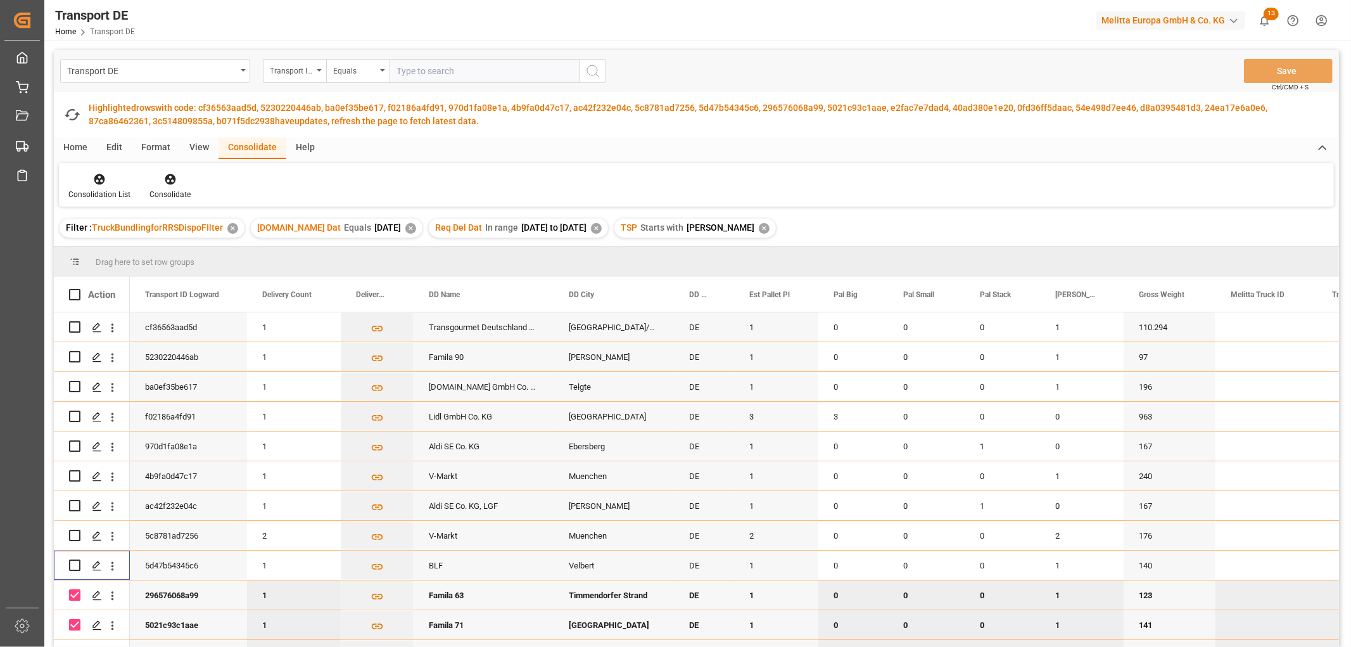
click at [73, 594] on input "Press Space to toggle row selection (checked)" at bounding box center [74, 594] width 11 height 11
checkbox input "false"
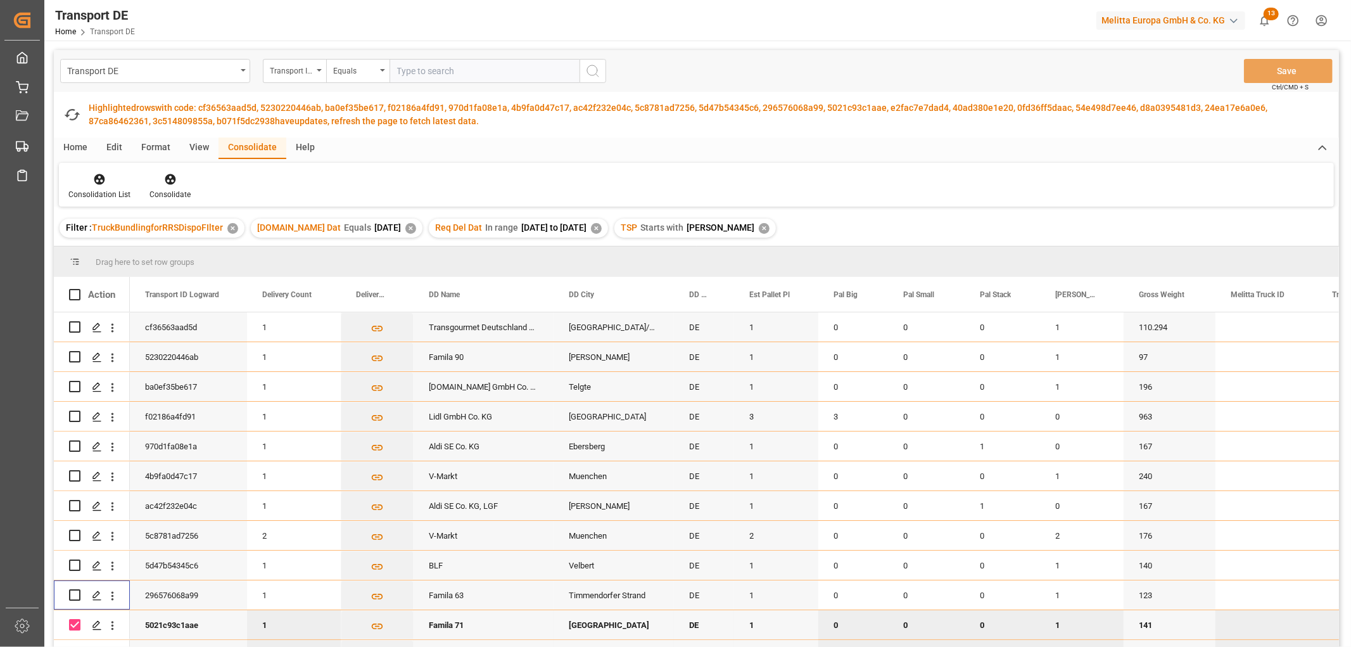
click at [76, 622] on input "Press Space to toggle row selection (checked)" at bounding box center [74, 624] width 11 height 11
checkbox input "false"
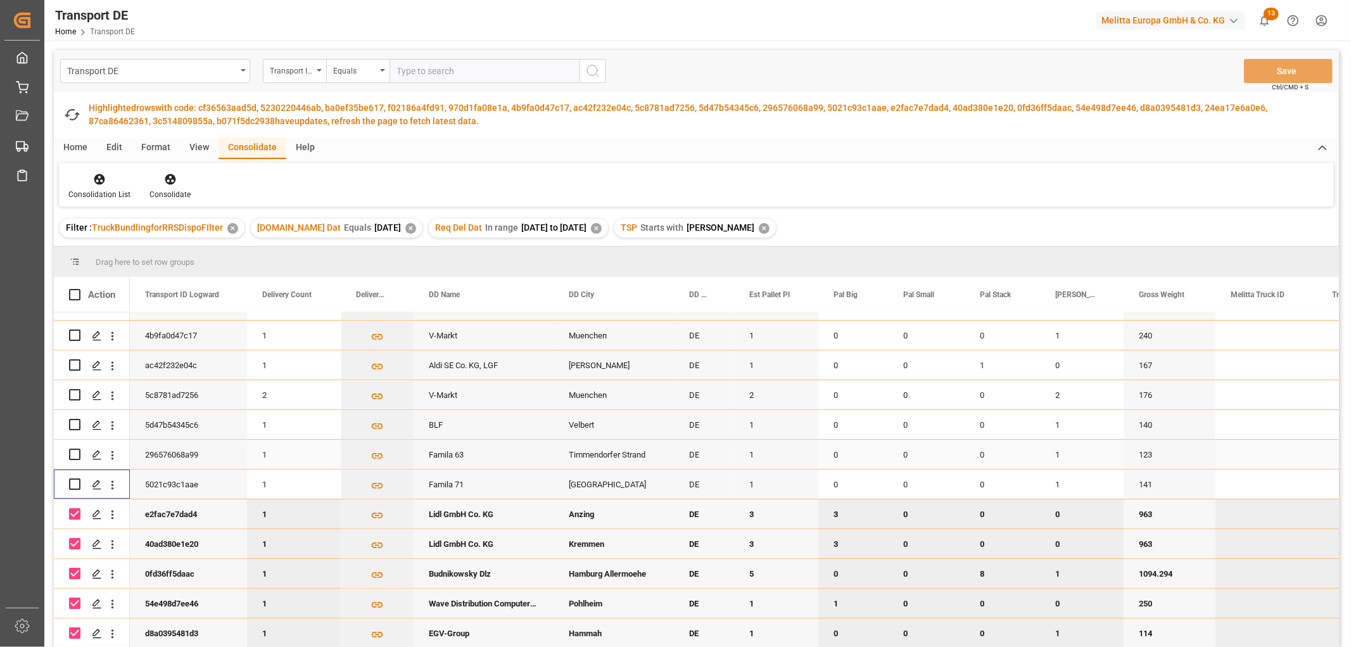
scroll to position [211, 0]
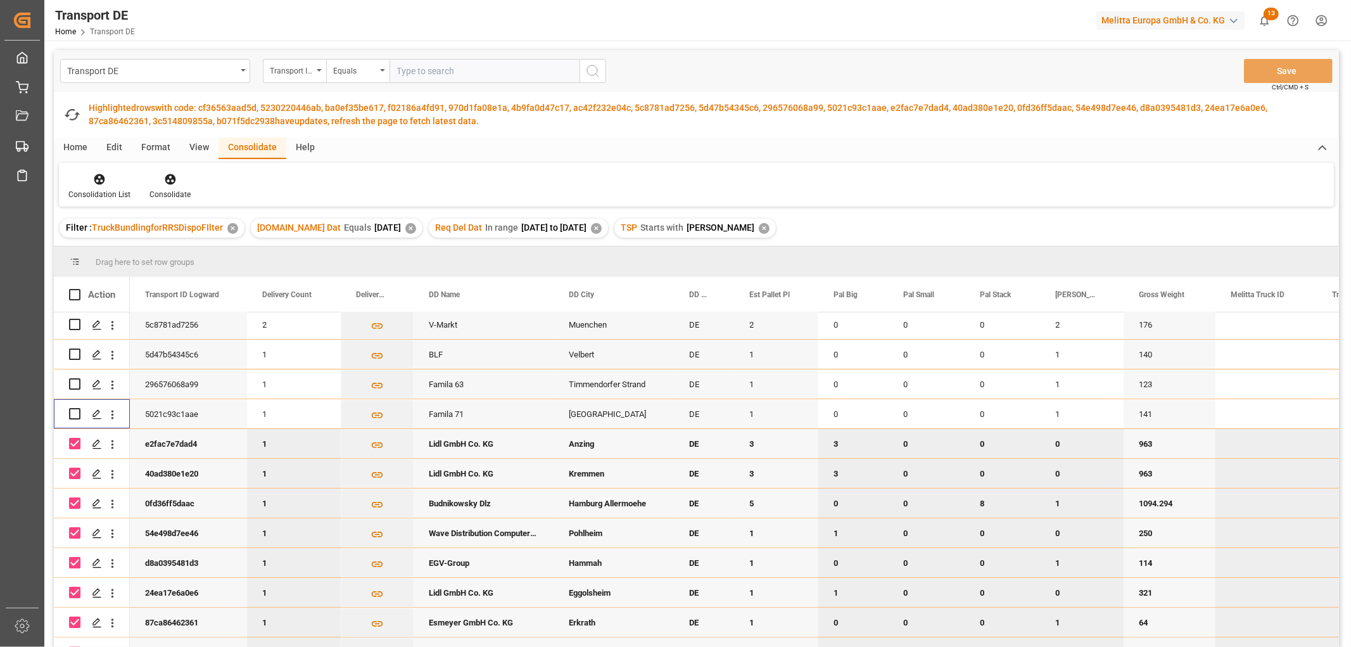
click at [73, 438] on input "Press Space to toggle row selection (checked)" at bounding box center [74, 443] width 11 height 11
checkbox input "false"
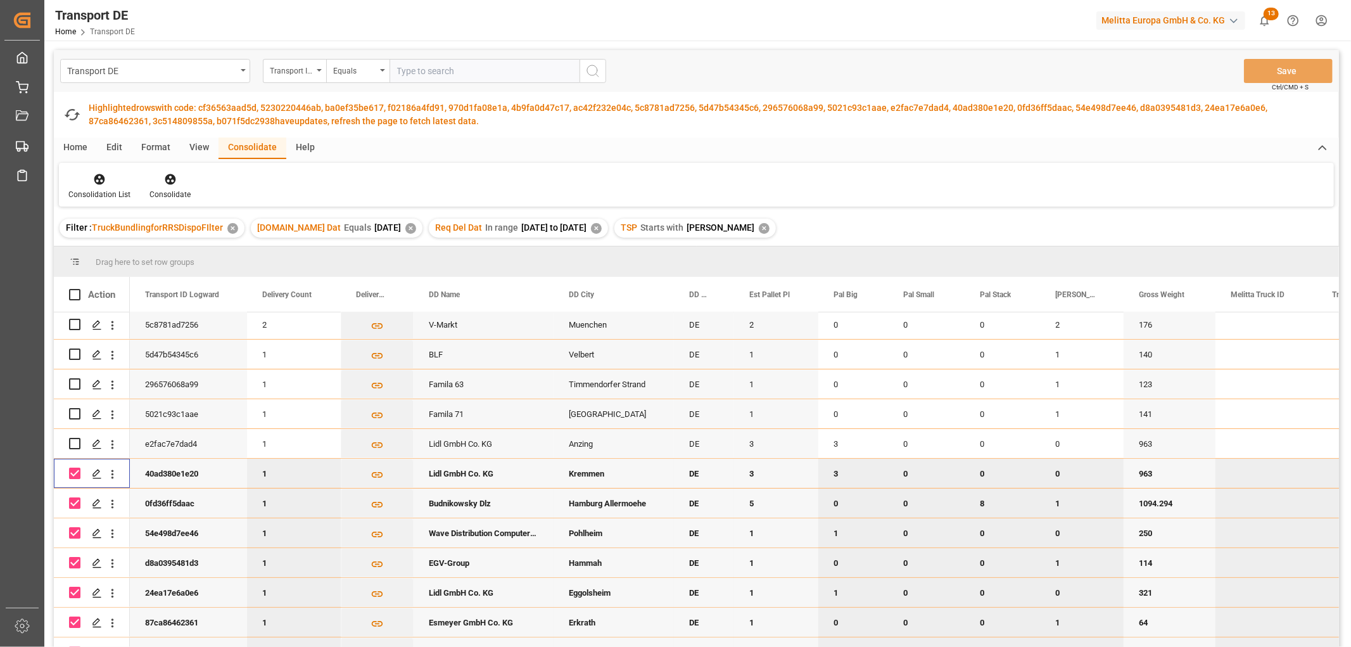
click at [76, 473] on input "Press Space to toggle row selection (checked)" at bounding box center [74, 473] width 11 height 11
checkbox input "false"
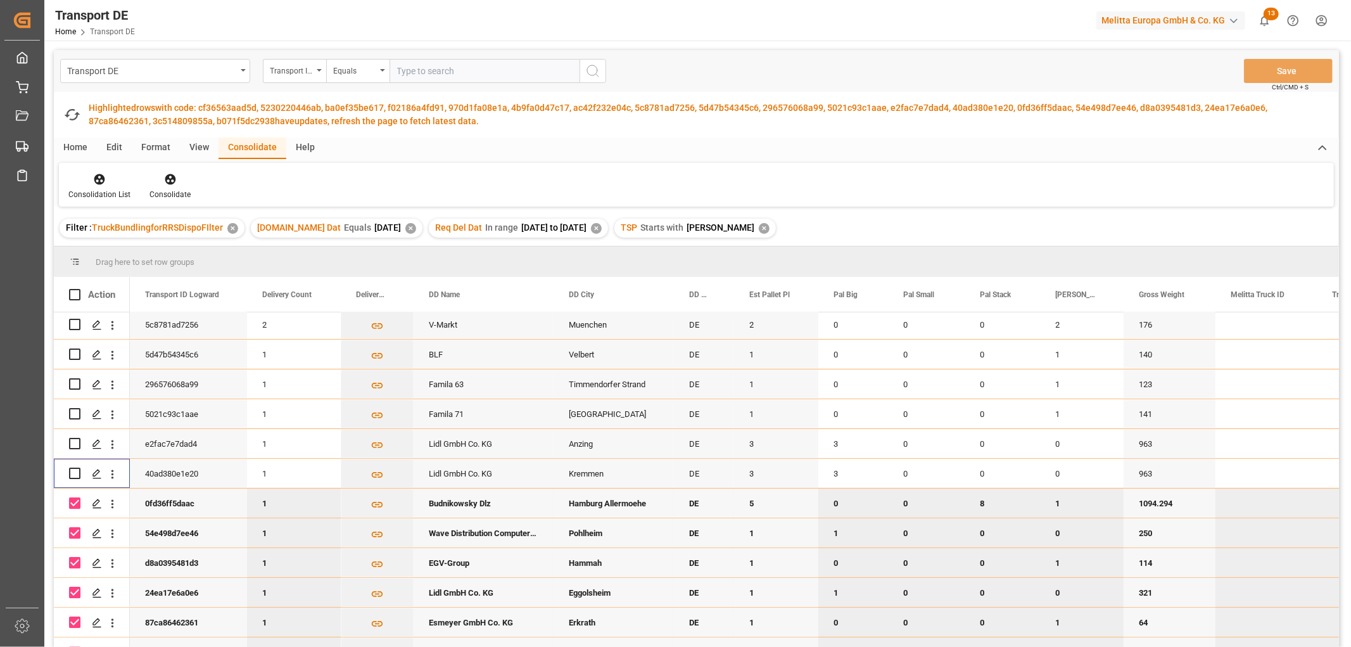
click at [73, 504] on input "Press Space to toggle row selection (checked)" at bounding box center [74, 502] width 11 height 11
checkbox input "false"
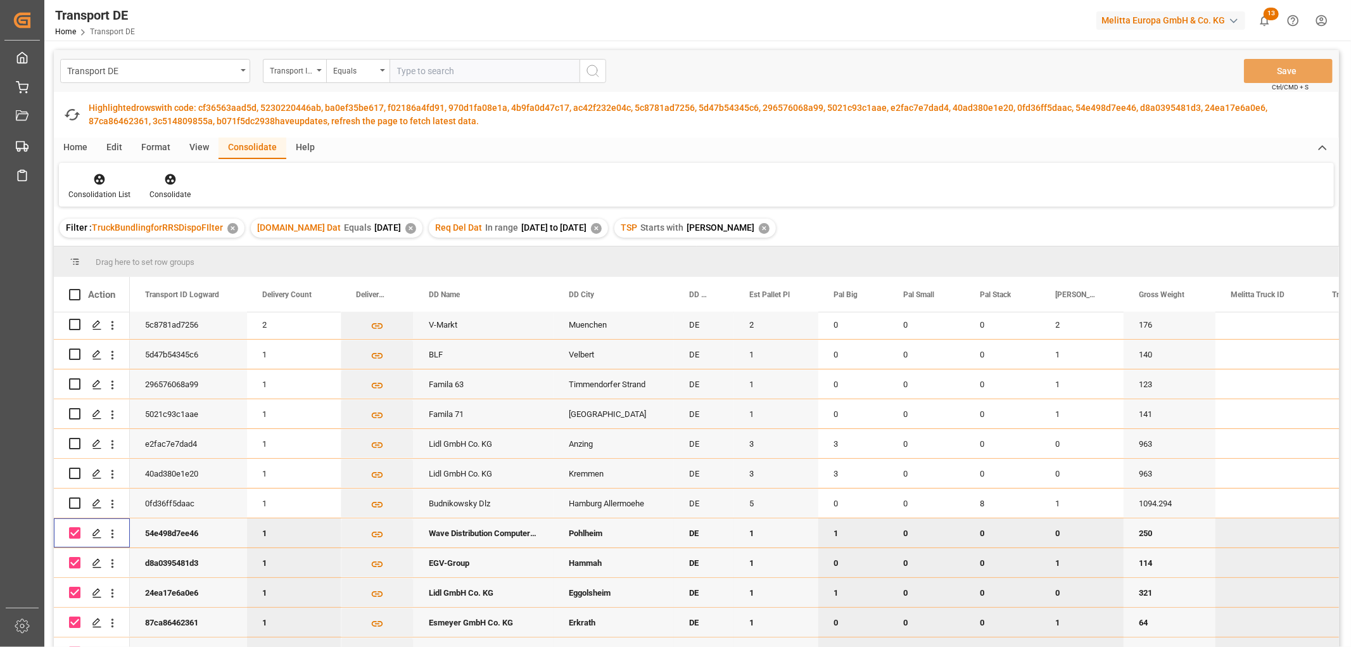
click at [73, 535] on input "Press Space to toggle row selection (checked)" at bounding box center [74, 532] width 11 height 11
checkbox input "false"
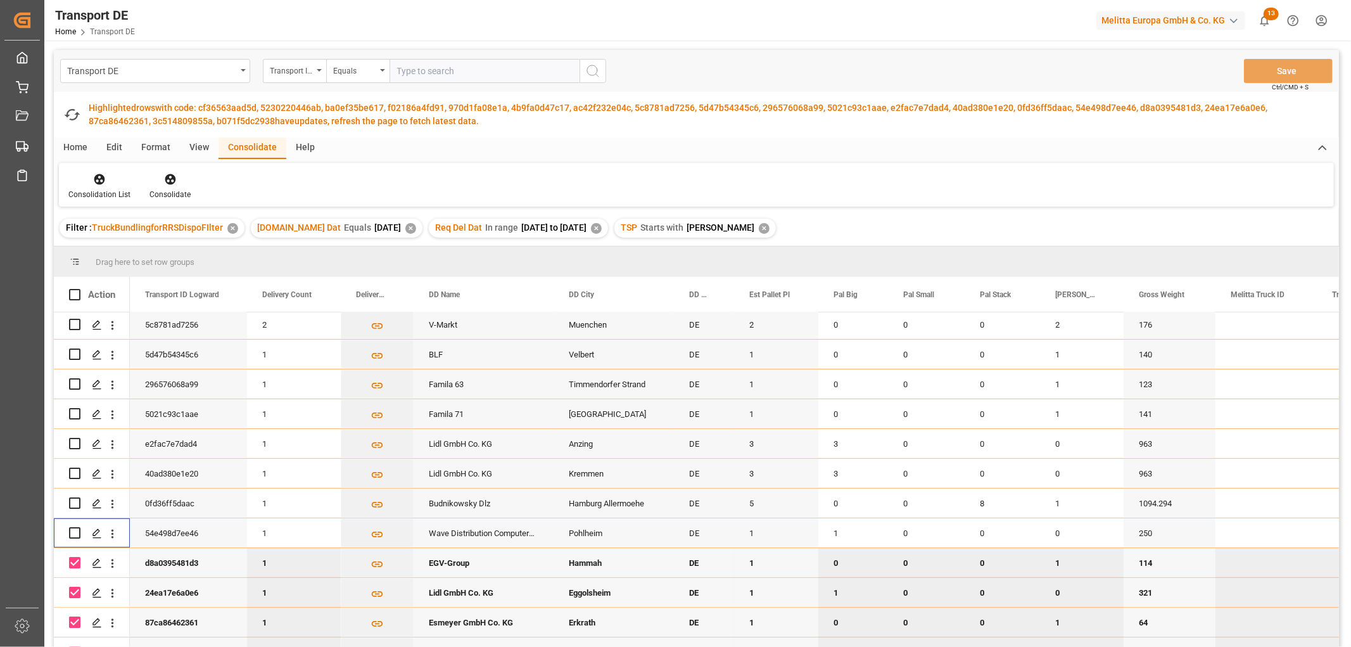
click at [77, 557] on input "Press Space to toggle row selection (checked)" at bounding box center [74, 562] width 11 height 11
checkbox input "false"
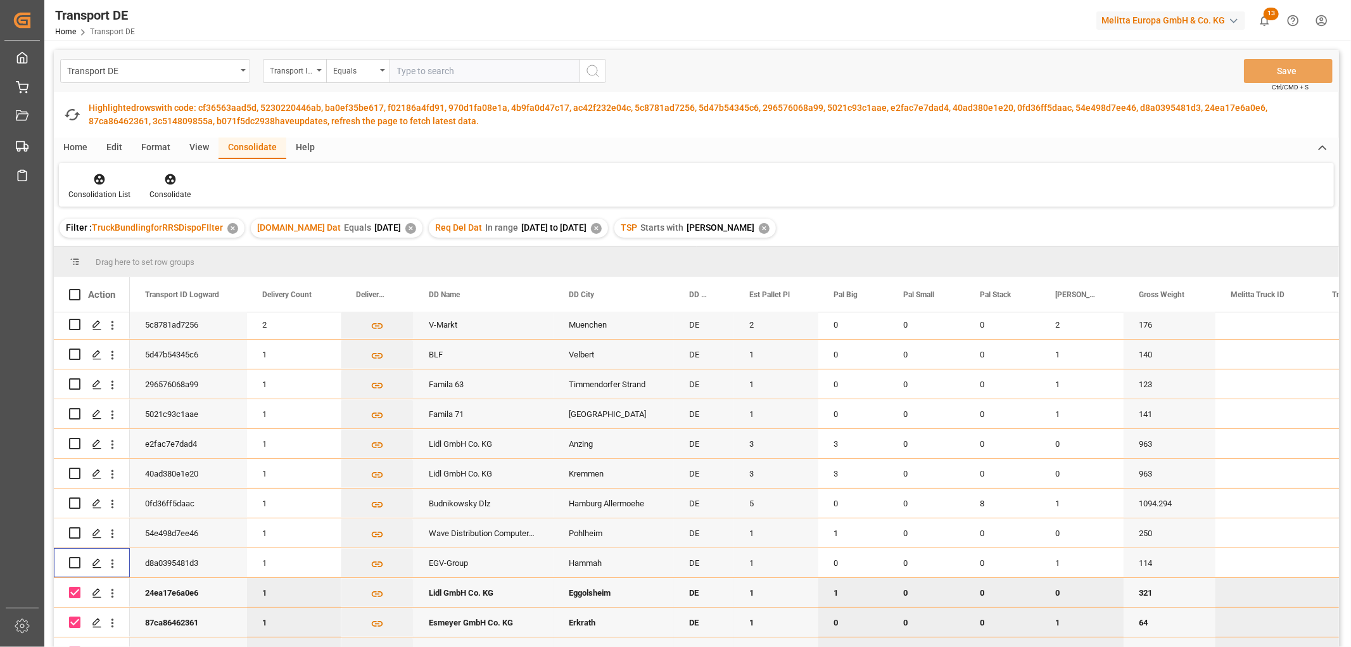
click at [76, 594] on input "Press Space to toggle row selection (checked)" at bounding box center [74, 592] width 11 height 11
checkbox input "false"
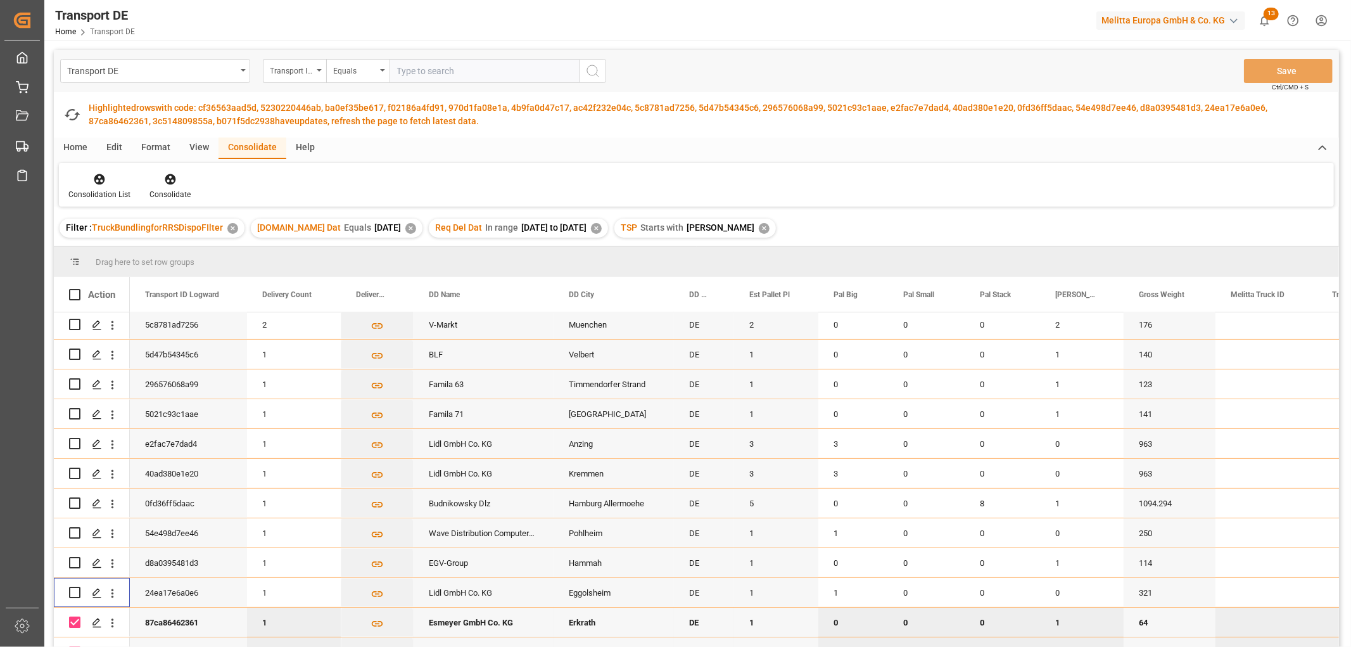
click at [71, 616] on input "Press Space to toggle row selection (checked)" at bounding box center [74, 621] width 11 height 11
checkbox input "false"
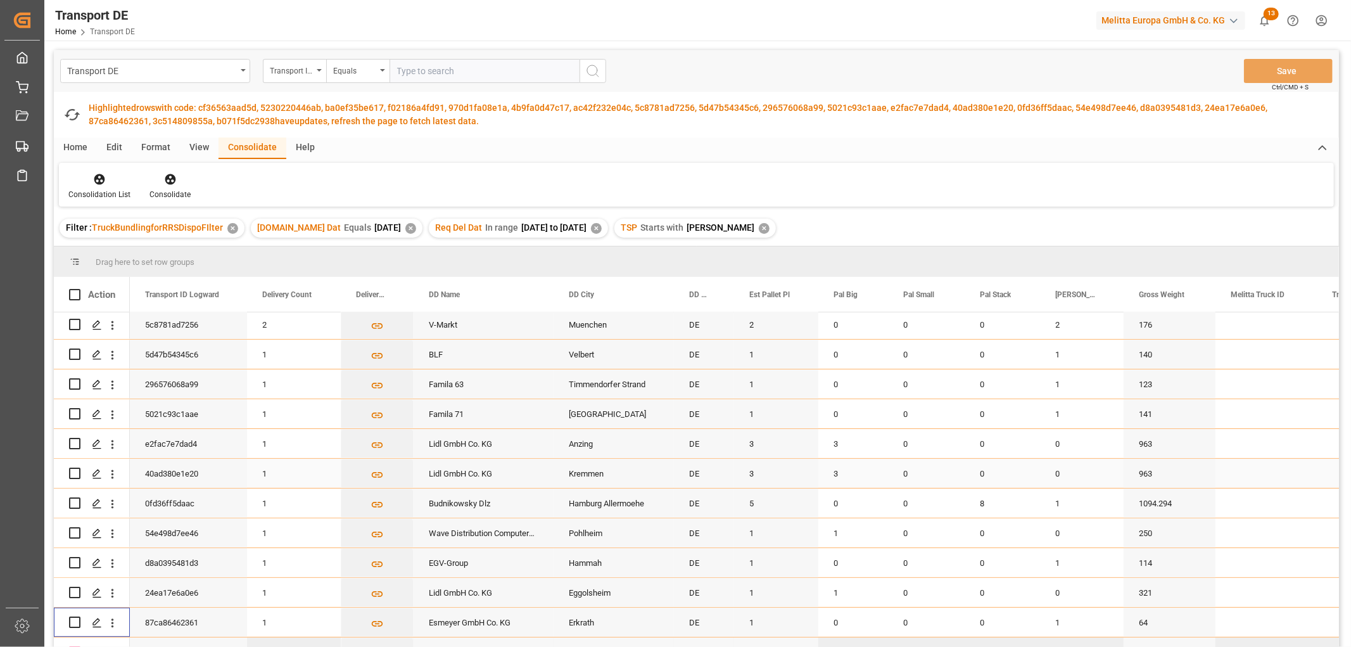
scroll to position [215, 0]
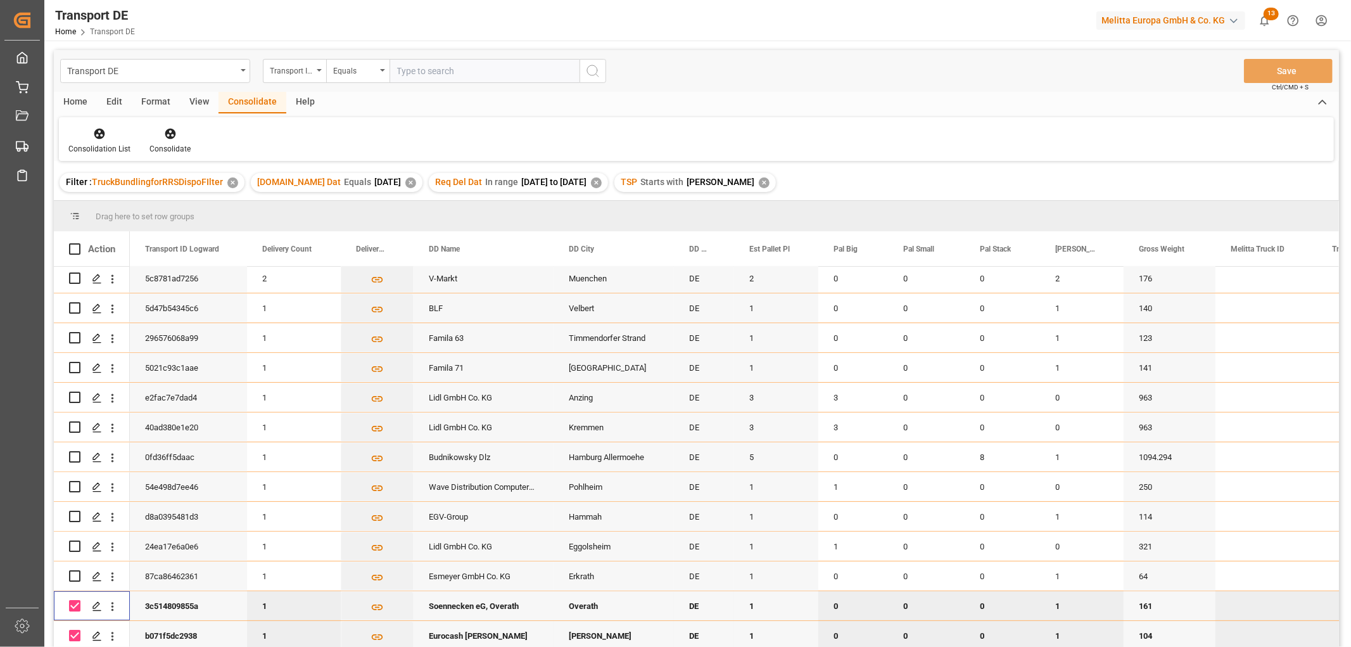
click at [77, 600] on input "Press Space to toggle row selection (checked)" at bounding box center [74, 605] width 11 height 11
checkbox input "false"
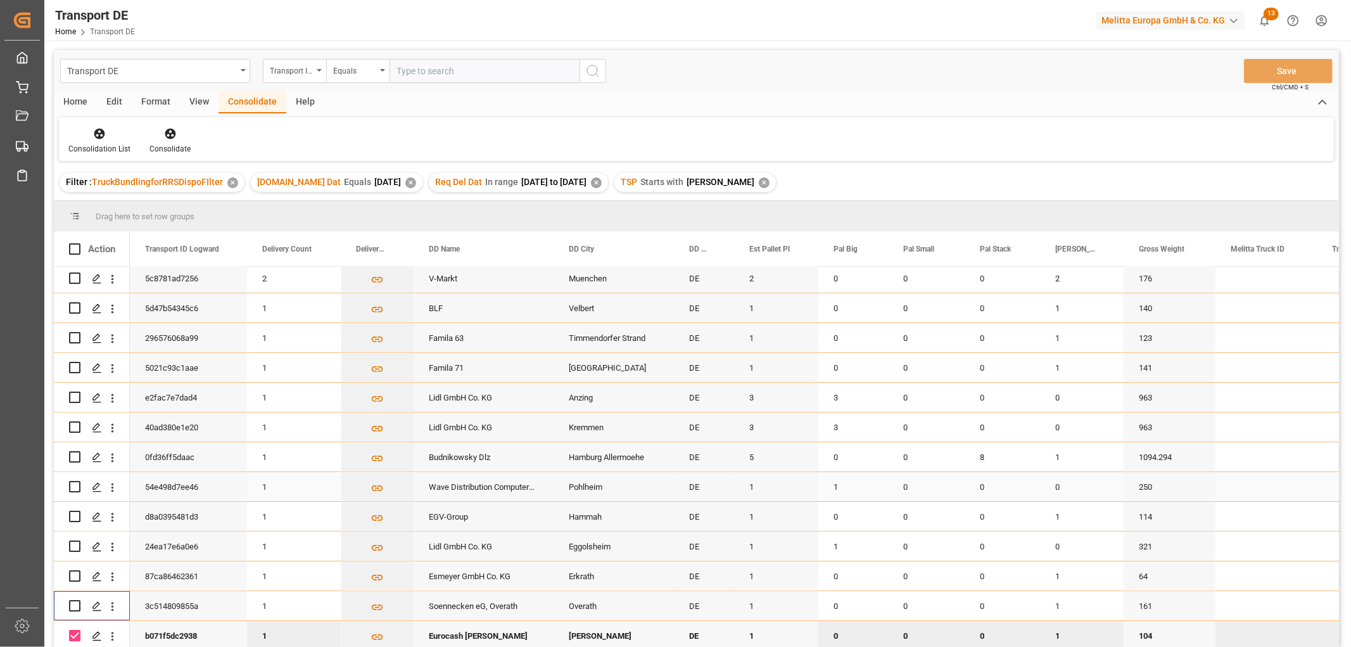
scroll to position [187, 0]
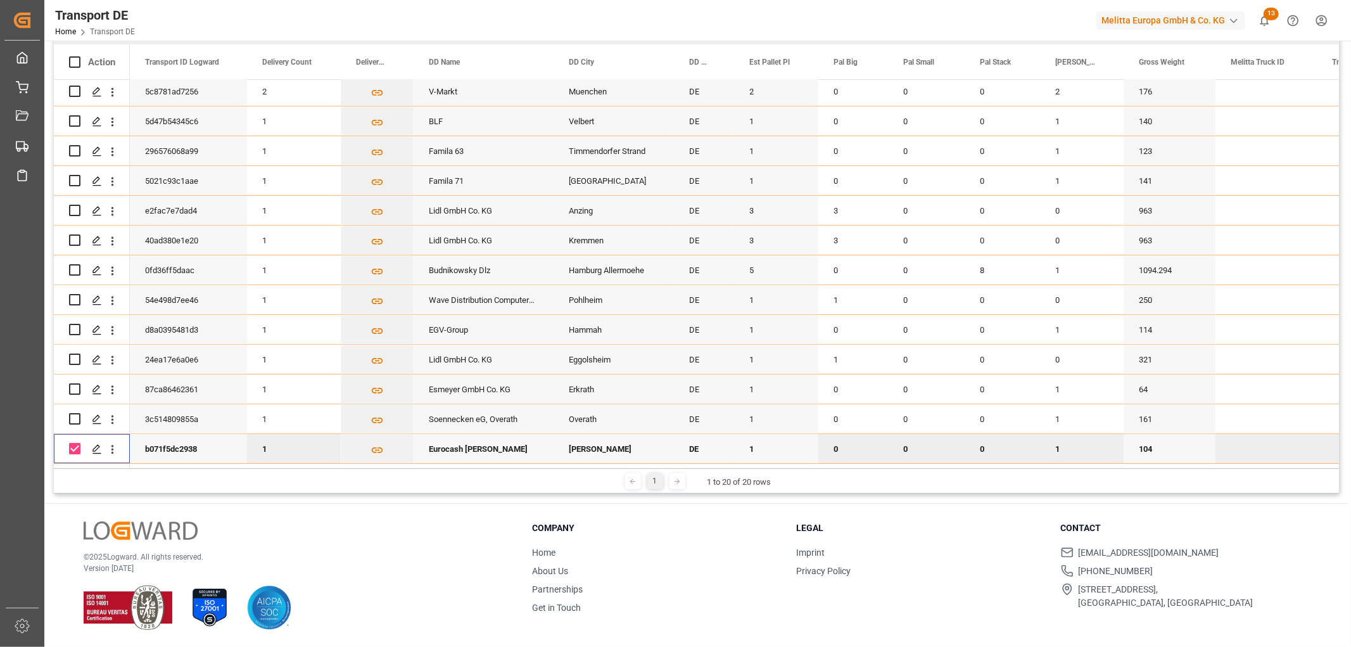
click at [79, 445] on input "Press Space to toggle row selection (checked)" at bounding box center [74, 448] width 11 height 11
checkbox input "false"
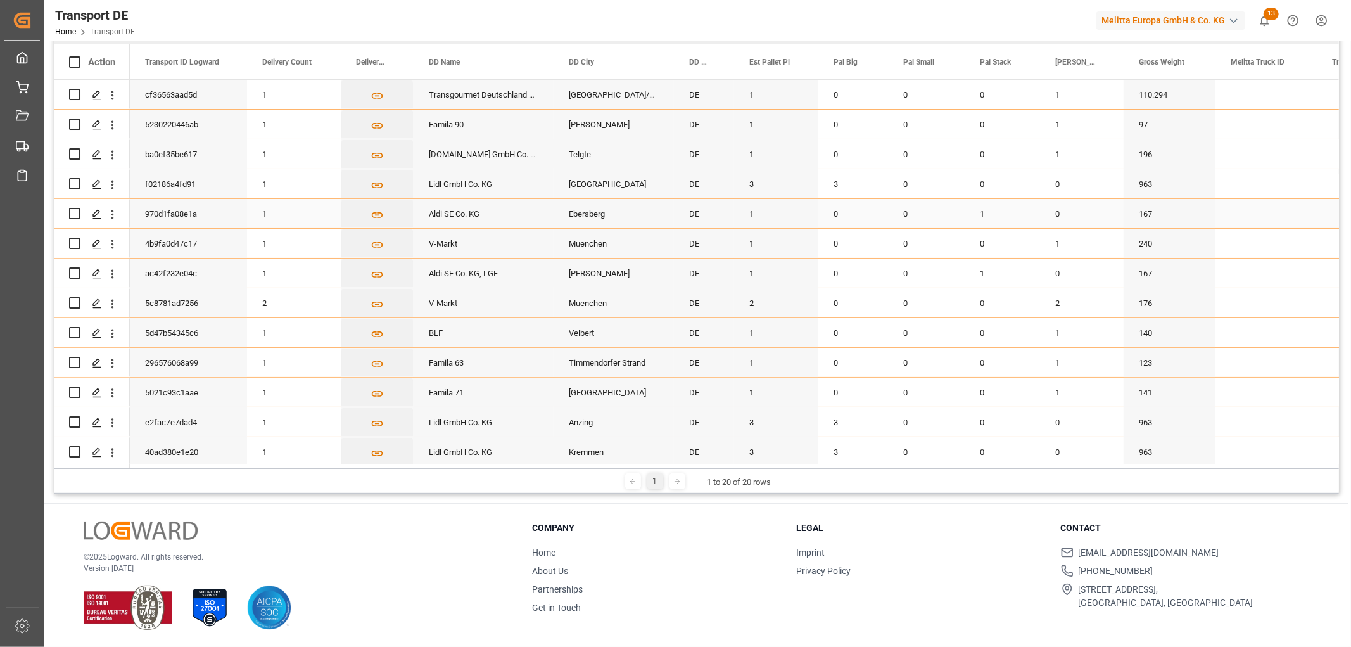
scroll to position [0, 0]
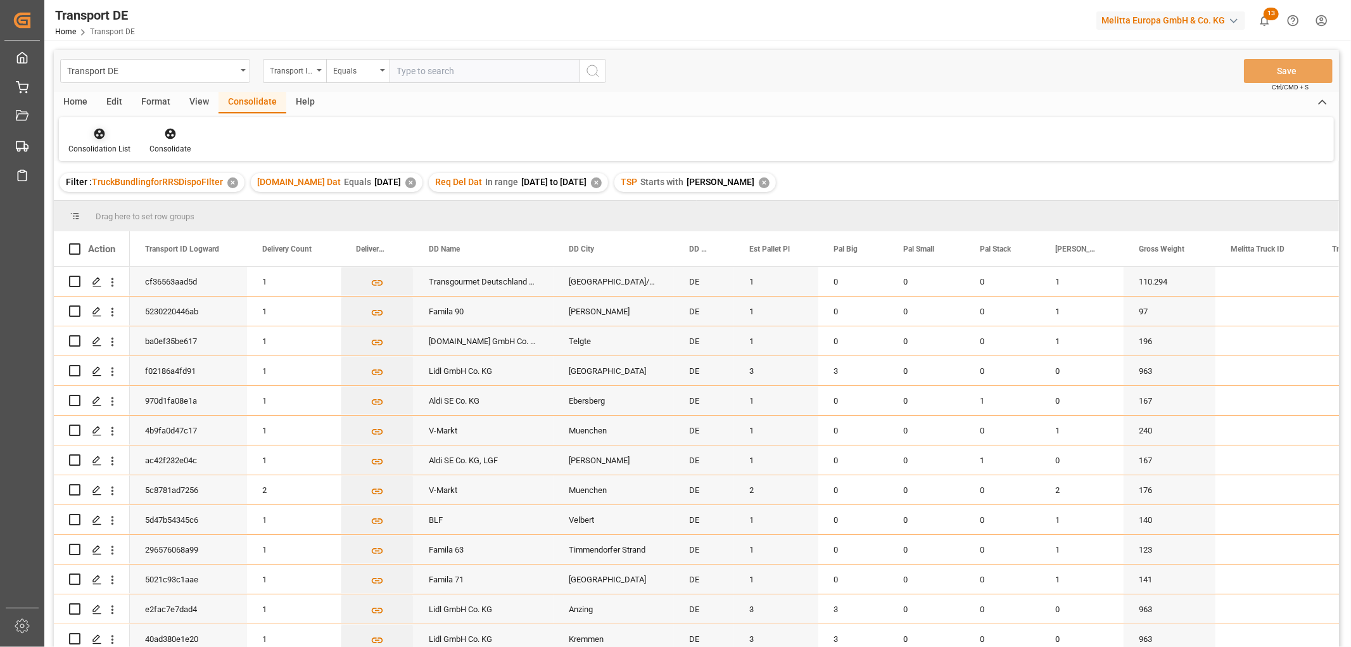
click at [99, 136] on icon at bounding box center [99, 134] width 11 height 11
click at [108, 204] on div "Transport DE Transport ID Logward Equals Save Ctrl/CMD + S Home Edit Format Vie…" at bounding box center [696, 365] width 1285 height 630
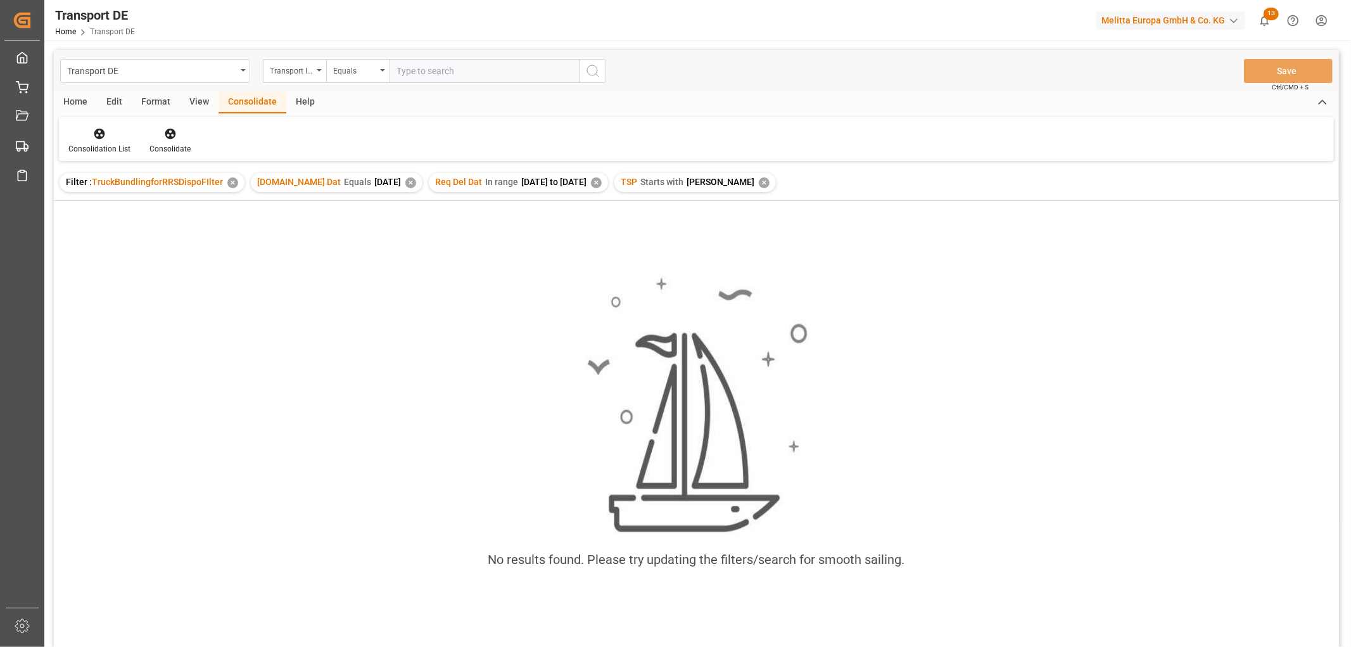
click at [759, 180] on div "✕" at bounding box center [764, 182] width 11 height 11
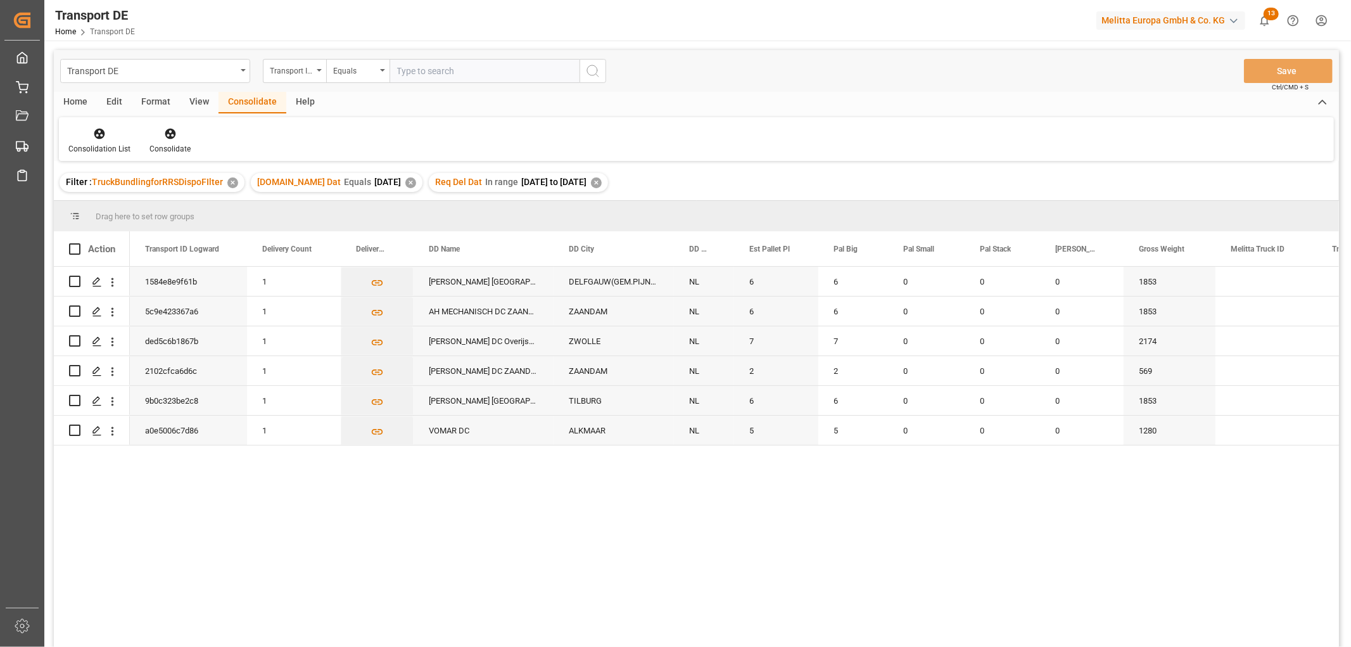
click at [602, 179] on div "✕" at bounding box center [596, 182] width 11 height 11
click at [405, 182] on div "✕" at bounding box center [410, 182] width 11 height 11
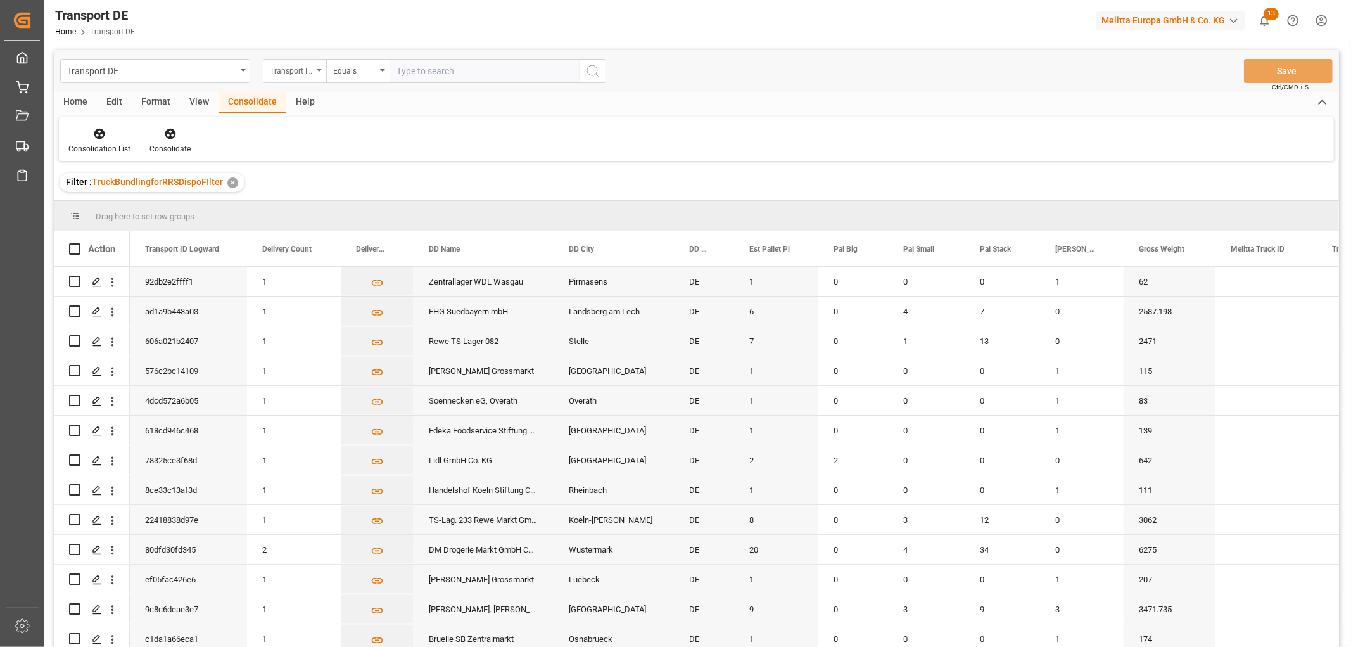
click at [293, 68] on div "Transport ID Logward" at bounding box center [291, 69] width 43 height 15
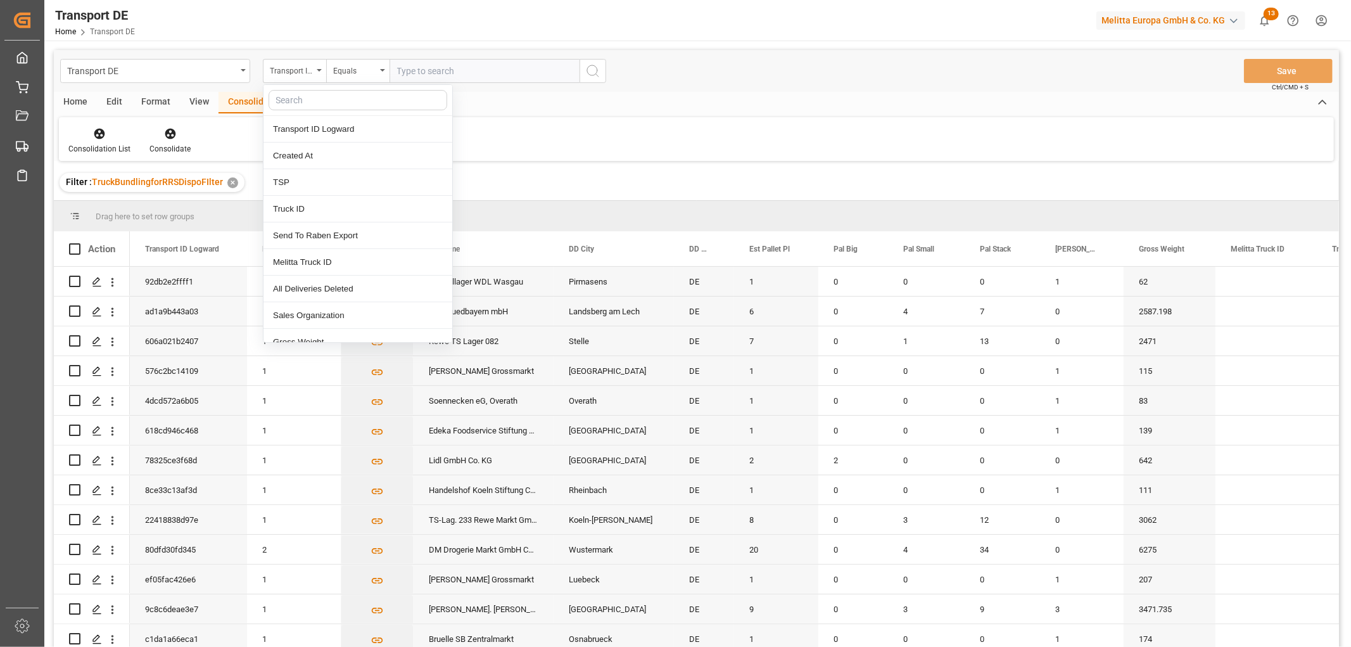
click at [283, 98] on input "text" at bounding box center [358, 100] width 179 height 20
type input "req"
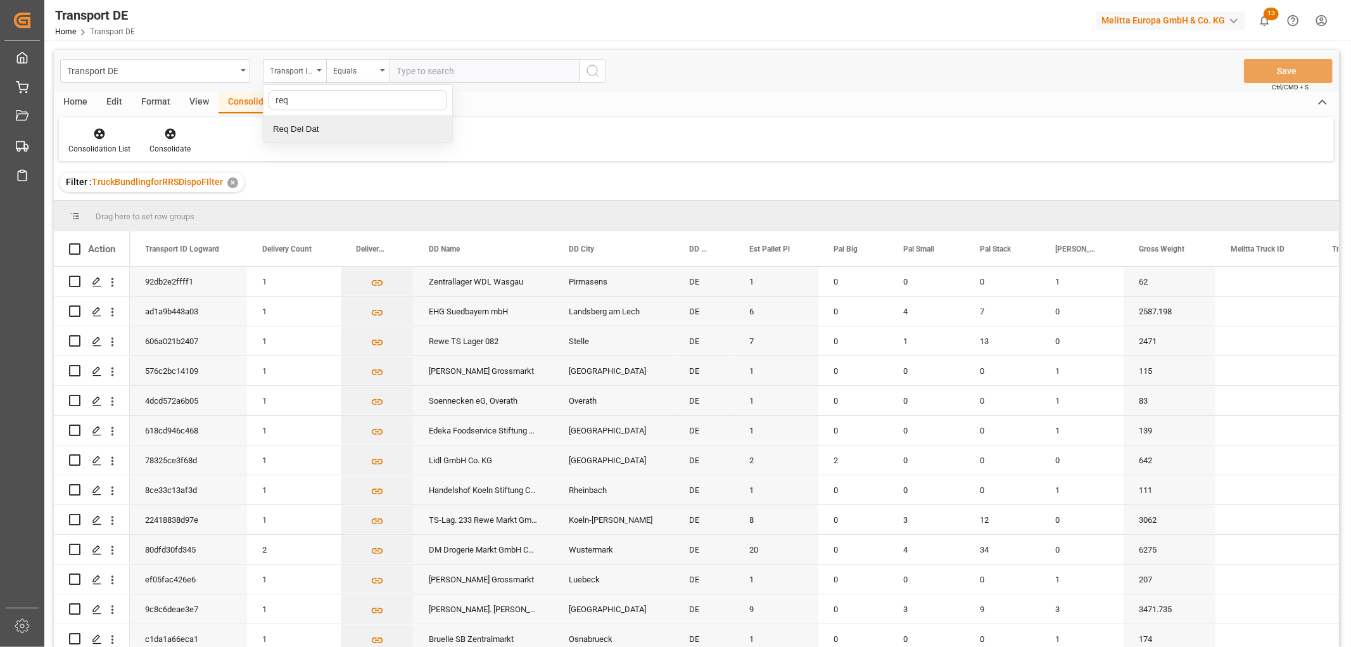
click at [312, 129] on div "Req Del Dat" at bounding box center [358, 129] width 189 height 27
click at [362, 74] on div "Equals" at bounding box center [354, 69] width 43 height 15
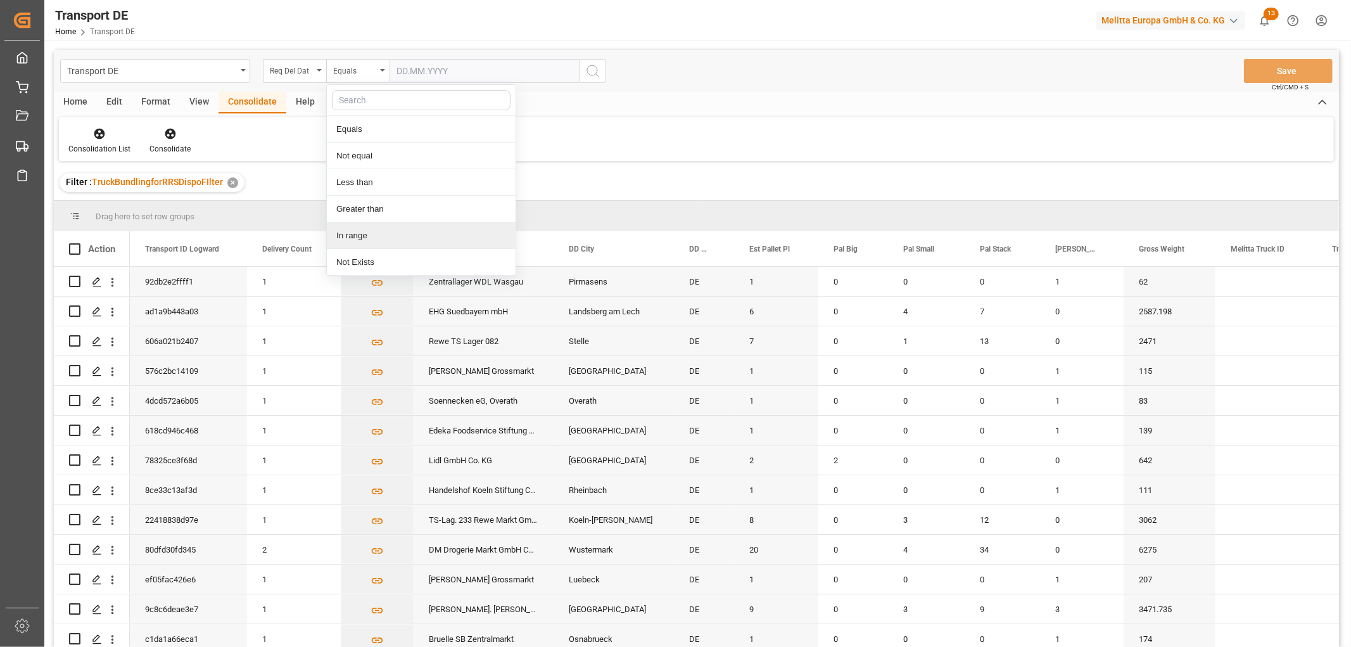
click at [357, 237] on div "In range" at bounding box center [421, 235] width 189 height 27
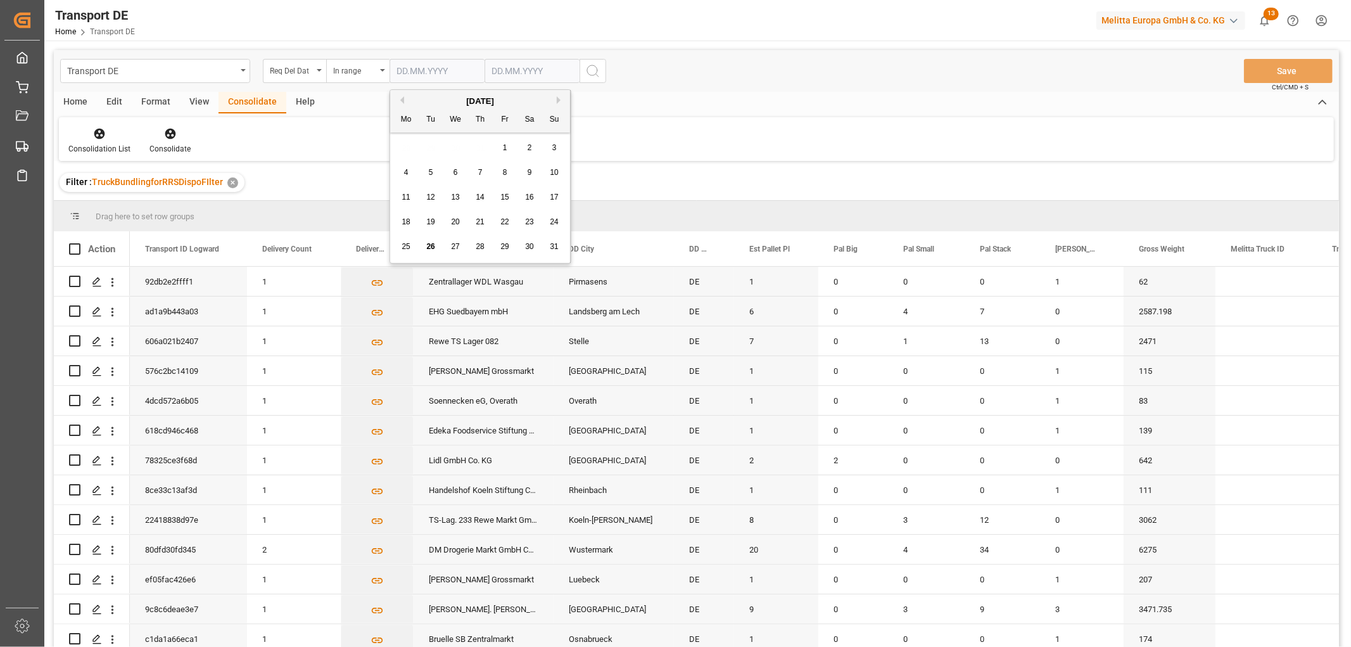
click at [408, 64] on input "text" at bounding box center [437, 71] width 95 height 24
click at [414, 148] on div "28 29 30 31 1 2 3" at bounding box center [480, 148] width 173 height 25
click at [507, 147] on div "1" at bounding box center [505, 148] width 16 height 15
type input "01.08.2025"
click at [502, 68] on input "text" at bounding box center [532, 71] width 95 height 24
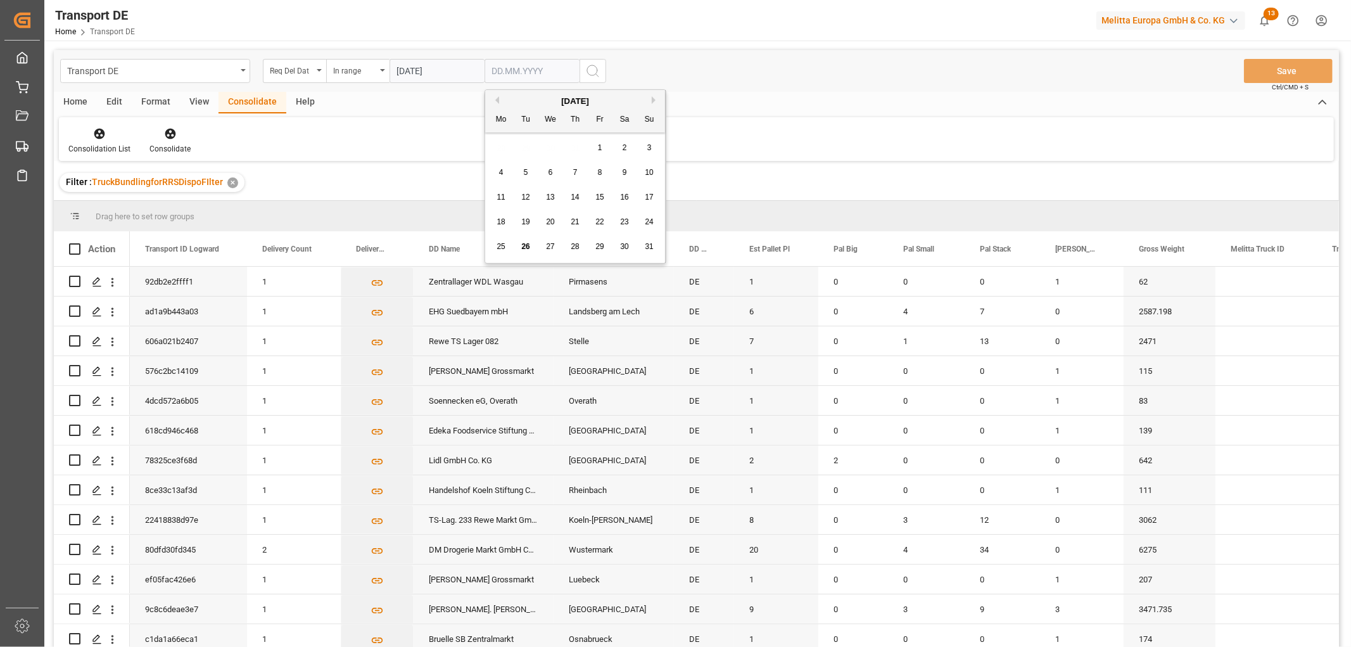
click at [502, 142] on div "28 29 30 31 1 2 3" at bounding box center [575, 148] width 173 height 25
click at [575, 247] on span "28" at bounding box center [575, 246] width 8 height 9
type input "28.08.2025"
click at [591, 70] on icon "search button" at bounding box center [592, 70] width 15 height 15
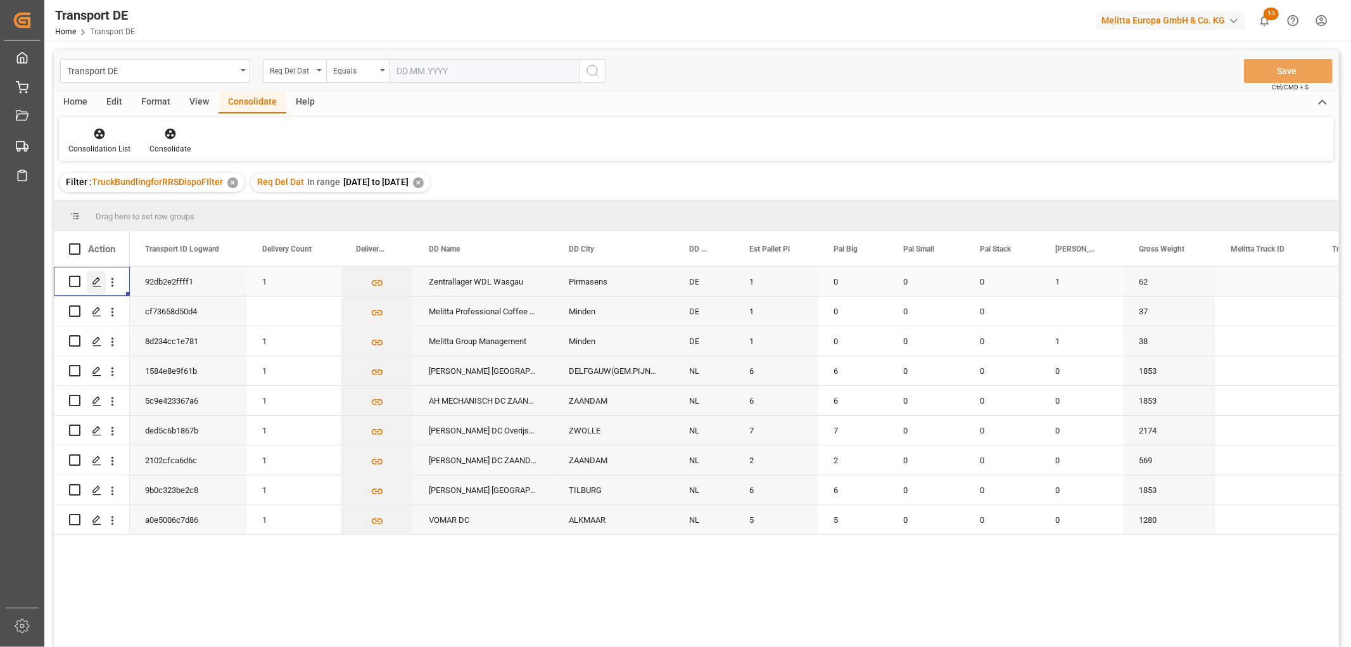
click at [98, 283] on icon "Press SPACE to select this row." at bounding box center [97, 282] width 10 height 10
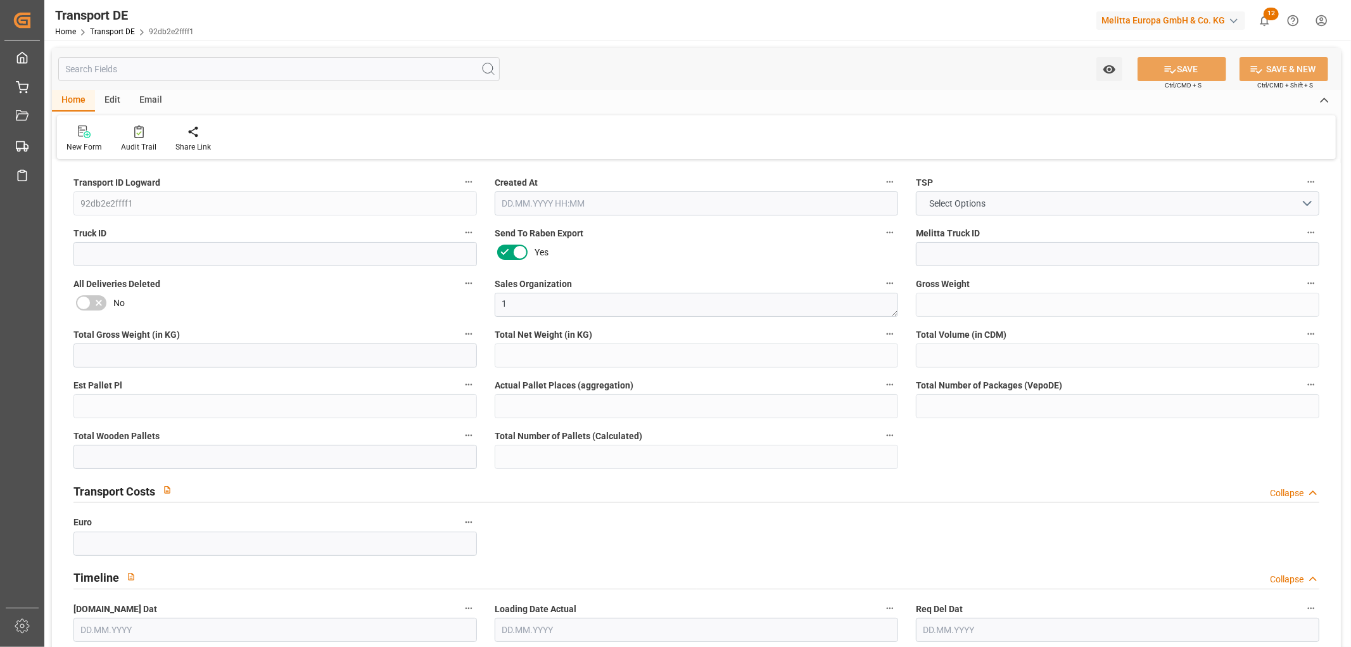
type input "62"
type input "37.8"
type input "29.76"
type input "296.64"
type input "1"
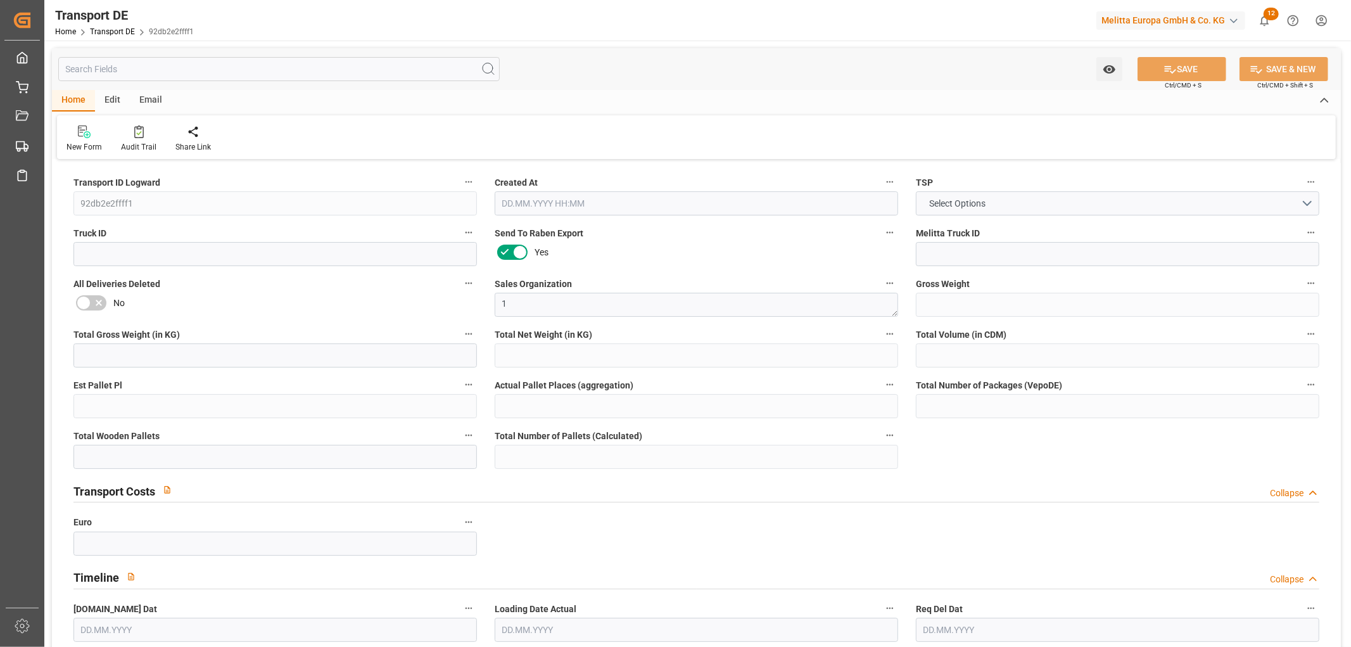
type input "0"
type input "1"
type input "0"
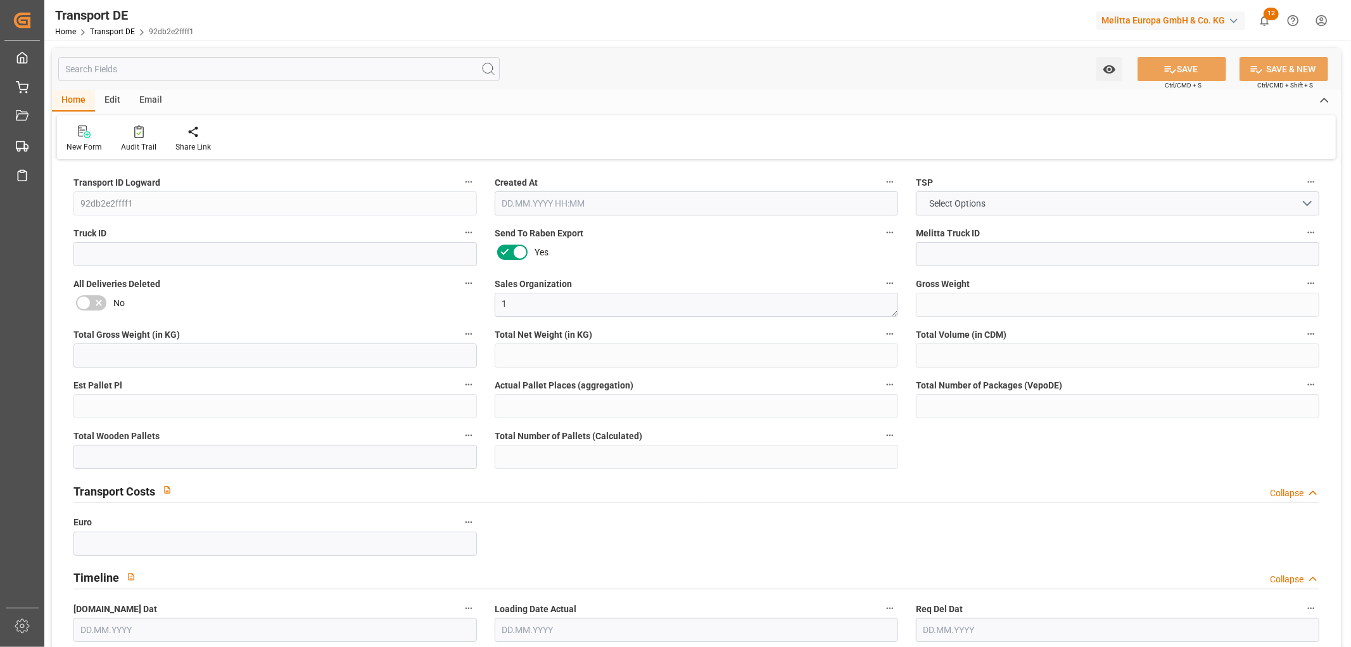
type input "66"
type input "0"
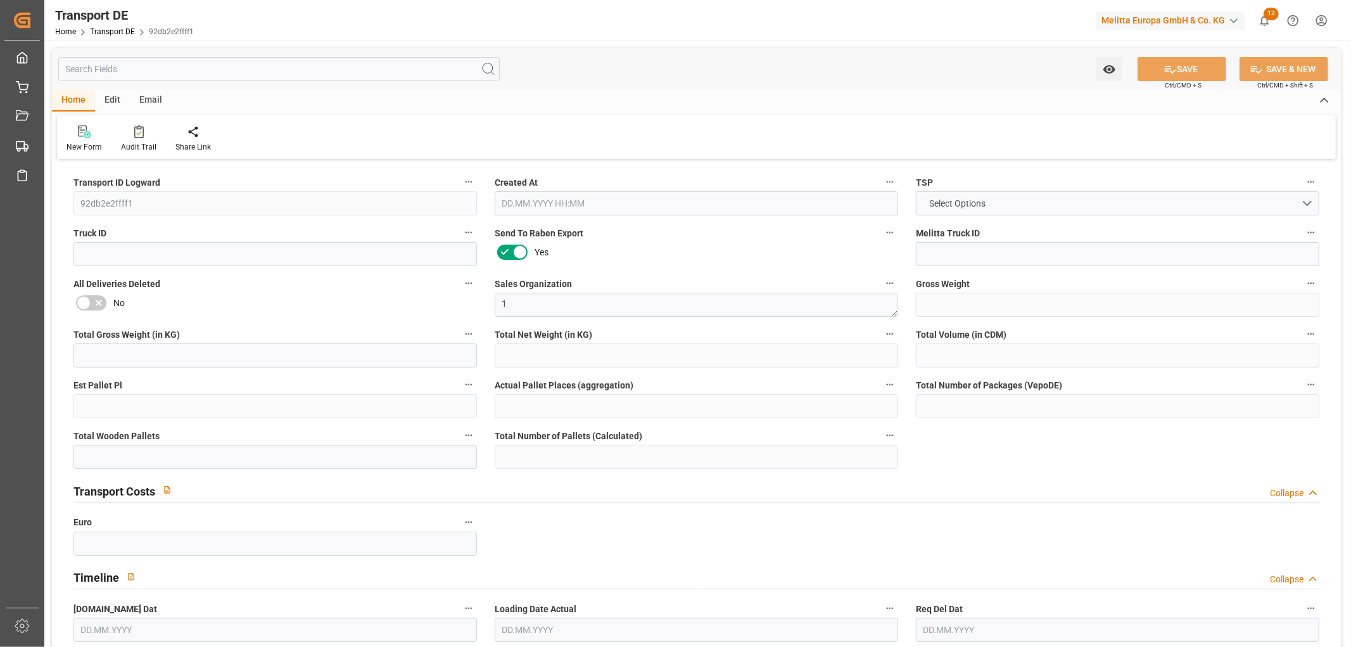
type input "0"
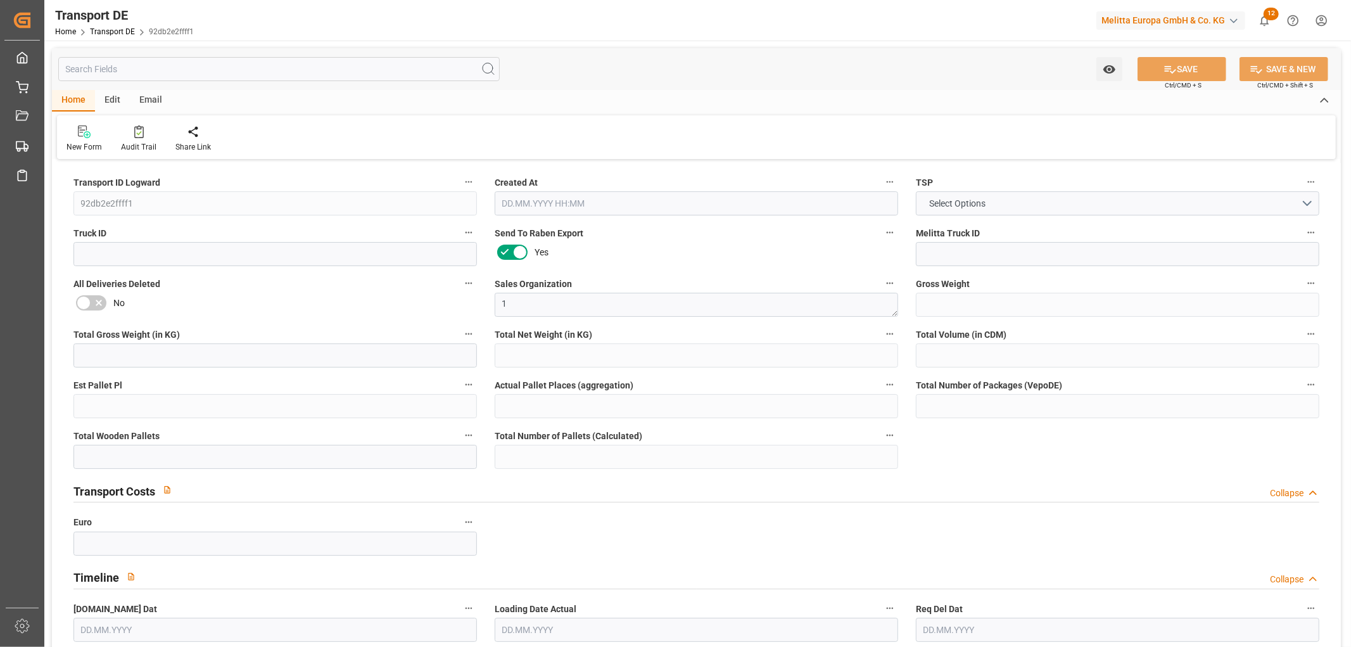
type input "0"
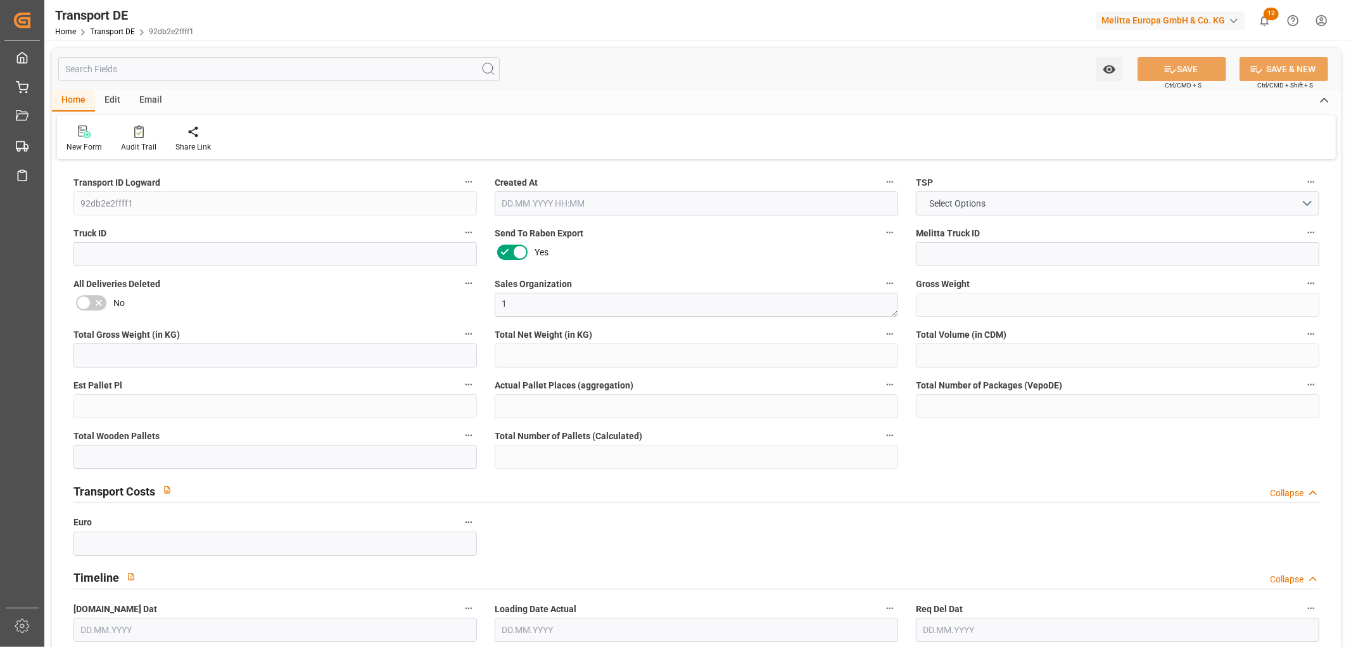
type input "0"
type input "1"
type input "0"
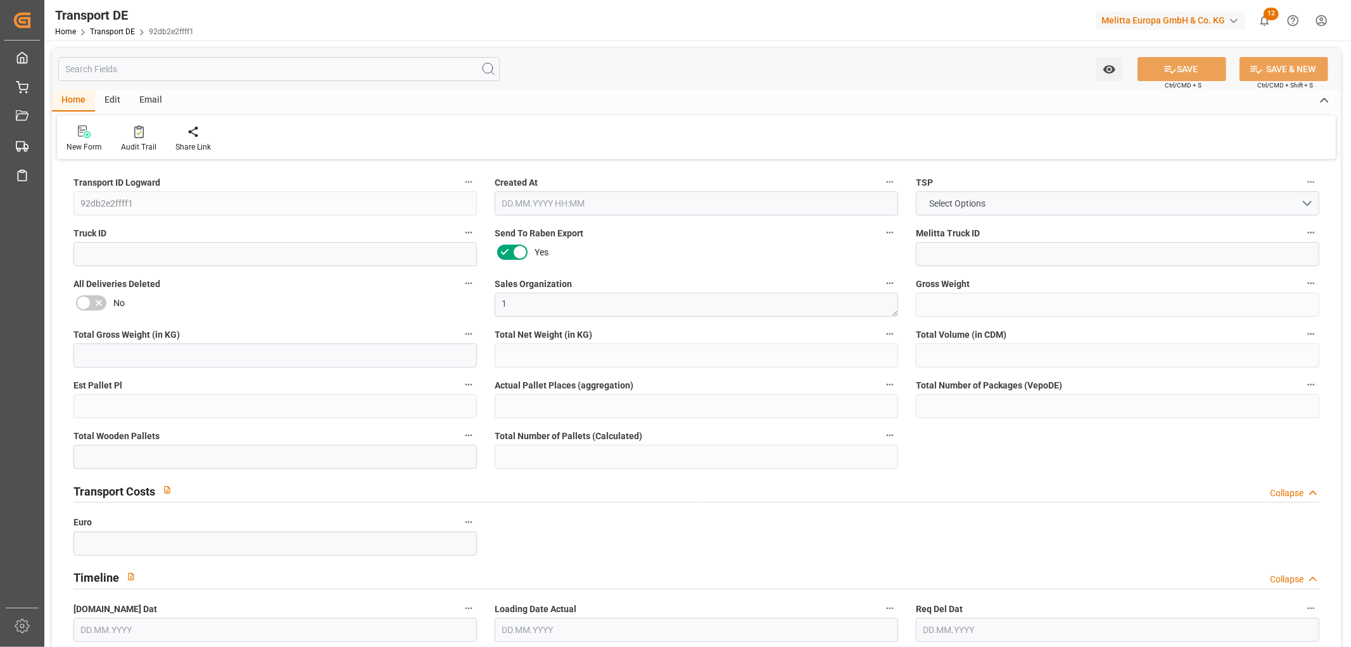
type input "24"
type input "63.3213"
type input "56.5633"
type input "25.08.2025 23:03"
type input "25.08.2025"
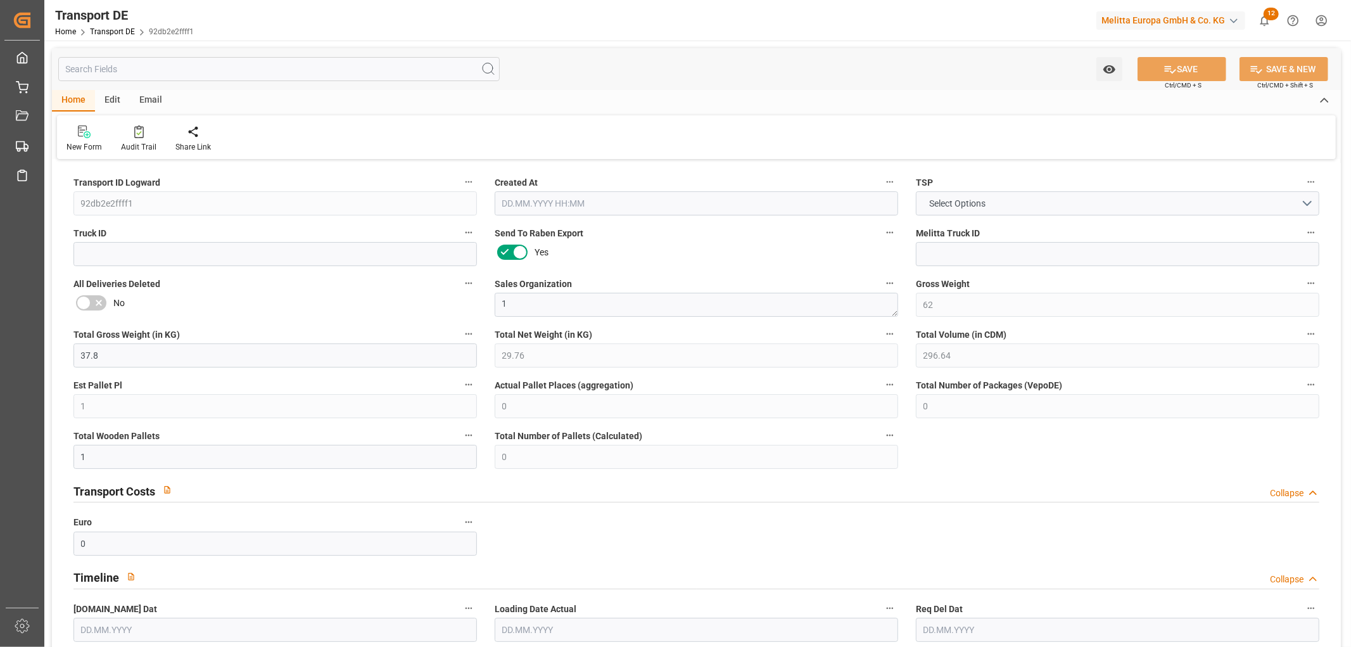
type input "[DATE]"
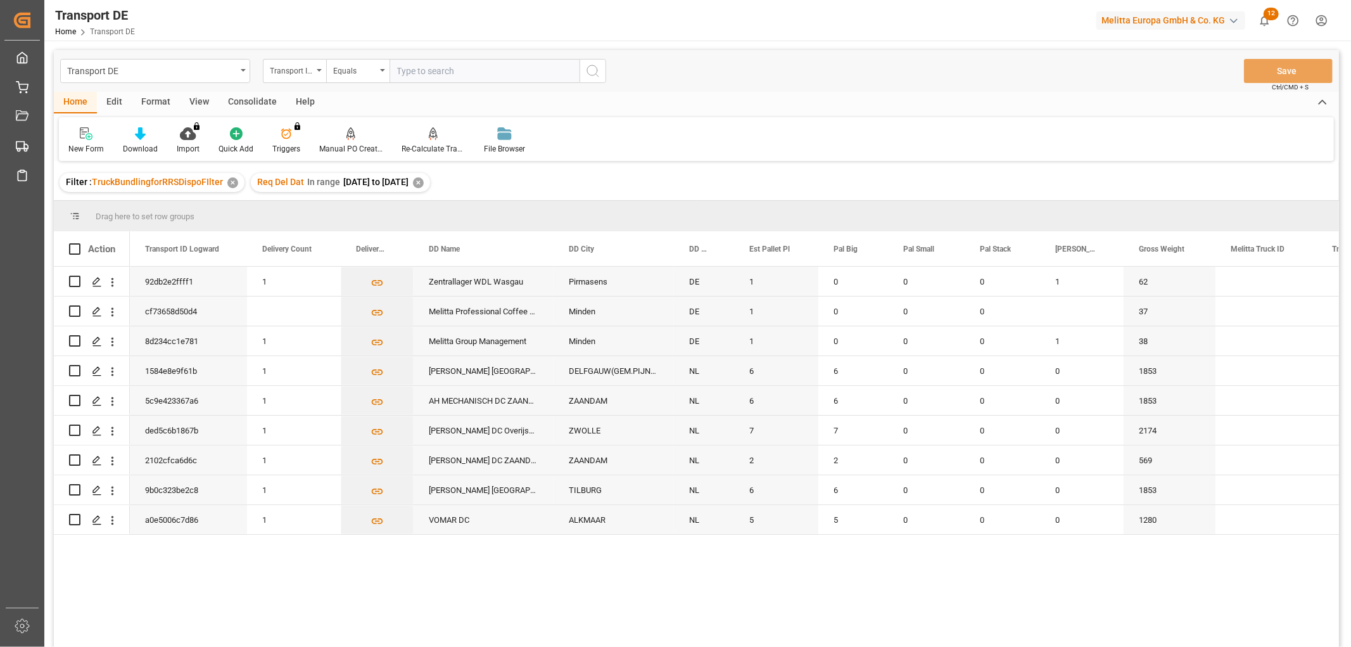
click at [250, 102] on div "Consolidate" at bounding box center [253, 103] width 68 height 22
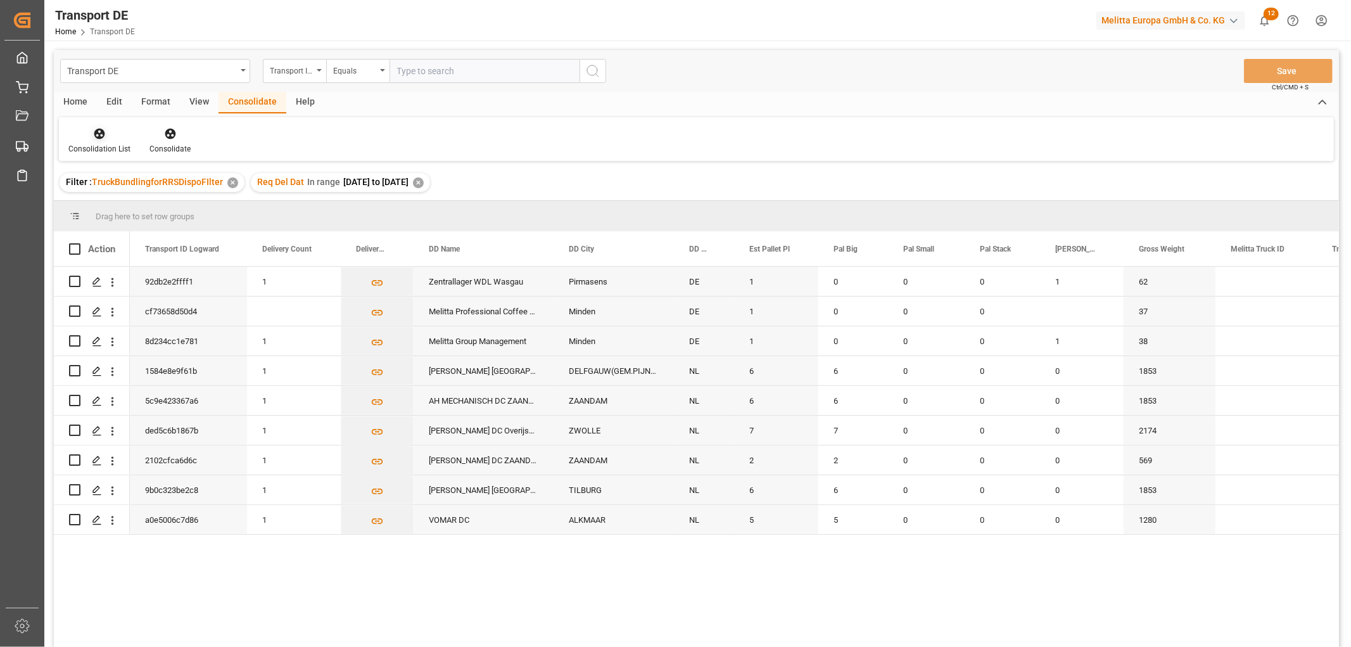
click at [97, 129] on icon at bounding box center [99, 134] width 11 height 11
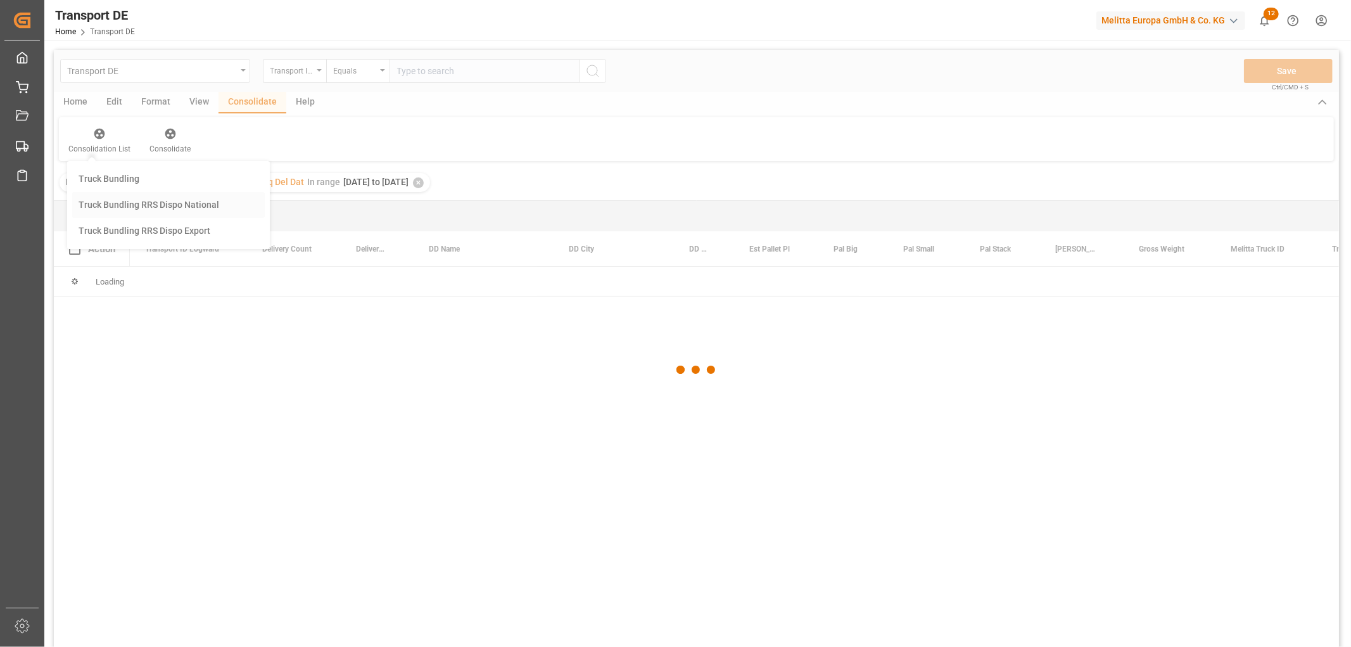
click at [110, 206] on div "Transport DE Transport ID Logward Equals Save Ctrl/CMD + S Home Edit Format Vie…" at bounding box center [696, 365] width 1285 height 630
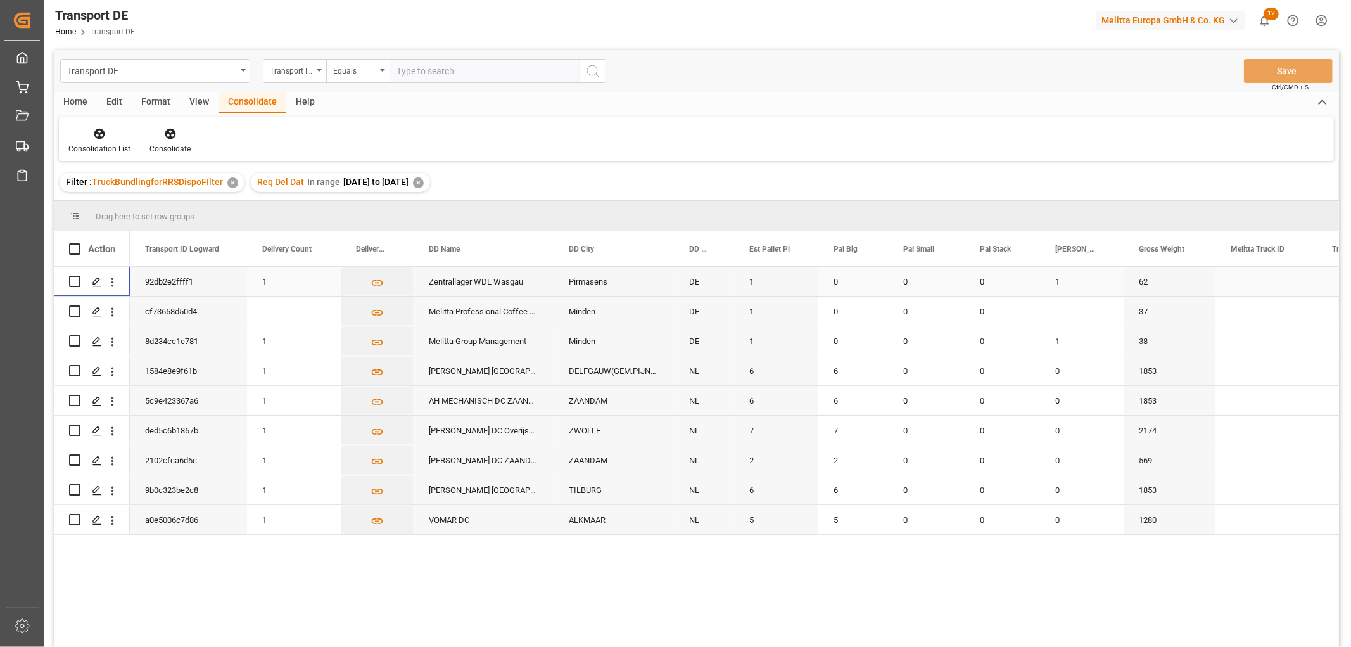
click at [75, 277] on input "Press Space to toggle row selection (unchecked)" at bounding box center [74, 281] width 11 height 11
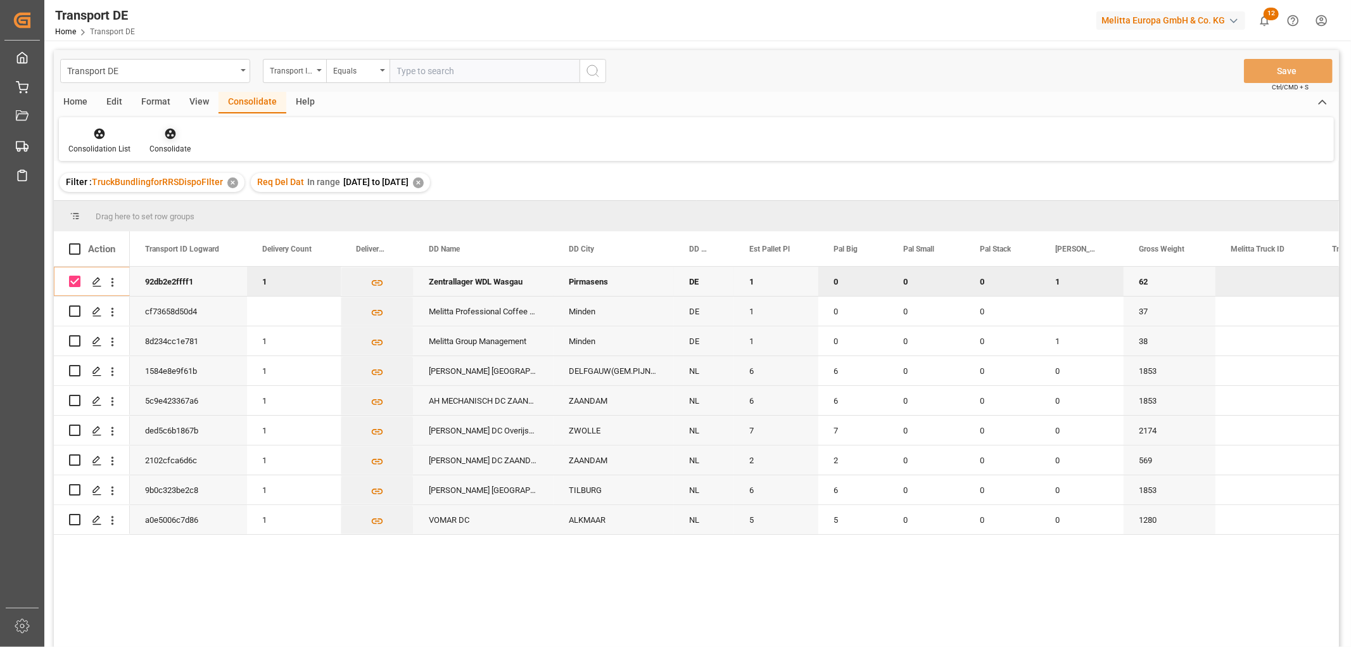
click at [168, 135] on icon at bounding box center [170, 134] width 11 height 11
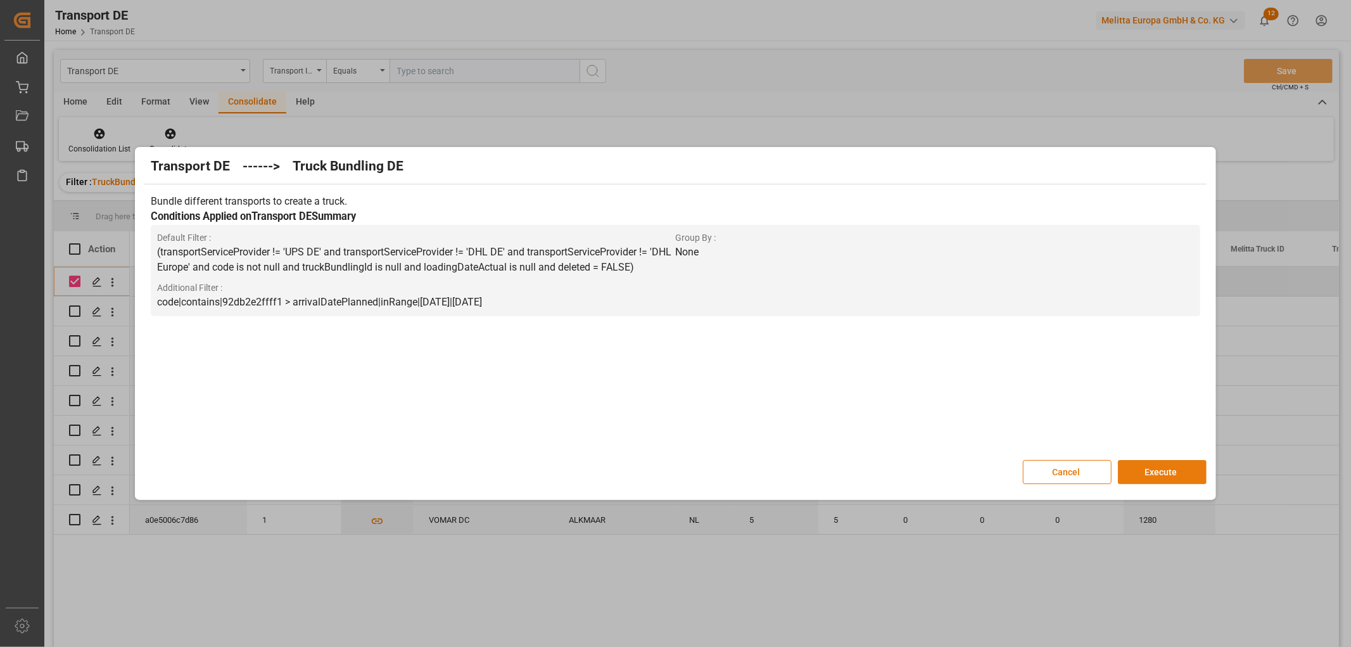
click at [1166, 469] on button "Execute" at bounding box center [1162, 472] width 89 height 24
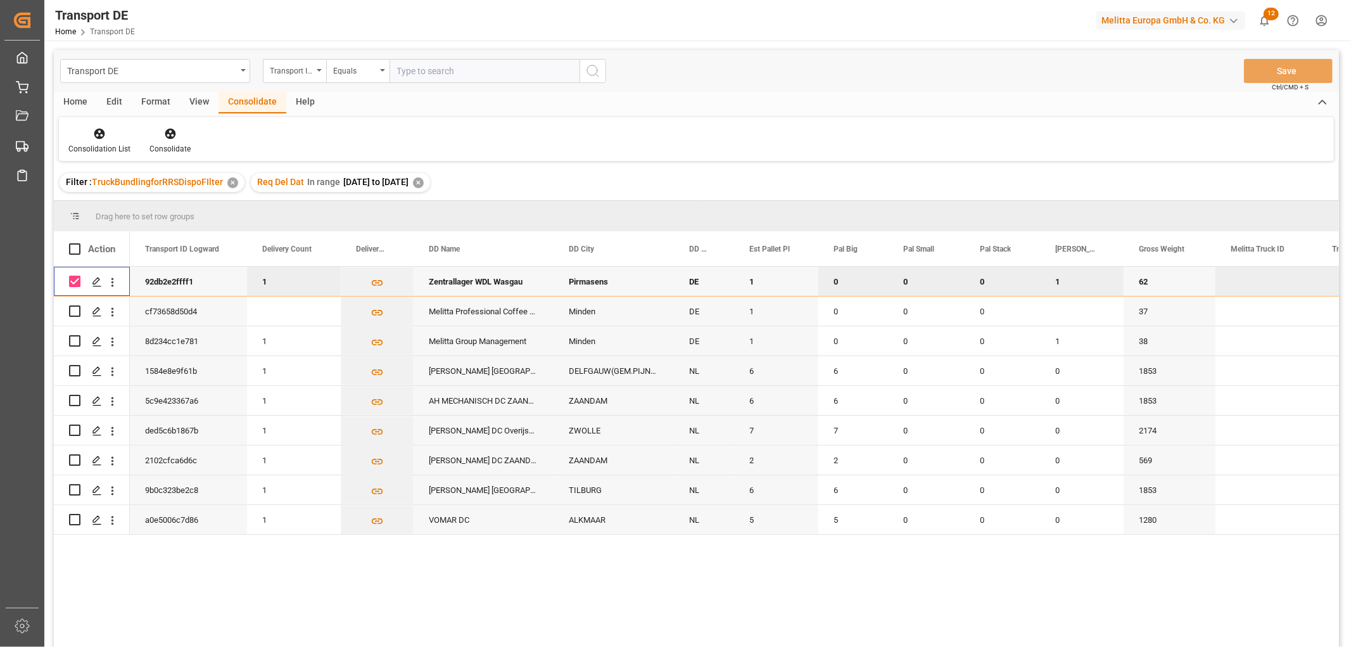
click at [74, 283] on input "Press Space to toggle row selection (checked)" at bounding box center [74, 281] width 11 height 11
checkbox input "false"
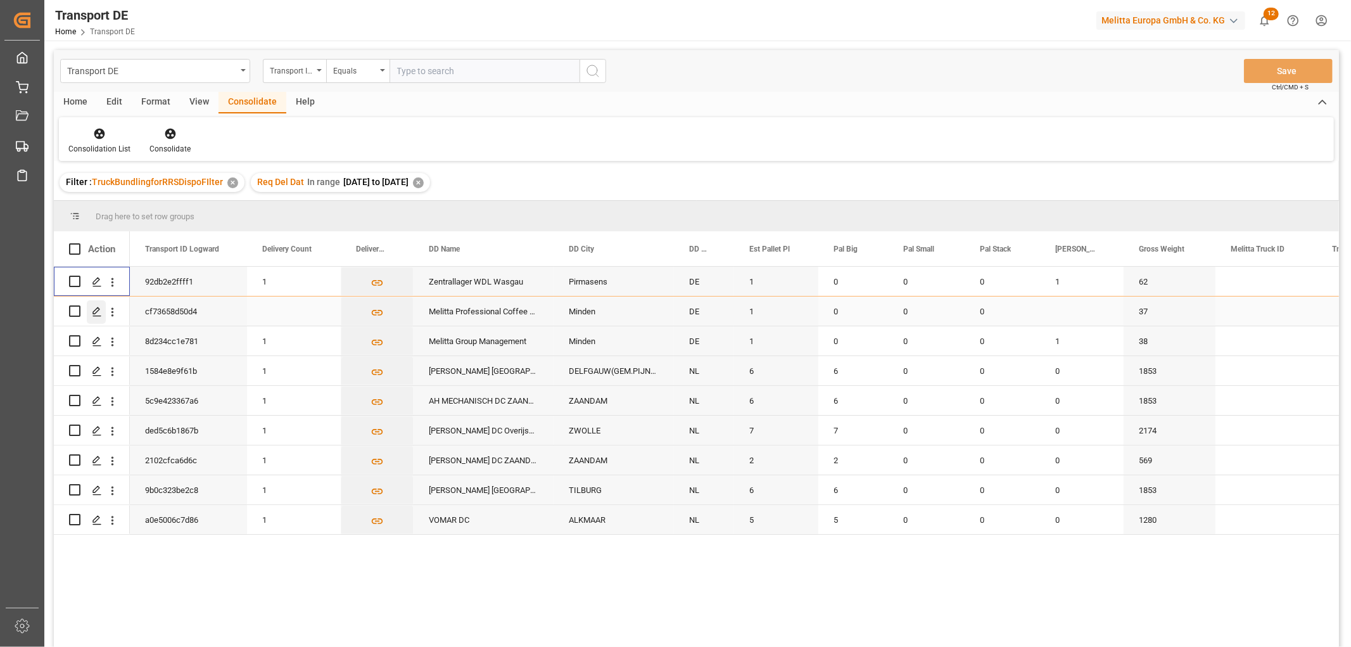
click at [96, 309] on polygon "Press SPACE to select this row." at bounding box center [96, 310] width 6 height 6
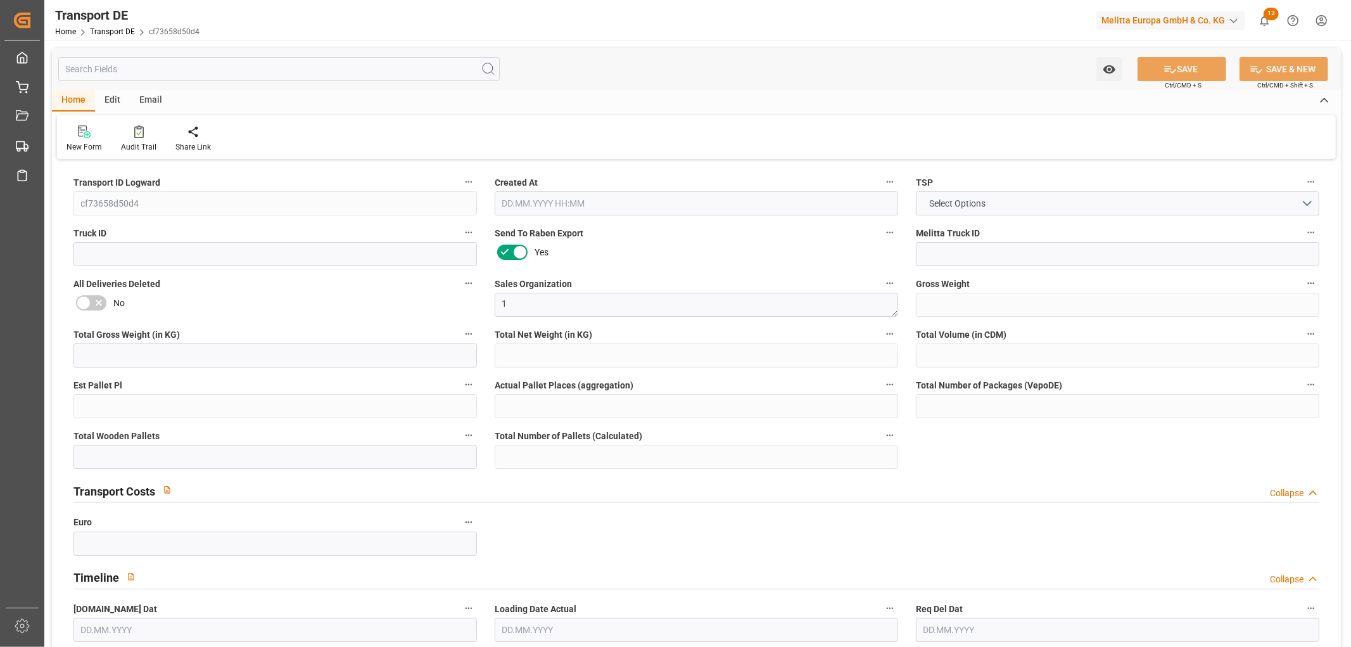
type input "37"
type input "12.775"
type input "11.058"
type input "208.918"
type input "1"
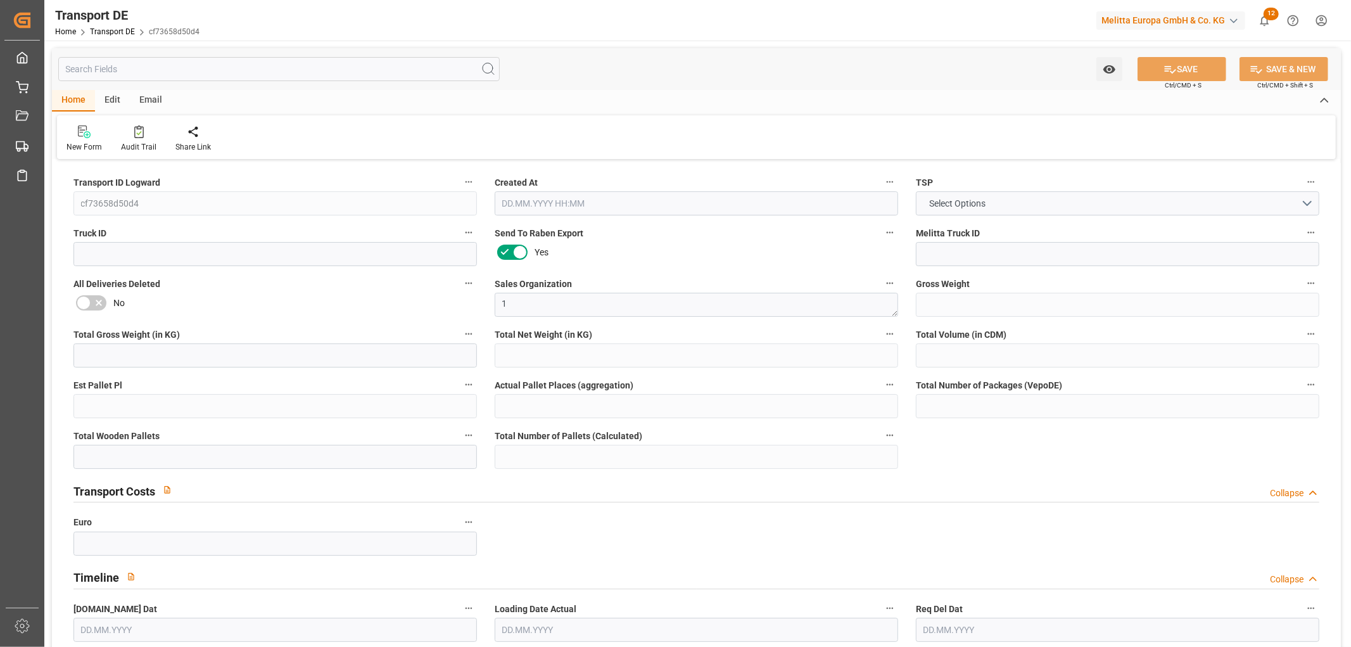
type input "0"
type input "1"
type input "0"
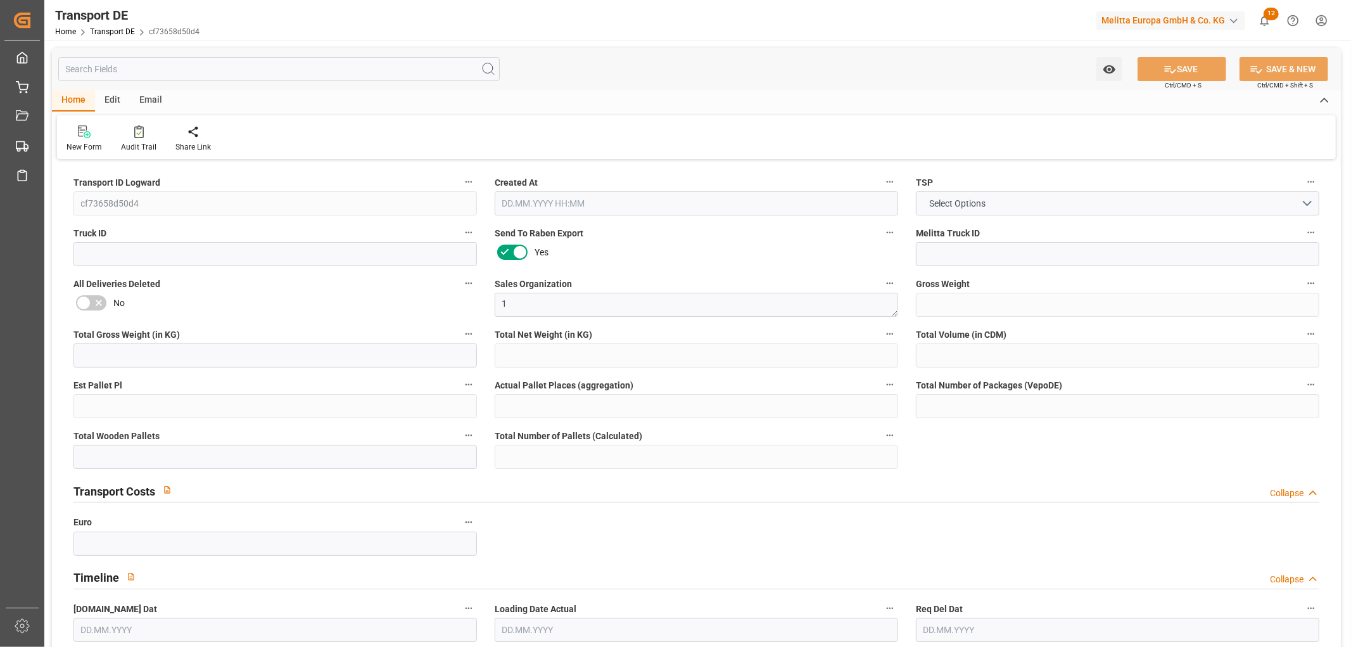
type input "32"
type input "0"
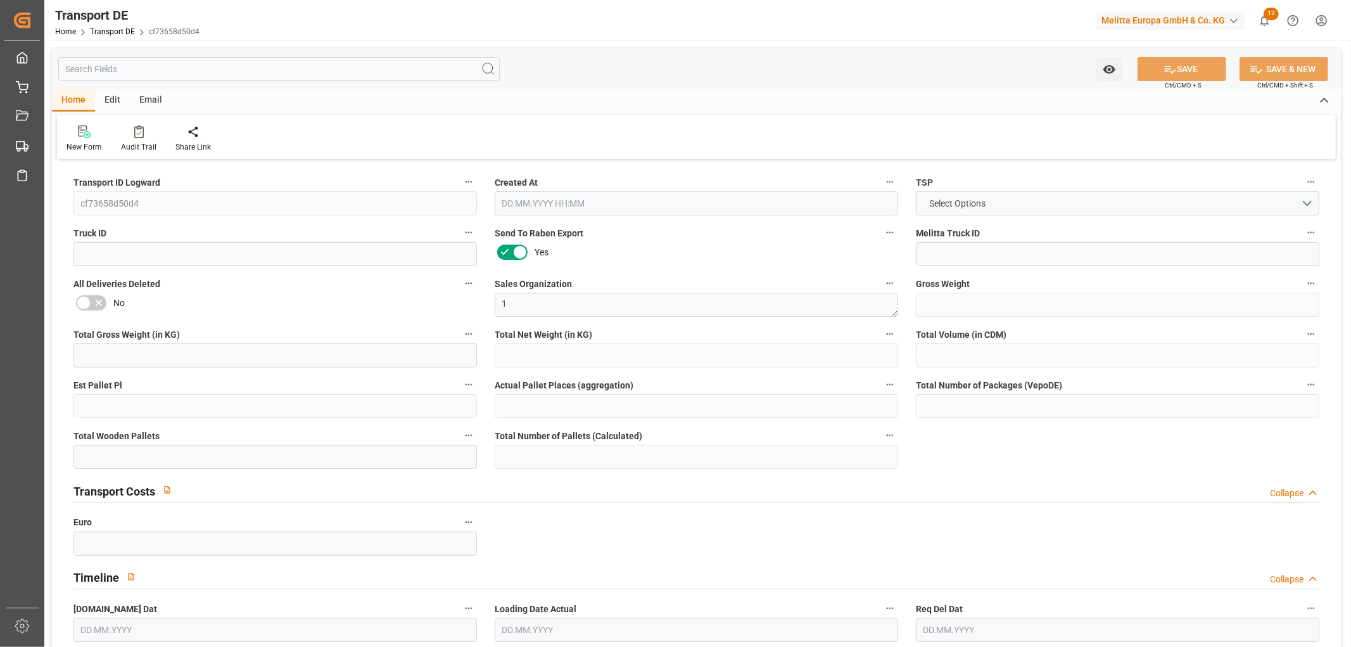
type input "0"
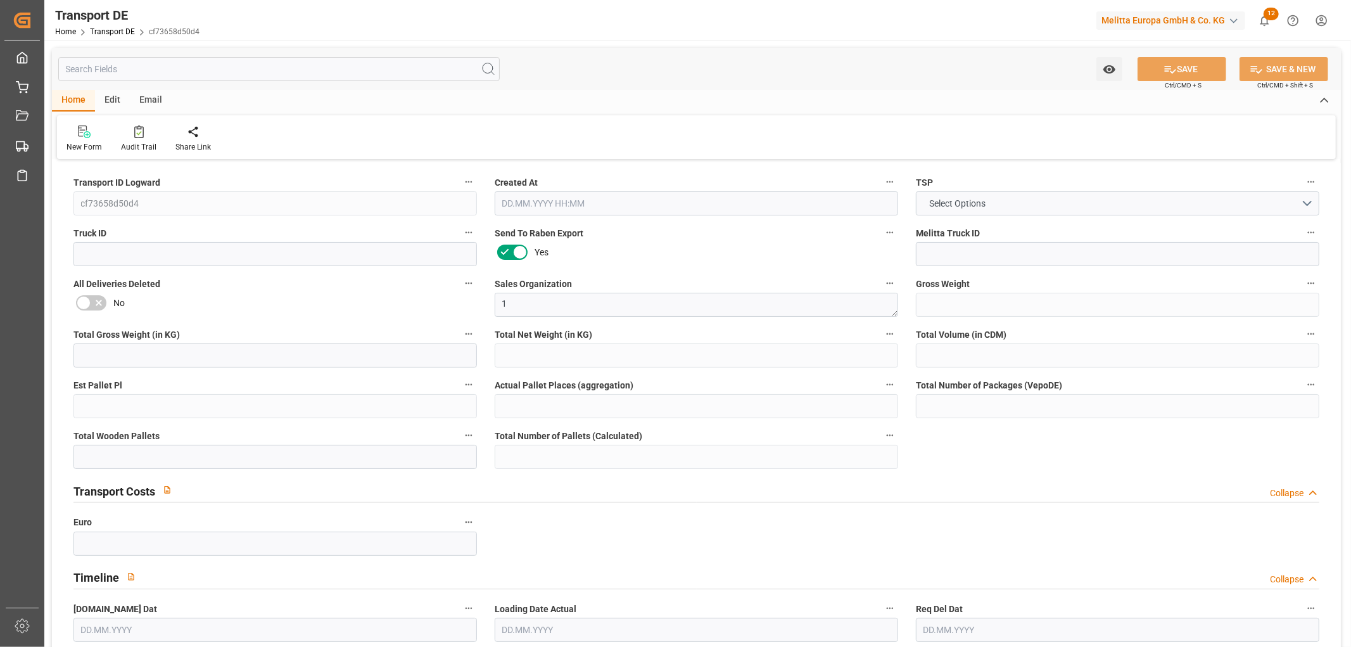
type input "0"
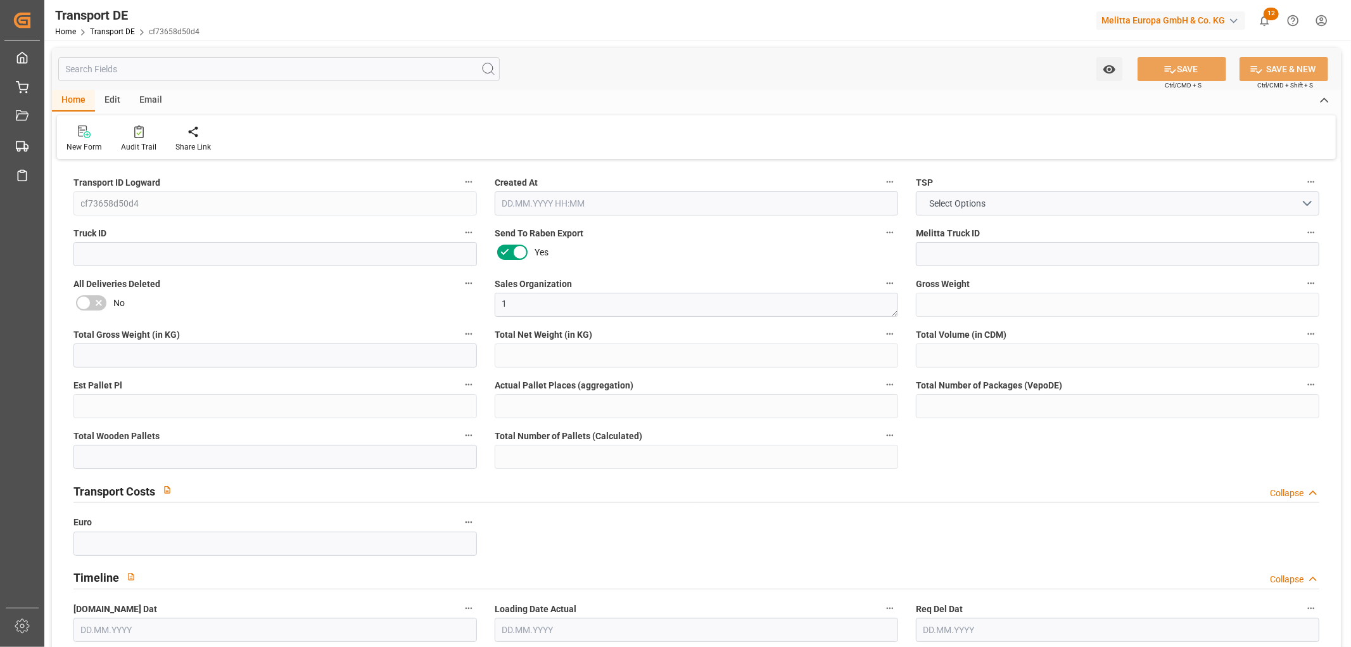
type input "0"
type input "25.08.2025 22:04"
type input "28.08.2025"
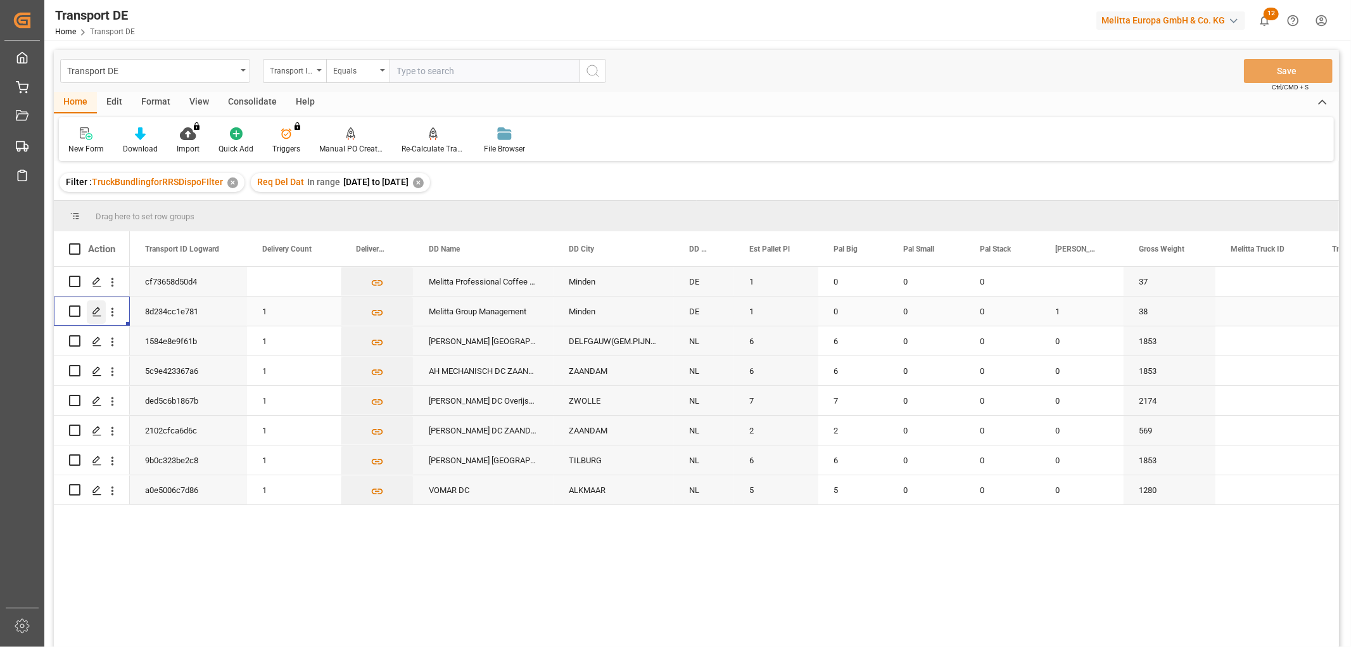
click at [94, 309] on icon "Press SPACE to select this row." at bounding box center [97, 312] width 10 height 10
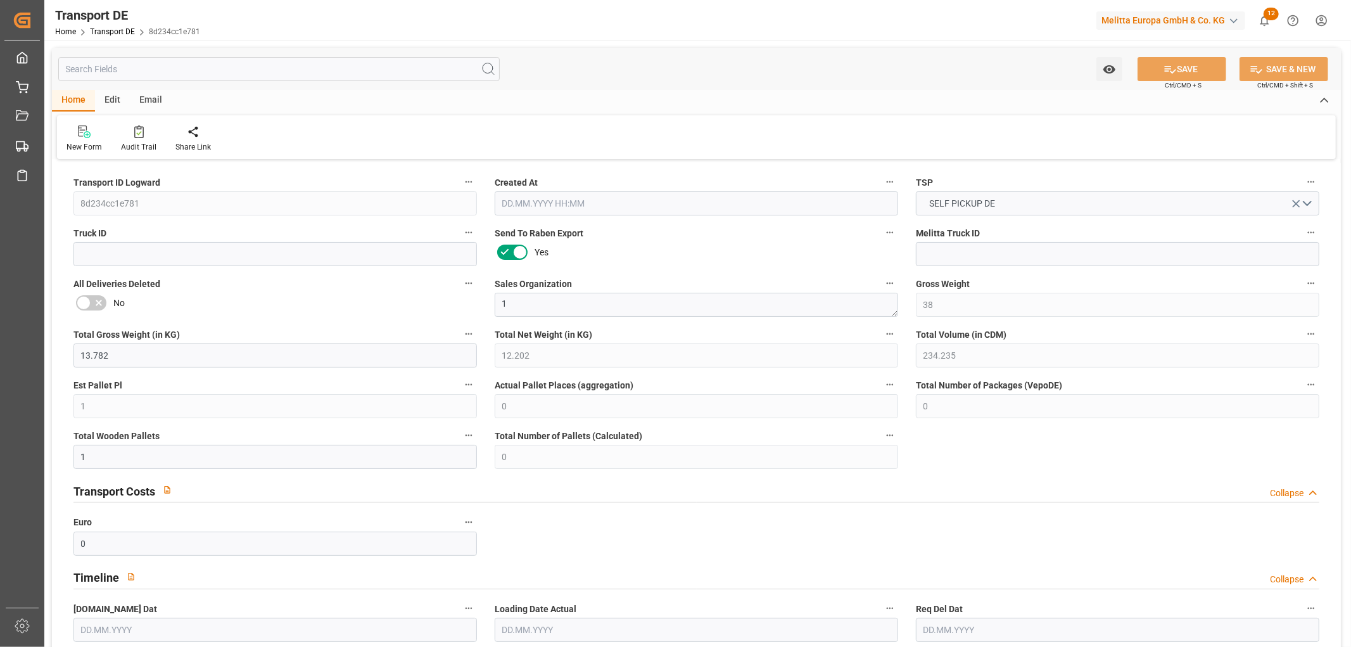
type input "38"
type input "13.782"
type input "12.202"
type input "234.235"
type input "1"
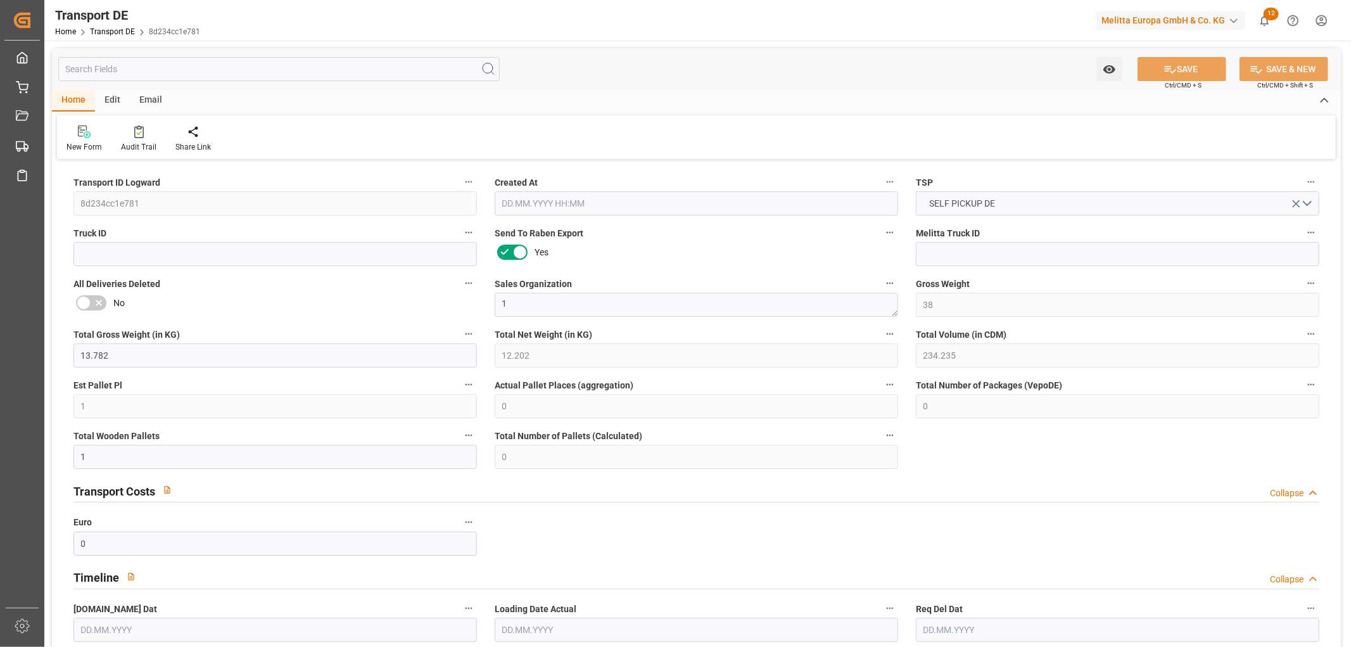
type input "0"
type input "1"
type input "0"
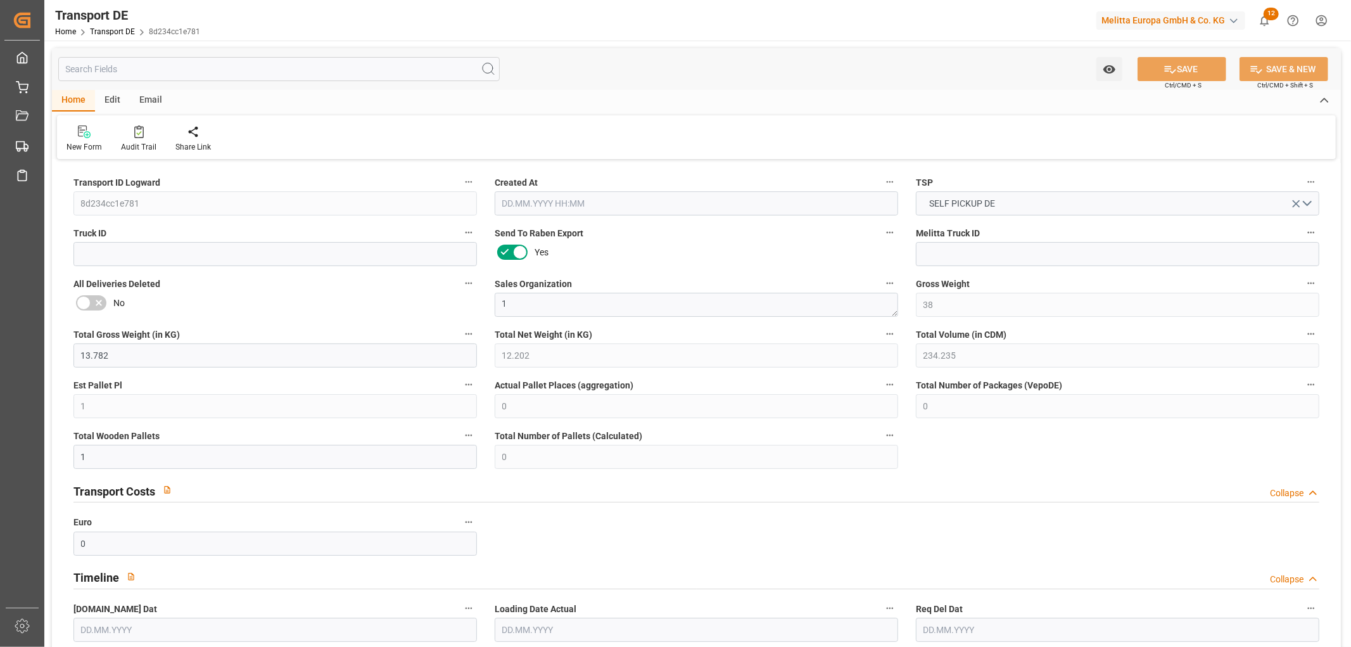
type input "32"
type input "0"
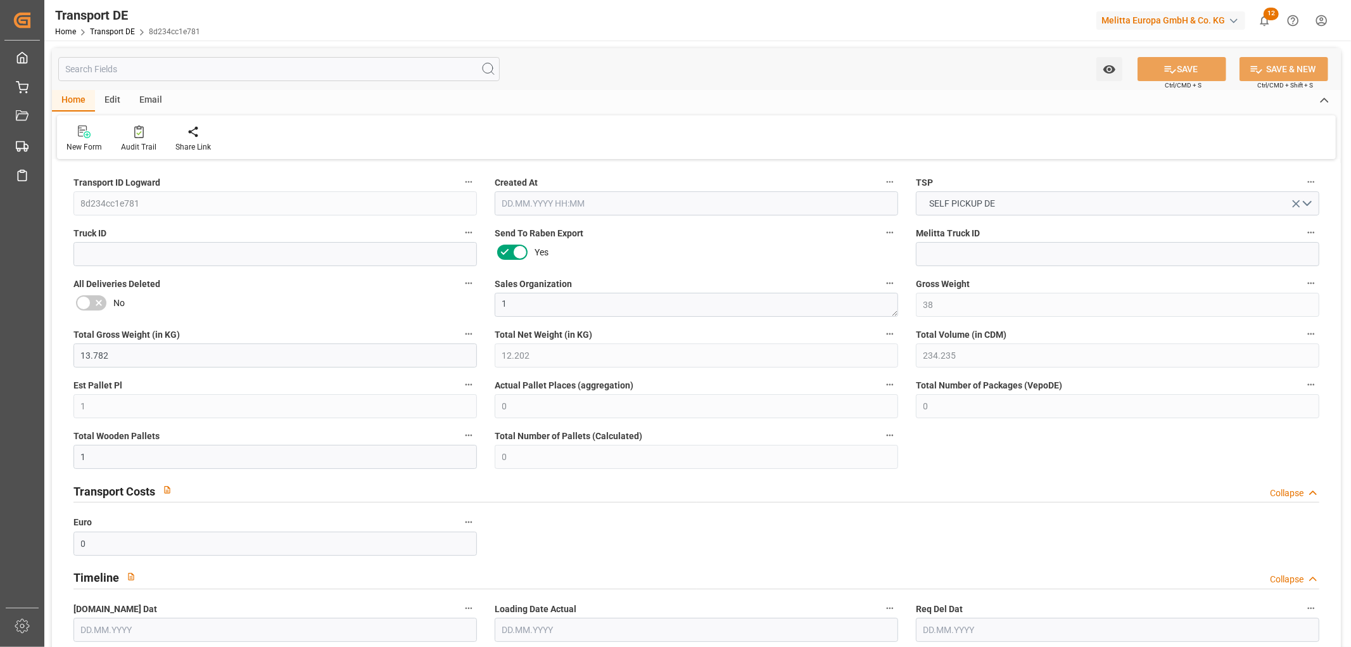
type input "0"
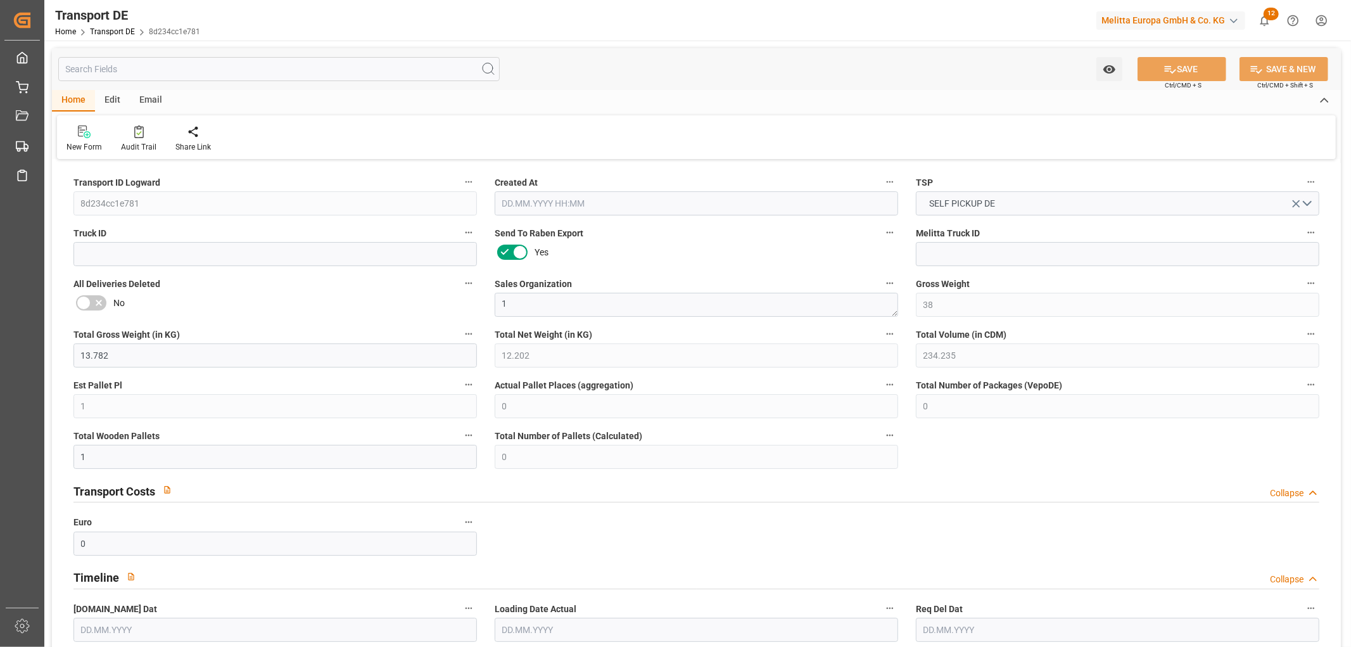
type input "0"
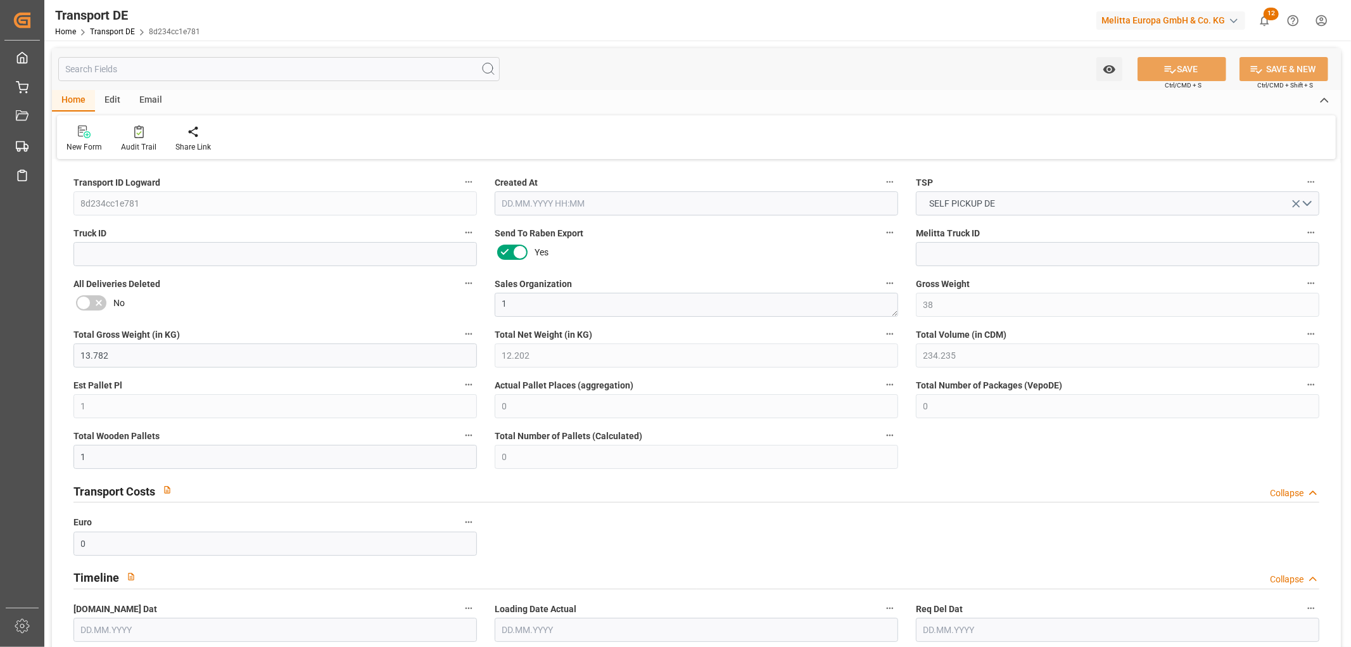
type input "0"
type input "1"
type input "0"
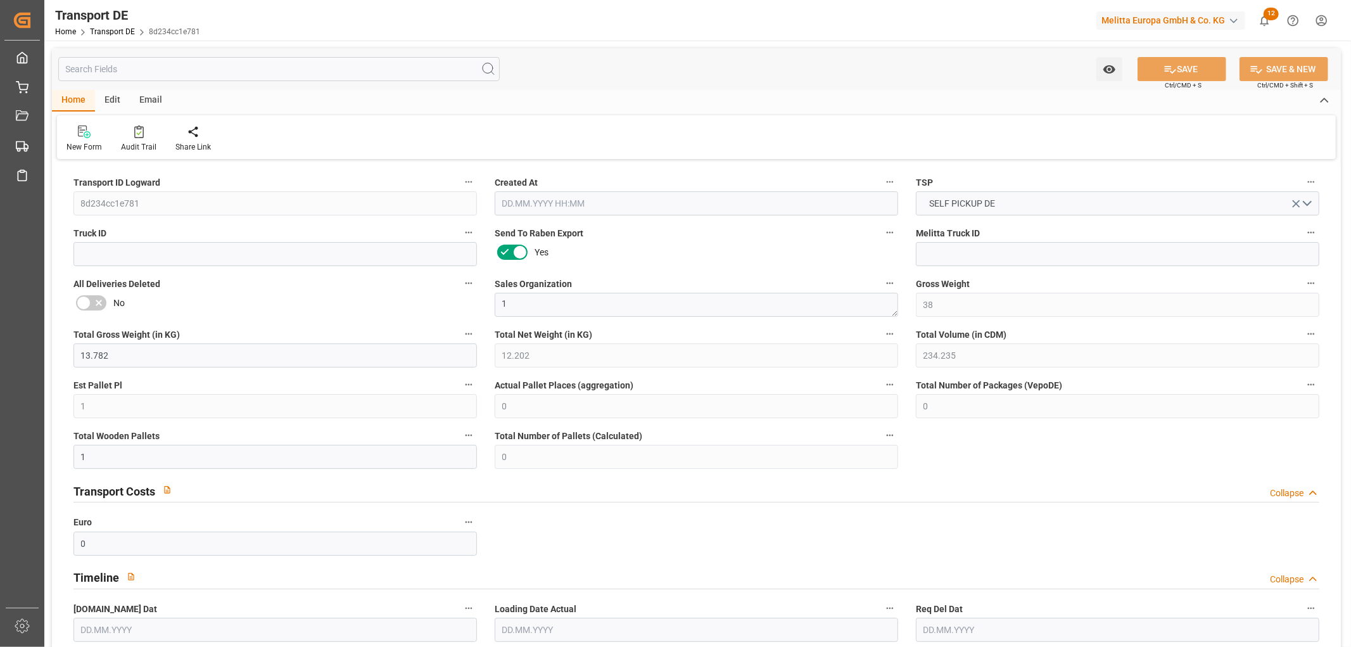
type input "0"
type input "3.039"
type input "0"
type input "25.08.2025 22:04"
type input "28.08.2025"
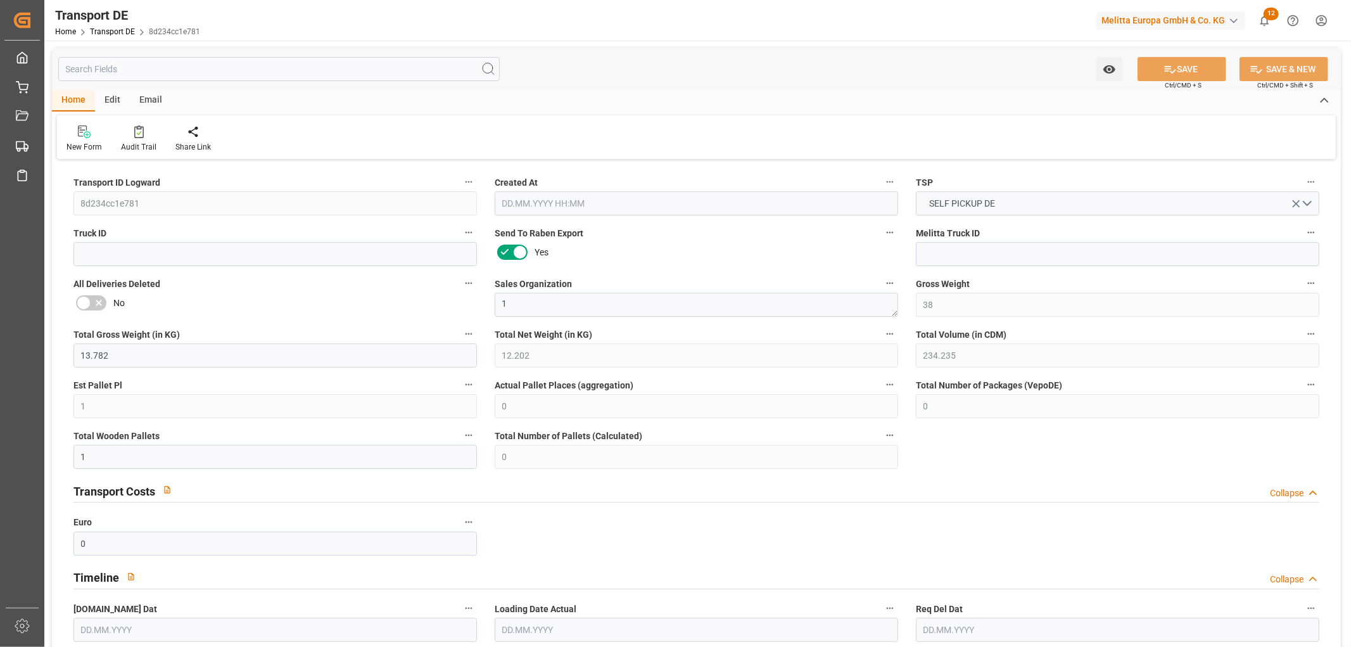
type input "28.08.2025"
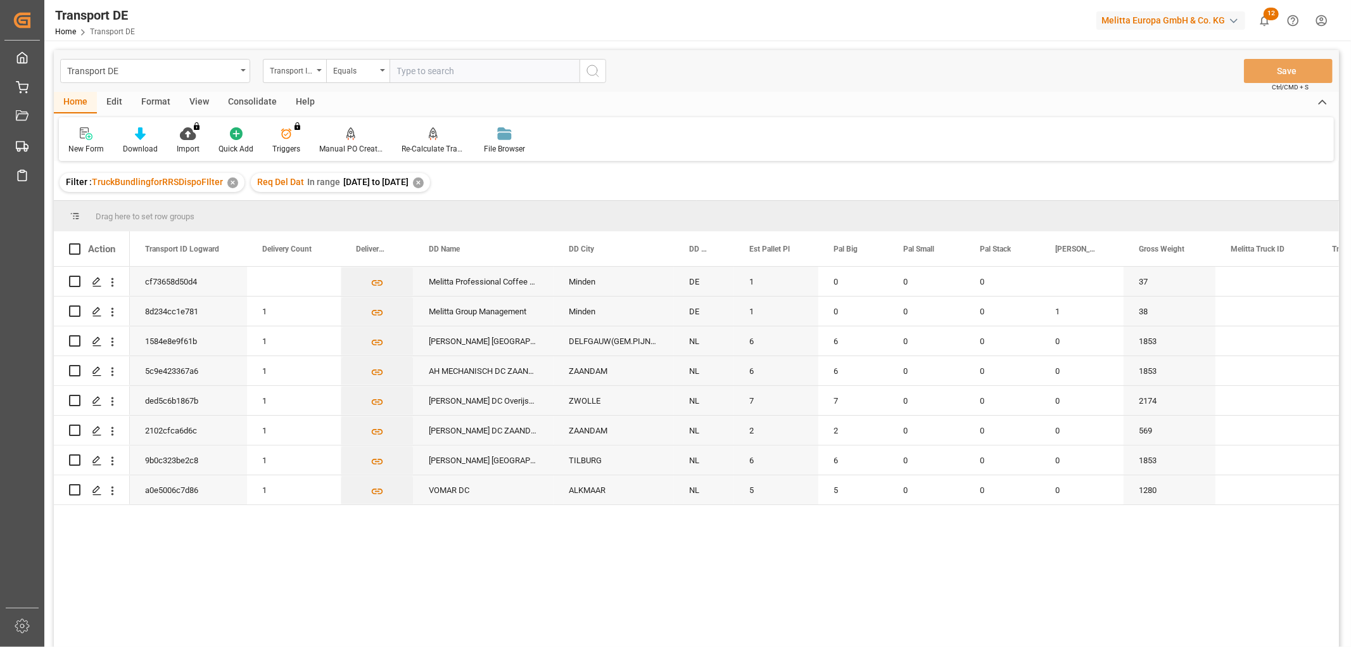
click at [424, 181] on div "✕" at bounding box center [418, 182] width 11 height 11
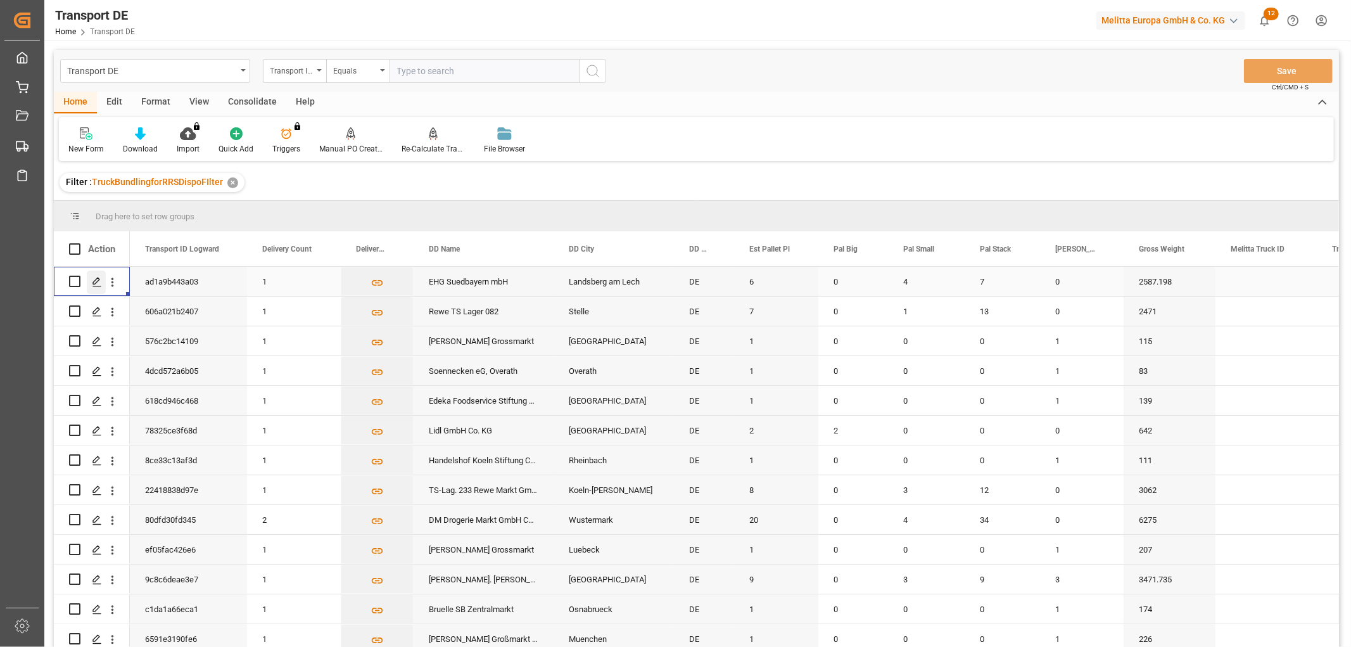
click at [97, 280] on icon "Press SPACE to select this row." at bounding box center [97, 282] width 10 height 10
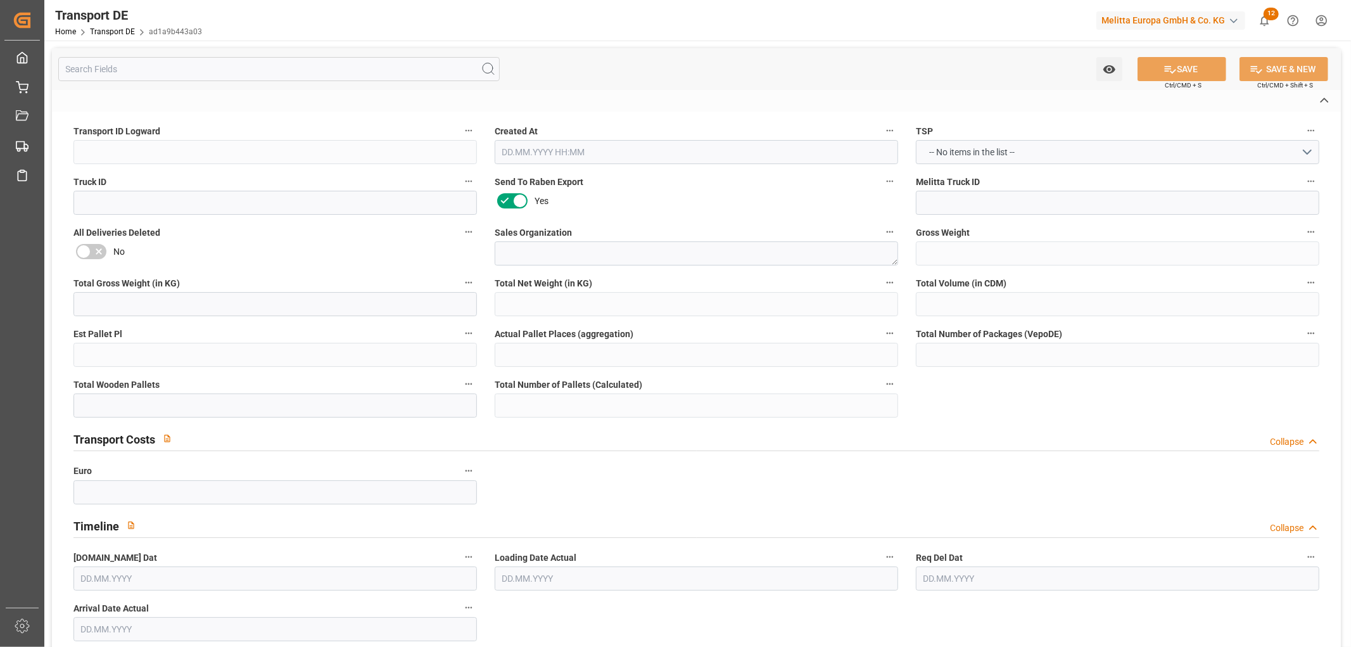
type input "ad1a9b443a03"
type textarea "1"
type textarea "0000003742"
type textarea "EHG Suedbayern mbH"
type input "Franz-Kollmann-Str. 2"
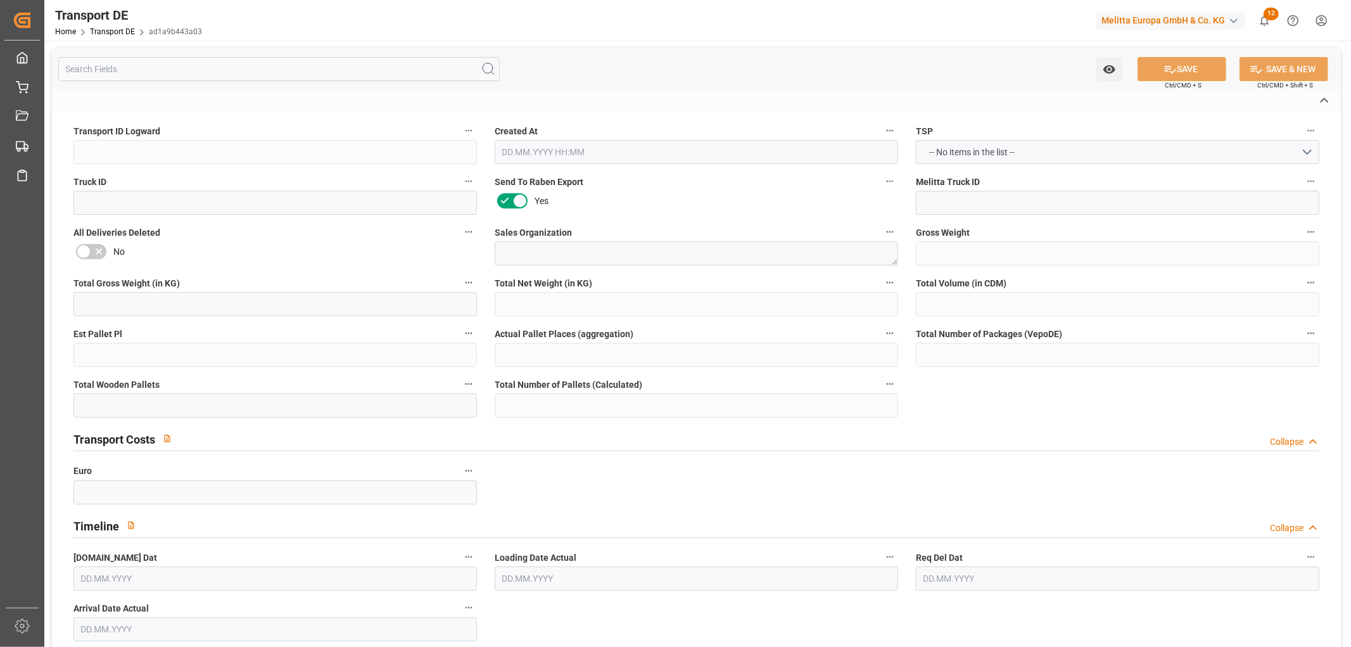
type input "86899"
type textarea "Landsberg am Lech"
type input "DE"
type input "DE-32423"
type textarea "c43918cad9f8"
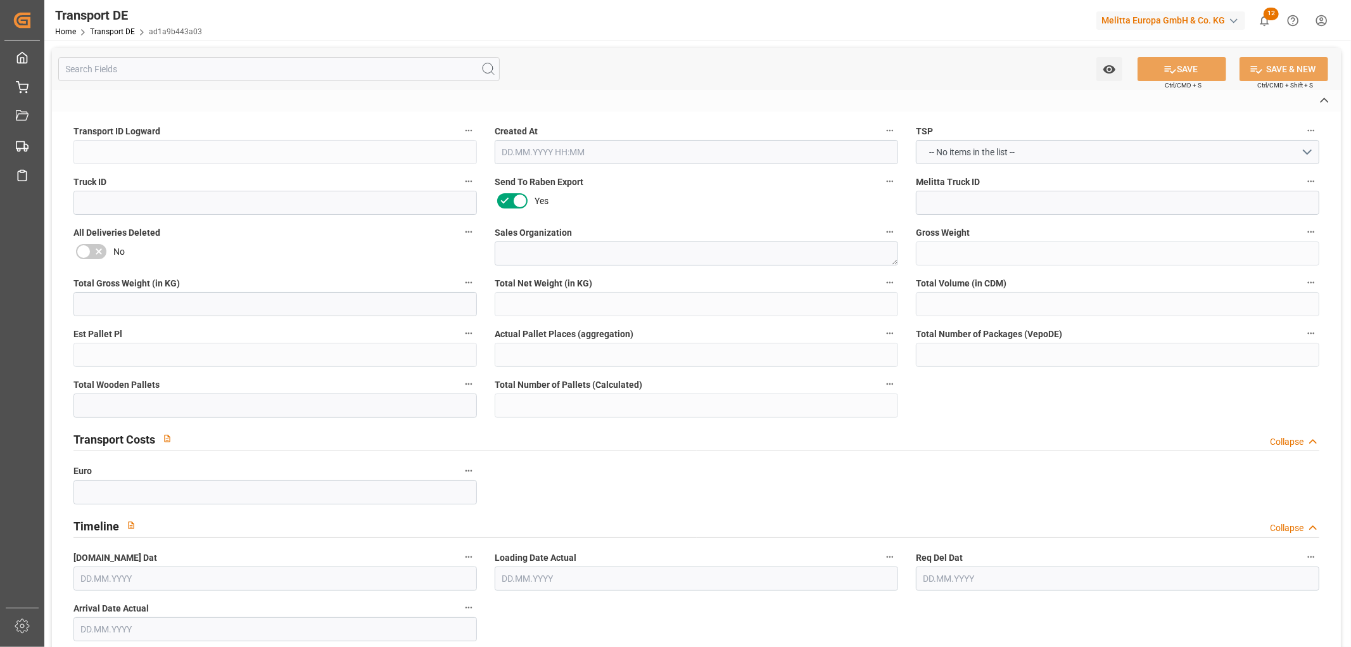
type input "DE_03"
type input "DAP"
type input "DE 126011900"
type input "2587.198"
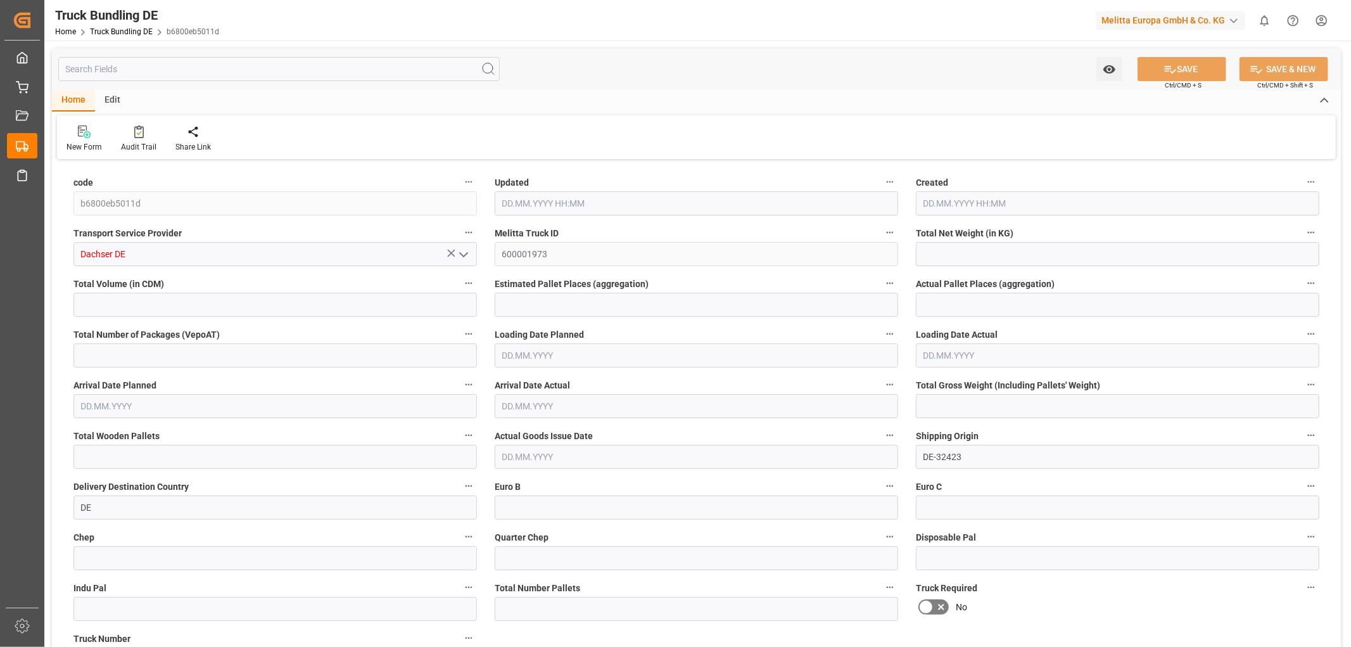
type input "1001.429"
type input "12362.9"
type input "8"
type input "0"
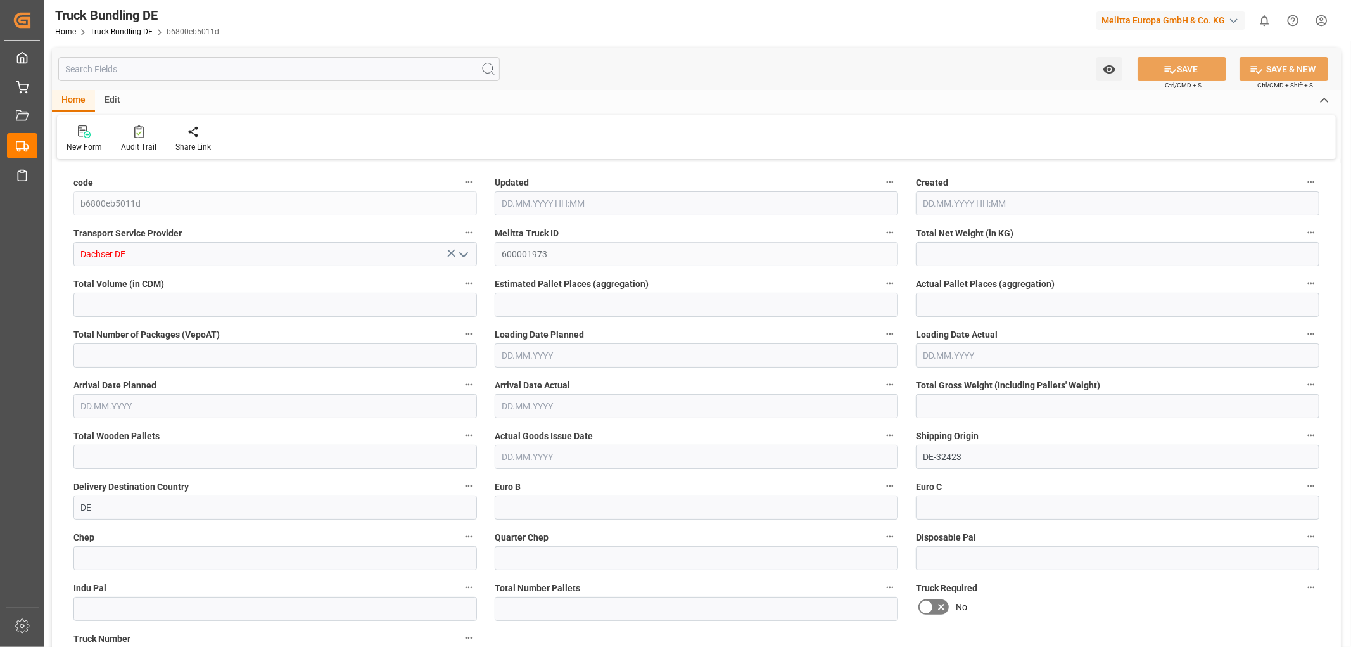
type input "1937.1"
type input "16"
type input "0"
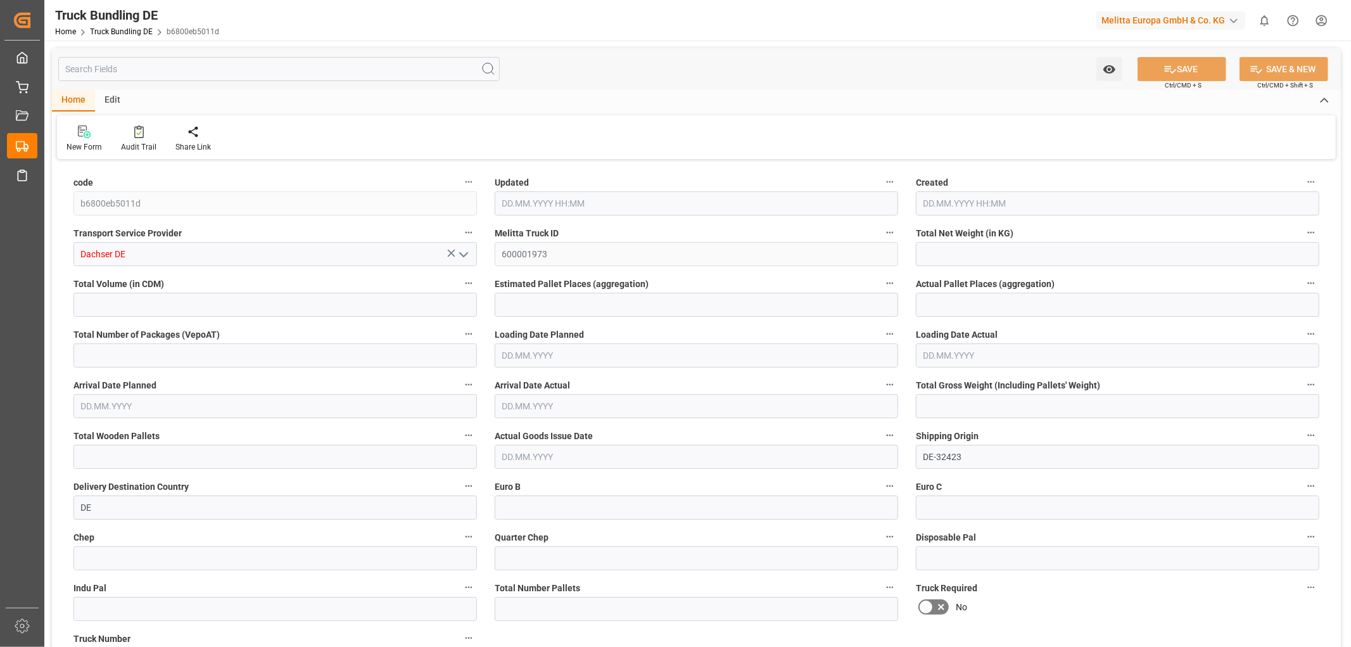
type input "0"
type input "26.08.2025 06:08"
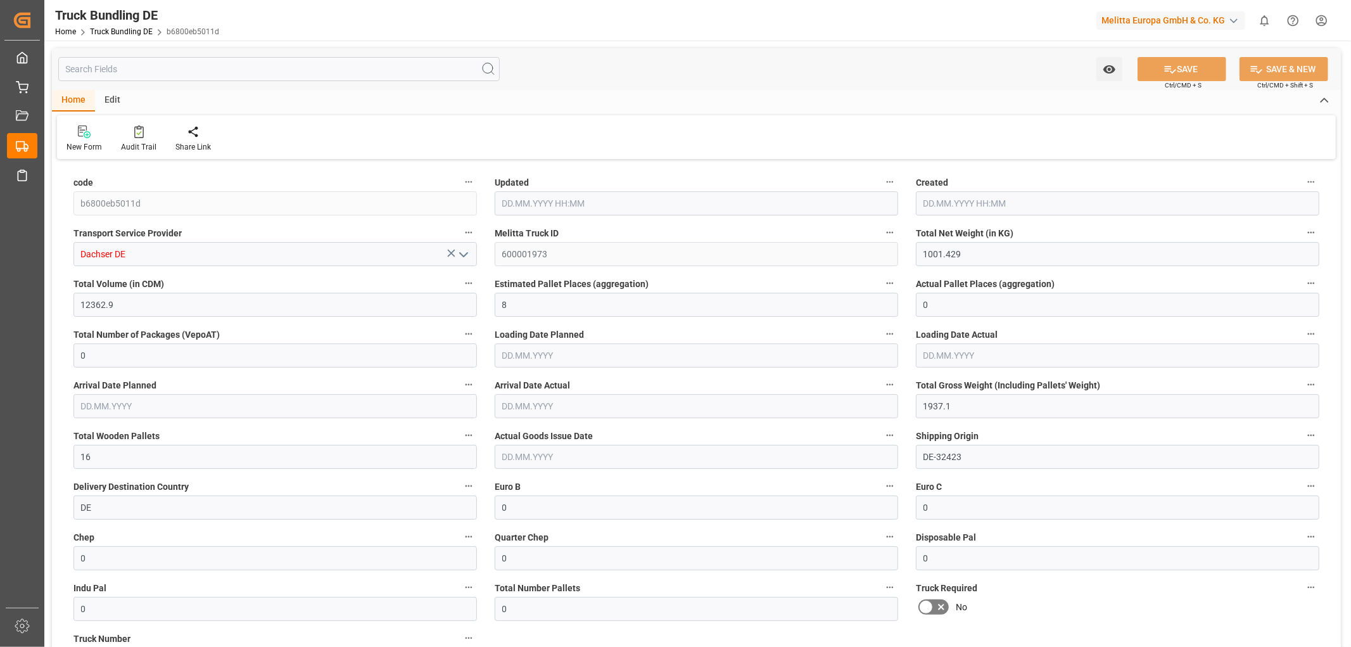
type input "26.08.2025 06:08"
type input "[DATE]"
type input "26.08.2025 06:09"
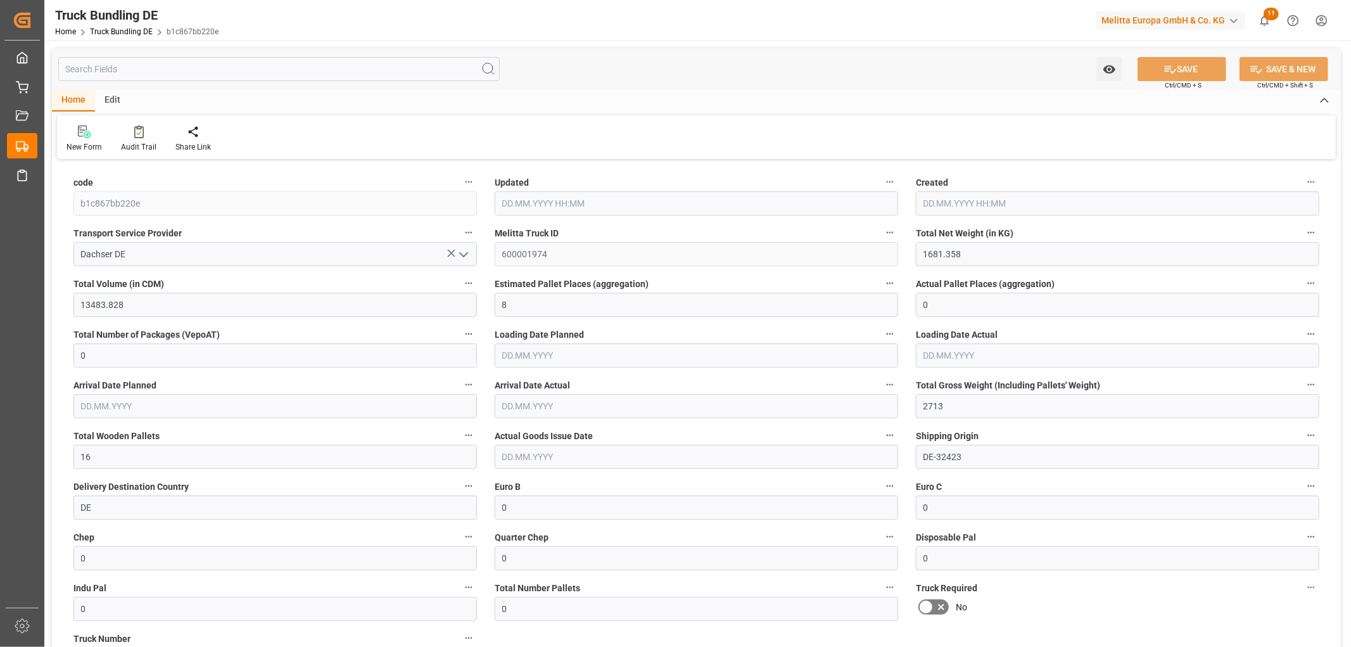
type input "26.08.2025 06:09"
type input "[DATE]"
type input "29.08.2025"
type input "[DATE]"
type input "4111.93"
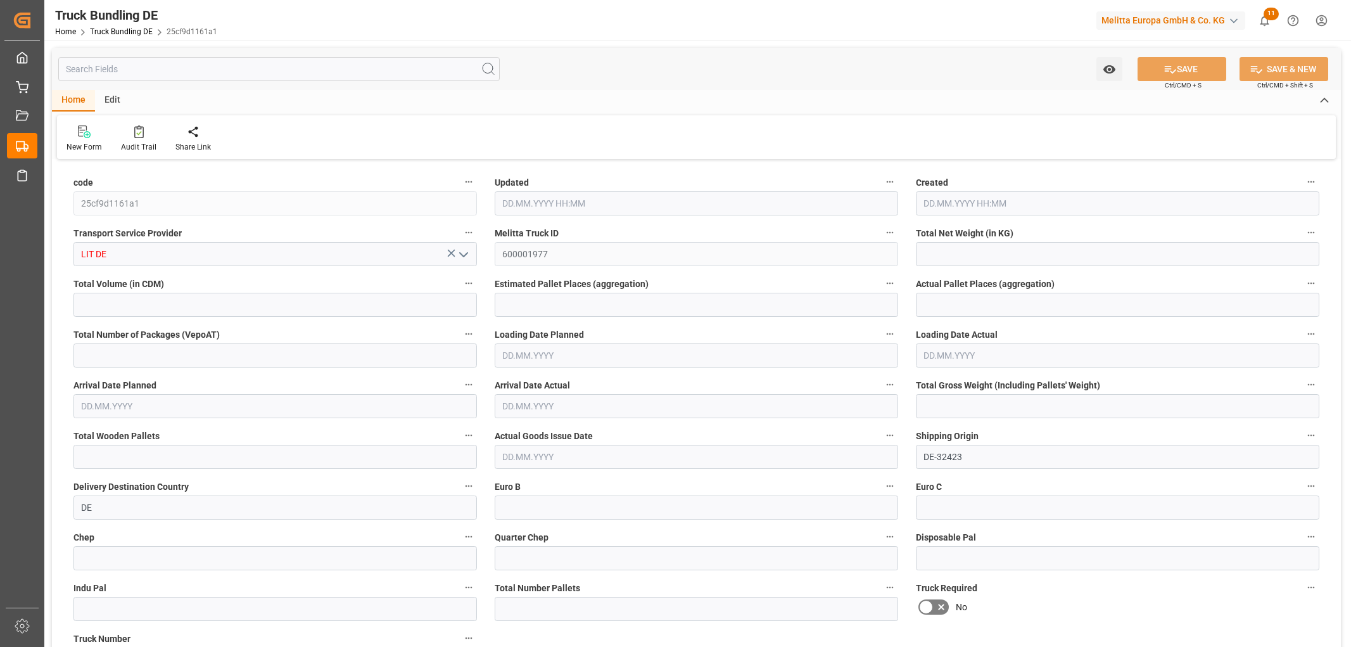
type input "25062.784"
type input "16"
type input "0"
type input "5560"
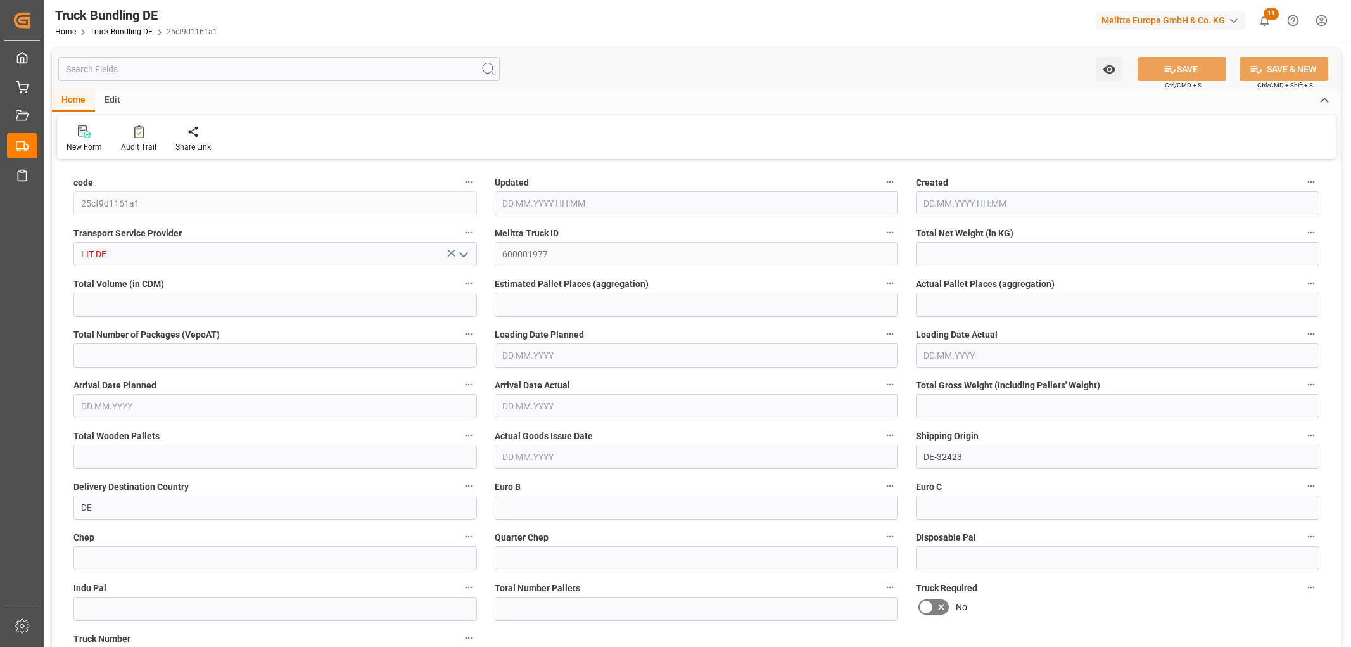
type input "28"
type input "0"
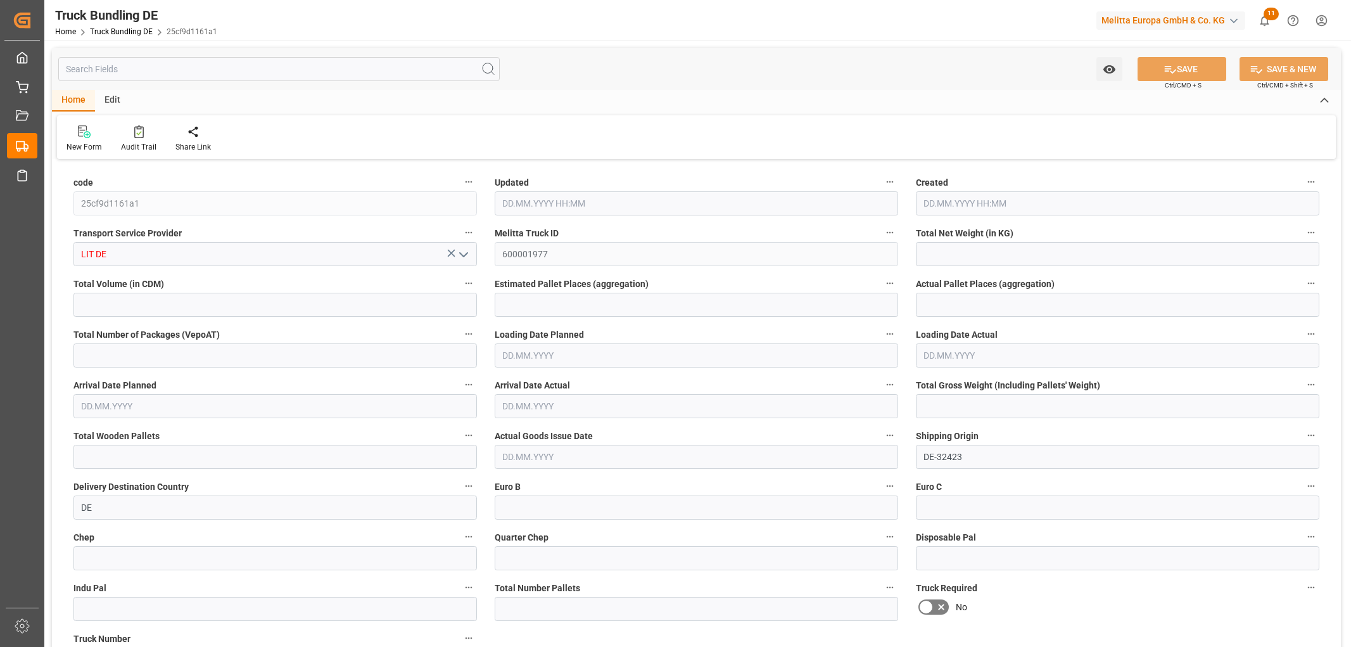
type input "0"
type input "[DATE] 06:11"
type input "26.08.2025 06:11"
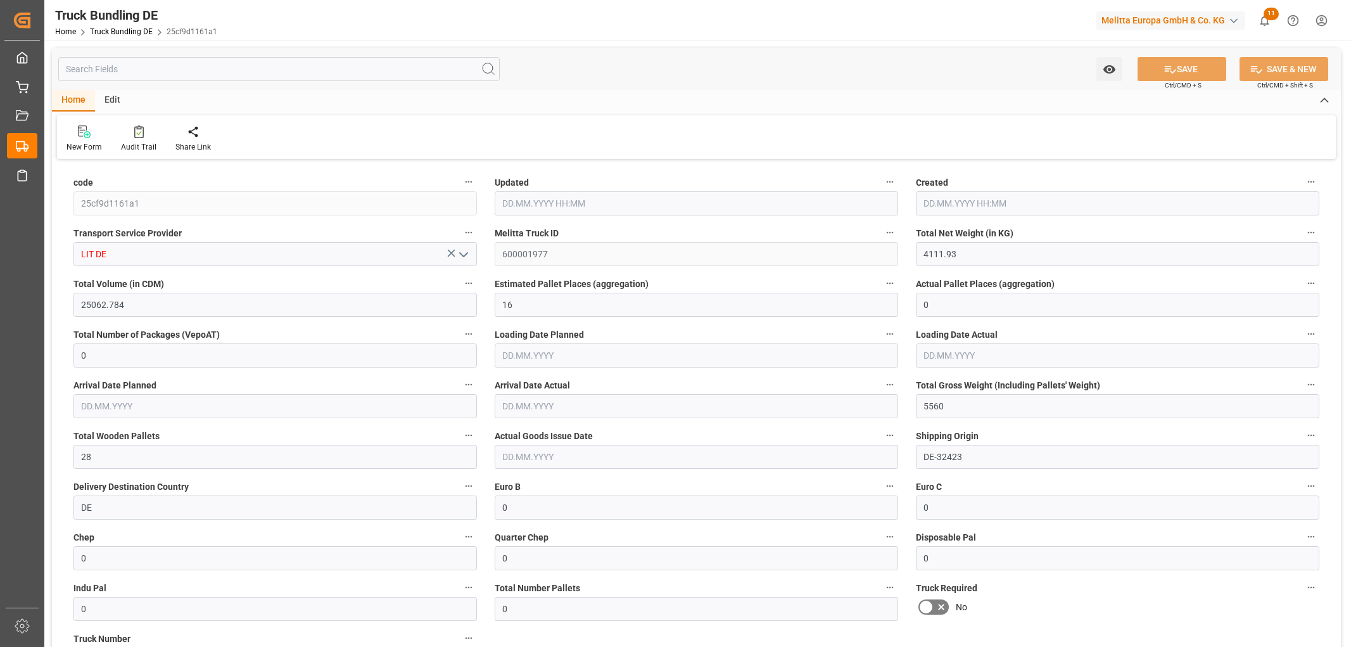
type input "[DATE]"
type input "01.09.2025"
type input "[DATE]"
type input "301.925"
type input "2168.04"
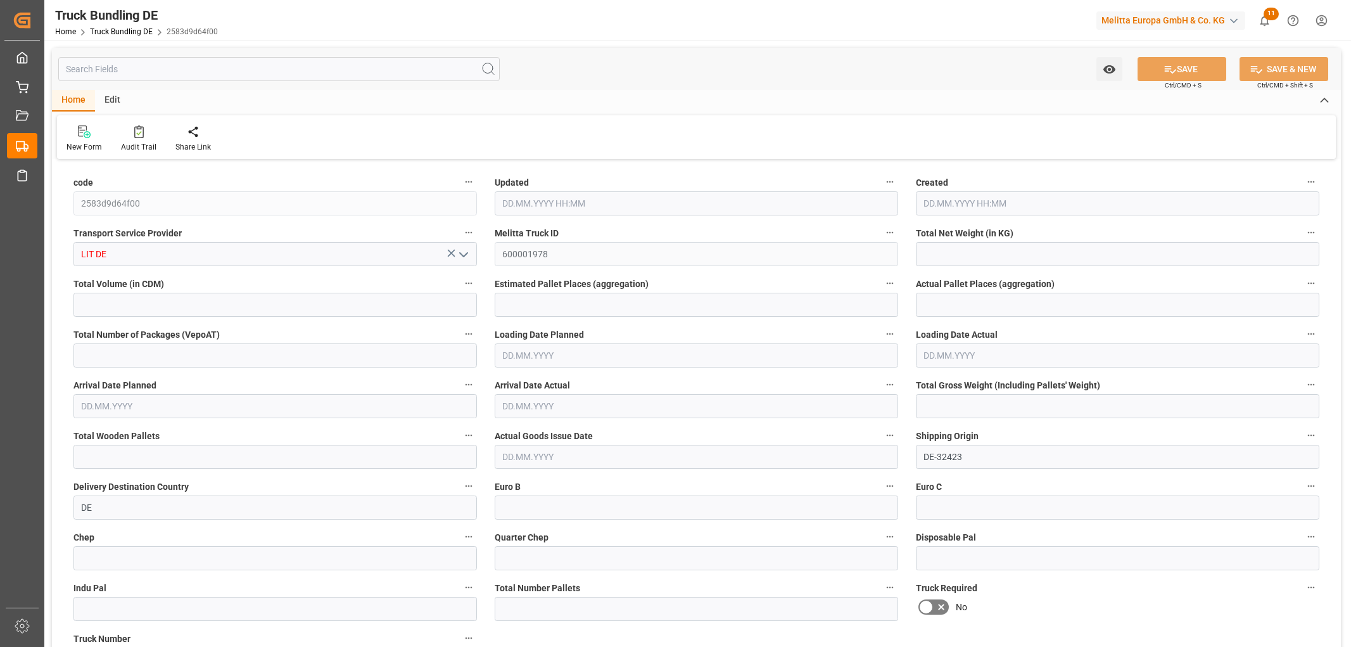
type input "3"
type input "0"
type input "417.202"
type input "3"
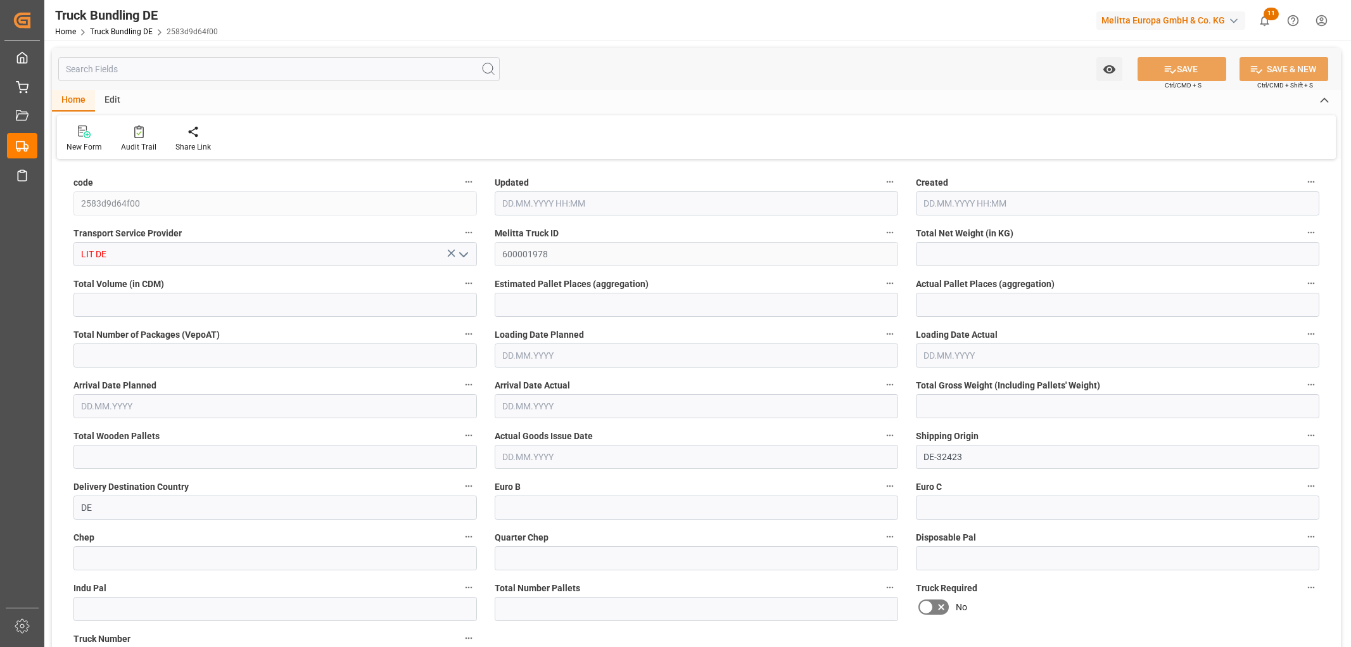
type input "0"
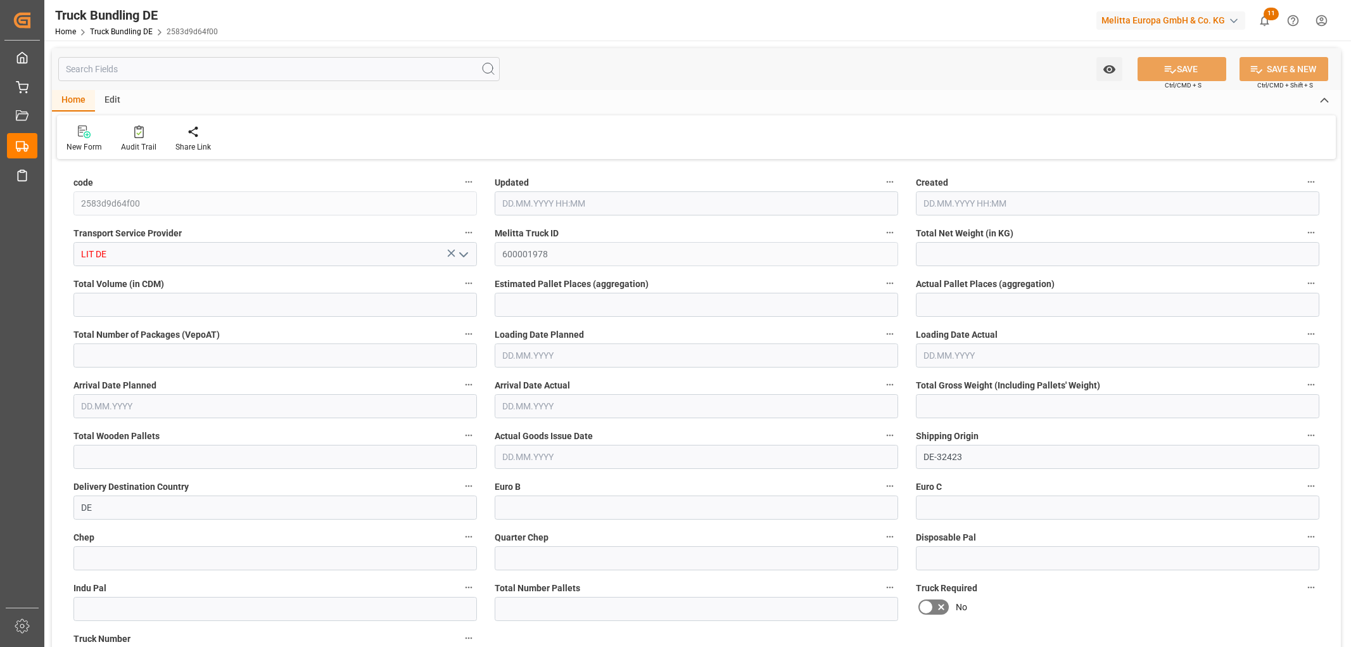
type input "0"
type input "26.08.2025 06:11"
type input "[DATE]"
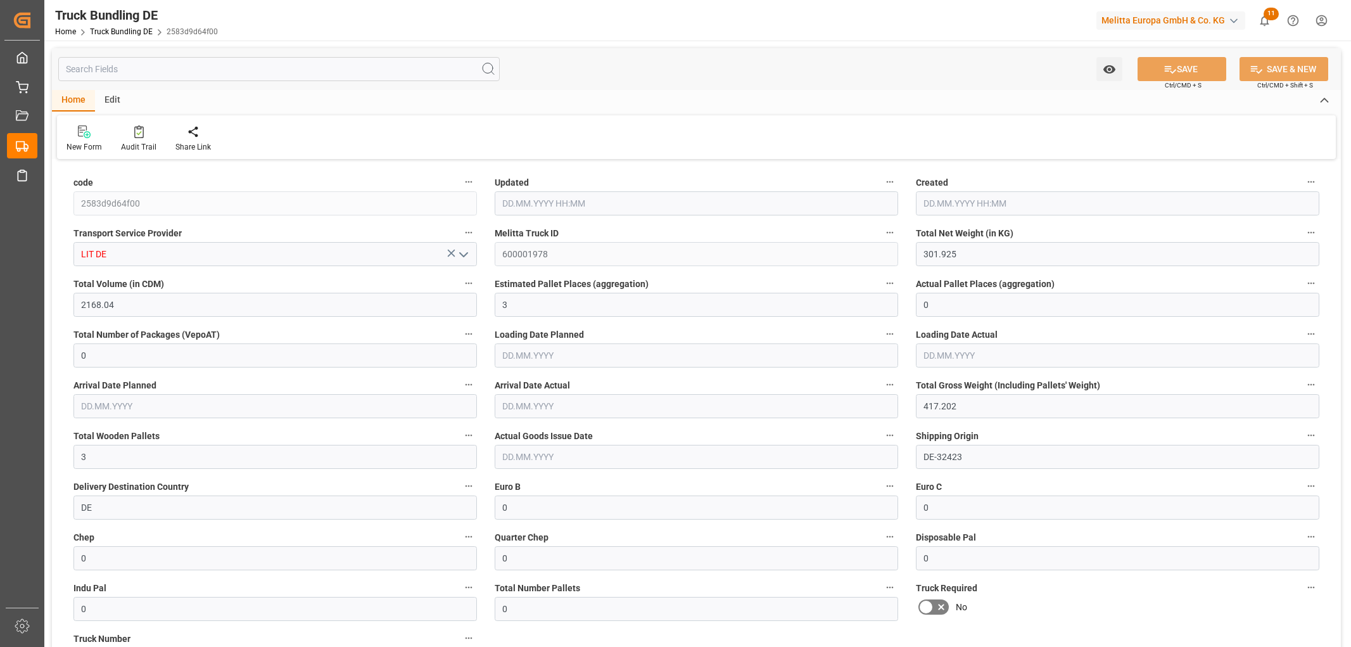
type input "28.08.2025"
type input "[DATE]"
type input "1886.608"
type input "16208.912"
type input "10"
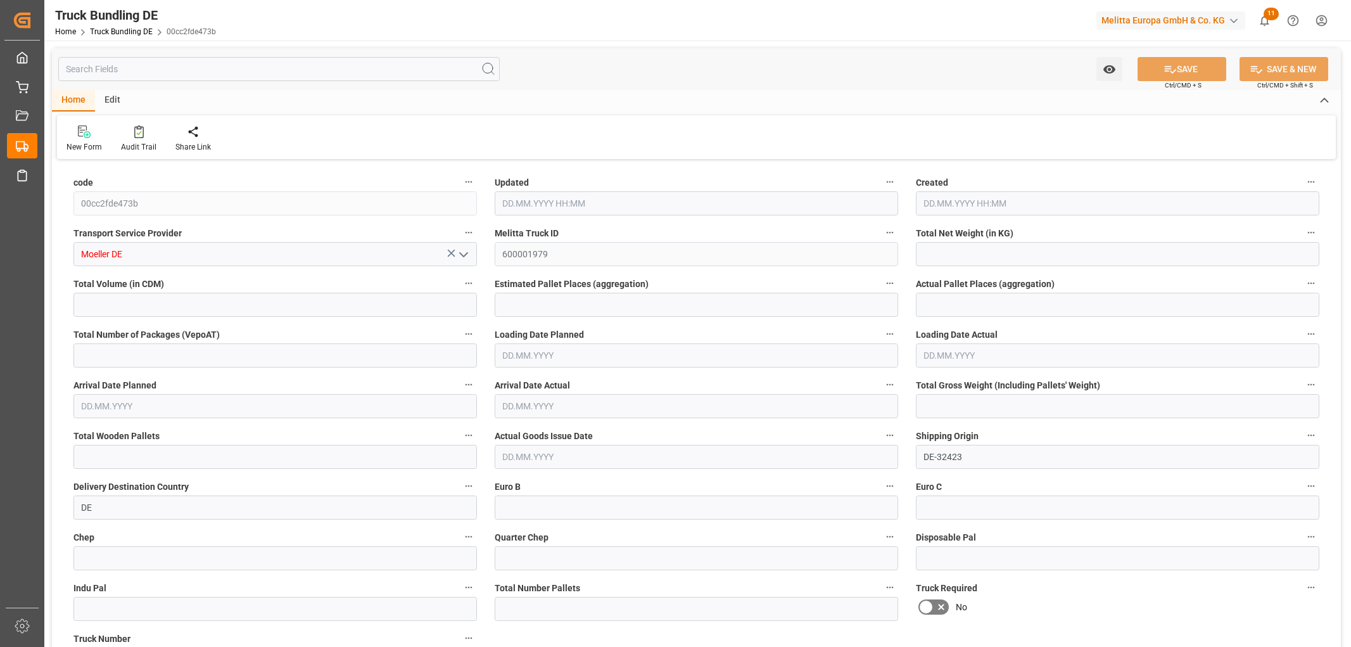
type input "0"
type input "3013"
type input "19"
type input "0"
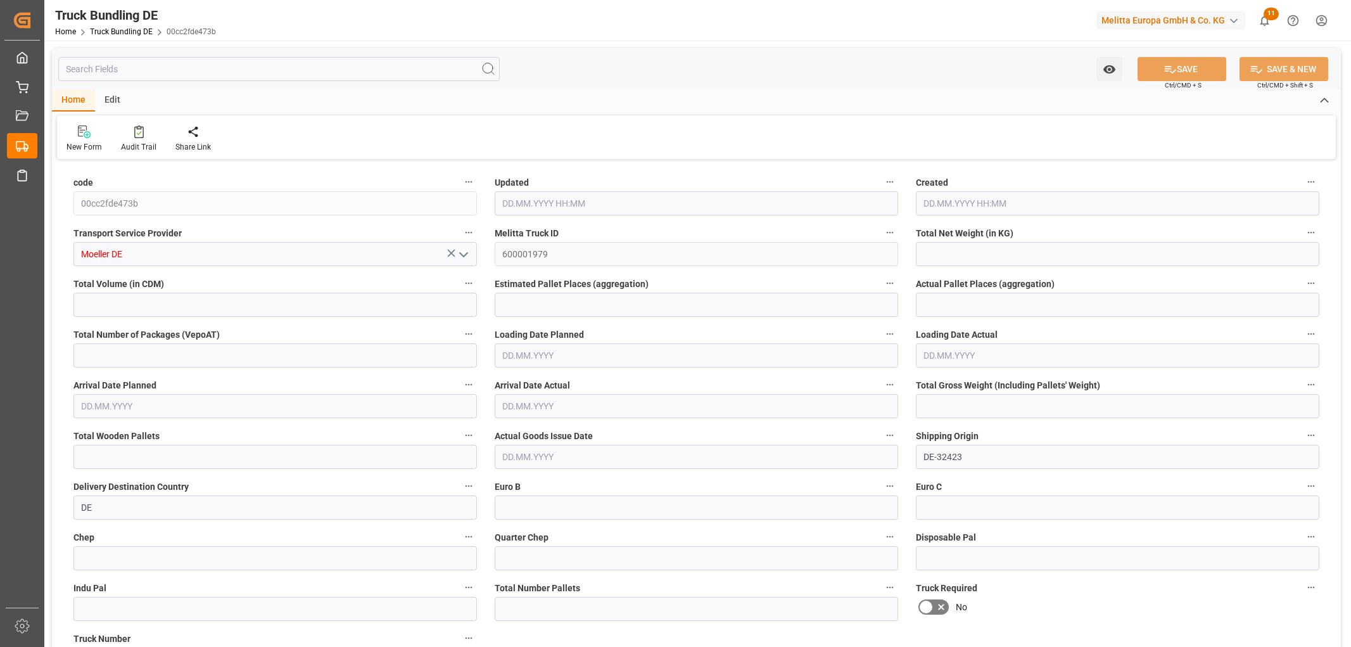
type input "0"
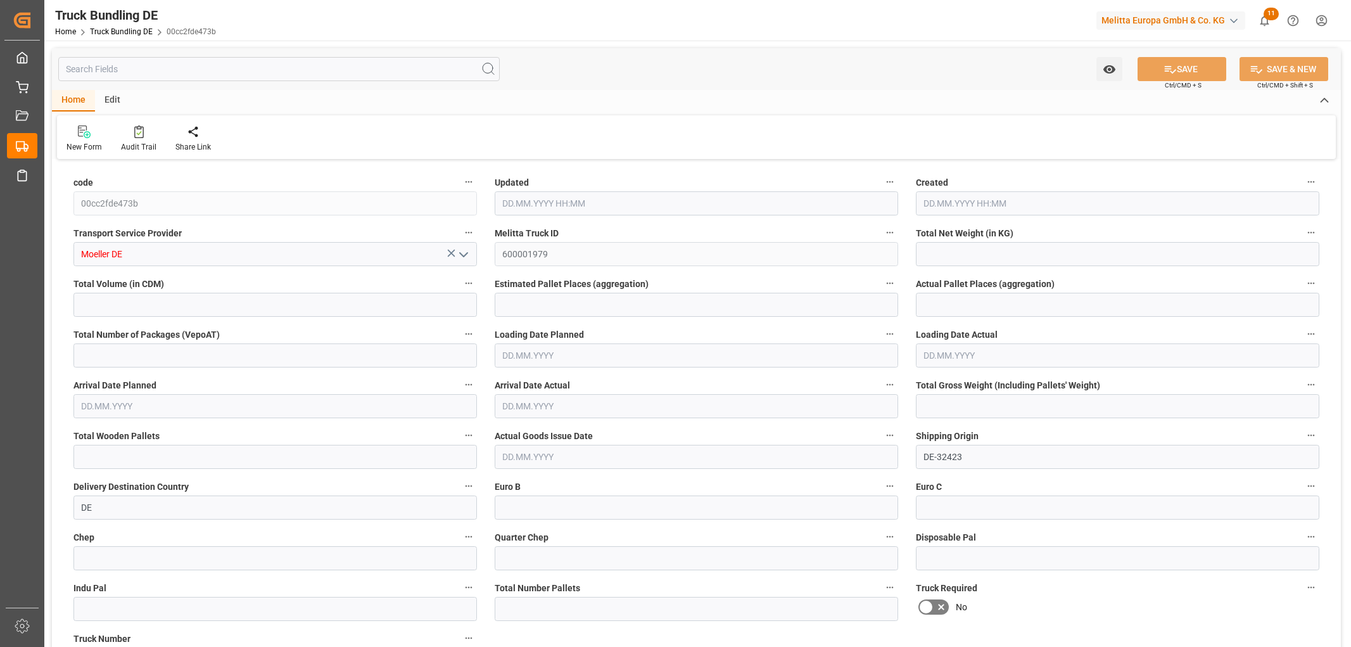
type input "0"
type input "[DATE] 06:12"
type input "[DATE]"
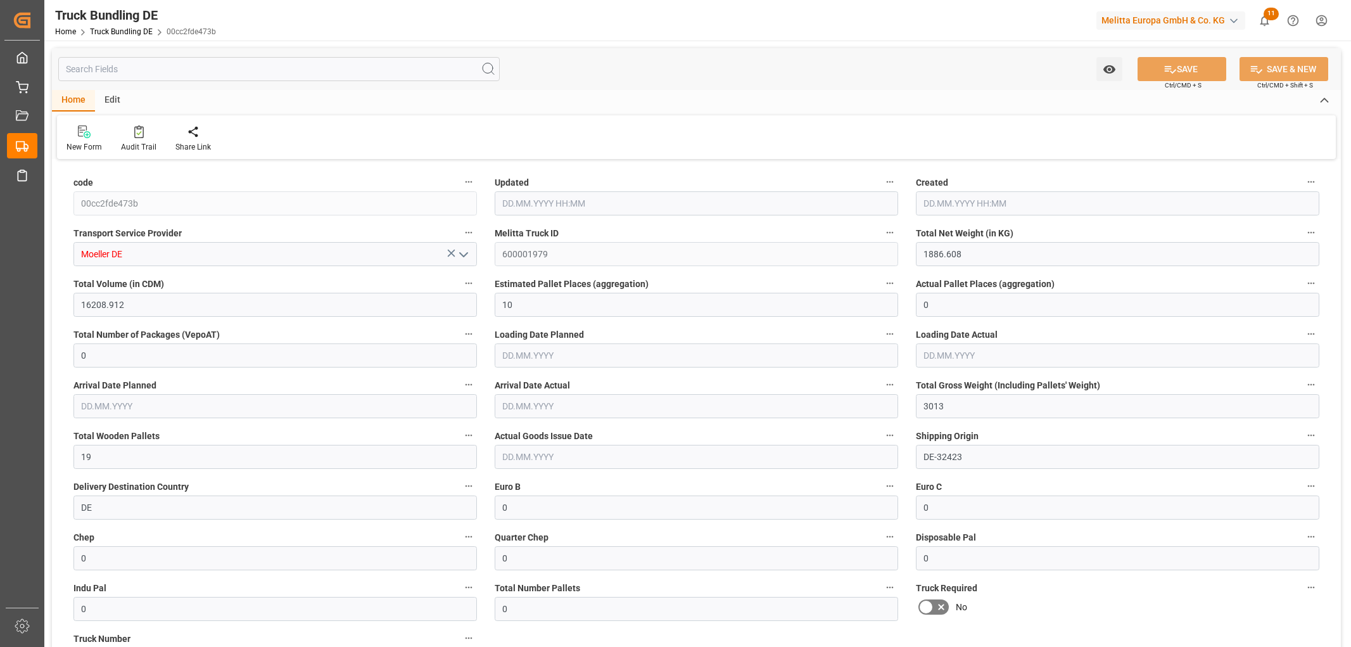
type input "[DATE]"
type input "2797.67"
type input "21068.459"
type input "13"
type input "0"
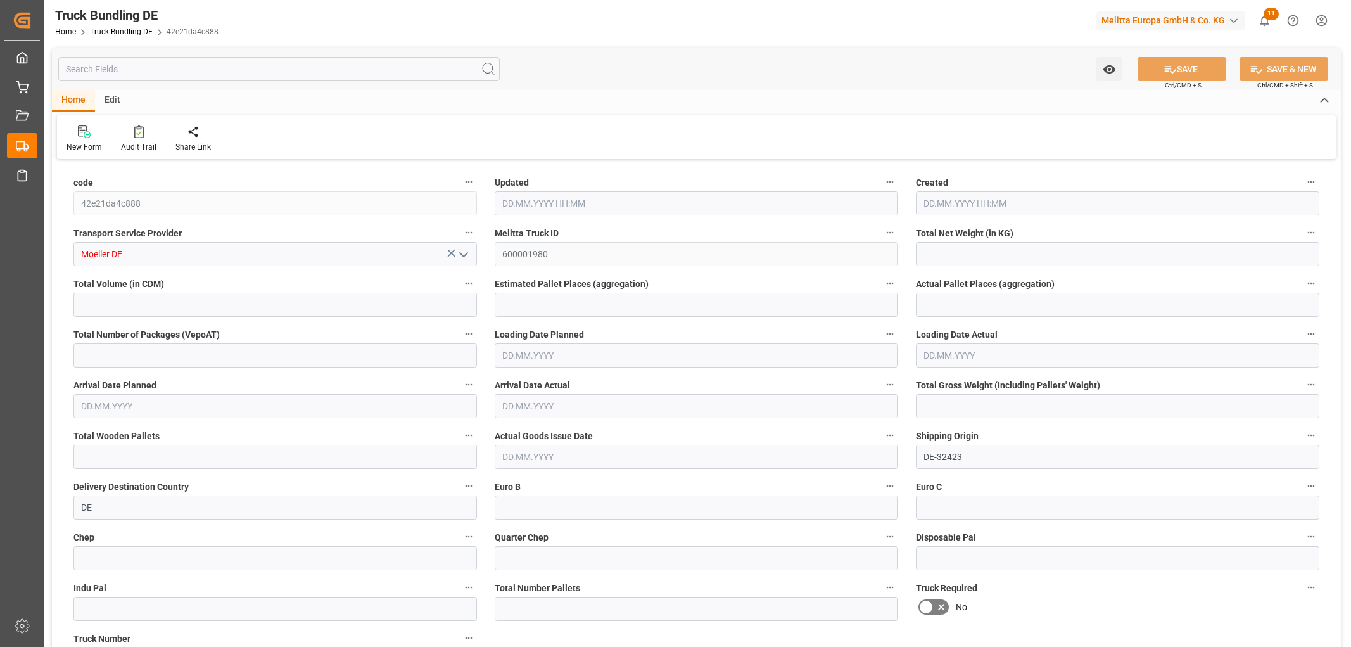
type input "0"
type input "4313"
type input "25"
type input "0"
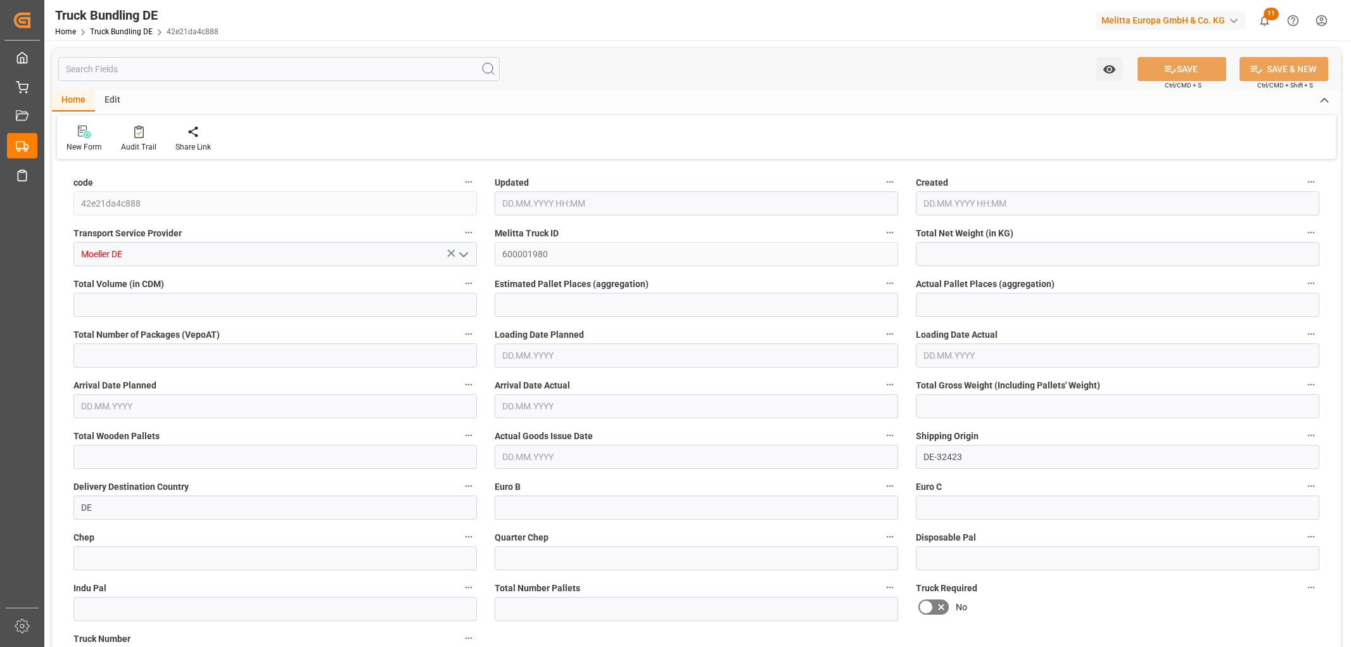
type input "0"
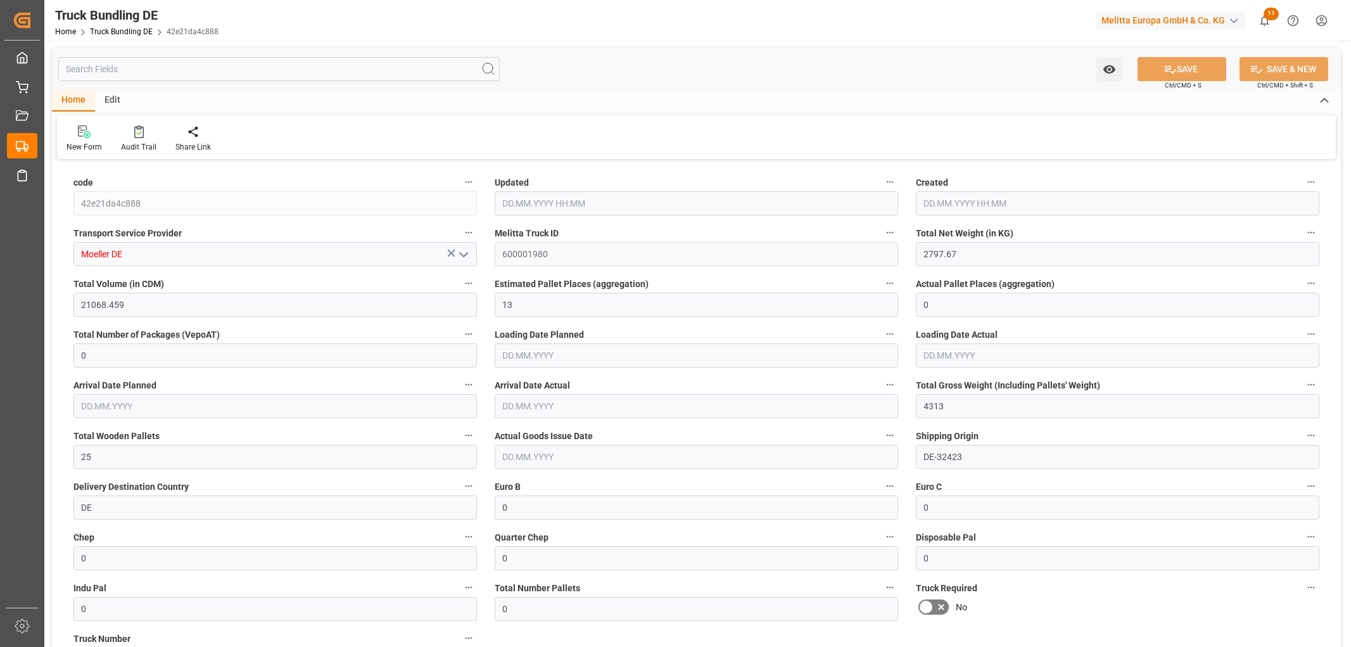
type input "26.08.2025 06:12"
type input "[DATE]"
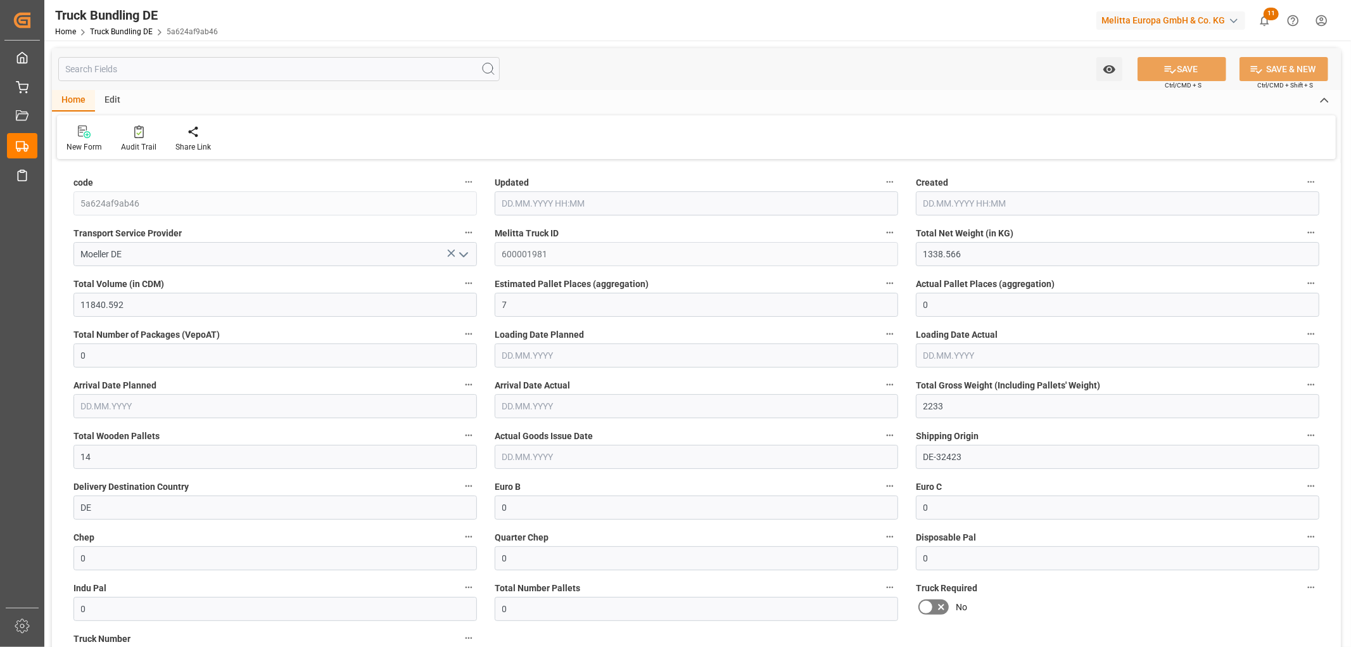
type input "[DATE] 06:13"
type input "[DATE]"
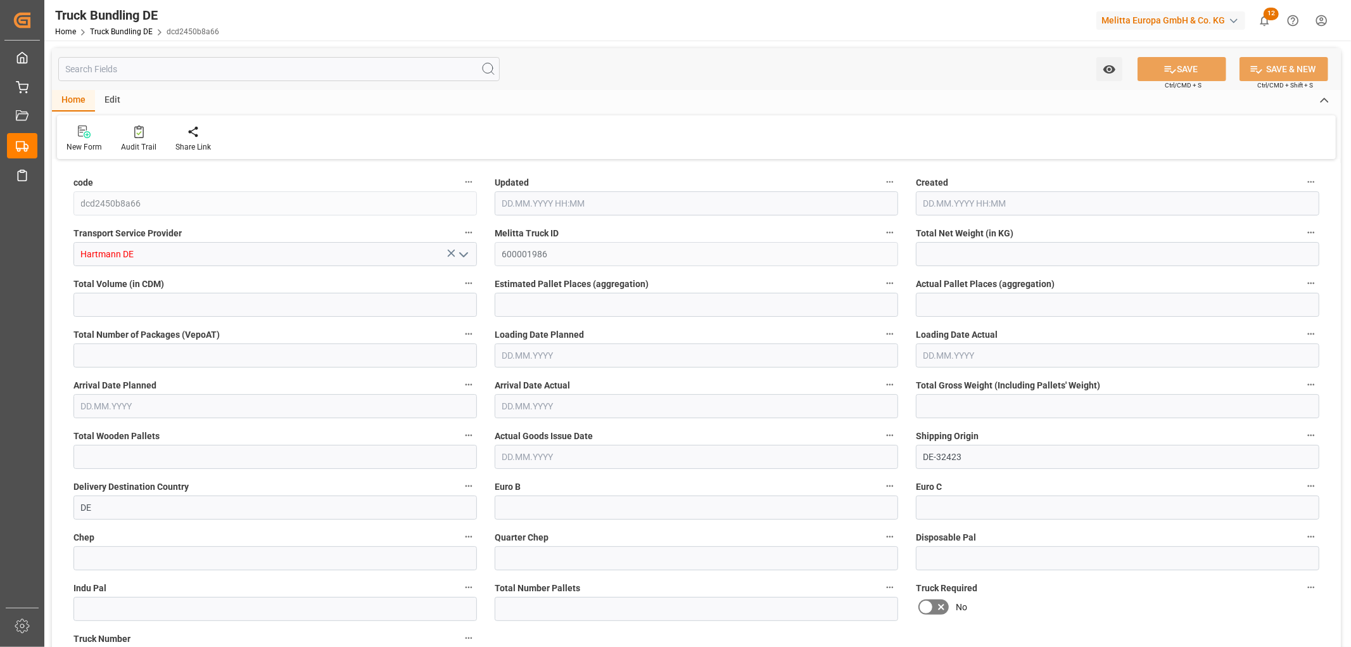
type input "29.76"
type input "296.64"
type input "1"
type input "0"
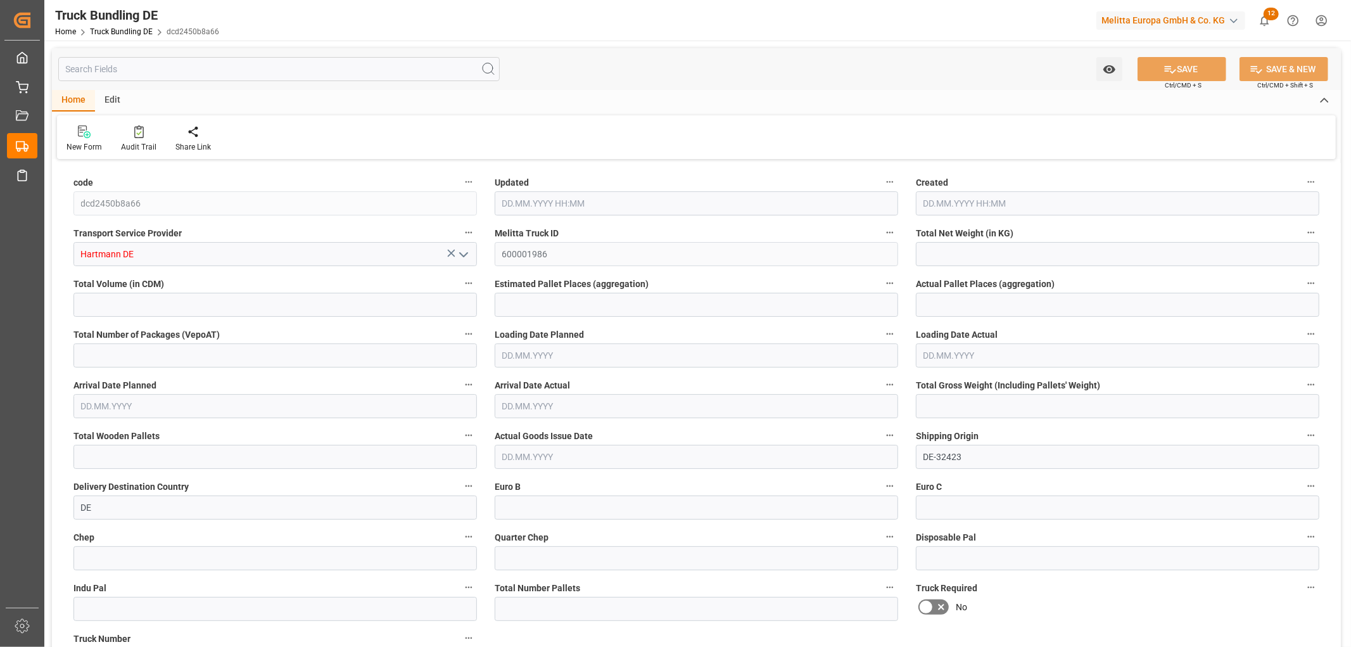
type input "62"
type input "1"
type input "0"
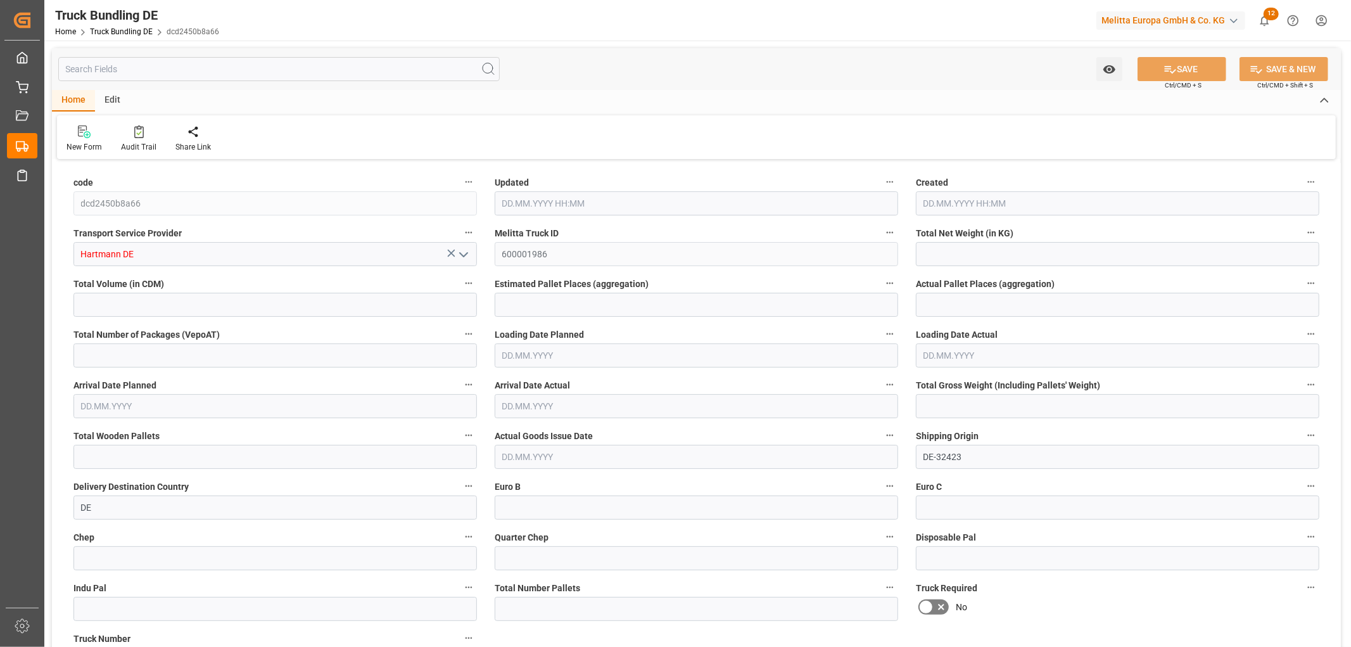
type input "0"
type input "26.08.2025 06:20"
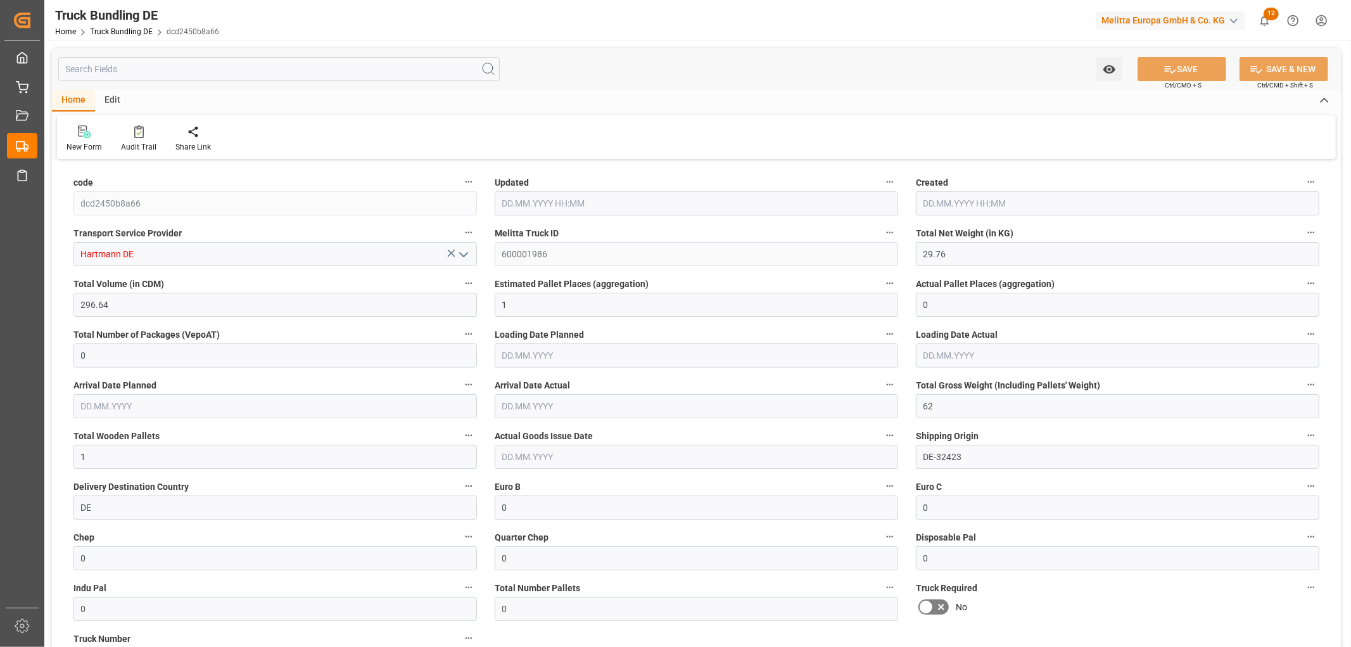
type input "26.08.2025 06:20"
type input "25.08.2025"
type input "[DATE]"
